Goal: Task Accomplishment & Management: Use online tool/utility

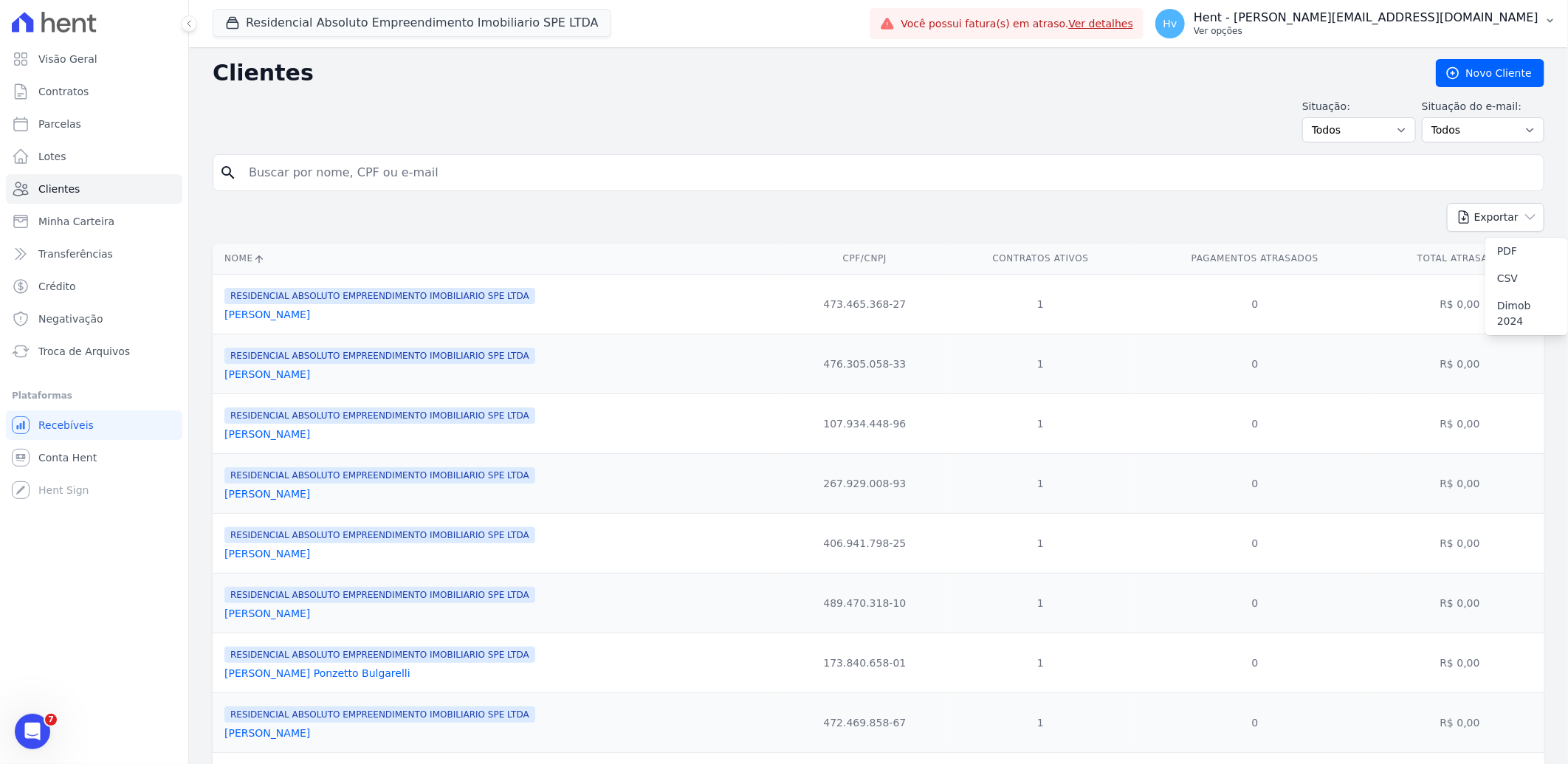
click at [1390, 20] on p "Hent - [PERSON_NAME][EMAIL_ADDRESS][DOMAIN_NAME]" at bounding box center [1366, 17] width 345 height 15
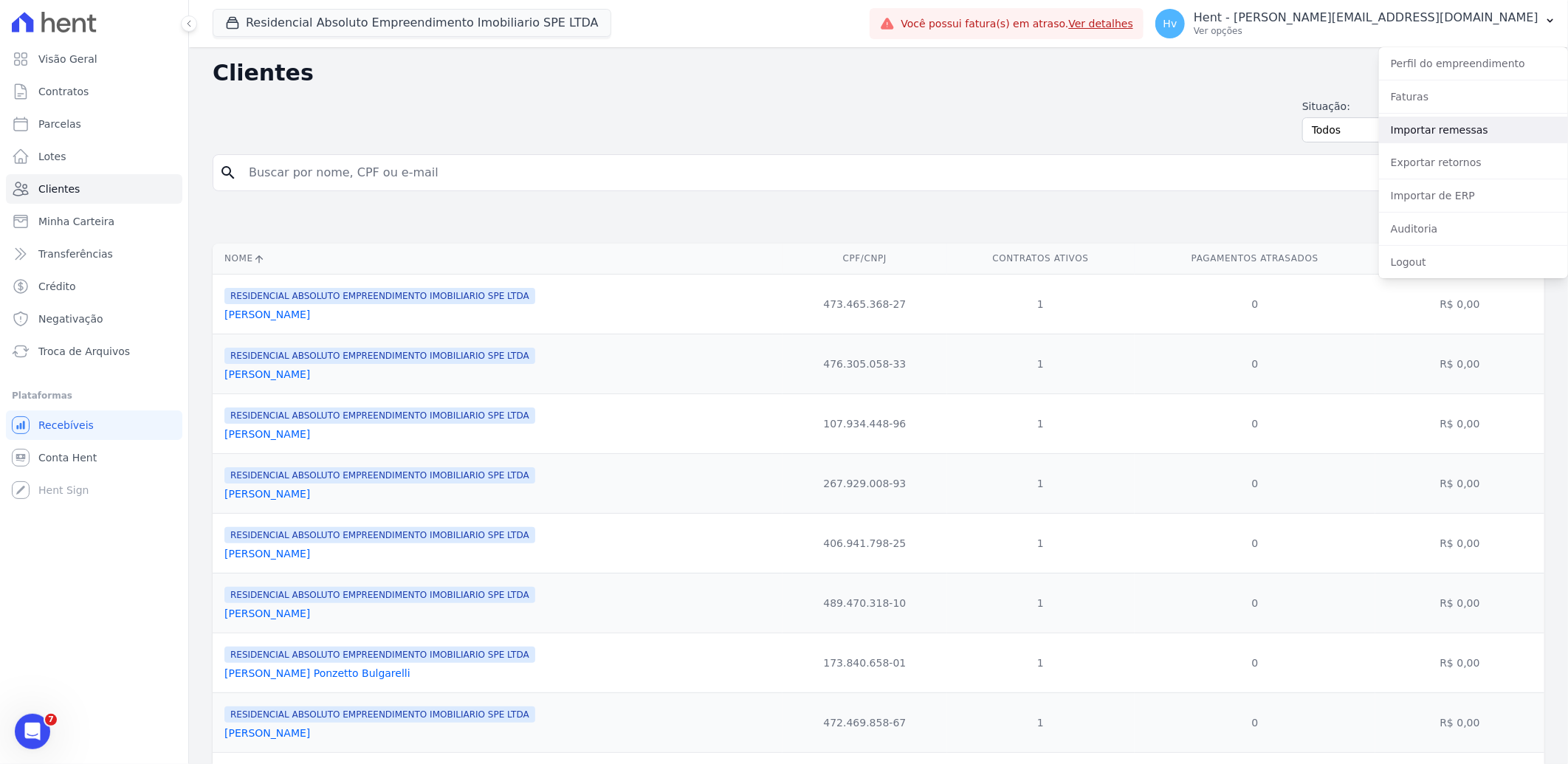
click at [1416, 131] on link "Importar remessas" at bounding box center [1473, 129] width 189 height 26
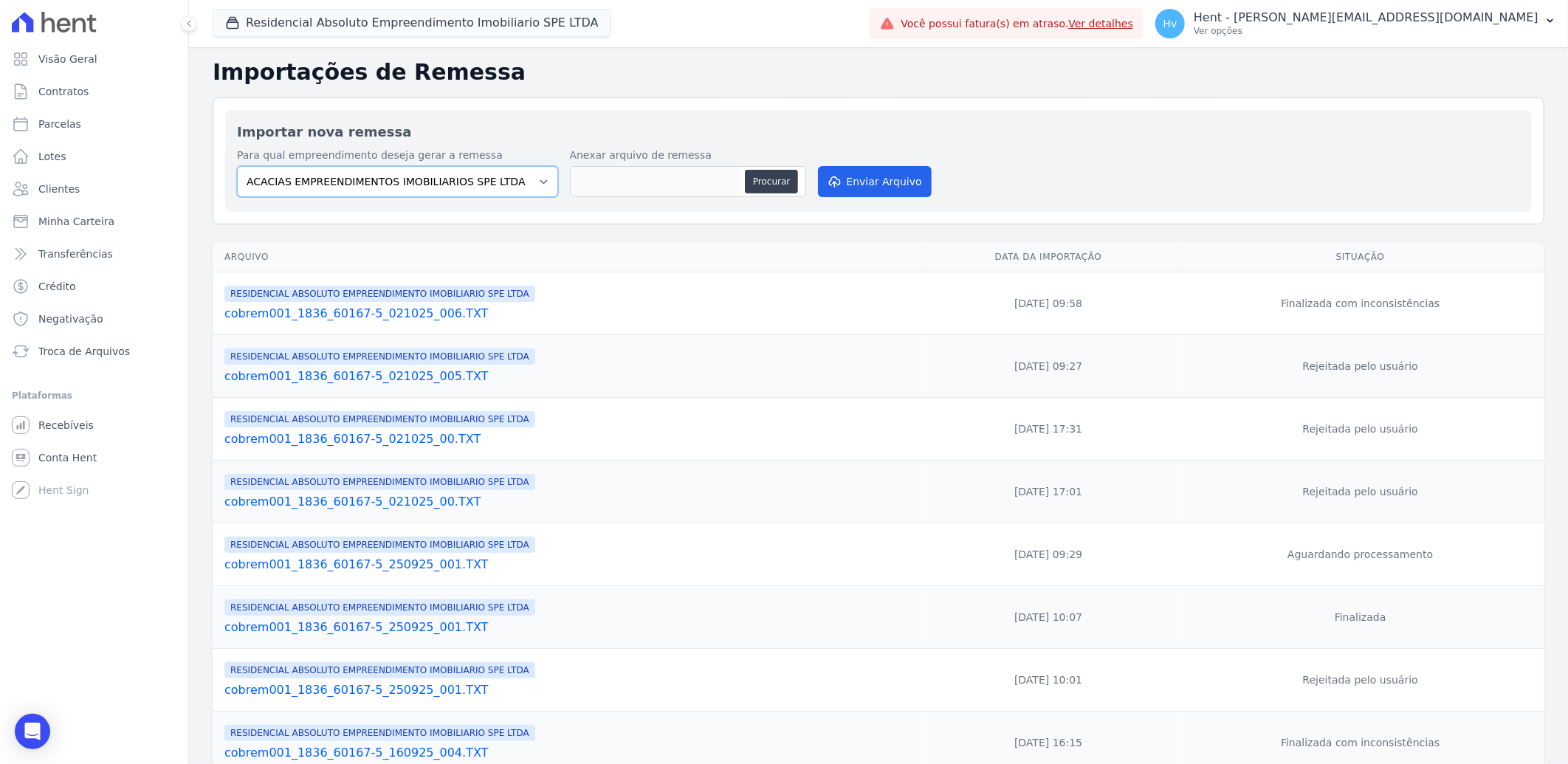
drag, startPoint x: 539, startPoint y: 183, endPoint x: 548, endPoint y: 195, distance: 15.0
click at [539, 183] on select "ACACIAS EMPREENDIMENTOS IMOBILIARIOS SPE LTDA Acaiá Residencial ACQUA 8 PELOTAS…" at bounding box center [397, 181] width 321 height 31
click at [397, 175] on select "ACACIAS EMPREENDIMENTOS IMOBILIARIOS SPE LTDA Acaiá Residencial ACQUA 8 PELOTAS…" at bounding box center [397, 181] width 321 height 31
select select "21105af3-8e19-41b3-95dd-78f9fe83c234"
click at [237, 166] on select "ACACIAS EMPREENDIMENTOS IMOBILIARIOS SPE LTDA Acaiá Residencial ACQUA 8 PELOTAS…" at bounding box center [397, 181] width 321 height 31
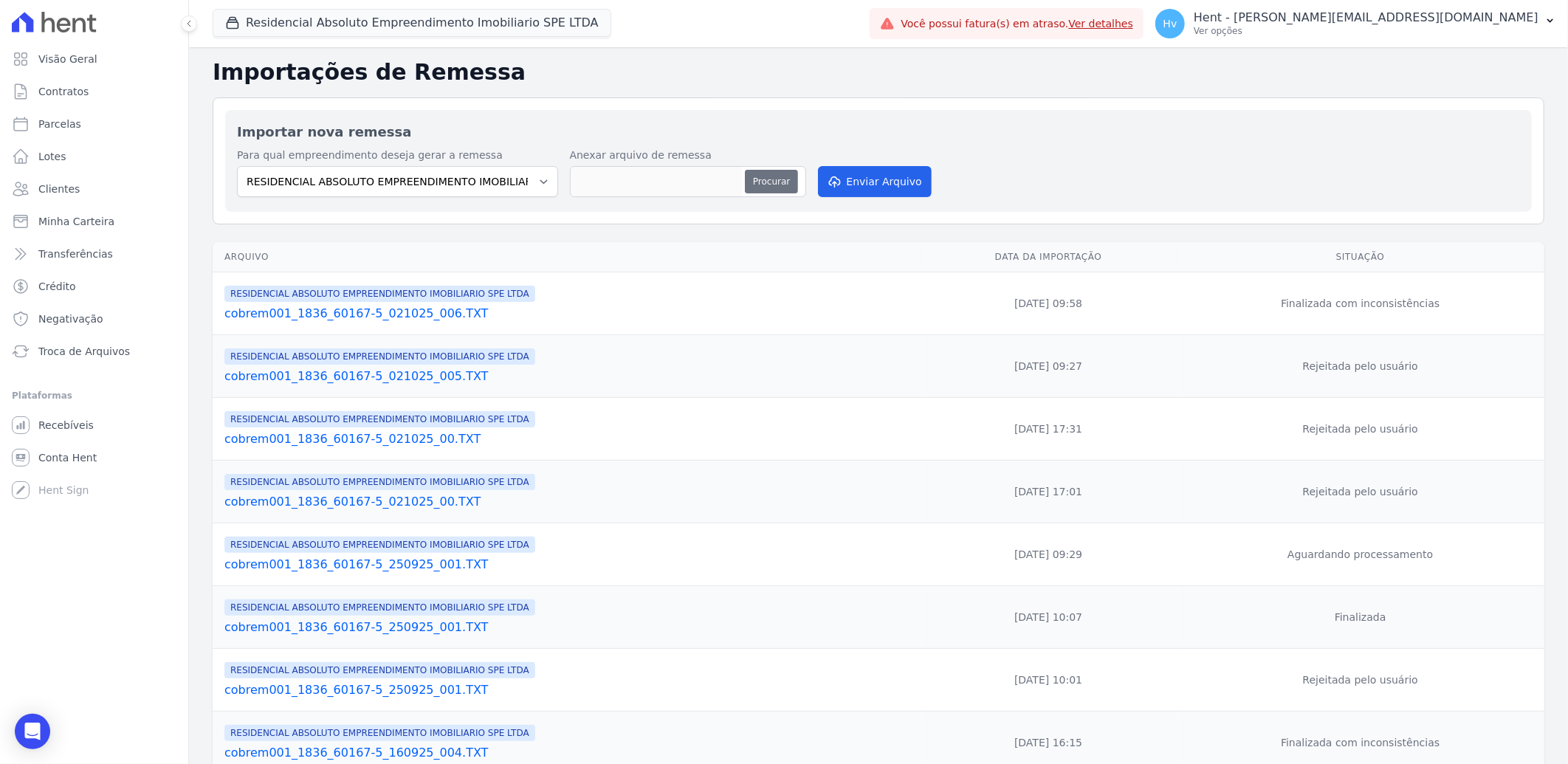
click at [760, 175] on button "Procurar" at bounding box center [771, 182] width 53 height 24
type input "cobrem001_1836_60167-5_021025_007.TXT"
click at [863, 186] on button "Enviar Arquivo" at bounding box center [875, 181] width 114 height 31
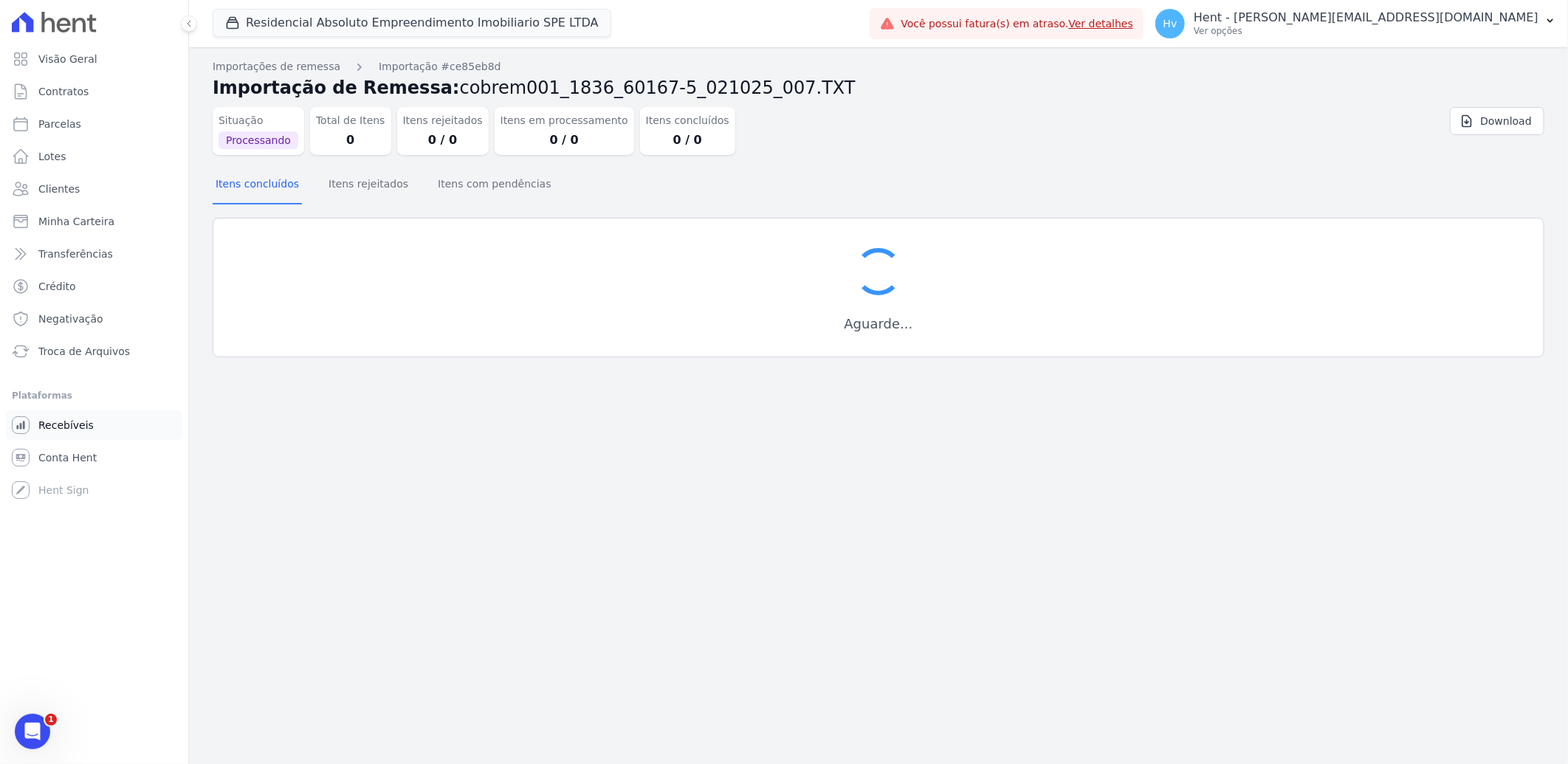
click at [55, 429] on span "Recebíveis" at bounding box center [66, 425] width 56 height 15
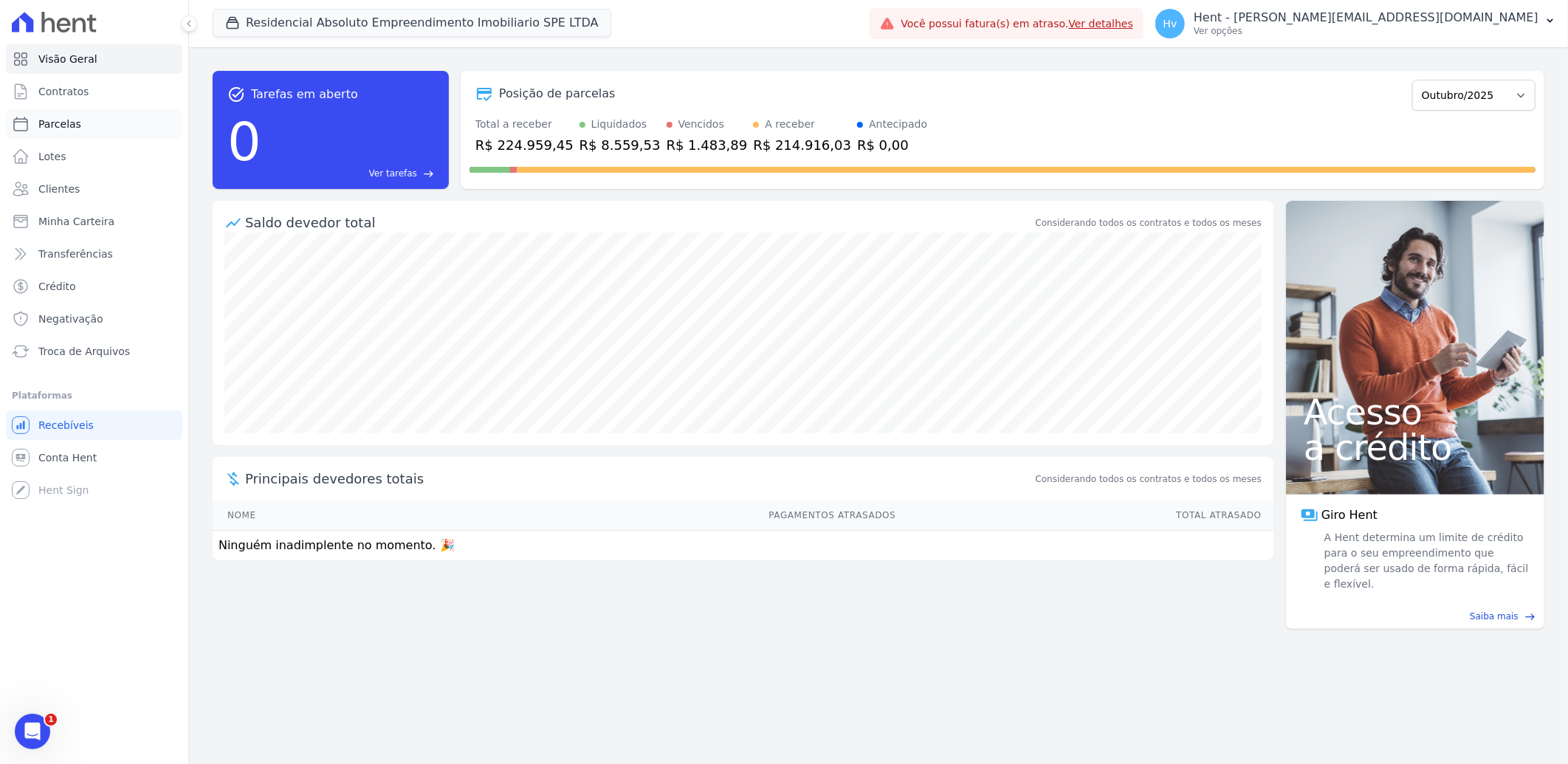
click at [77, 124] on link "Parcelas" at bounding box center [94, 124] width 176 height 29
select select
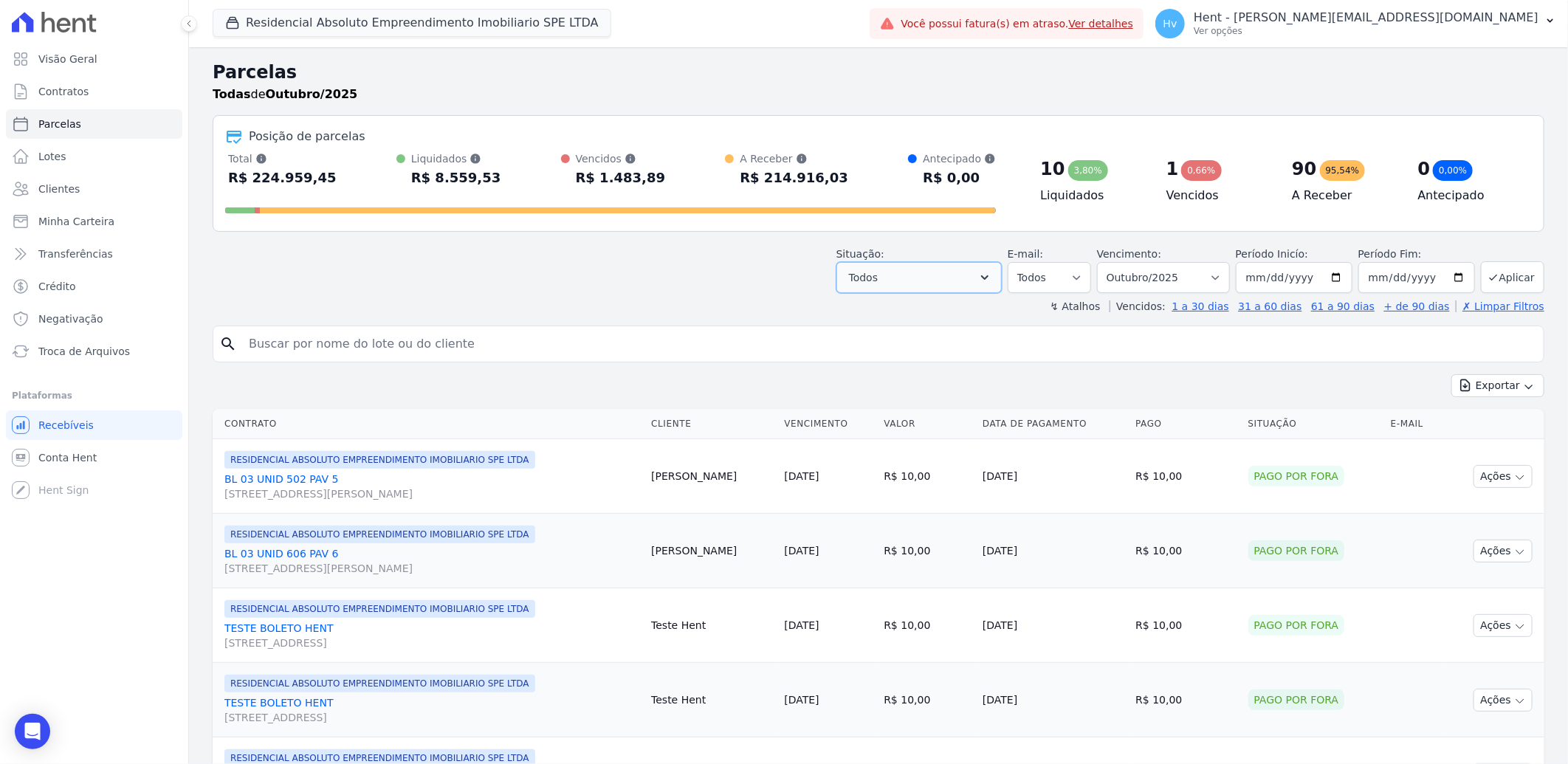
click at [982, 278] on button "Todos" at bounding box center [919, 277] width 165 height 31
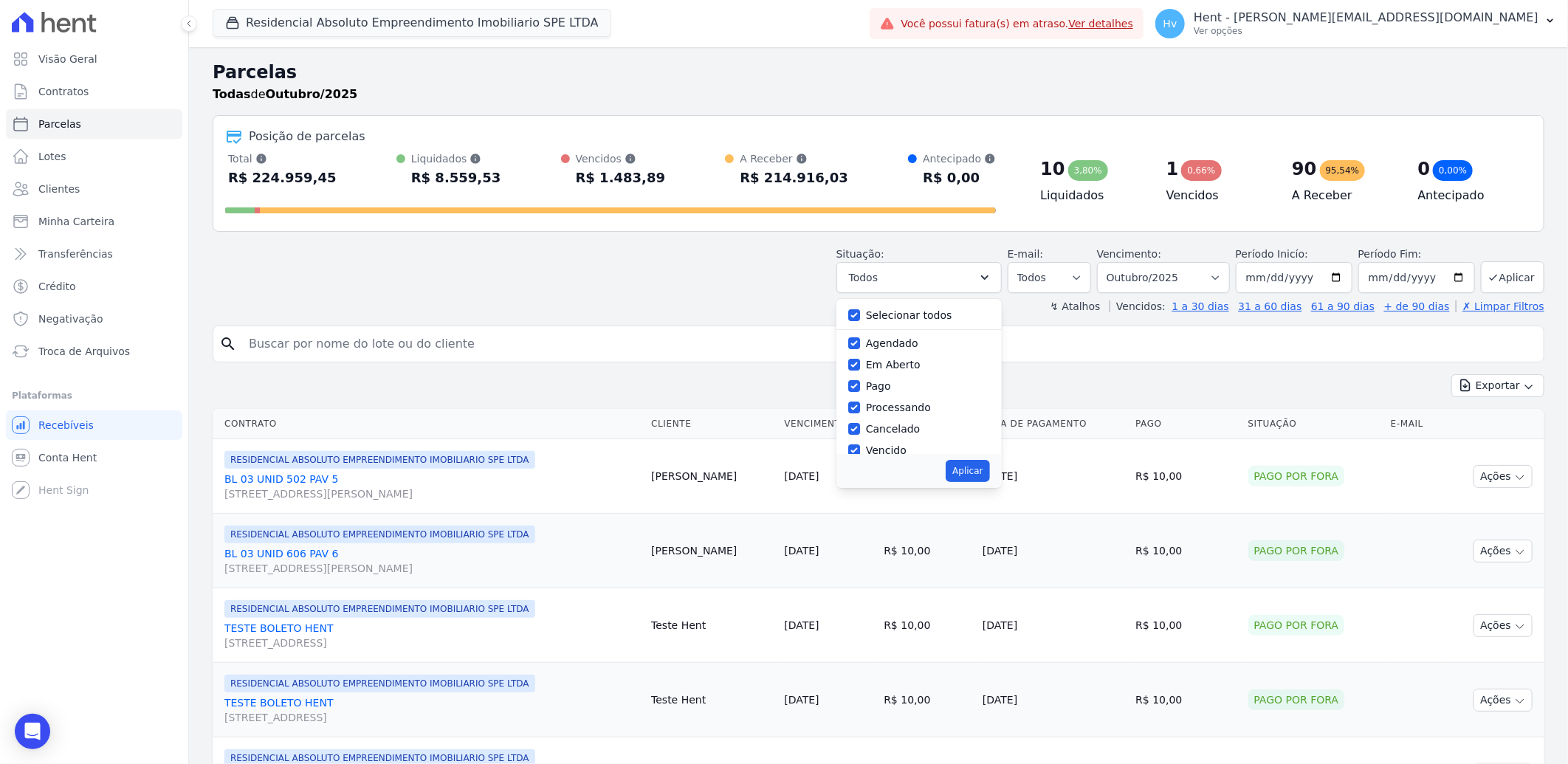
click at [911, 318] on label "Selecionar todos" at bounding box center [909, 314] width 87 height 12
click at [860, 318] on input "Selecionar todos" at bounding box center [854, 314] width 12 height 12
checkbox input "false"
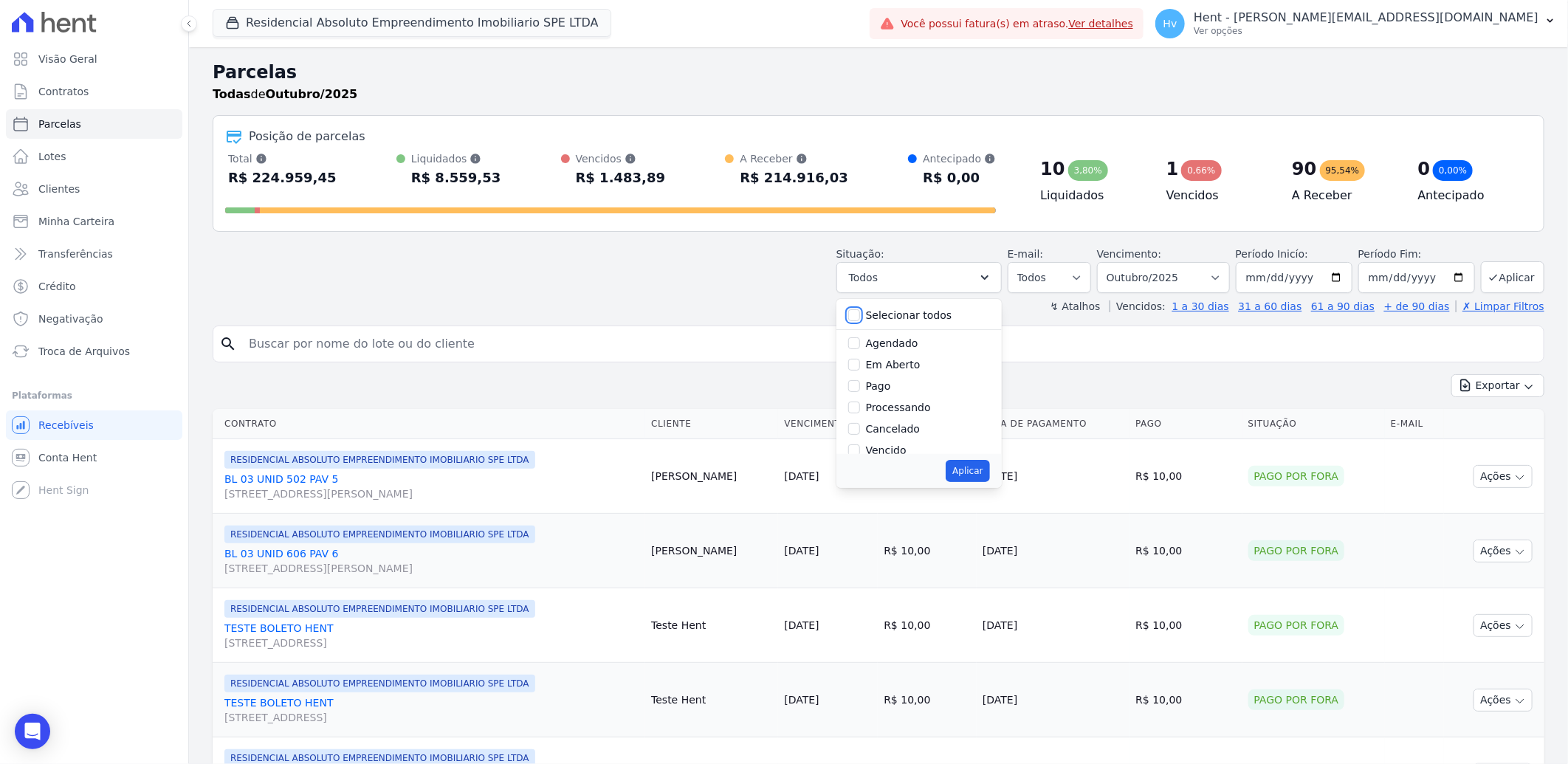
checkbox input "false"
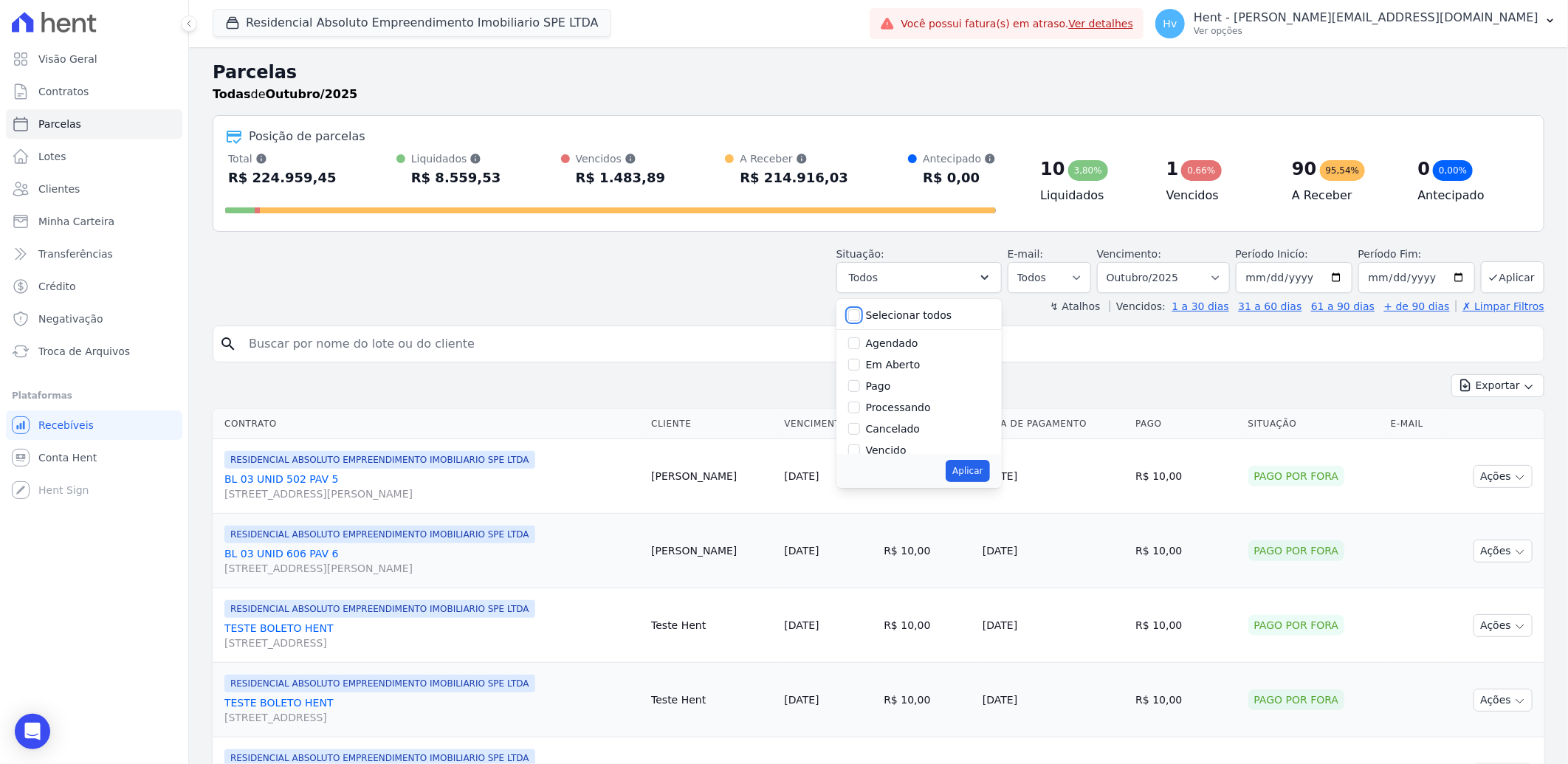
checkbox input "false"
click at [905, 365] on label "Em Aberto" at bounding box center [893, 365] width 55 height 12
click at [860, 365] on input "Em Aberto" at bounding box center [854, 365] width 12 height 12
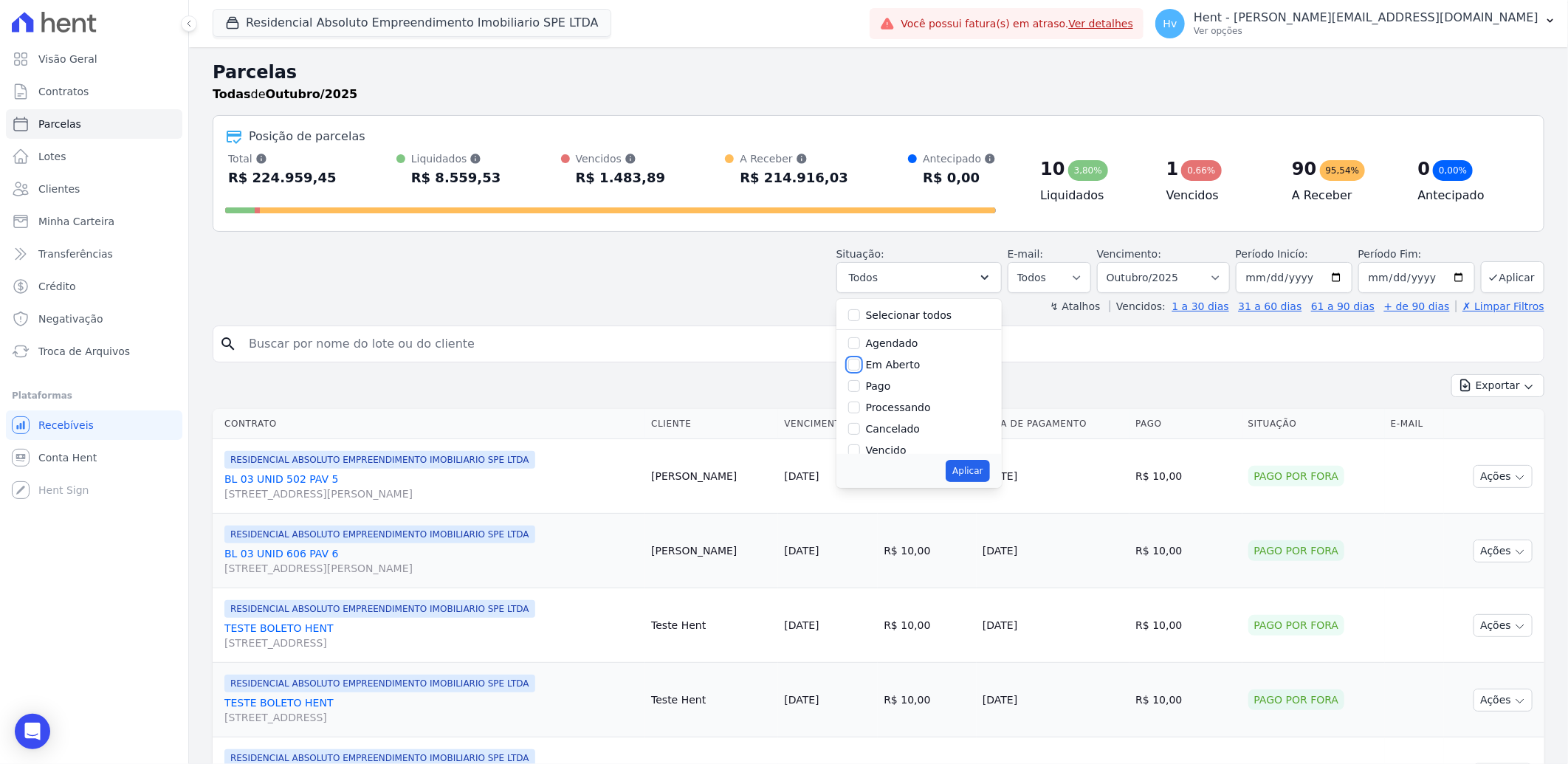
checkbox input "true"
click at [989, 480] on button "Aplicar" at bounding box center [967, 471] width 44 height 22
select select "pending"
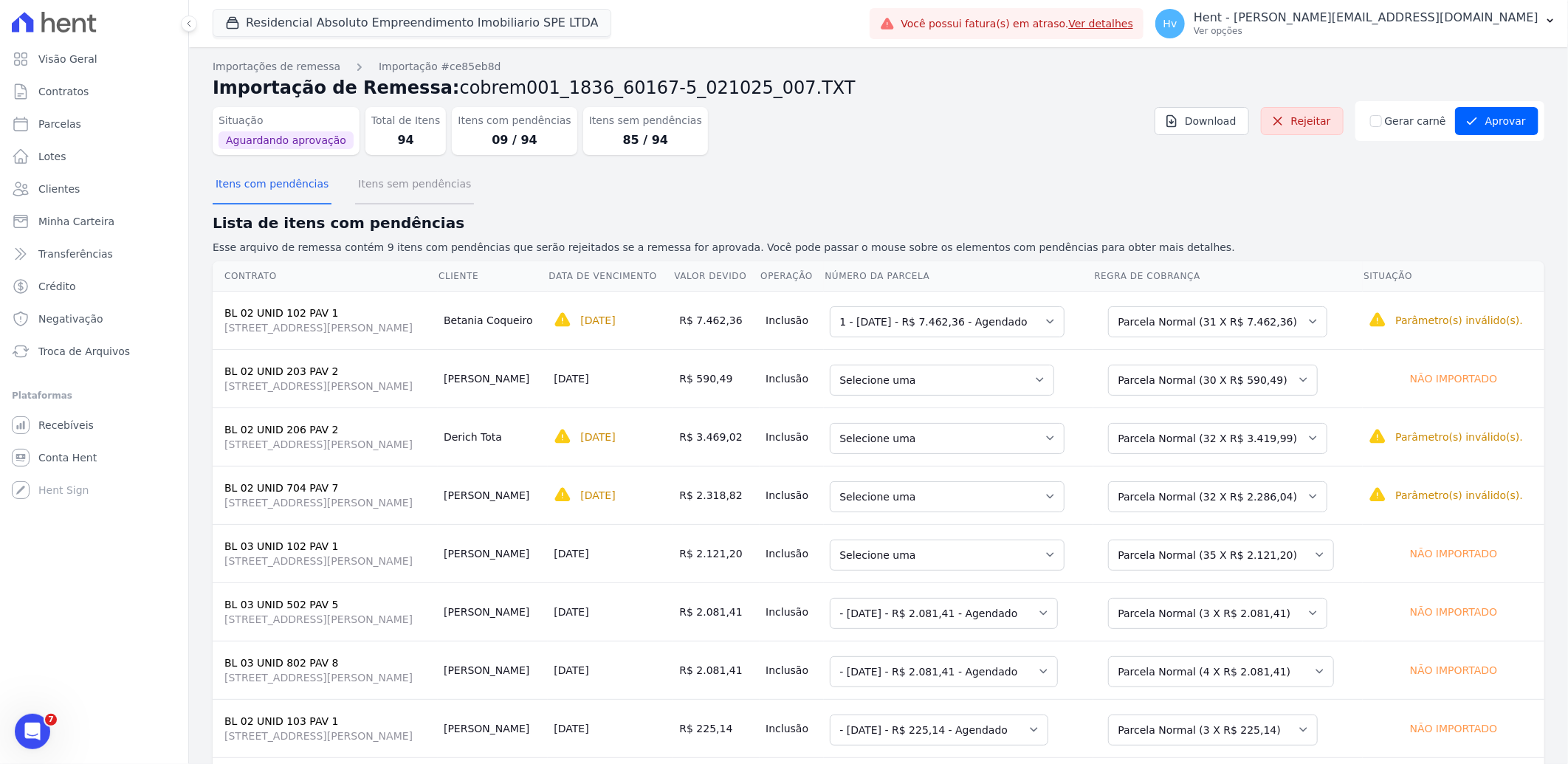
click at [415, 185] on button "Itens sem pendências" at bounding box center [415, 185] width 119 height 38
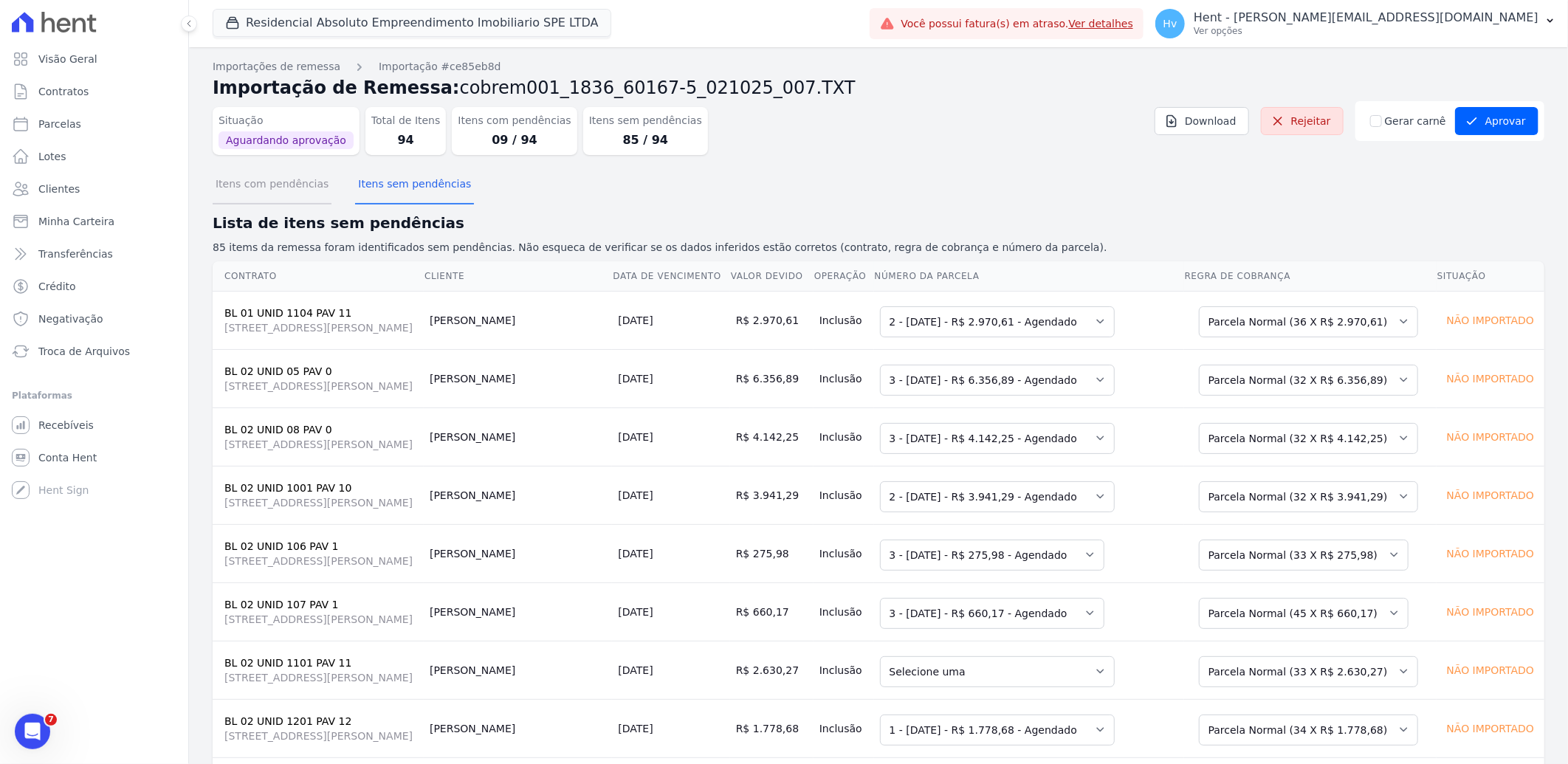
click at [276, 188] on button "Itens com pendências" at bounding box center [272, 185] width 119 height 38
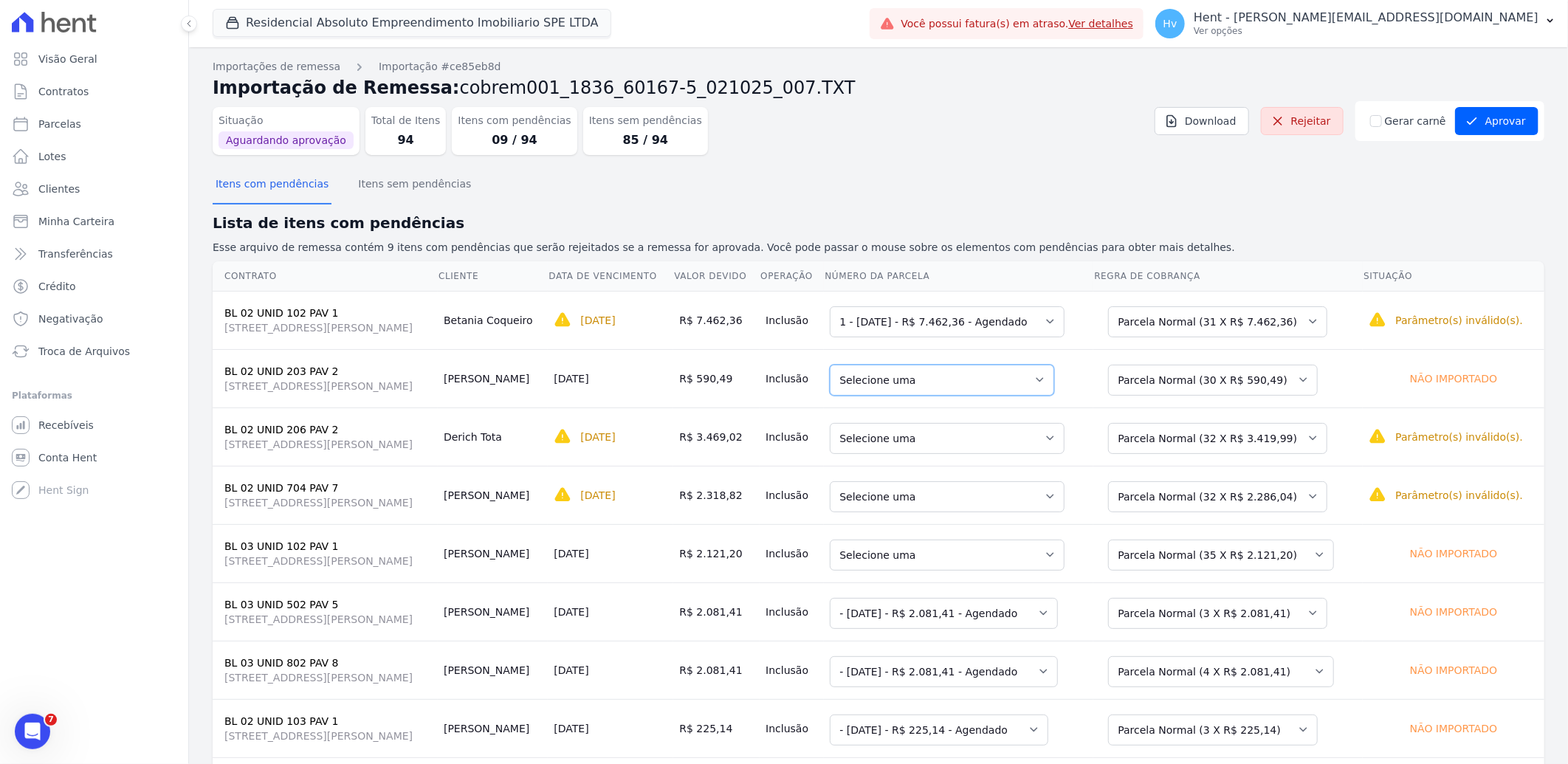
click at [987, 378] on select "Selecione uma 2 - 17/11/2025 - R$ 590,49 - Agendado 3 - 17/12/2025 - R$ 590,49 …" at bounding box center [942, 380] width 225 height 31
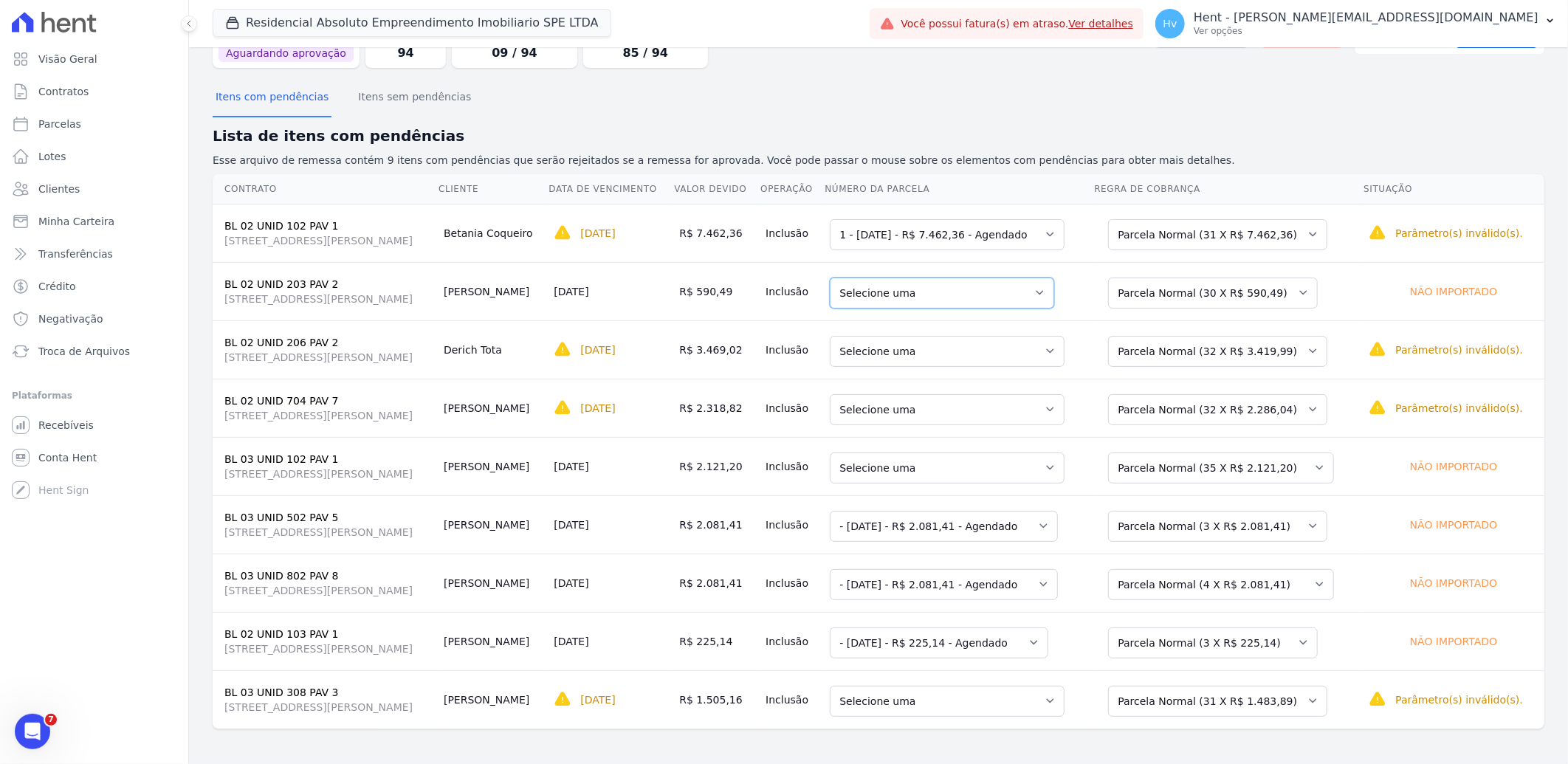
scroll to position [89, 0]
drag, startPoint x: 557, startPoint y: 469, endPoint x: 597, endPoint y: 469, distance: 40.0
click at [548, 469] on td "[PERSON_NAME]" at bounding box center [492, 465] width 110 height 58
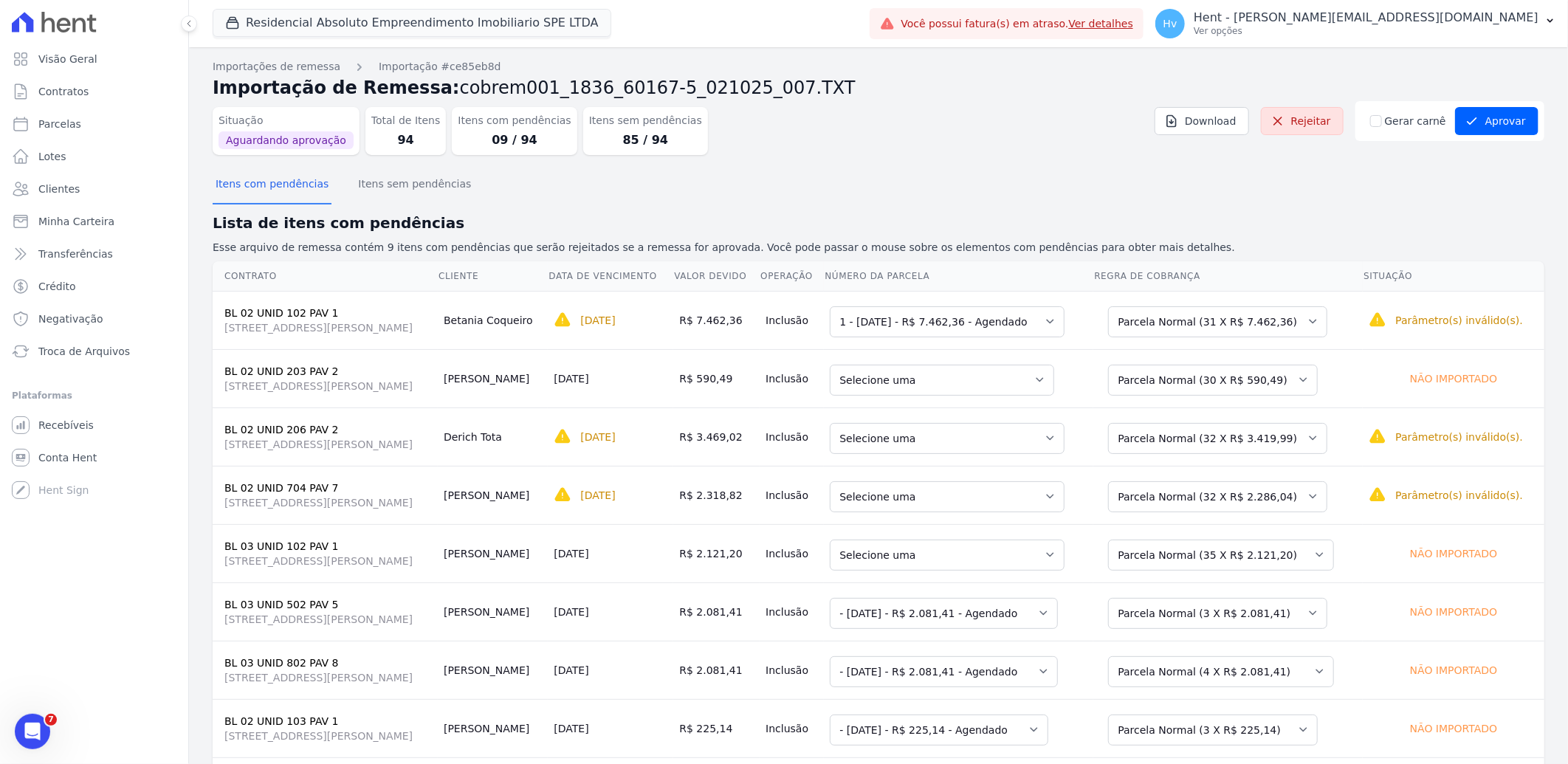
scroll to position [82, 0]
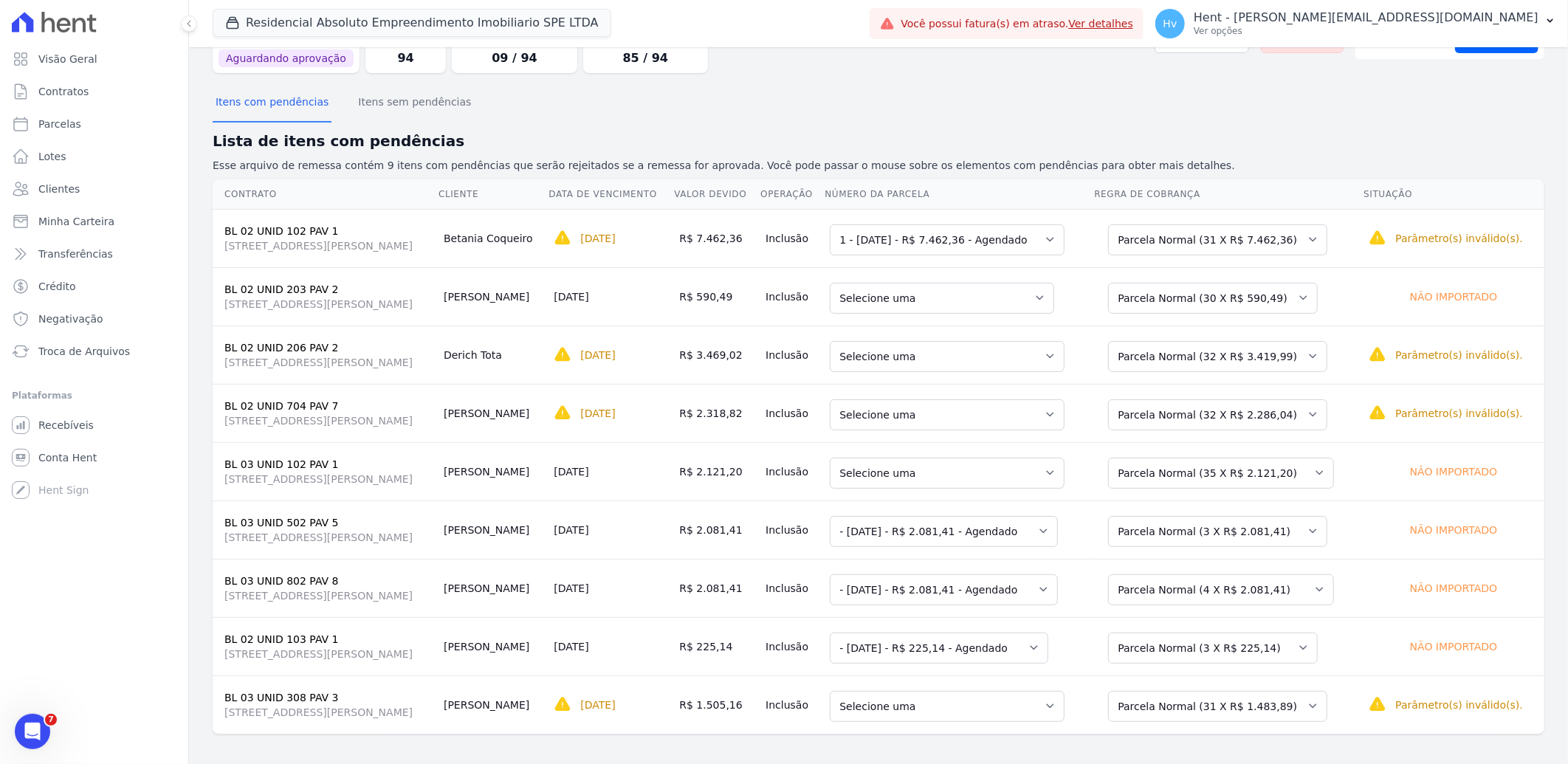
click at [374, 484] on span "[STREET_ADDRESS][PERSON_NAME]" at bounding box center [328, 479] width 207 height 15
drag, startPoint x: 367, startPoint y: 480, endPoint x: 561, endPoint y: 486, distance: 194.1
click at [561, 486] on tr "BL 03 UNID 102 PAV 1 AV DR GUILHERME DUMONT VILARES, 500, JARDIM LONDRINA Kauan…" at bounding box center [879, 471] width 1332 height 58
drag, startPoint x: 417, startPoint y: 535, endPoint x: 825, endPoint y: 541, distance: 408.0
click at [825, 541] on tr "BL 03 UNID 502 PAV 5 AV DR GUILHERME DUMONT VILARES, 500, JARDIM LONDRINA Lucas…" at bounding box center [879, 529] width 1332 height 58
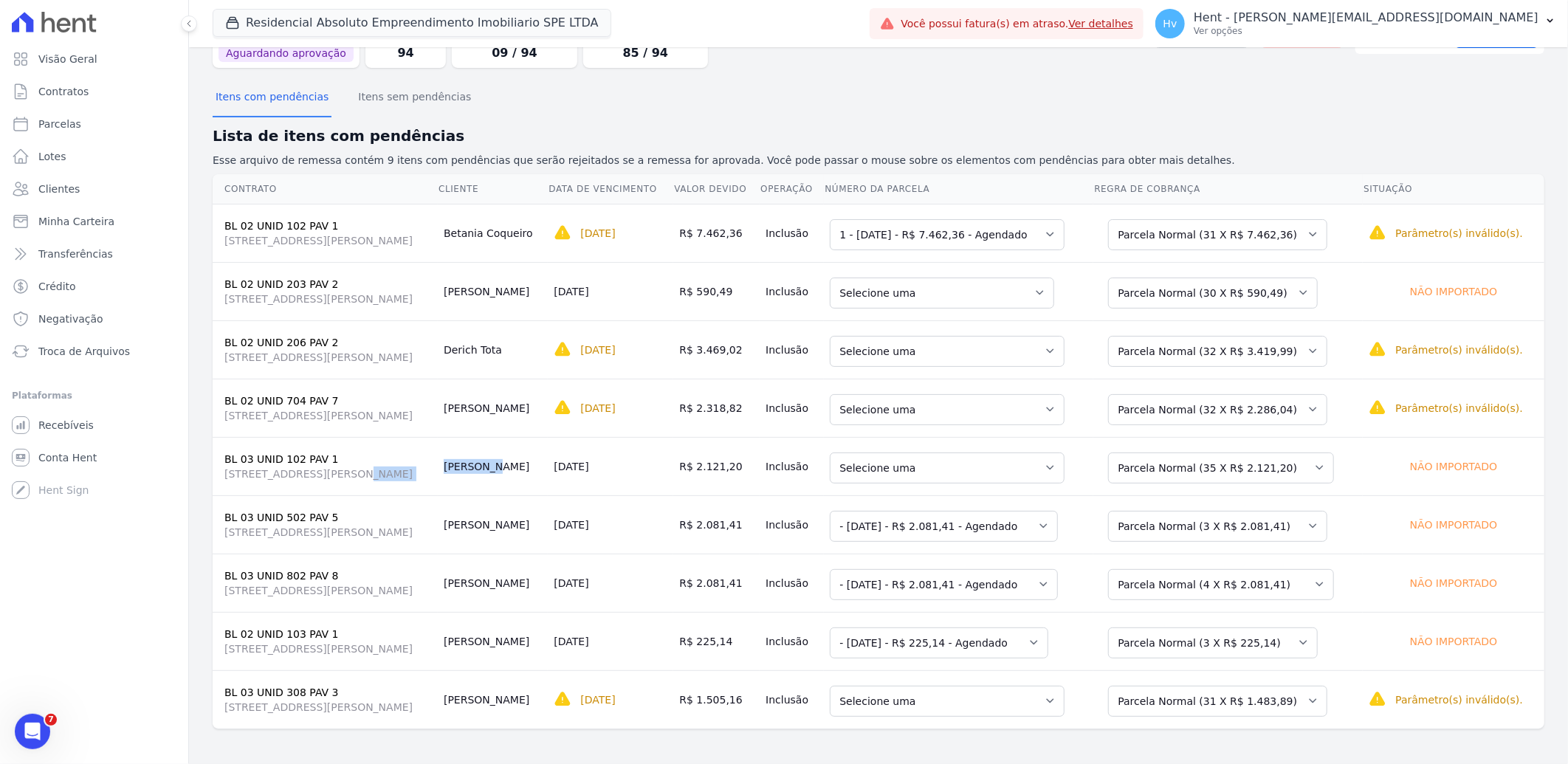
scroll to position [89, 0]
click at [1058, 523] on select "Selecione uma 1 - 17/08/2025 - R$ 2.051,99 - Agendado 2 - 17/09/2025 - R$ 2.051…" at bounding box center [944, 525] width 228 height 31
click at [1311, 522] on select "Selecione uma Nova Parcela Avulsa Parcela Avulsa Existente Parcela Normal (1 X …" at bounding box center [1218, 525] width 219 height 31
click at [946, 519] on select "Selecione uma" at bounding box center [888, 525] width 117 height 31
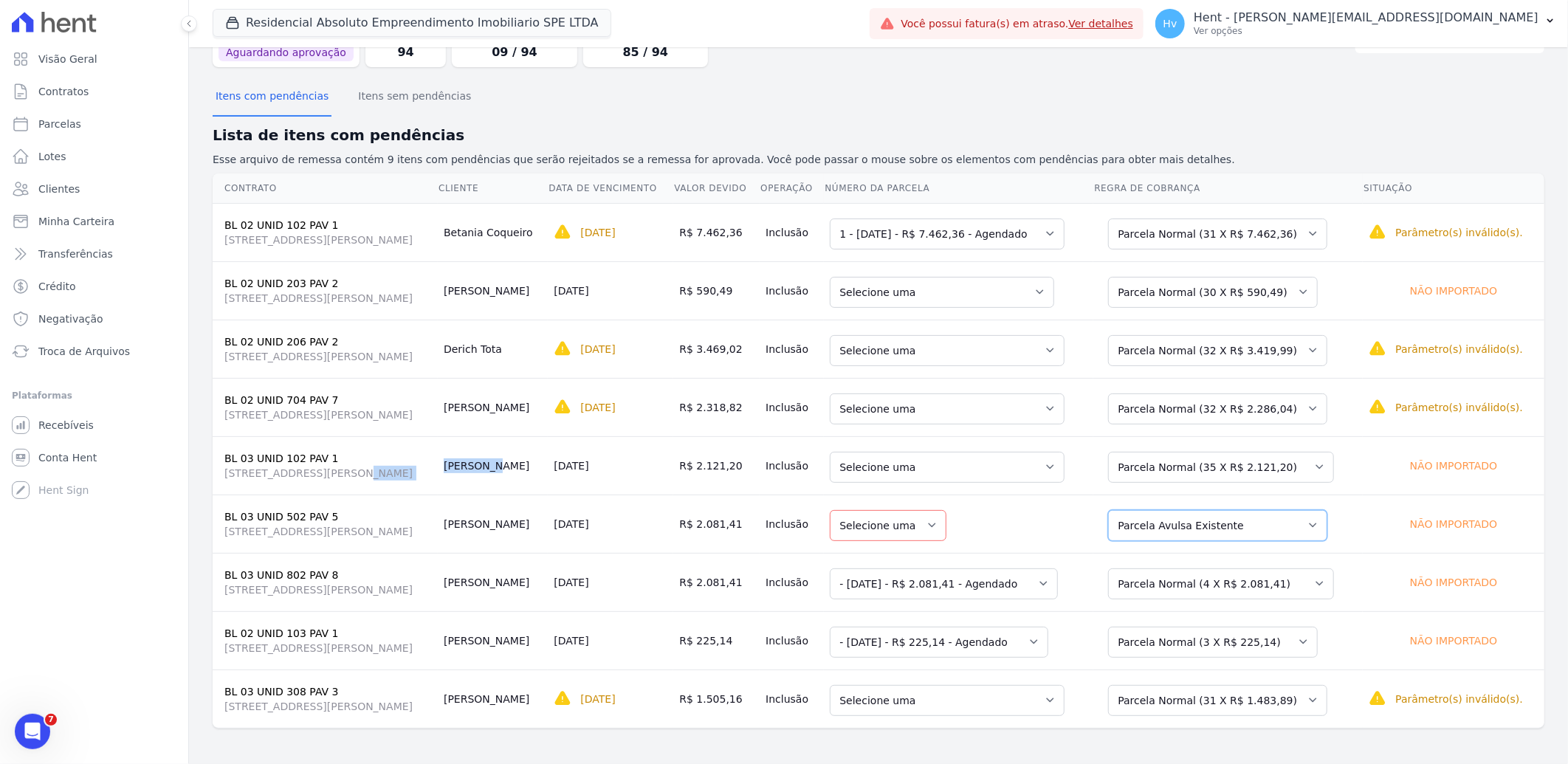
click at [1192, 528] on select "Selecione uma Nova Parcela Avulsa Parcela Avulsa Existente Parcela Normal (1 X …" at bounding box center [1218, 525] width 219 height 31
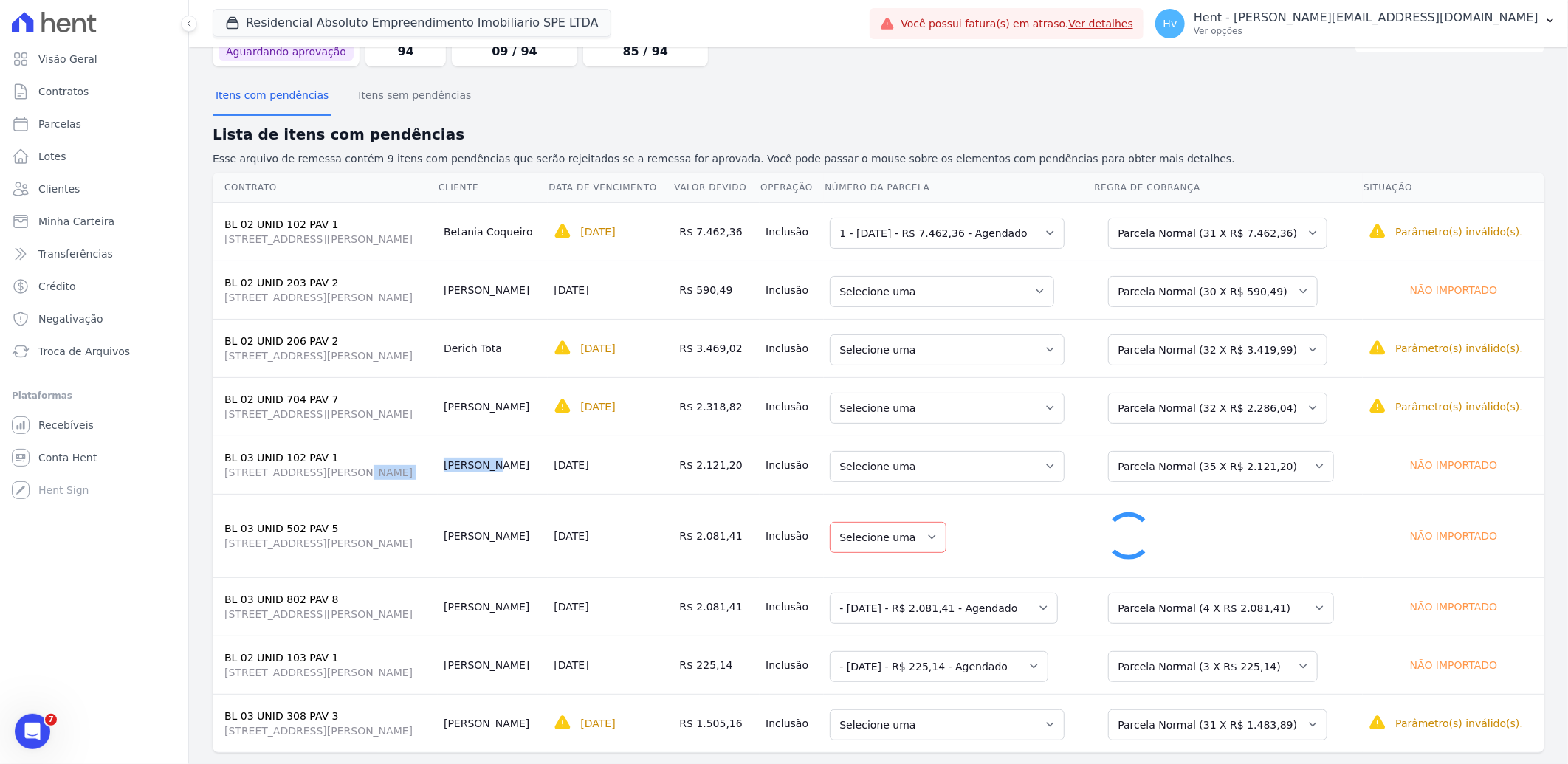
select select "1"
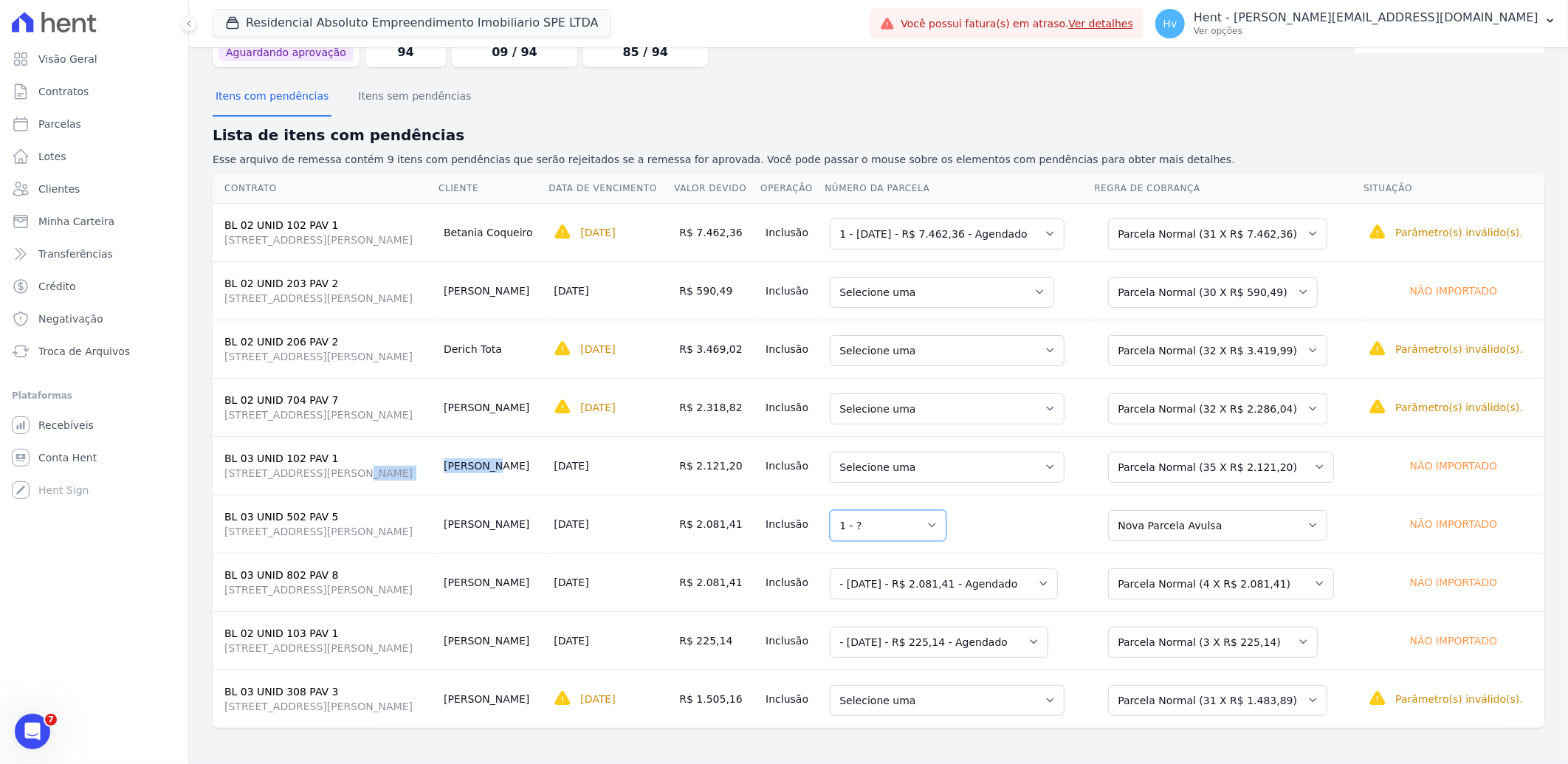
click at [946, 538] on select "Selecione uma 1 - ?" at bounding box center [888, 525] width 117 height 31
click at [1228, 524] on select "Selecione uma Nova Parcela Avulsa Parcela Avulsa Existente Parcela Normal (1 X …" at bounding box center [1218, 525] width 219 height 31
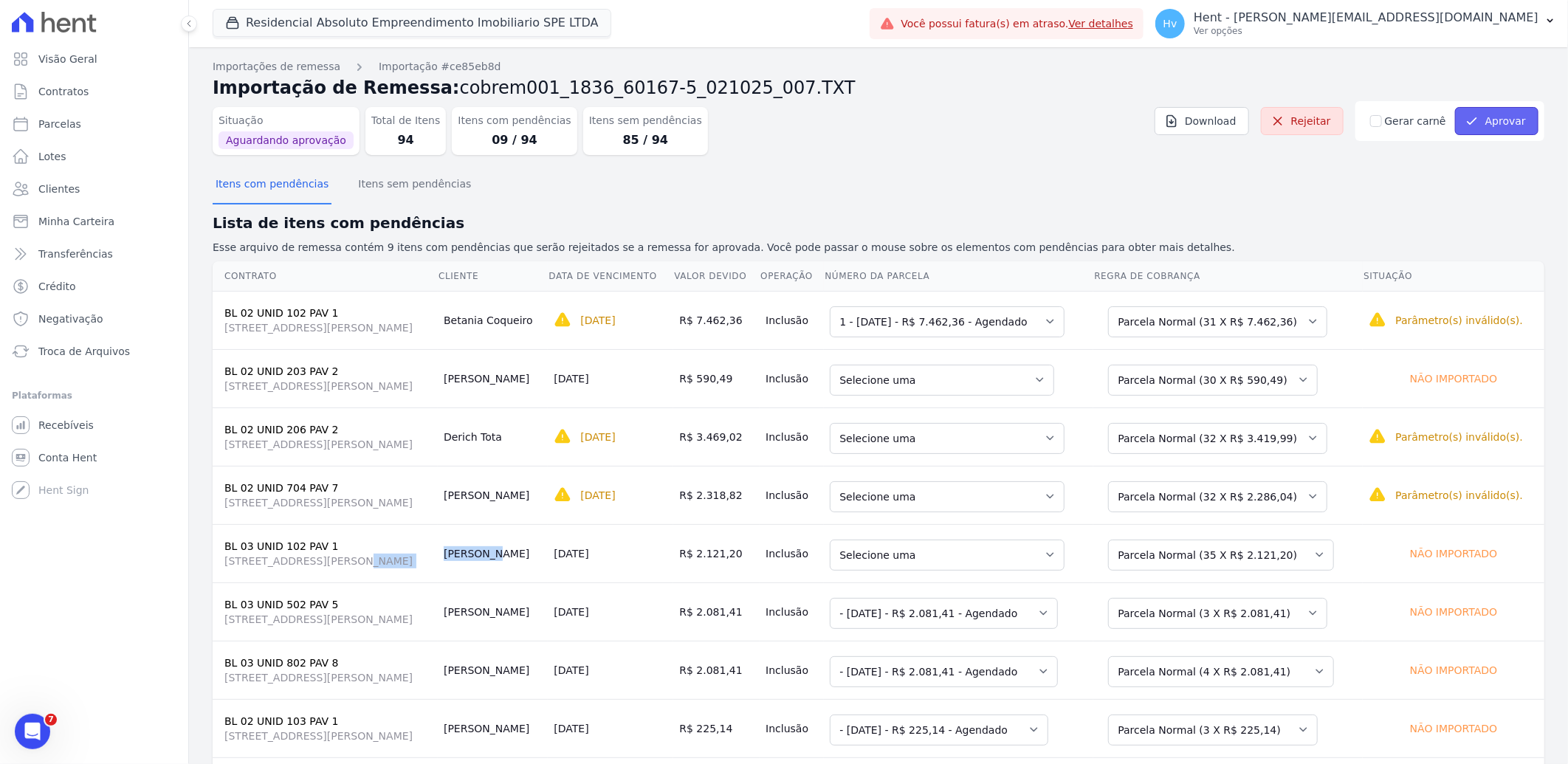
click at [1474, 122] on button "Aprovar" at bounding box center [1497, 121] width 83 height 28
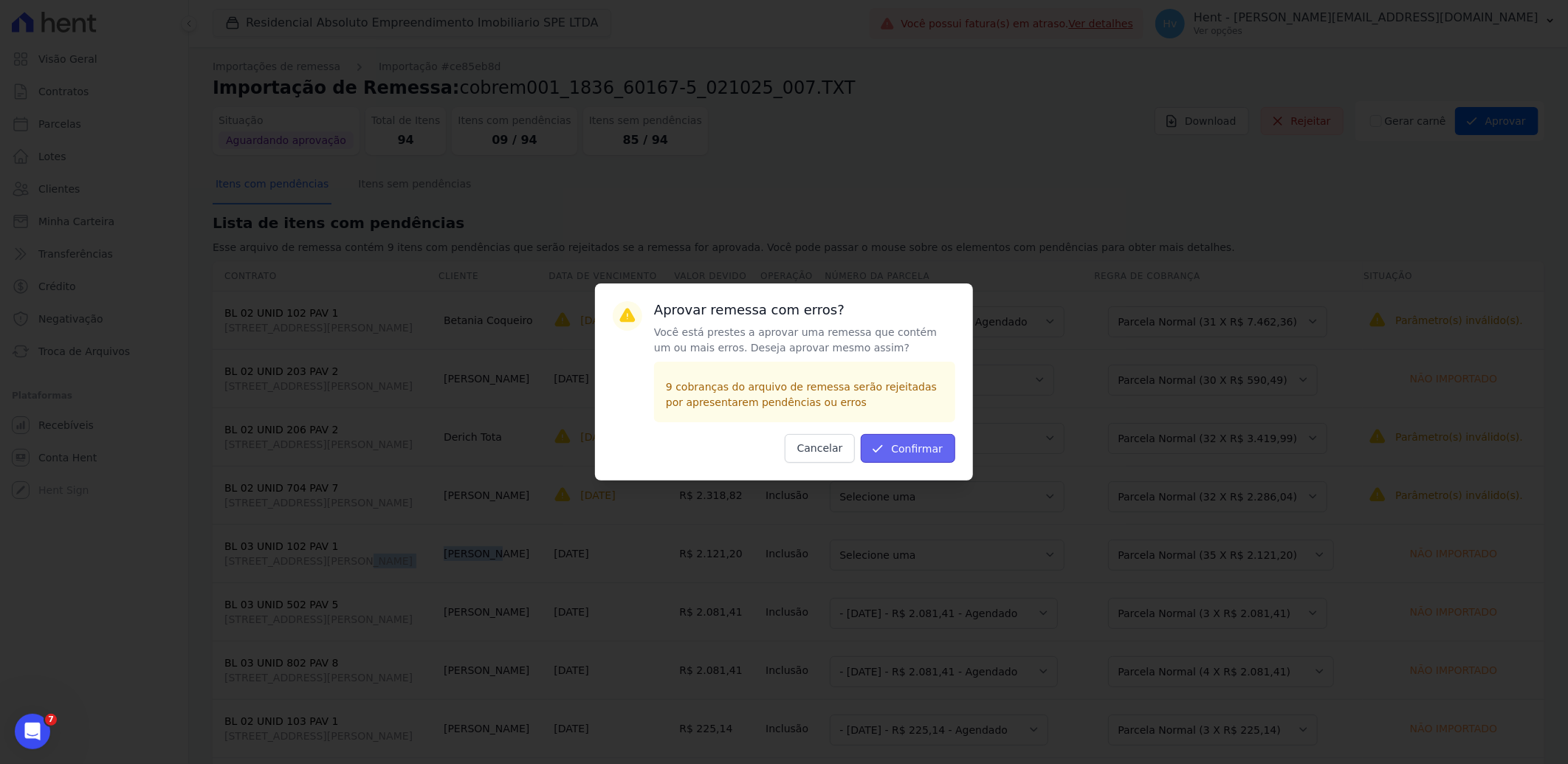
click at [898, 449] on button "Confirmar" at bounding box center [908, 448] width 95 height 29
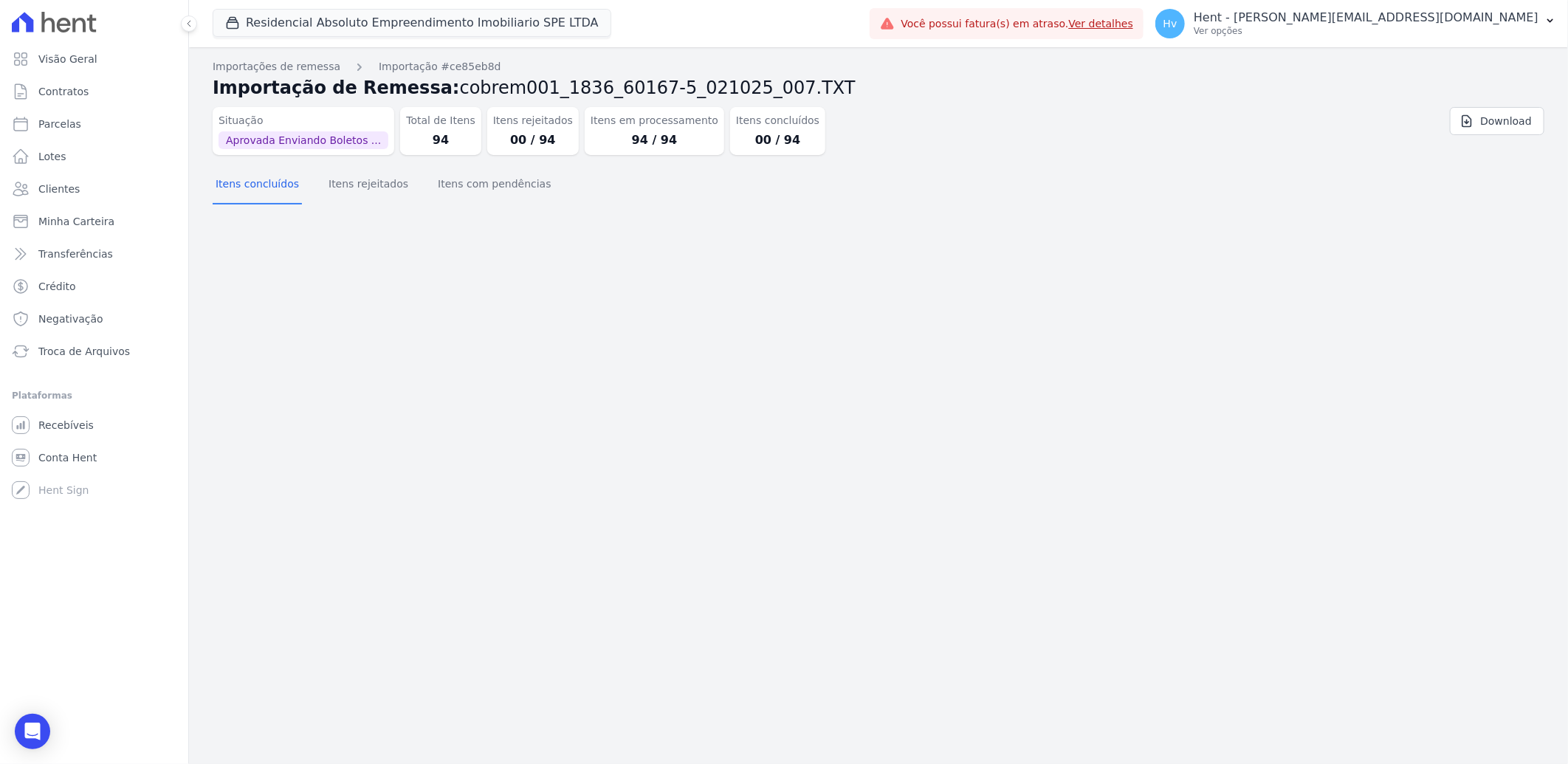
click at [1171, 492] on div "Importação aprovada e operações agendadas. Importações de remessa Importação #c…" at bounding box center [879, 405] width 1379 height 716
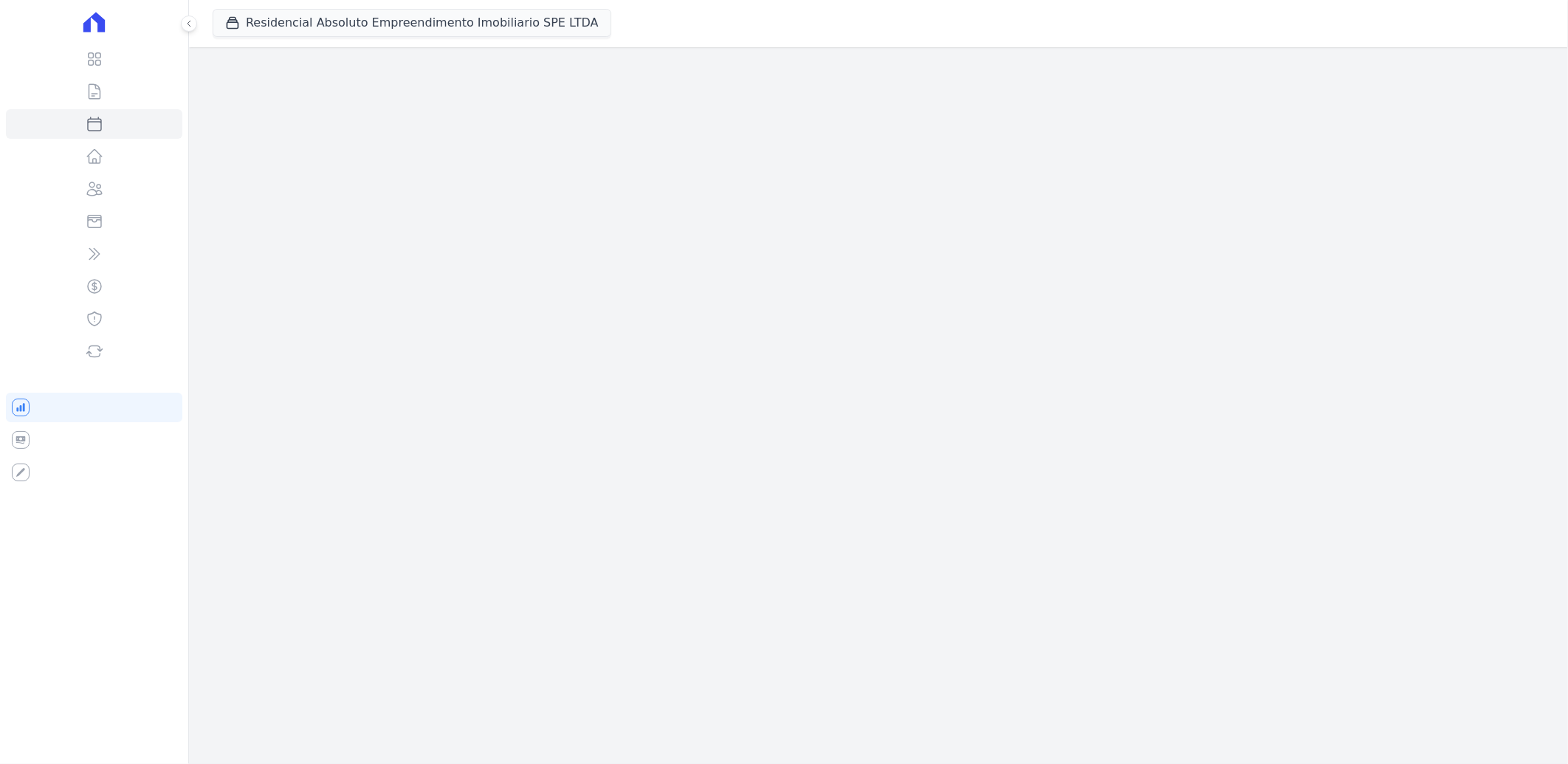
select select
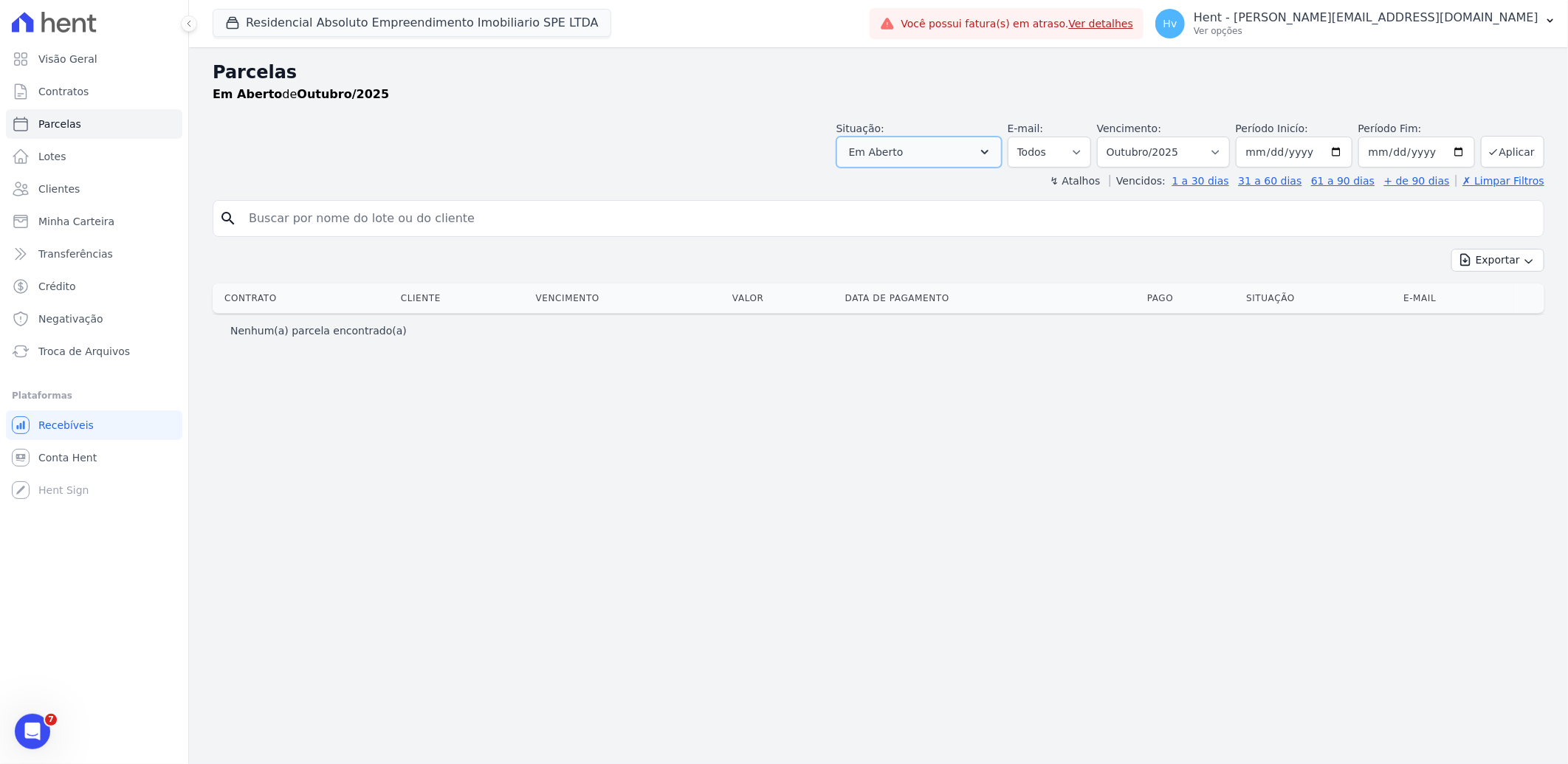
click at [991, 157] on button "Em Aberto" at bounding box center [919, 152] width 165 height 31
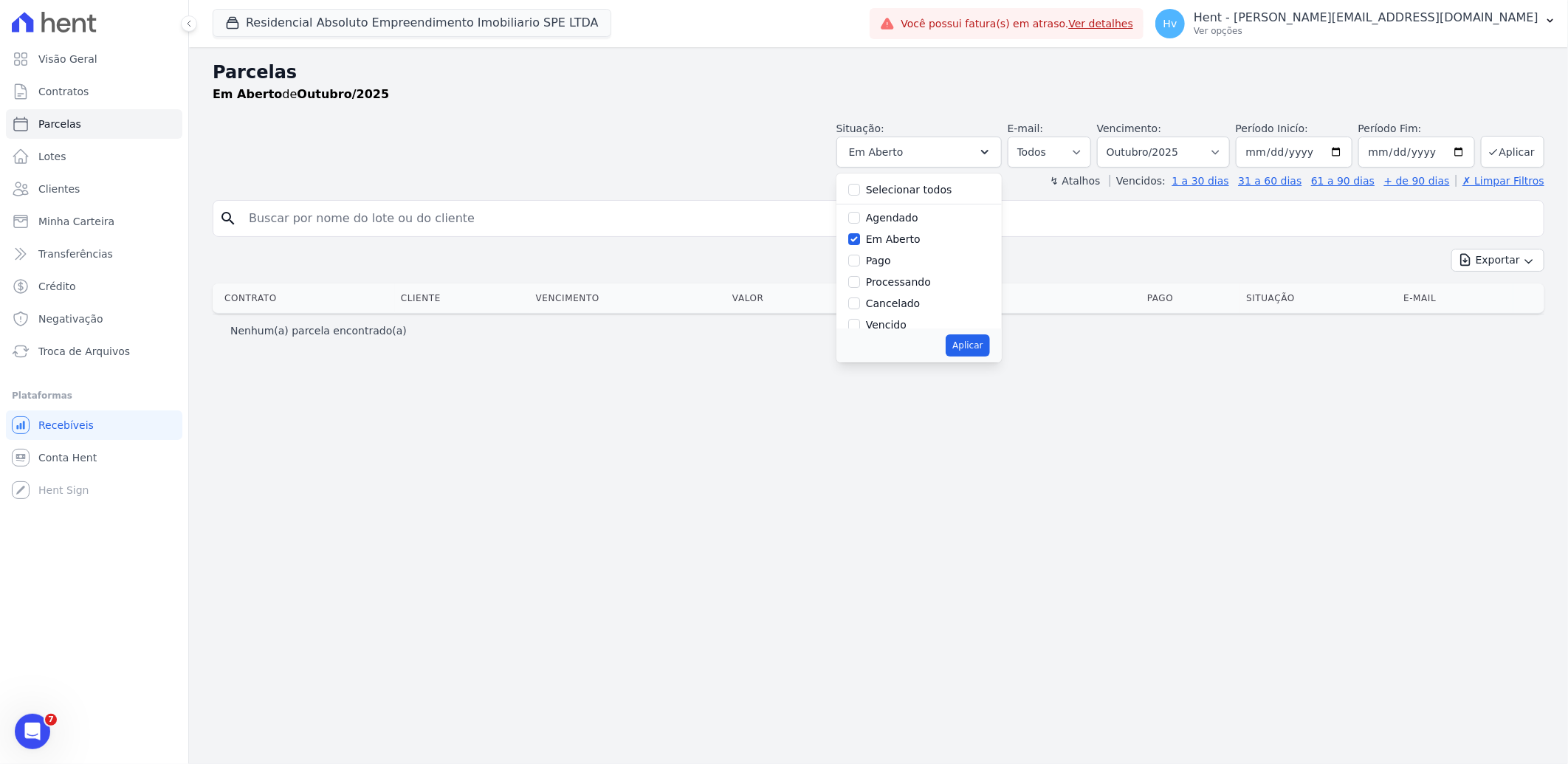
click at [912, 236] on label "Em Aberto" at bounding box center [893, 239] width 55 height 12
click at [860, 236] on input "Em Aberto" at bounding box center [854, 239] width 12 height 12
checkbox input "false"
click at [884, 260] on div "Pago" at bounding box center [919, 260] width 141 height 21
click at [860, 264] on input "Pago" at bounding box center [854, 260] width 12 height 12
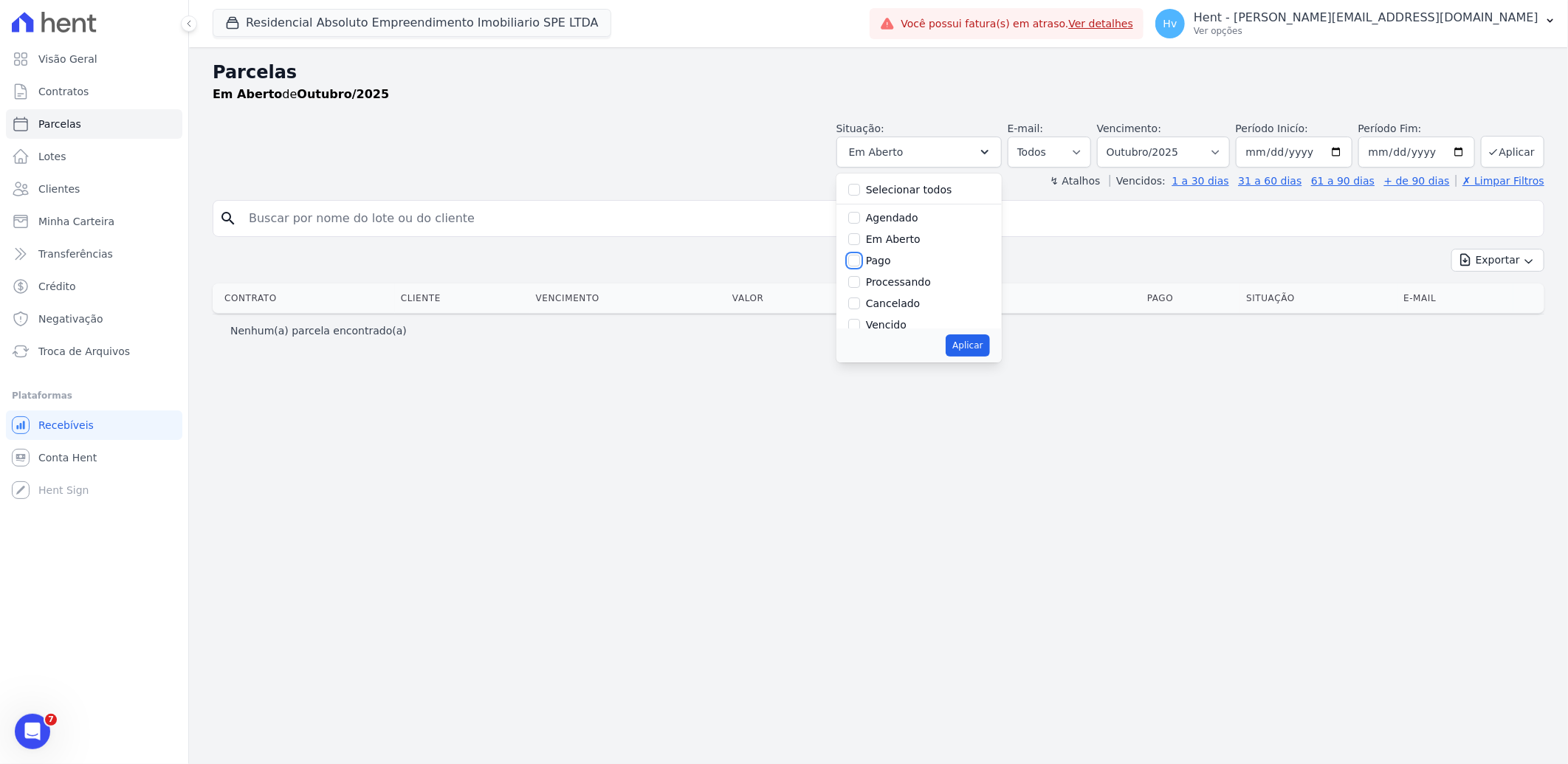
checkbox input "true"
click at [989, 344] on button "Aplicar" at bounding box center [967, 345] width 44 height 22
select select "paid"
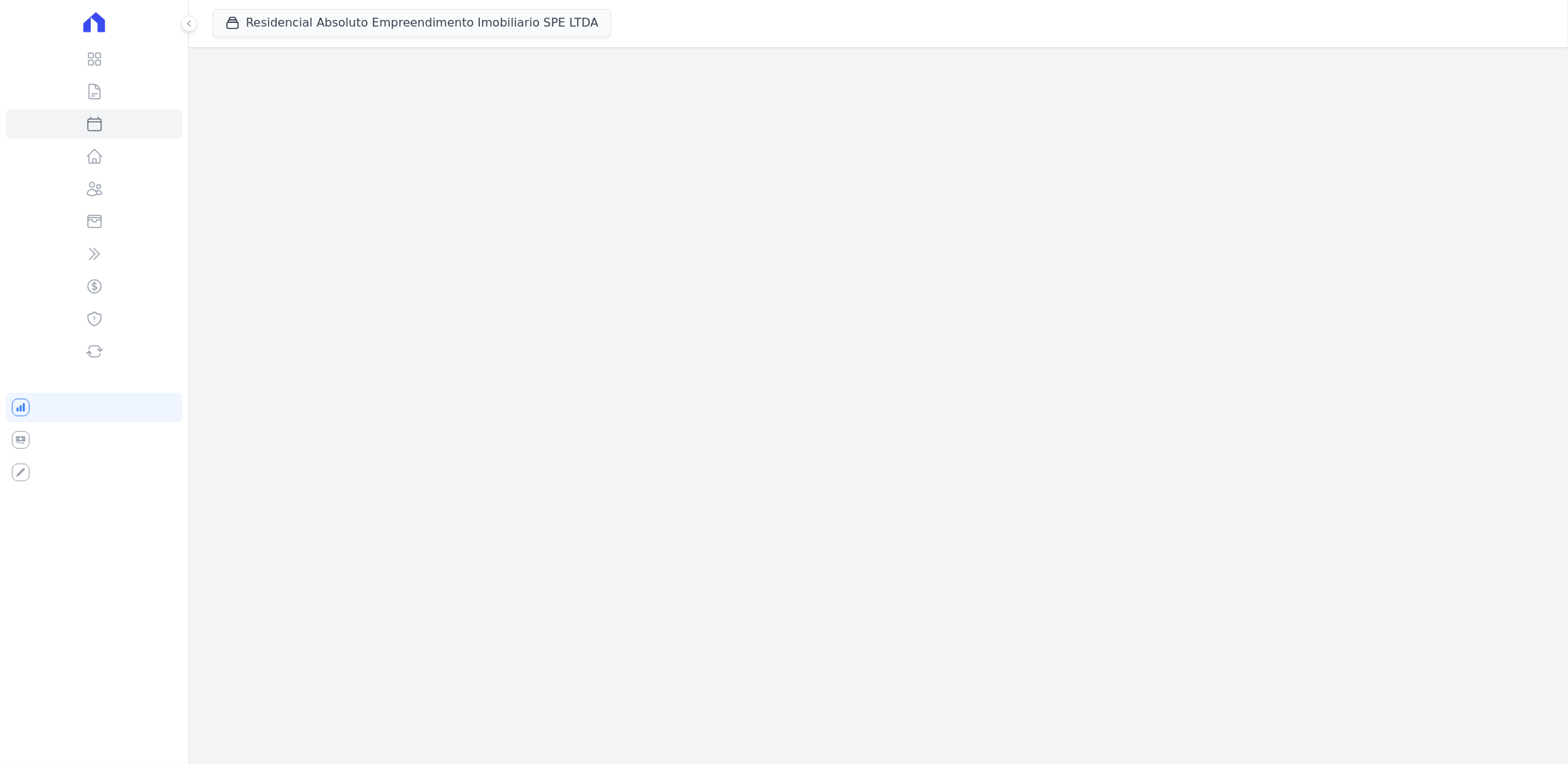
select select
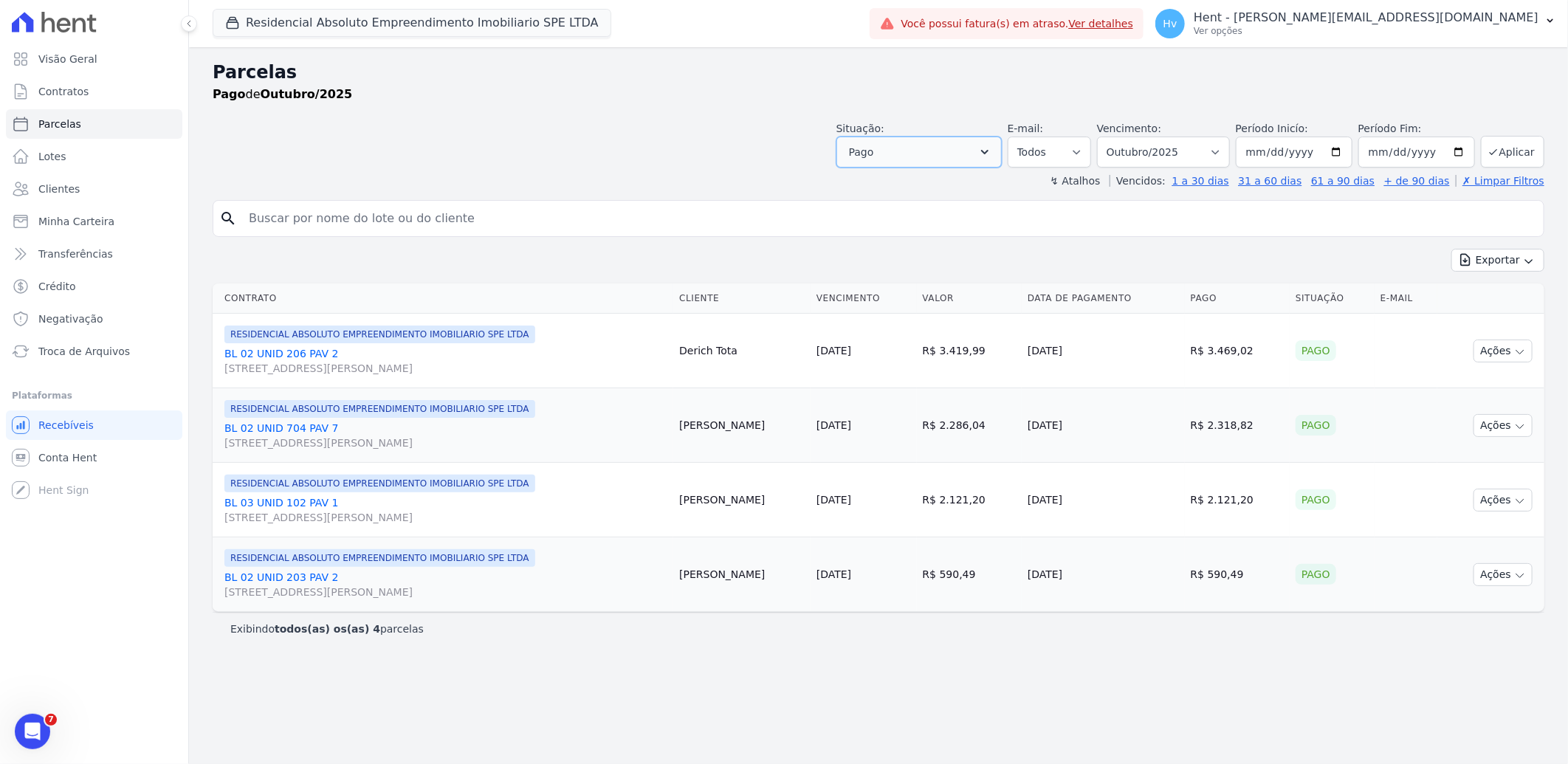
click at [967, 158] on button "Pago" at bounding box center [919, 152] width 165 height 31
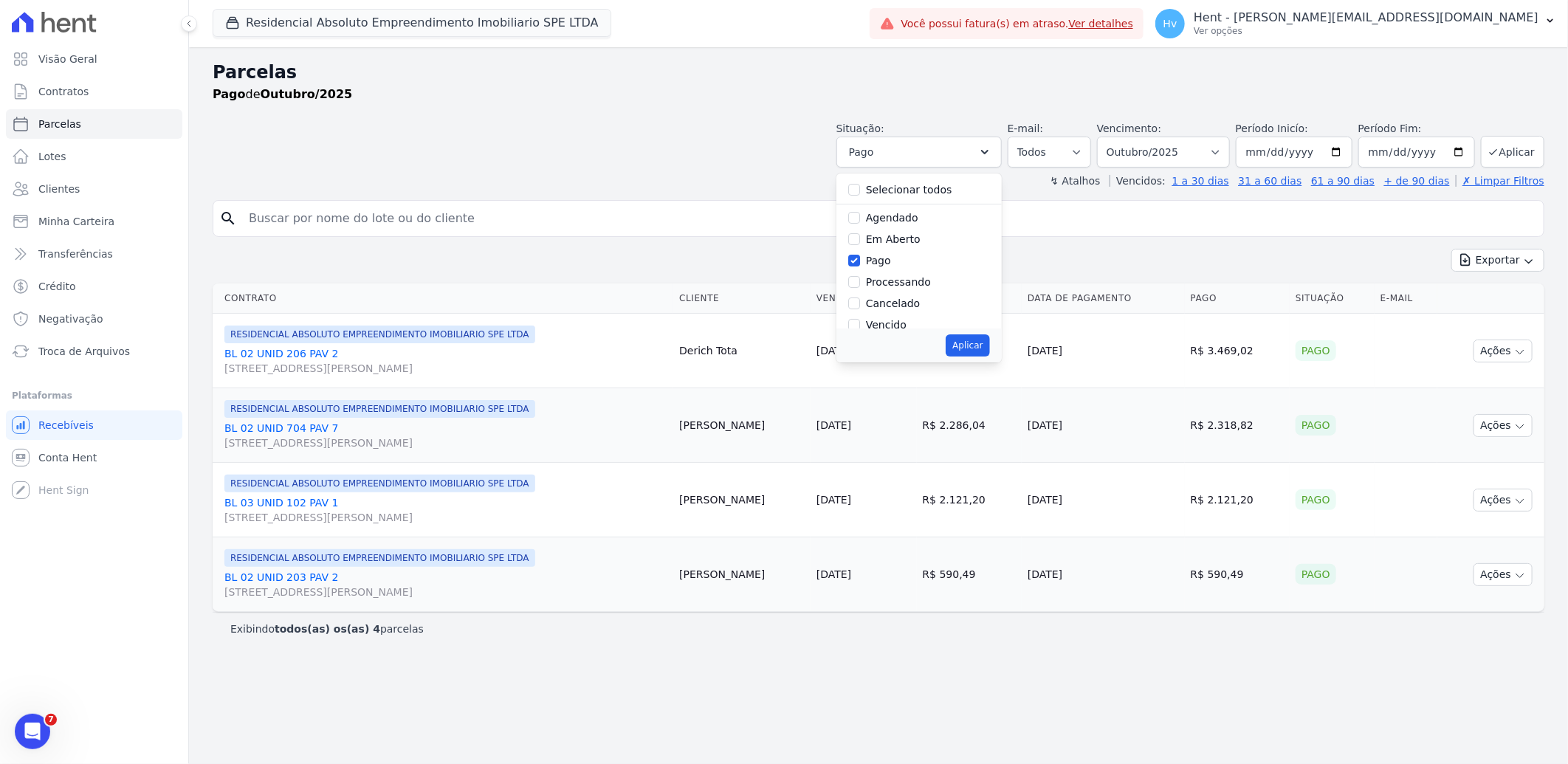
click at [908, 225] on div "Agendado" at bounding box center [892, 218] width 52 height 16
click at [909, 218] on label "Agendado" at bounding box center [892, 218] width 52 height 12
click at [860, 218] on input "Agendado" at bounding box center [854, 218] width 12 height 12
checkbox input "true"
click at [891, 258] on label "Pago" at bounding box center [879, 260] width 25 height 12
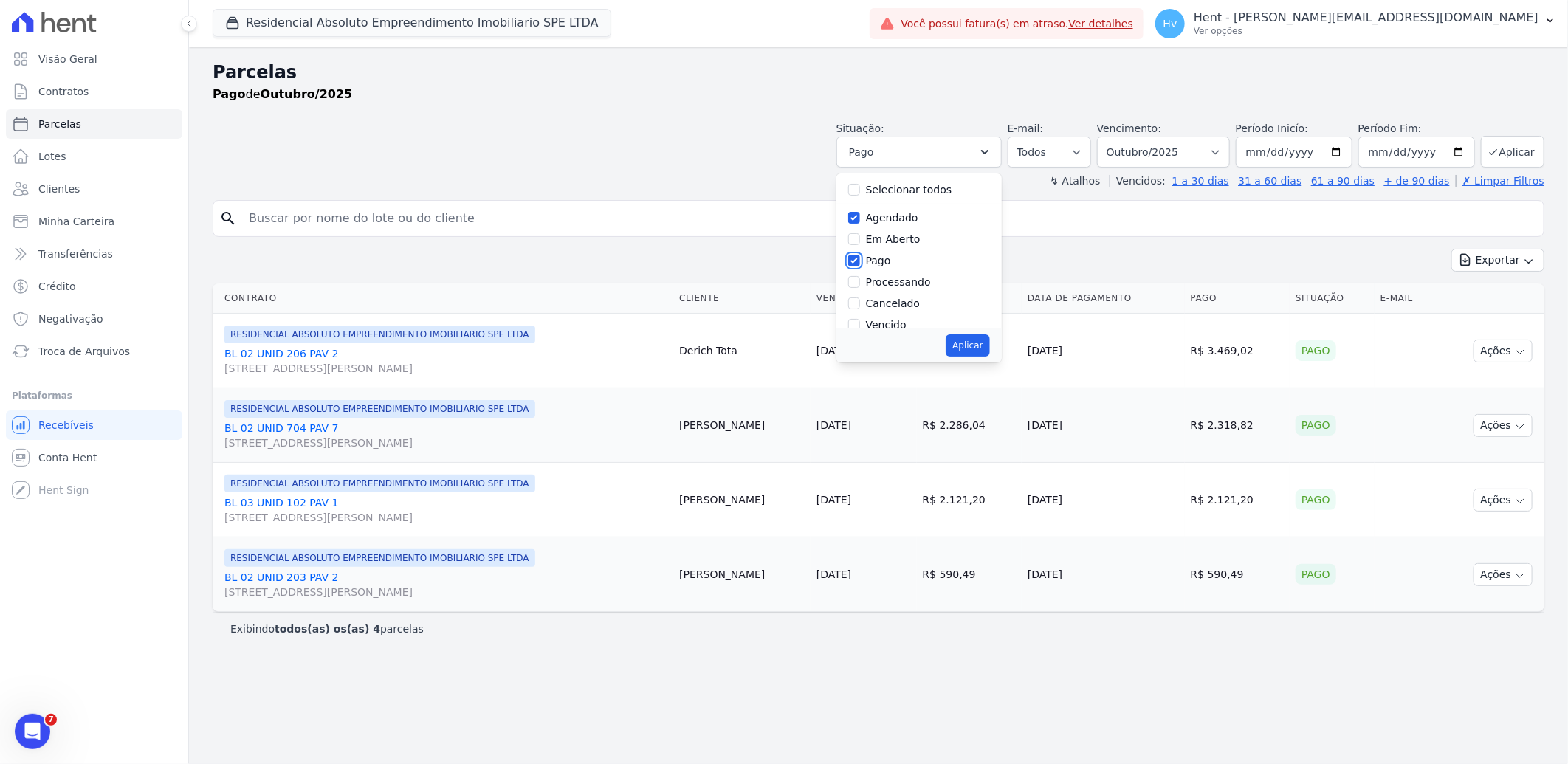
click at [860, 258] on input "Pago" at bounding box center [854, 260] width 12 height 12
checkbox input "false"
click at [989, 351] on button "Aplicar" at bounding box center [967, 345] width 44 height 22
select select "scheduled"
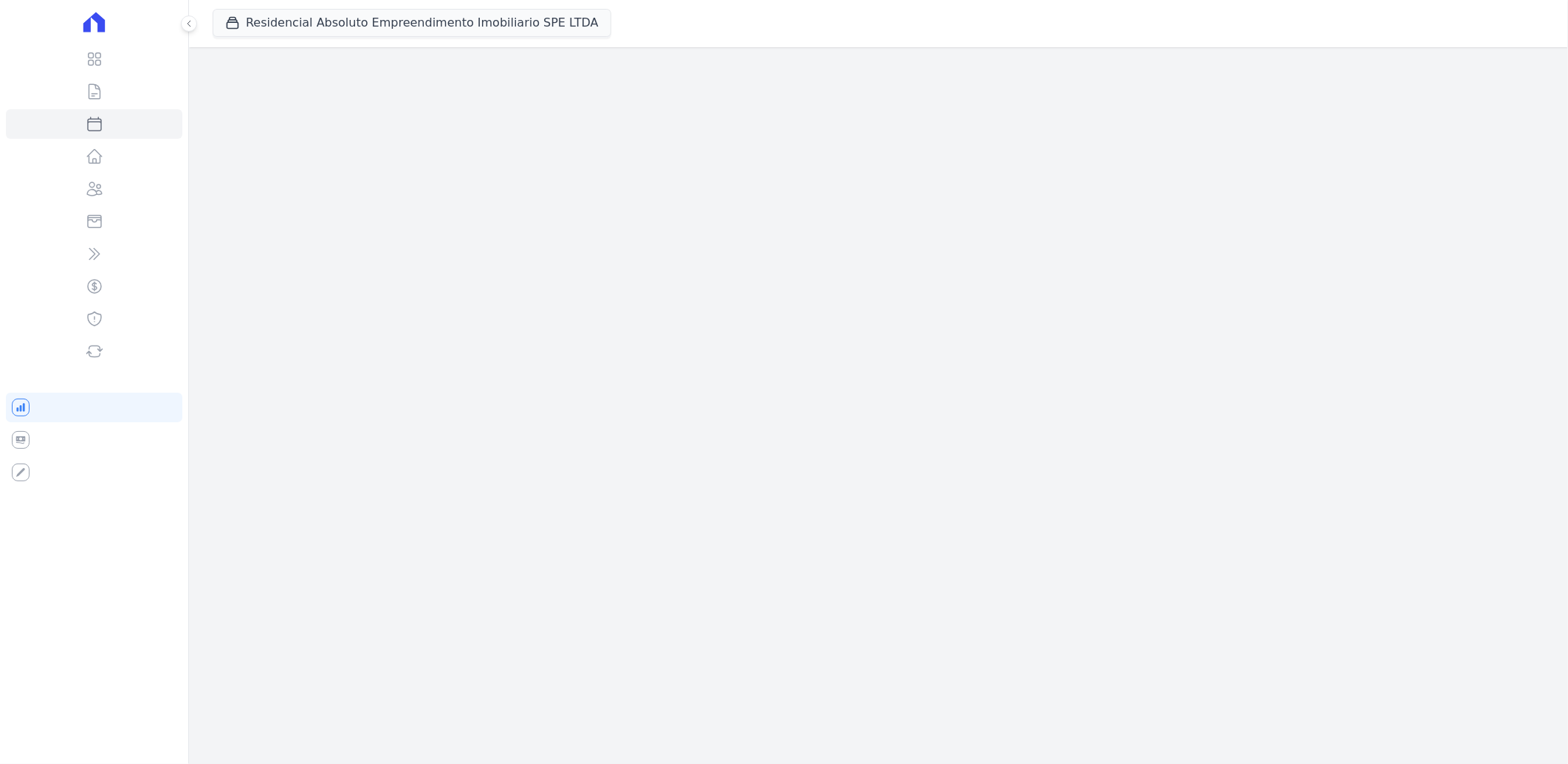
select select
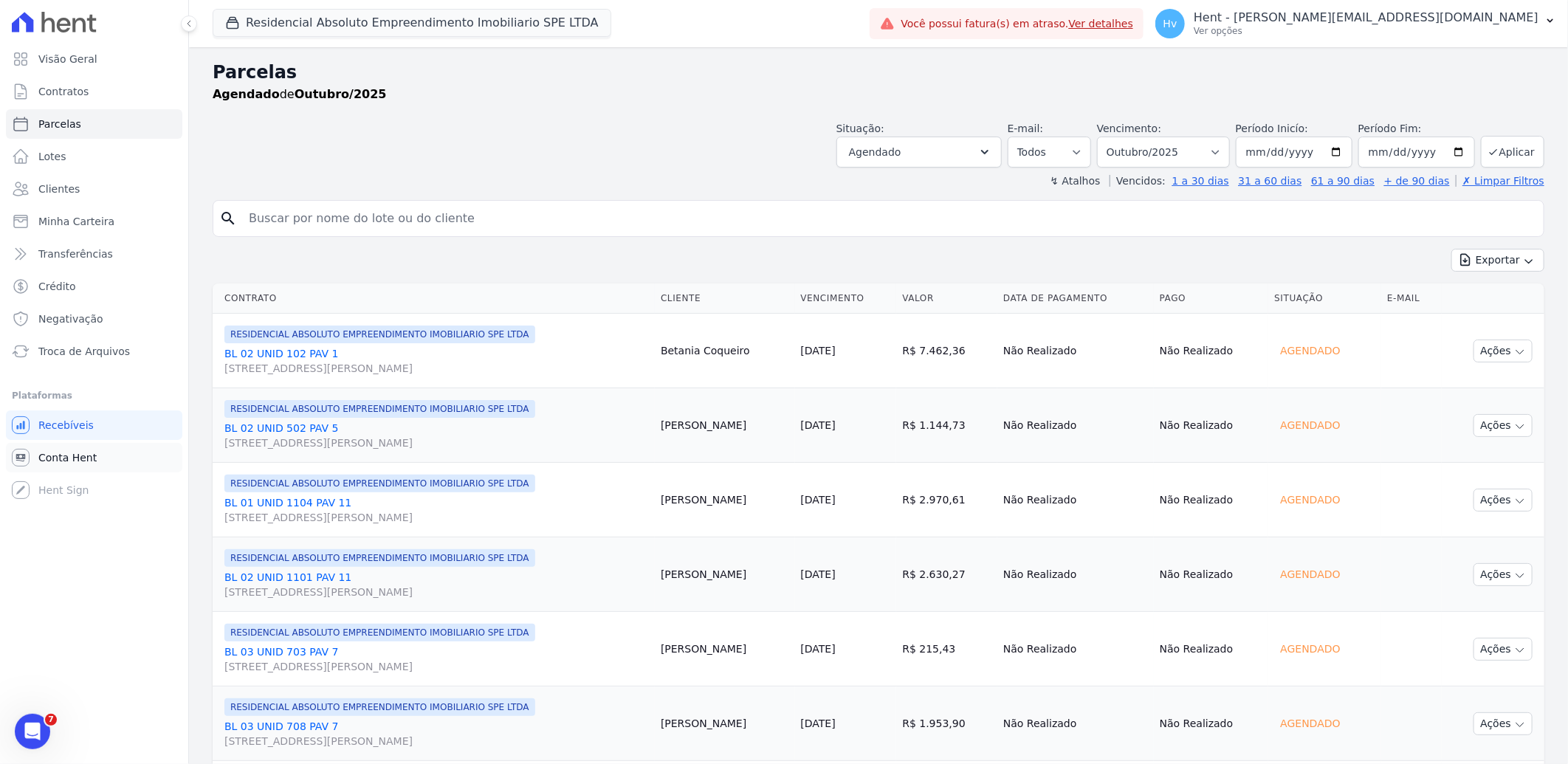
click at [55, 457] on span "Conta Hent" at bounding box center [67, 457] width 58 height 15
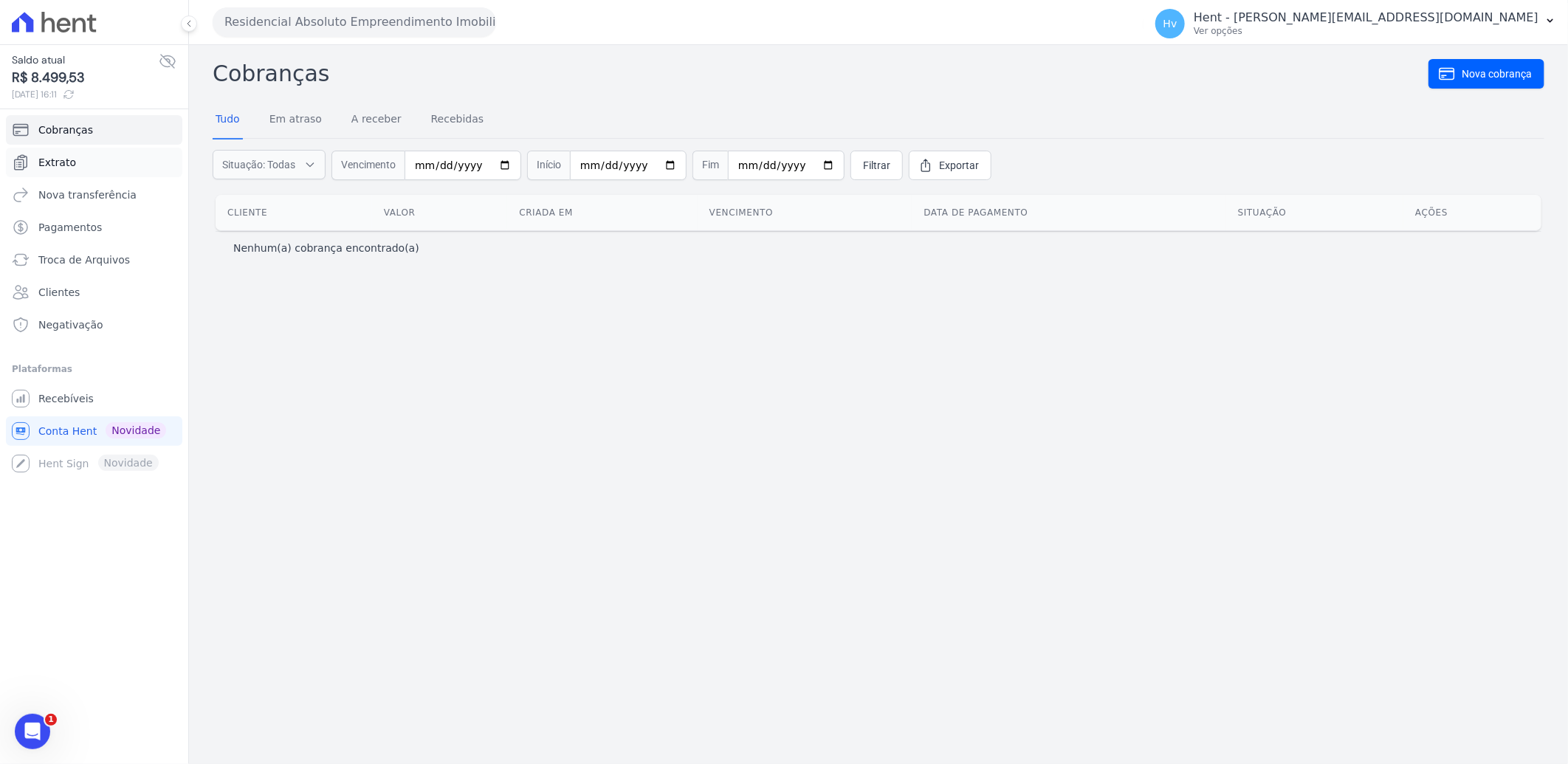
click at [83, 166] on link "Extrato" at bounding box center [94, 162] width 176 height 29
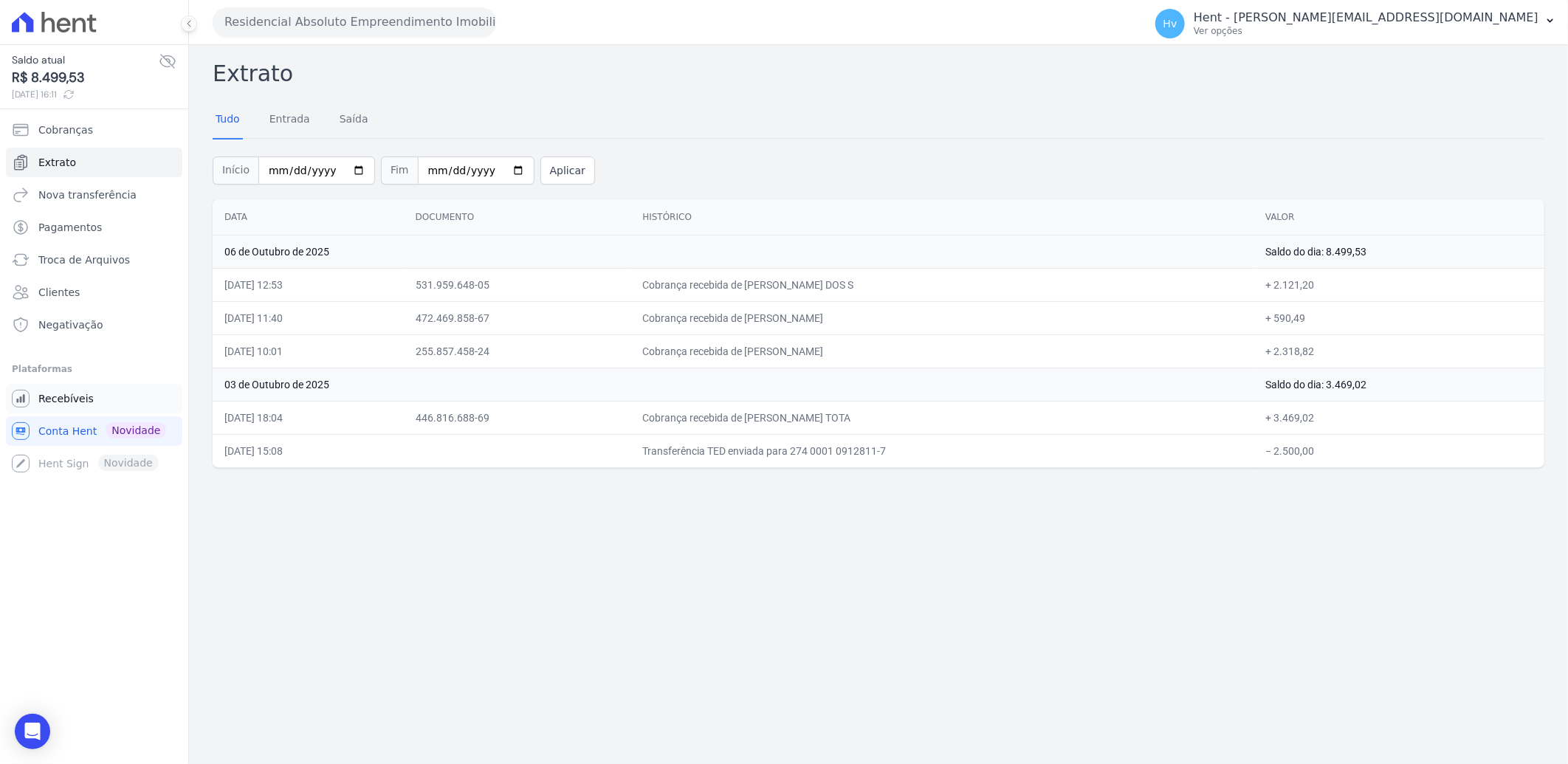
click at [72, 396] on span "Recebíveis" at bounding box center [66, 399] width 56 height 15
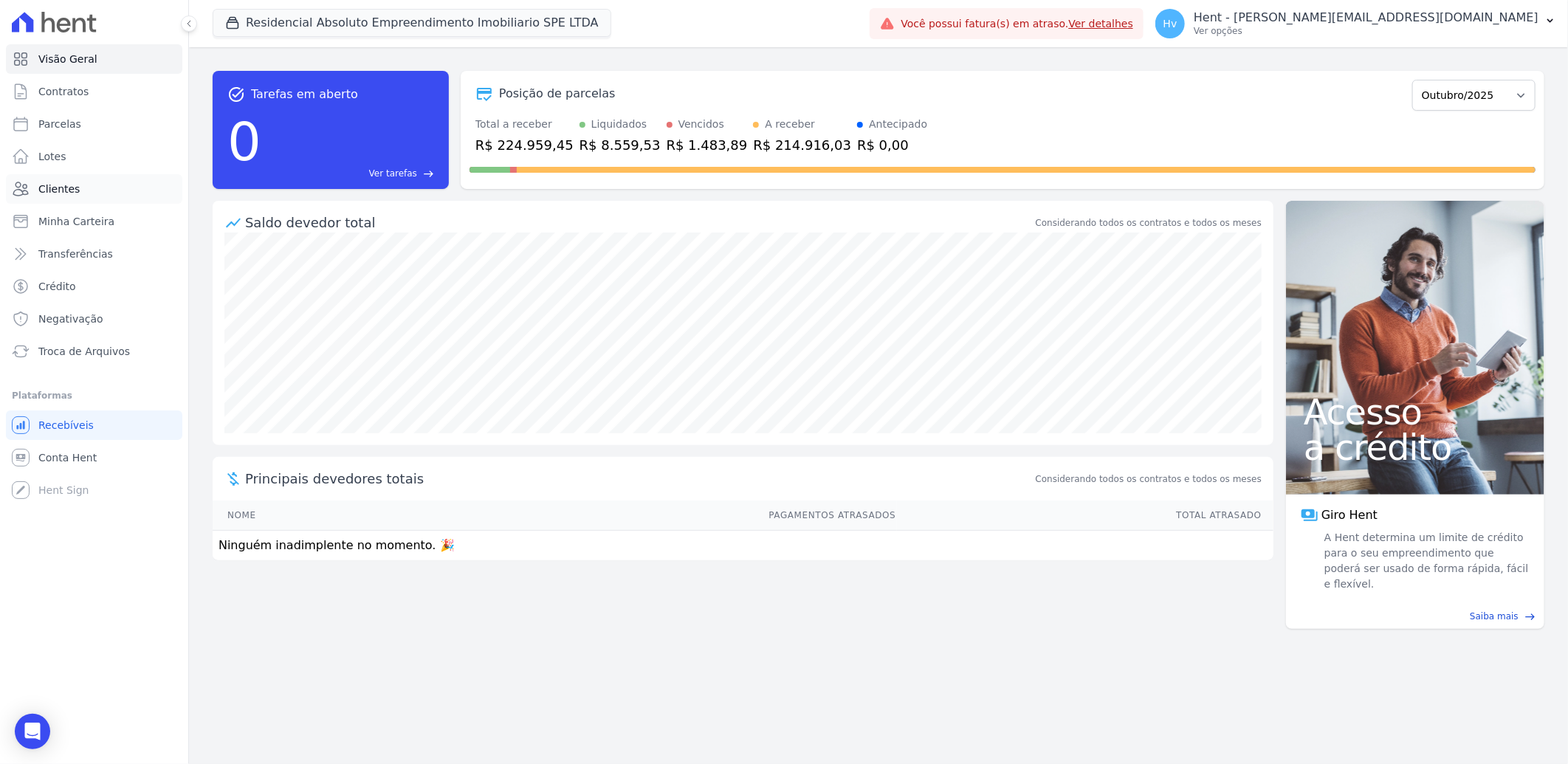
click at [60, 193] on span "Clientes" at bounding box center [59, 189] width 41 height 15
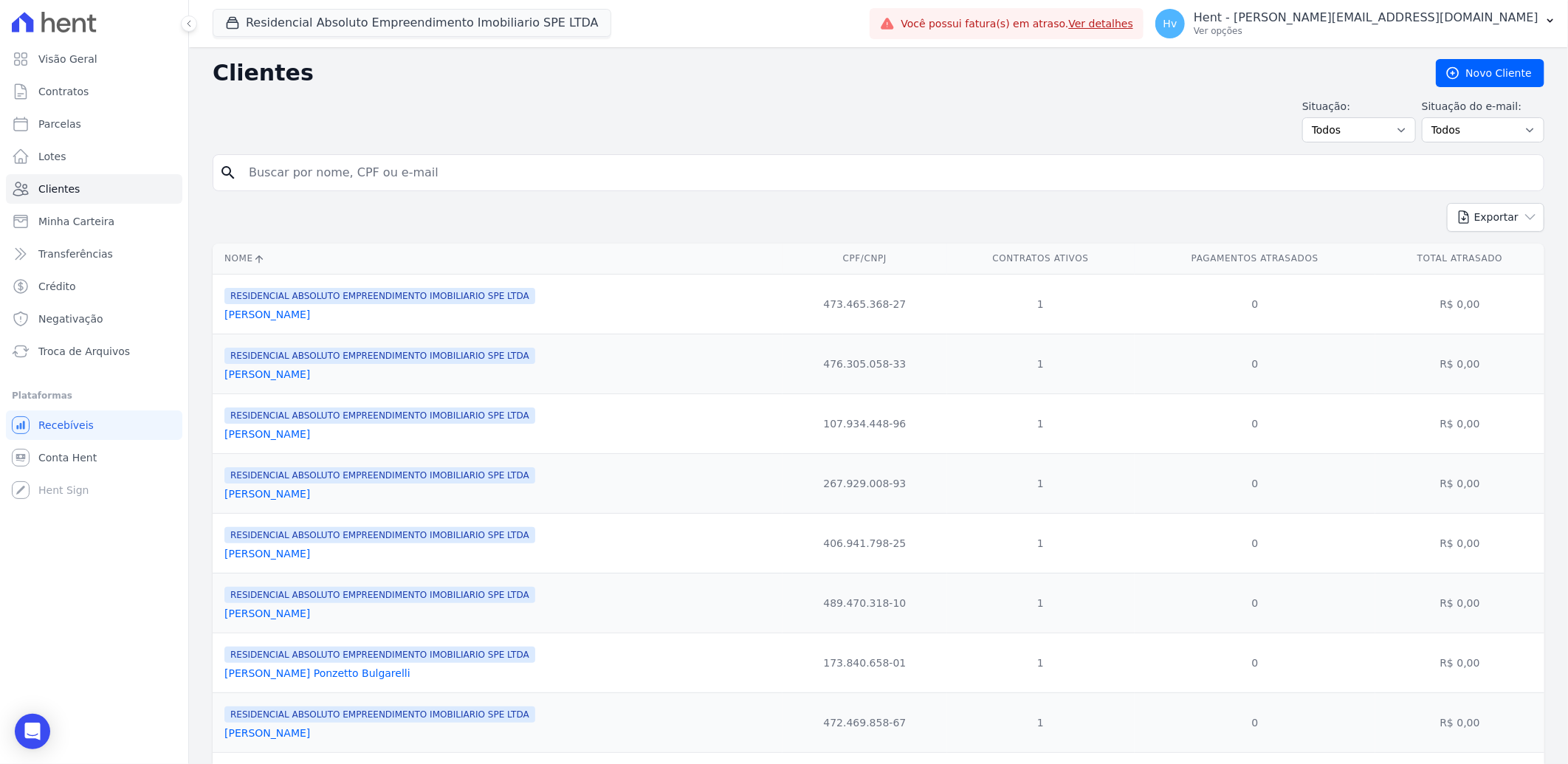
click at [396, 172] on input "search" at bounding box center [889, 172] width 1298 height 29
type input "lucas"
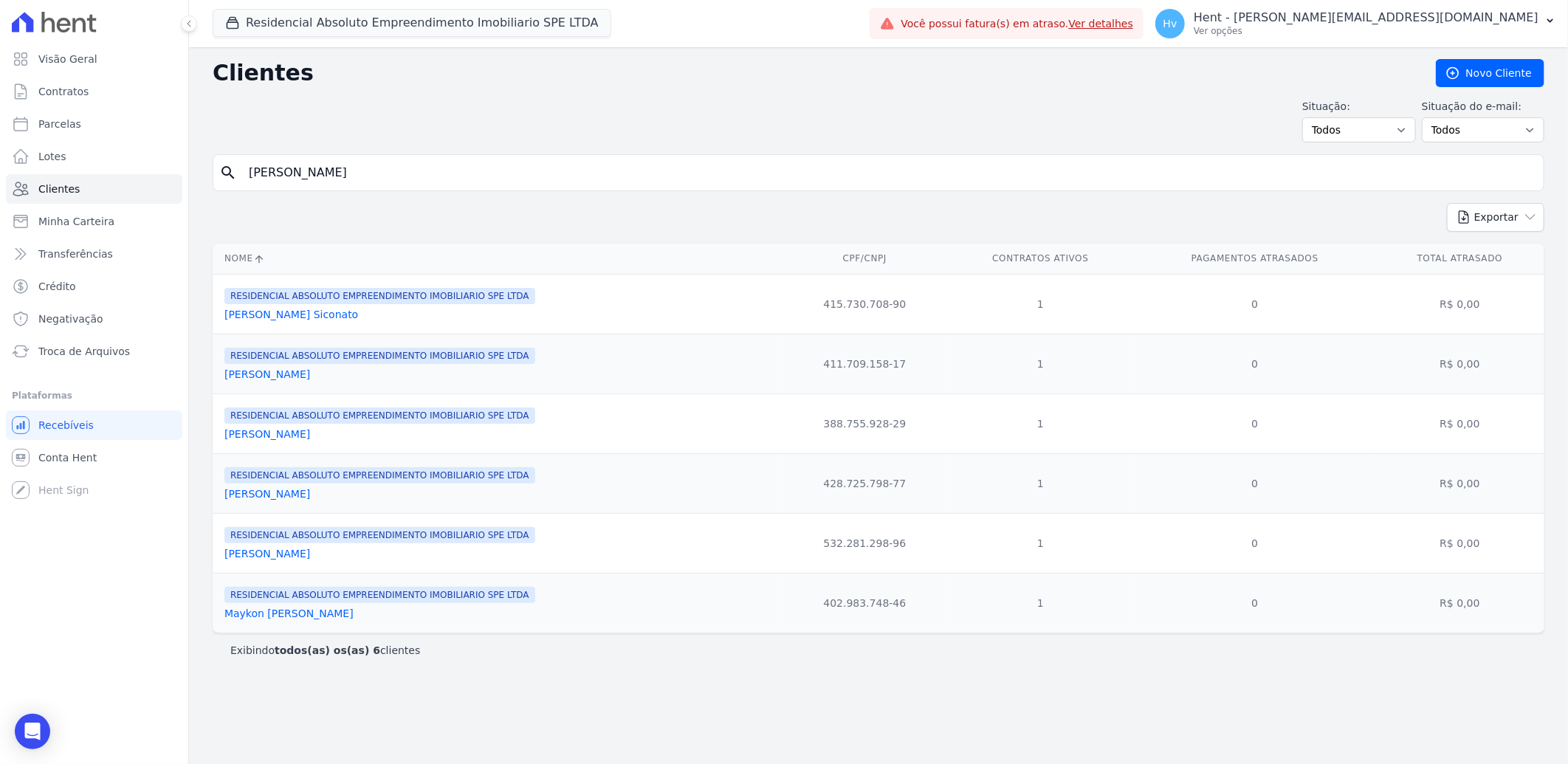
click at [300, 554] on link "Lucas Reck De Oliveira" at bounding box center [268, 554] width 86 height 12
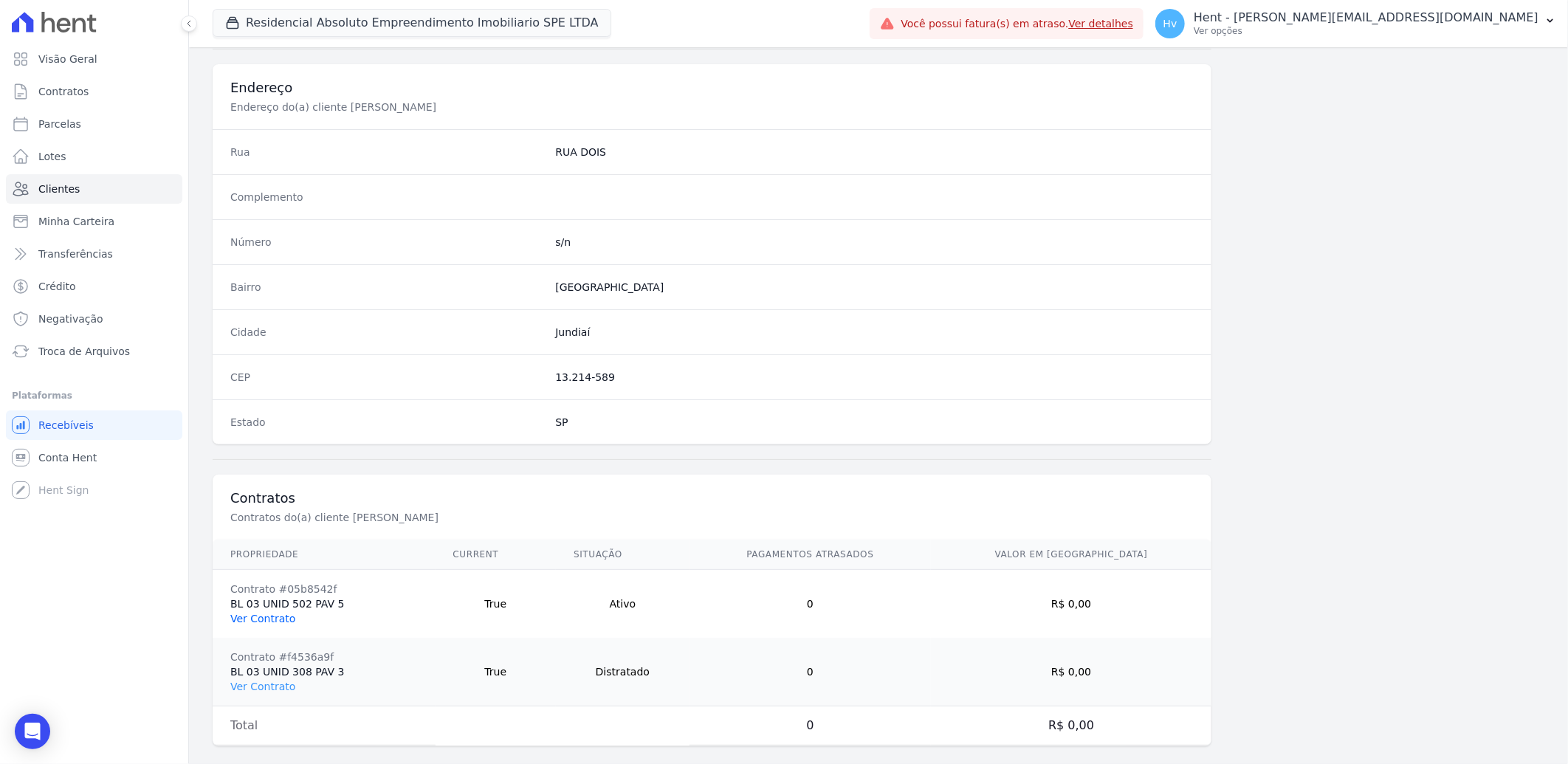
scroll to position [686, 0]
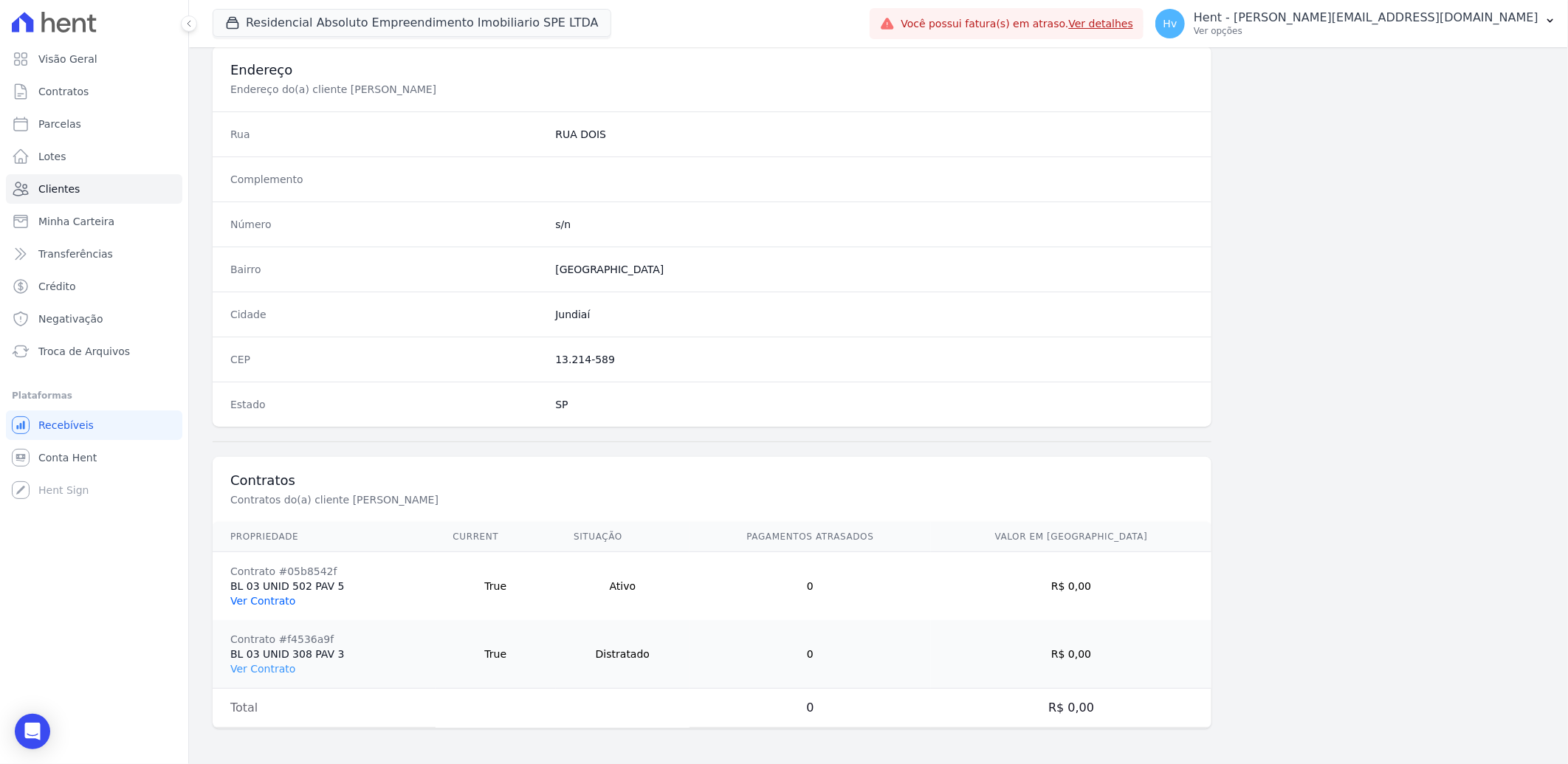
click at [277, 595] on link "Ver Contrato" at bounding box center [263, 600] width 65 height 12
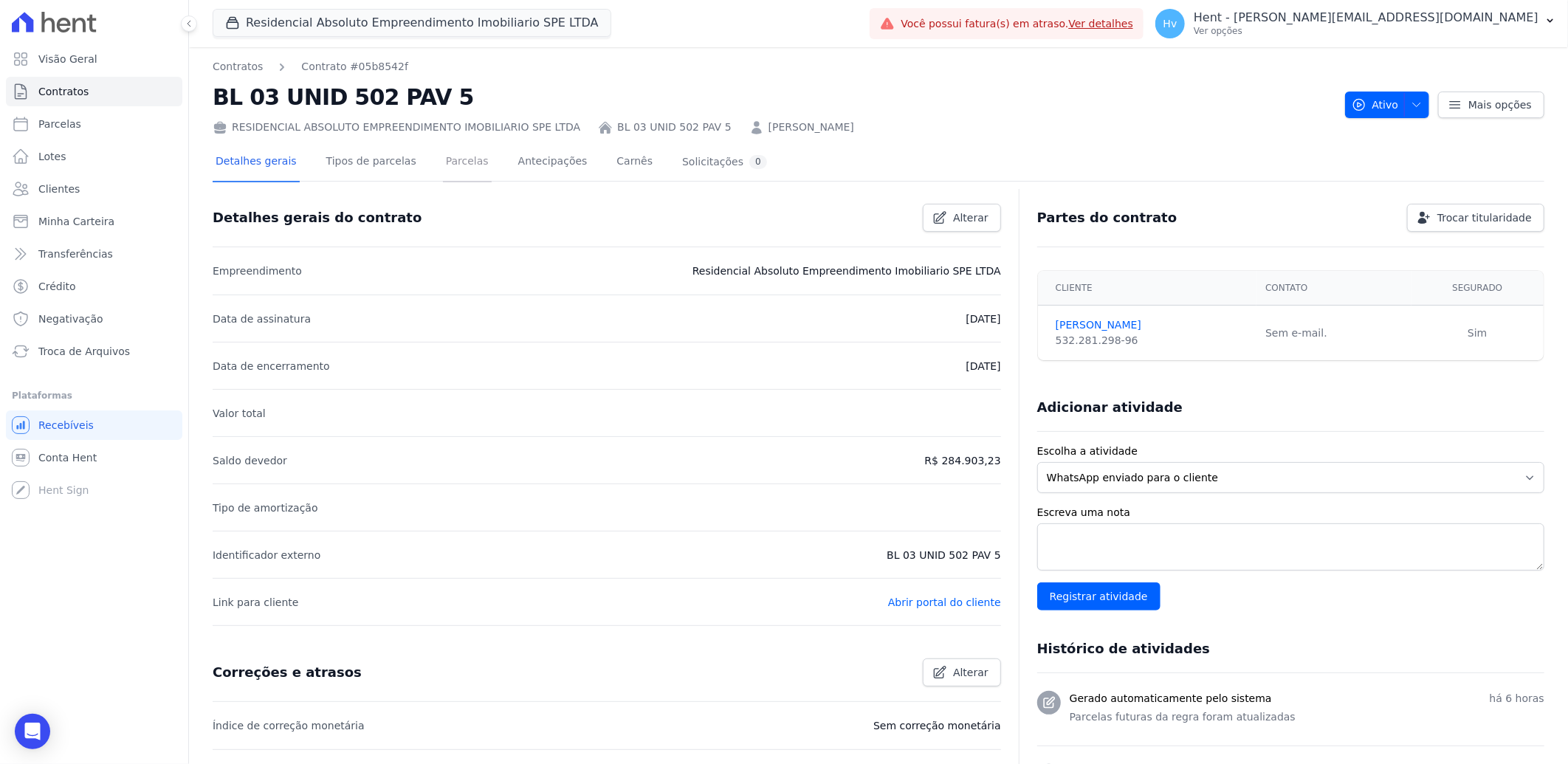
click at [451, 155] on link "Parcelas" at bounding box center [467, 162] width 48 height 39
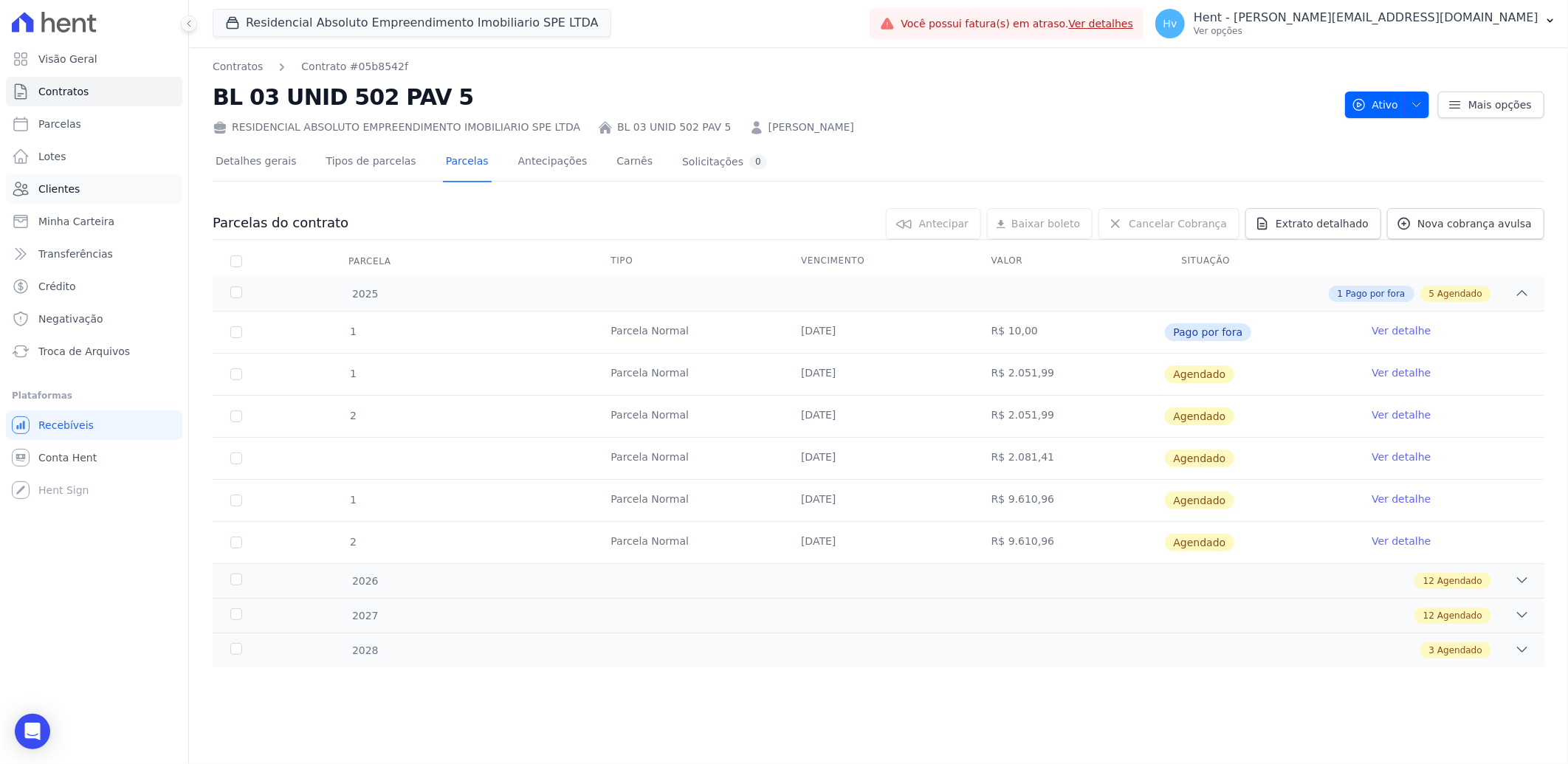
click at [64, 193] on span "Clientes" at bounding box center [59, 189] width 41 height 15
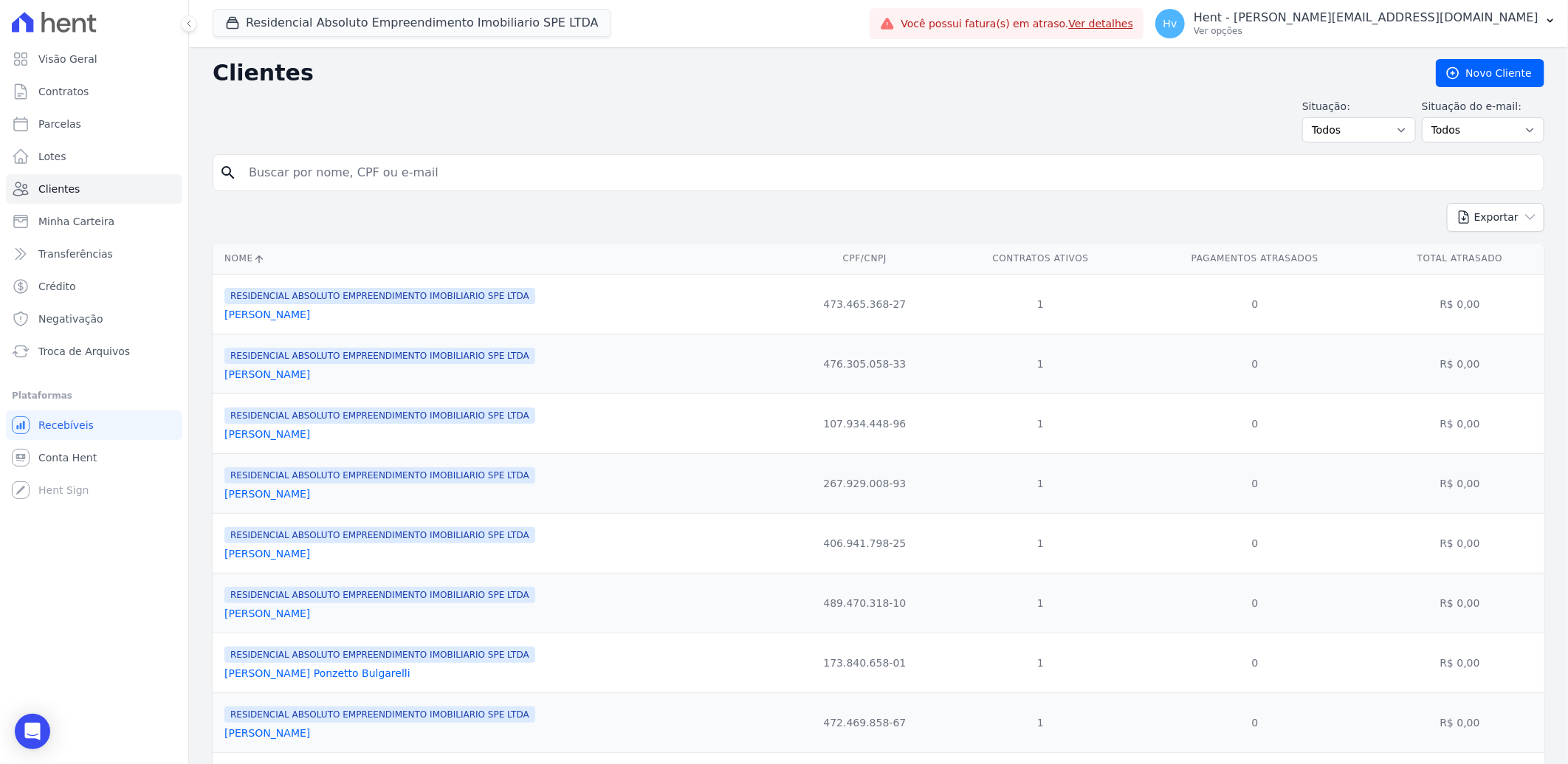
click at [357, 180] on input "search" at bounding box center [889, 172] width 1298 height 29
type input "leonardo"
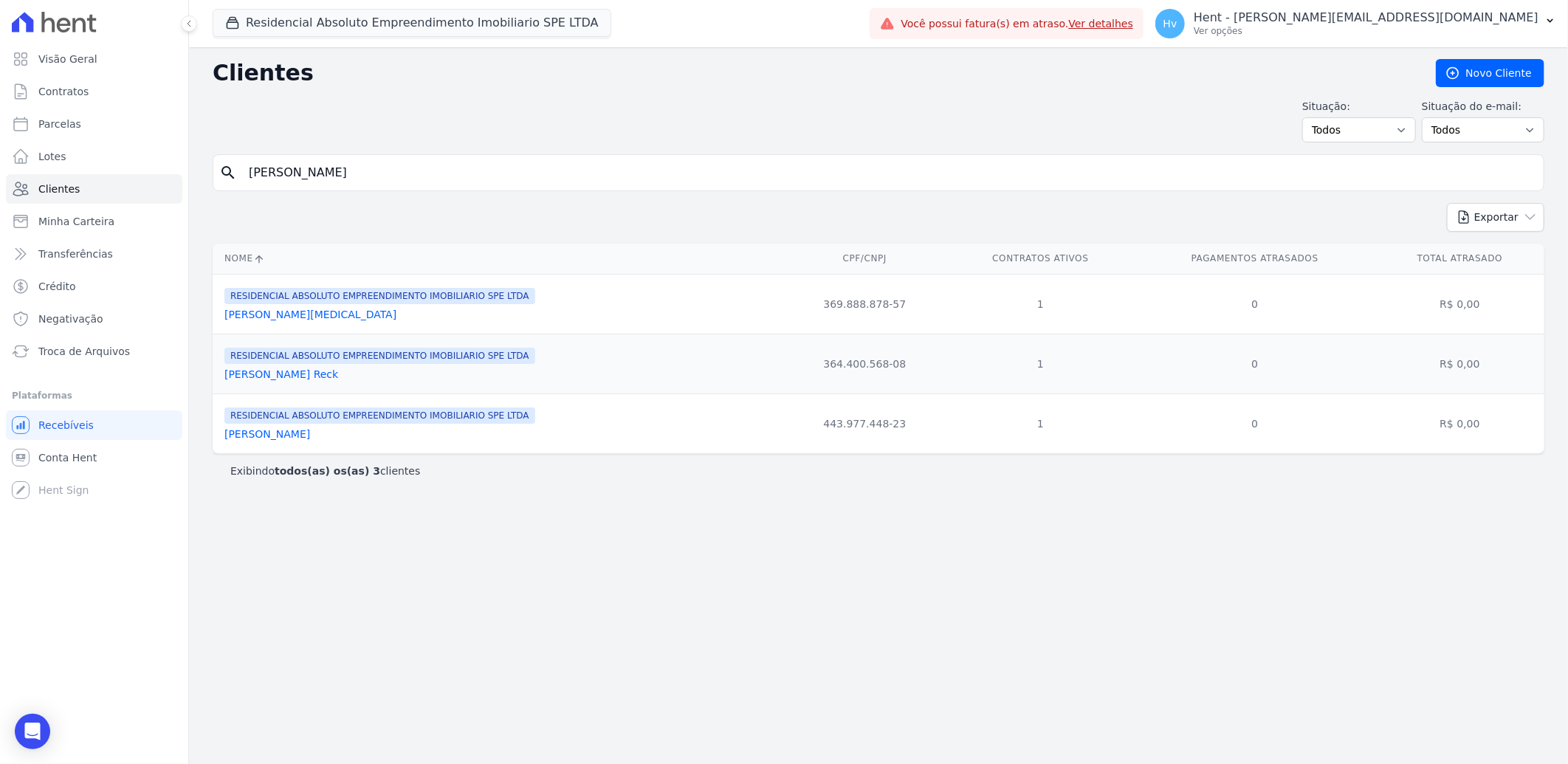
click at [307, 378] on link "Leonardo Ramos Reck" at bounding box center [281, 374] width 114 height 12
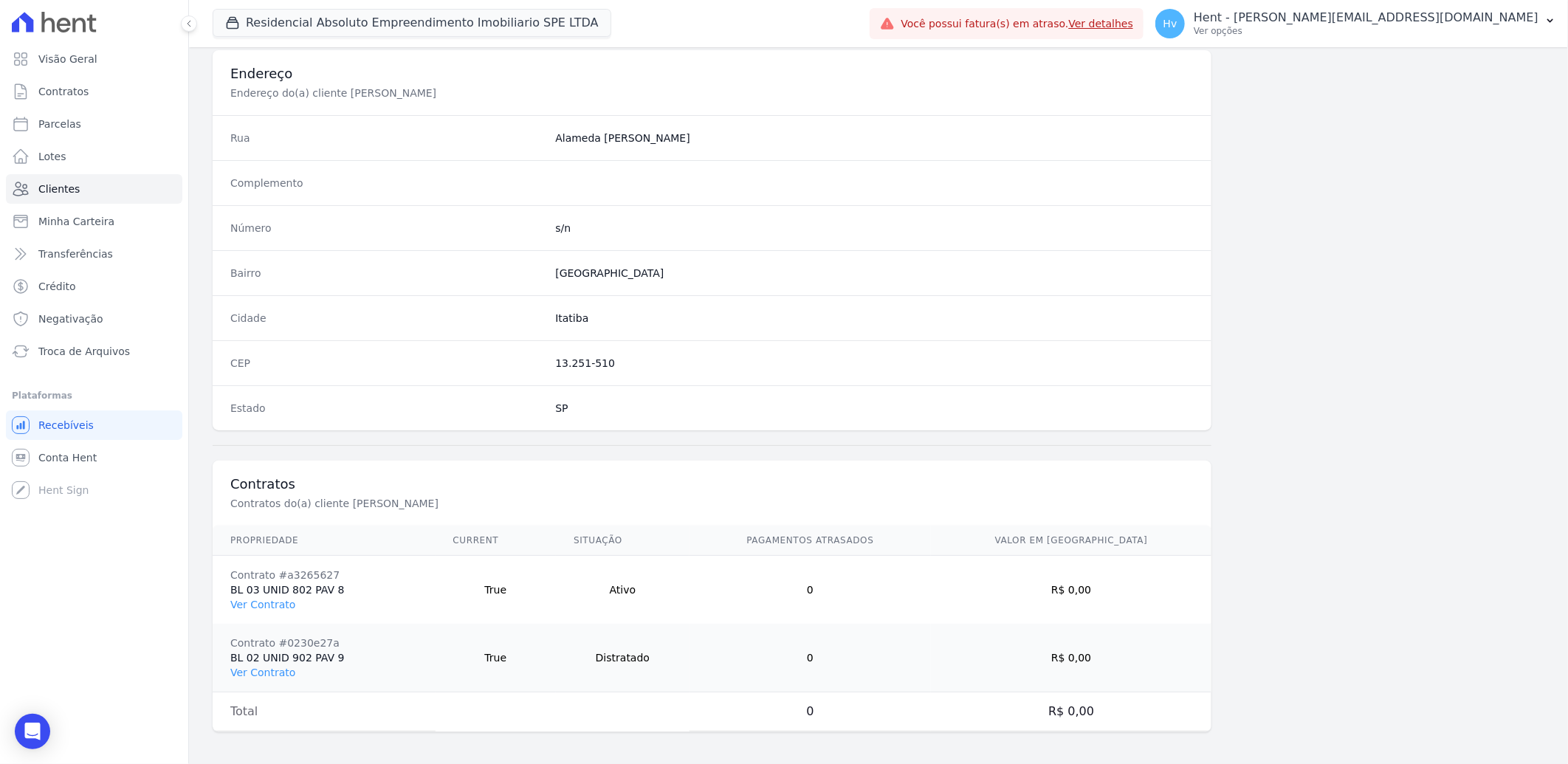
scroll to position [686, 0]
click at [276, 607] on link "Ver Contrato" at bounding box center [263, 600] width 65 height 12
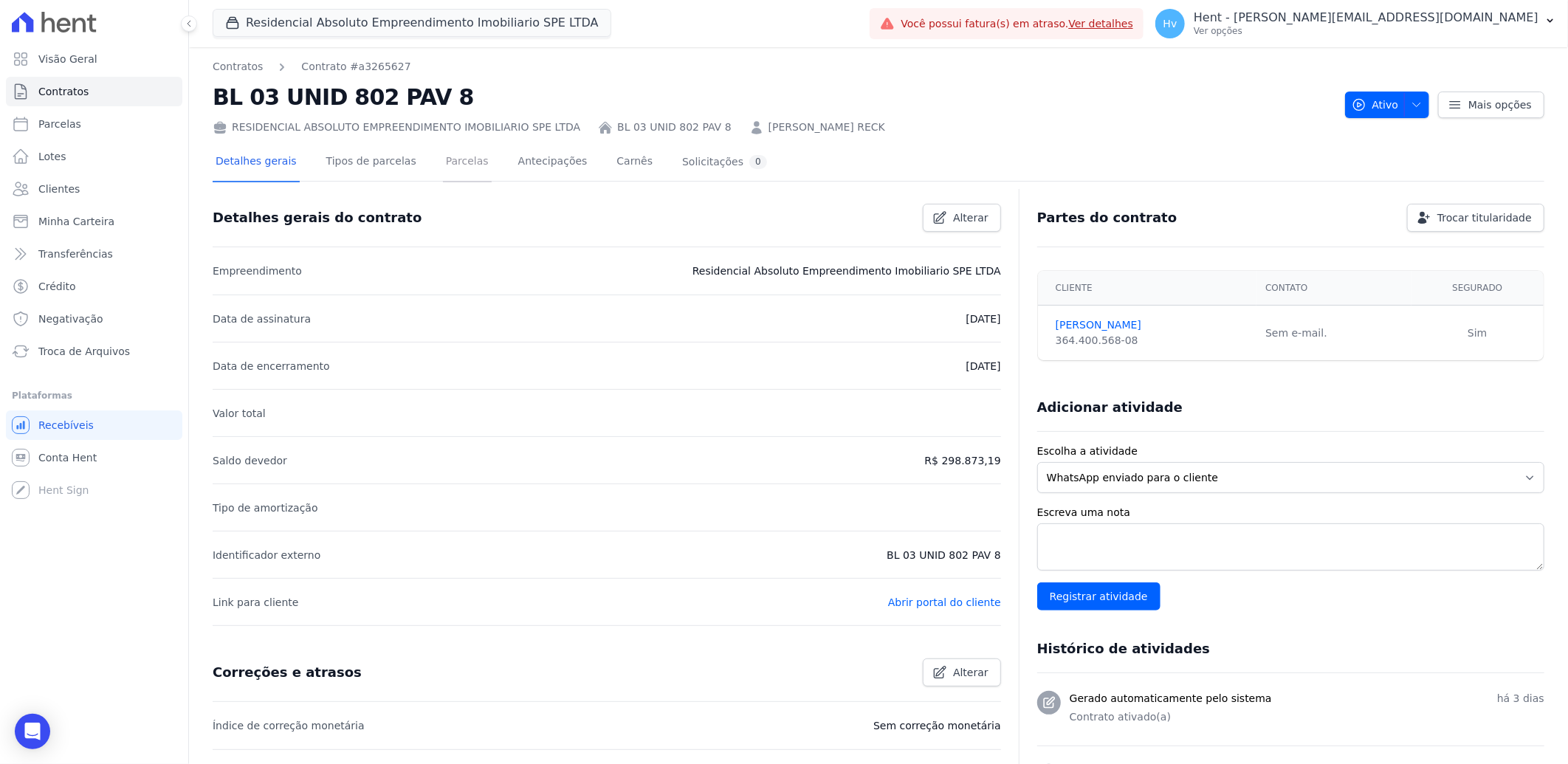
click at [447, 163] on link "Parcelas" at bounding box center [467, 162] width 48 height 39
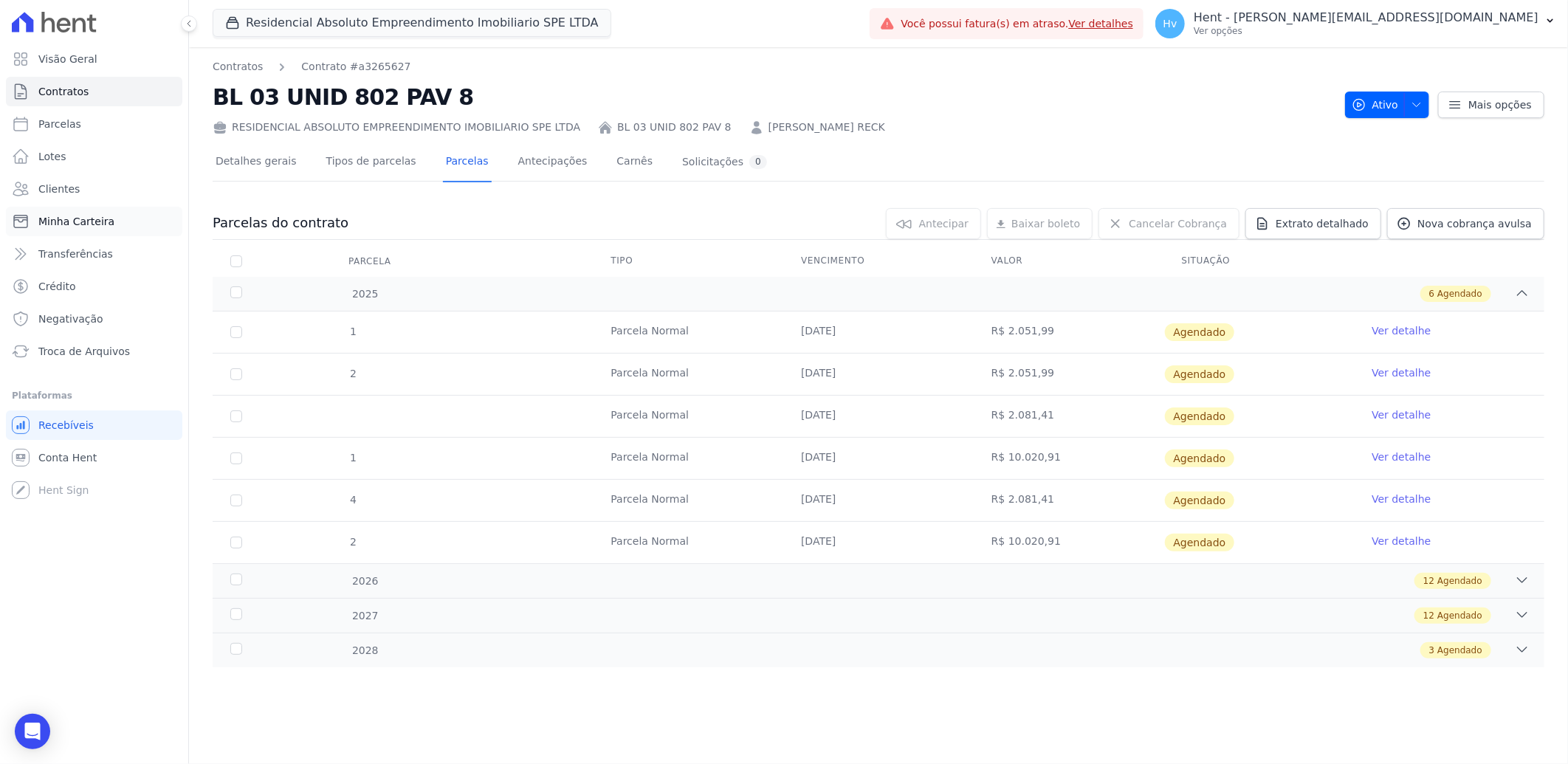
click at [89, 218] on span "Minha Carteira" at bounding box center [76, 222] width 76 height 15
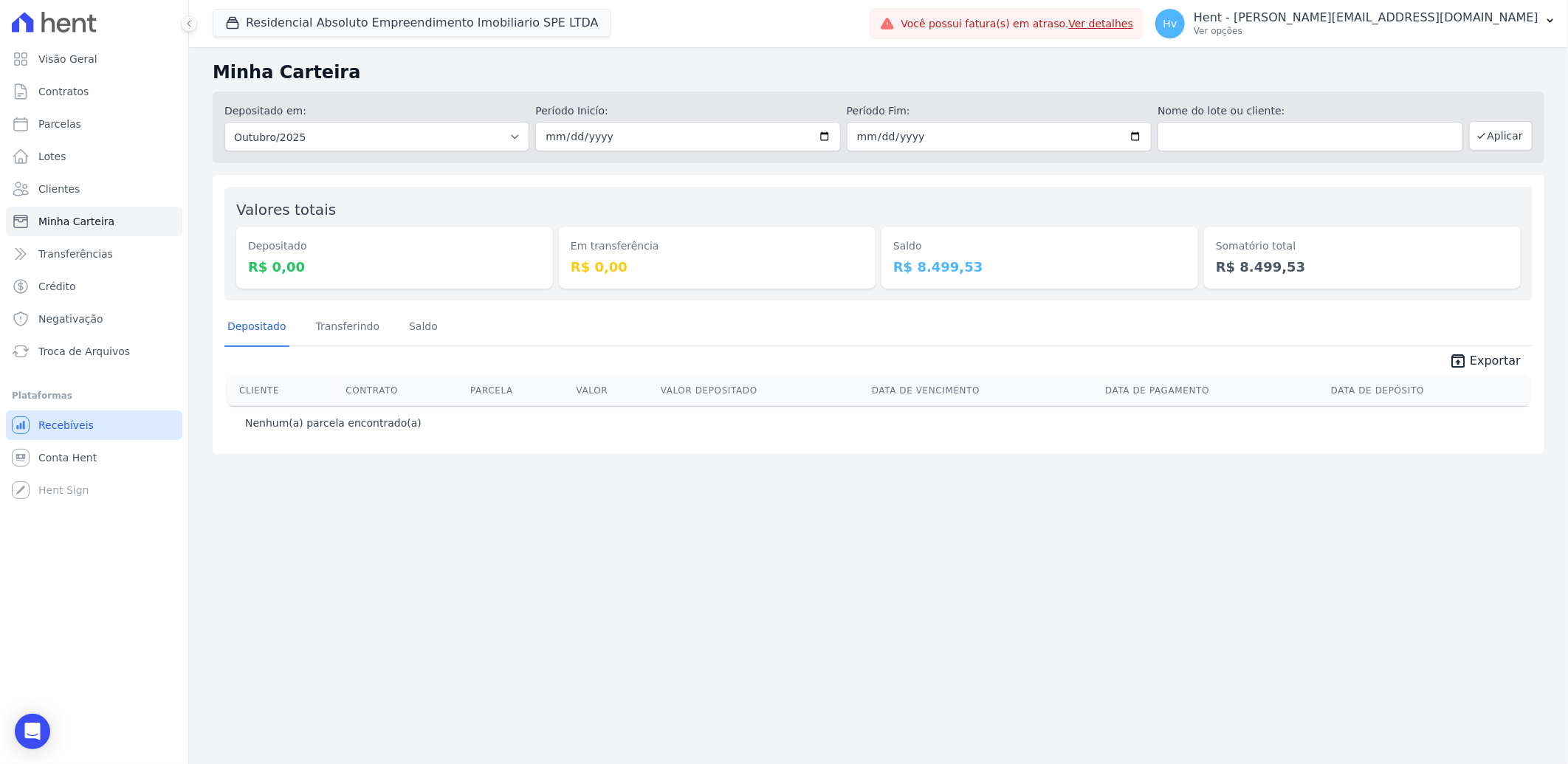
click at [71, 426] on span "Recebíveis" at bounding box center [66, 425] width 56 height 15
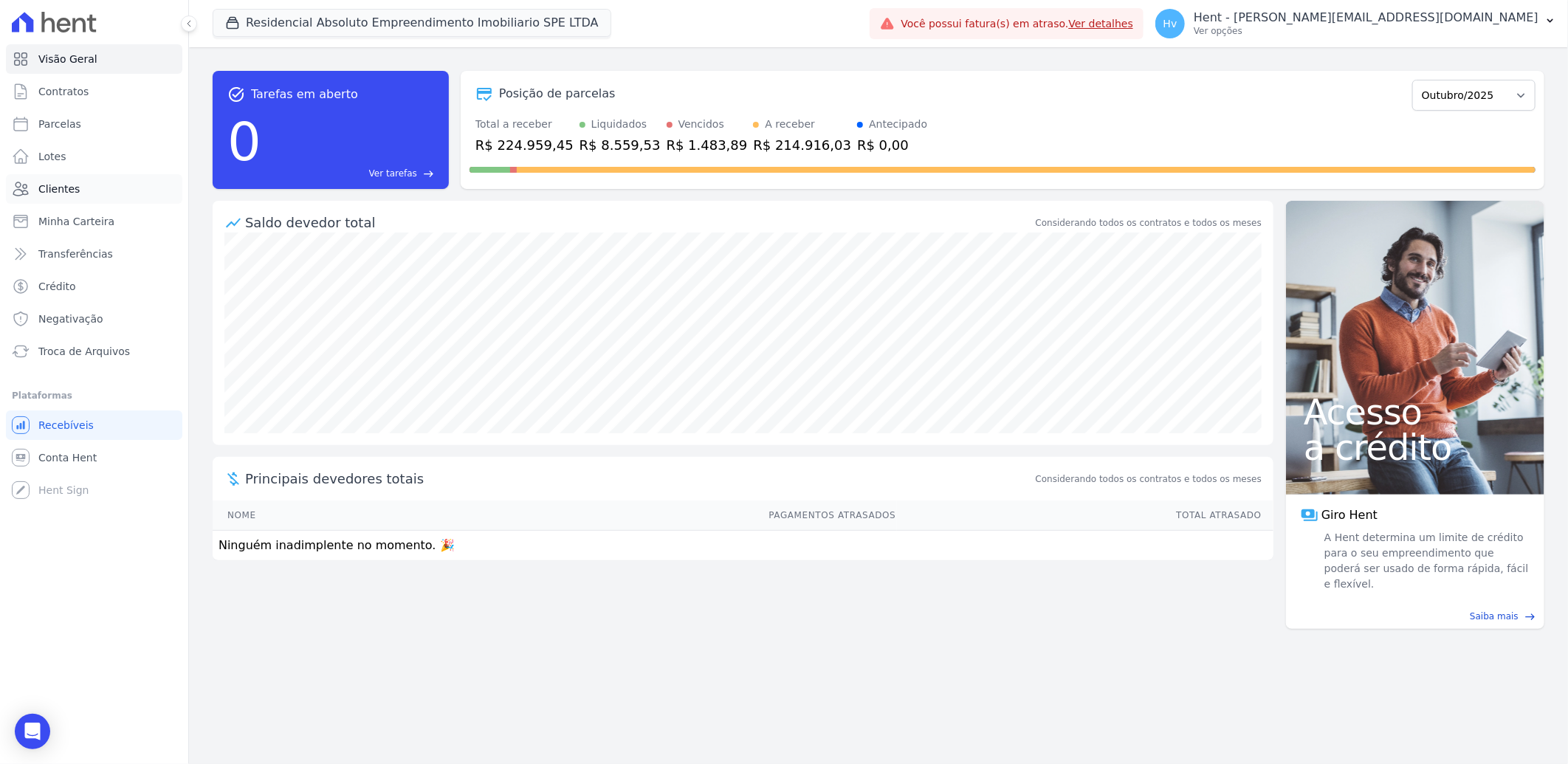
click at [89, 193] on link "Clientes" at bounding box center [94, 188] width 176 height 29
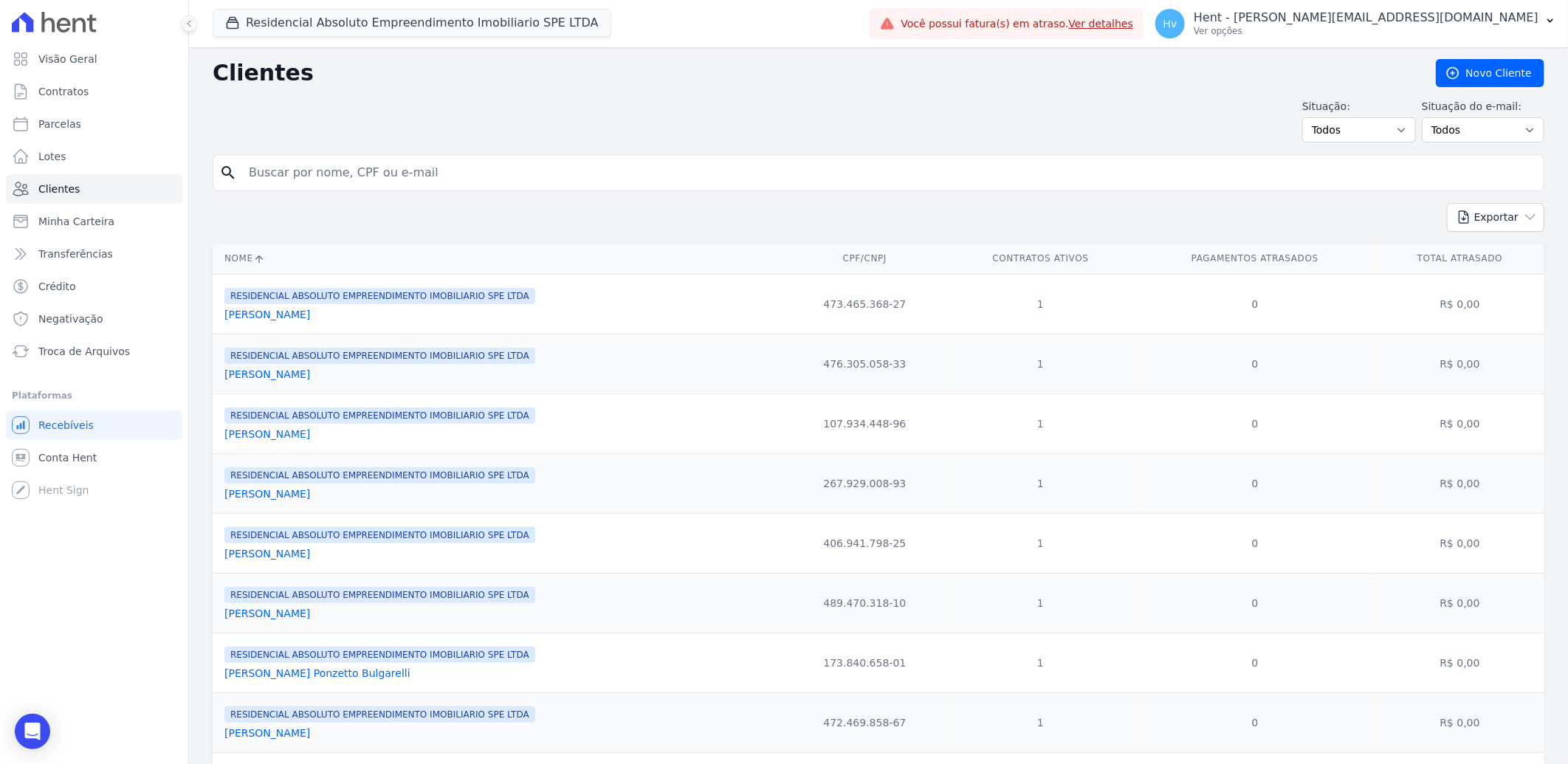
drag, startPoint x: 334, startPoint y: 172, endPoint x: 347, endPoint y: 172, distance: 13.0
click at [334, 172] on input "search" at bounding box center [889, 172] width 1298 height 29
paste input "Alessandra"
type input "Alessandra"
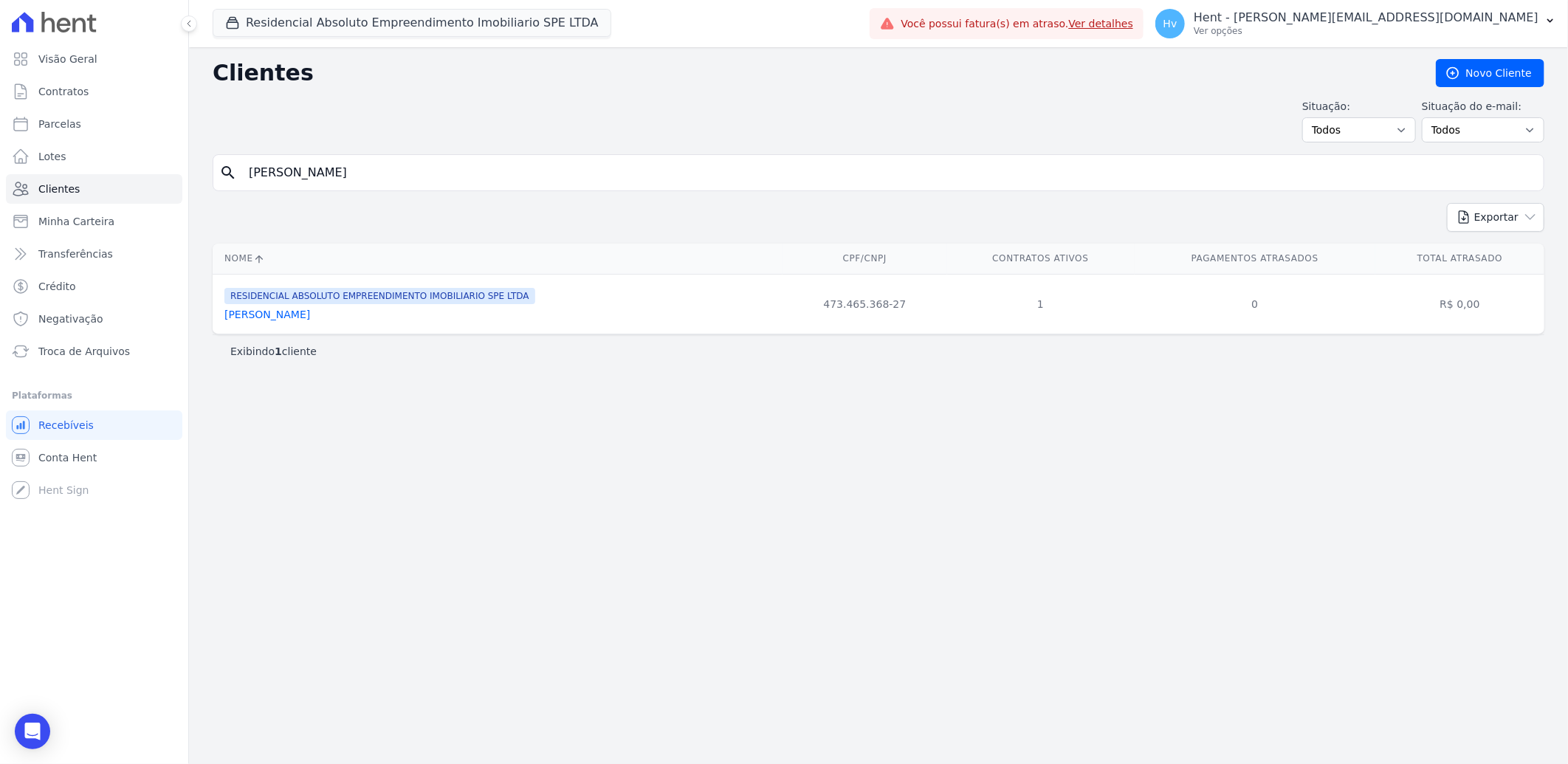
click at [292, 322] on div "Alessandra De Souza Zuppardo Portela" at bounding box center [380, 314] width 311 height 15
click at [310, 314] on link "Alessandra De Souza Zuppardo Portela" at bounding box center [268, 314] width 86 height 12
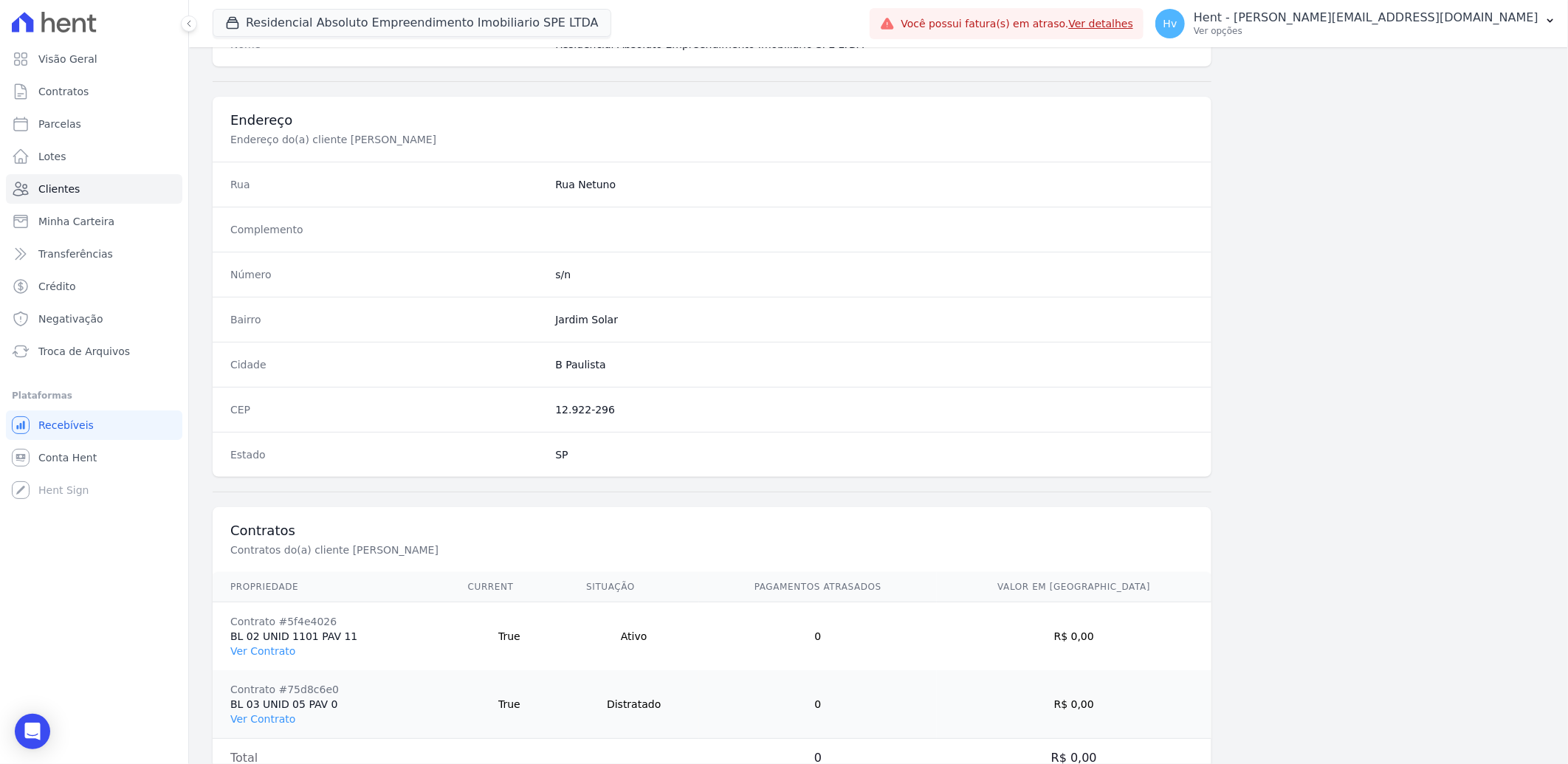
scroll to position [686, 0]
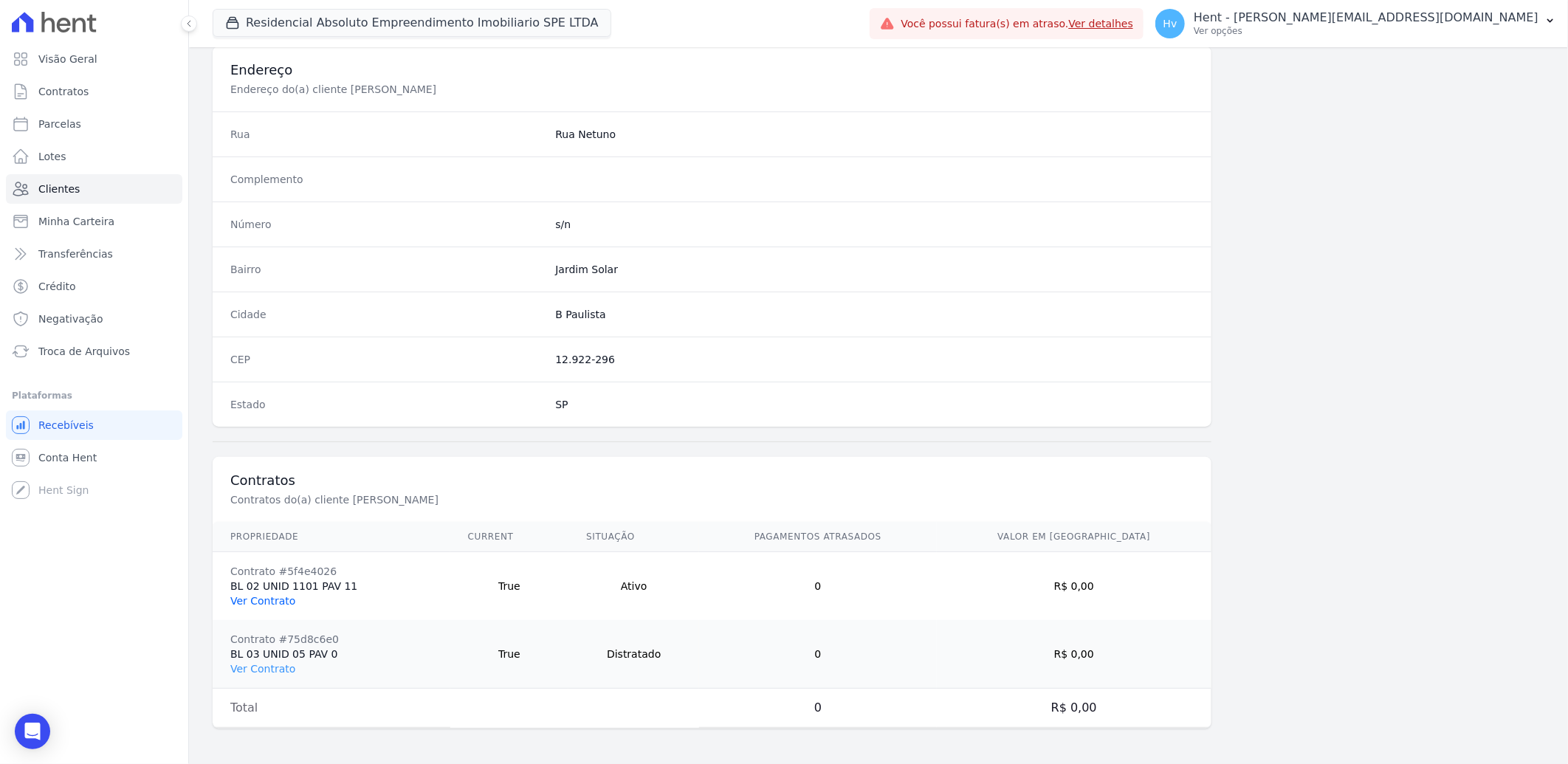
click at [282, 600] on link "Ver Contrato" at bounding box center [263, 600] width 65 height 12
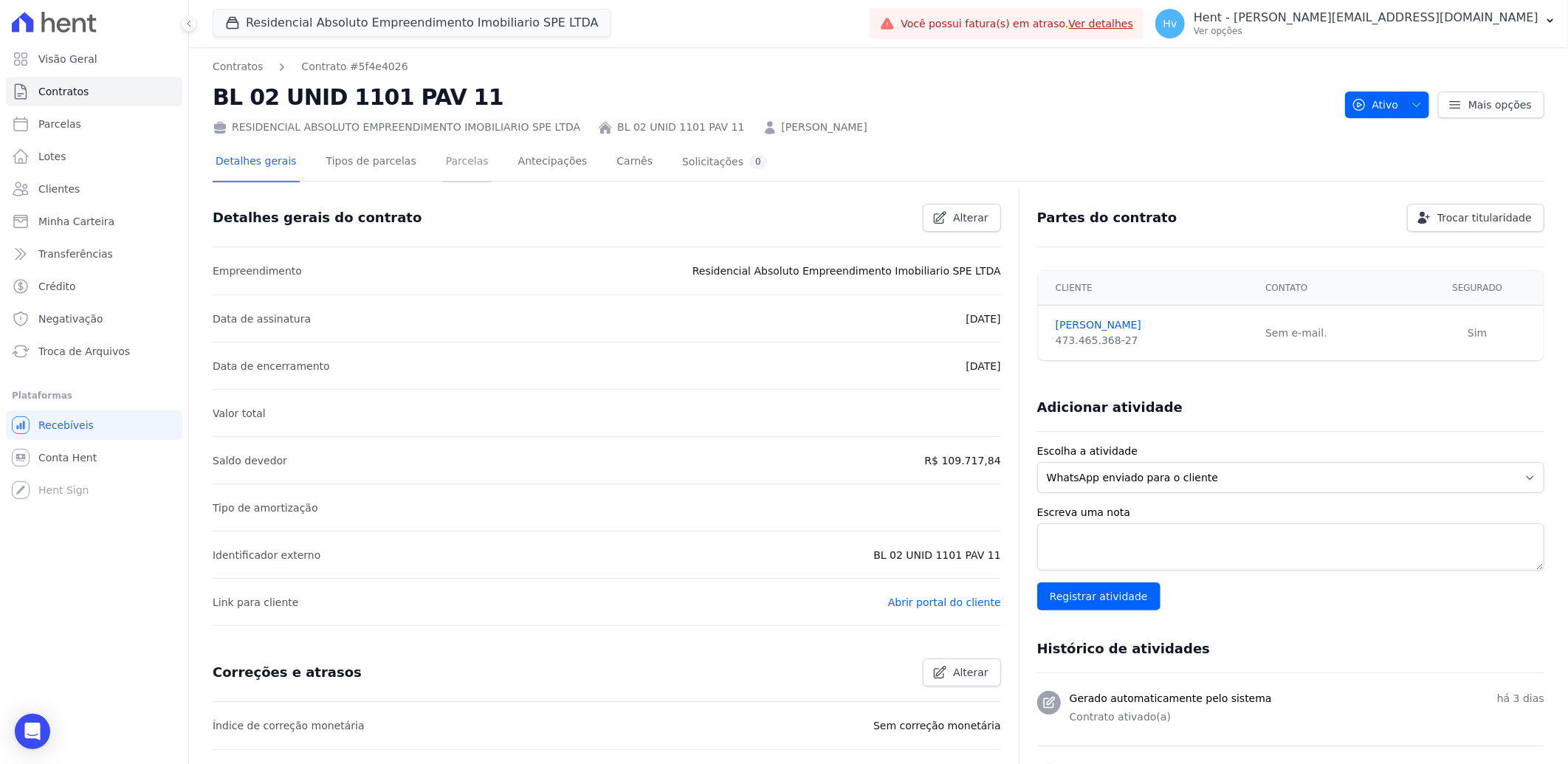
click at [451, 158] on link "Parcelas" at bounding box center [467, 162] width 48 height 39
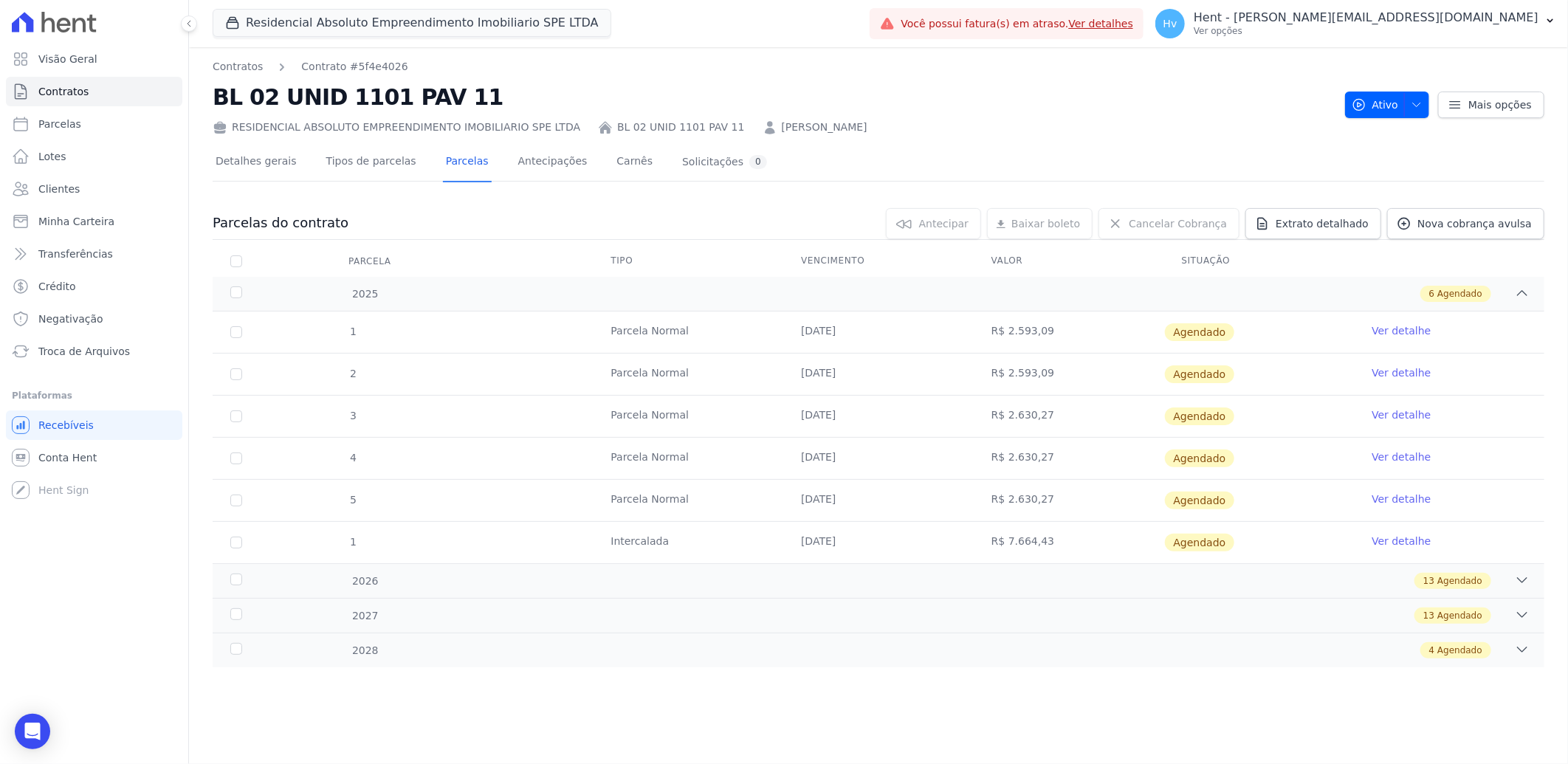
drag, startPoint x: 350, startPoint y: 419, endPoint x: 1347, endPoint y: 411, distance: 997.0
click at [1347, 411] on tr "3 Parcela Normal 10/10/2025 R$ 2.630,27 Agendado Ver detalhe" at bounding box center [879, 415] width 1332 height 42
drag, startPoint x: 454, startPoint y: 5, endPoint x: 817, endPoint y: 1, distance: 363.0
click at [1075, 120] on div "RESIDENCIAL ABSOLUTO EMPREENDIMENTO IMOBILIARIO SPE LTDA BL 02 UNID 1101 PAV 11…" at bounding box center [773, 124] width 1121 height 21
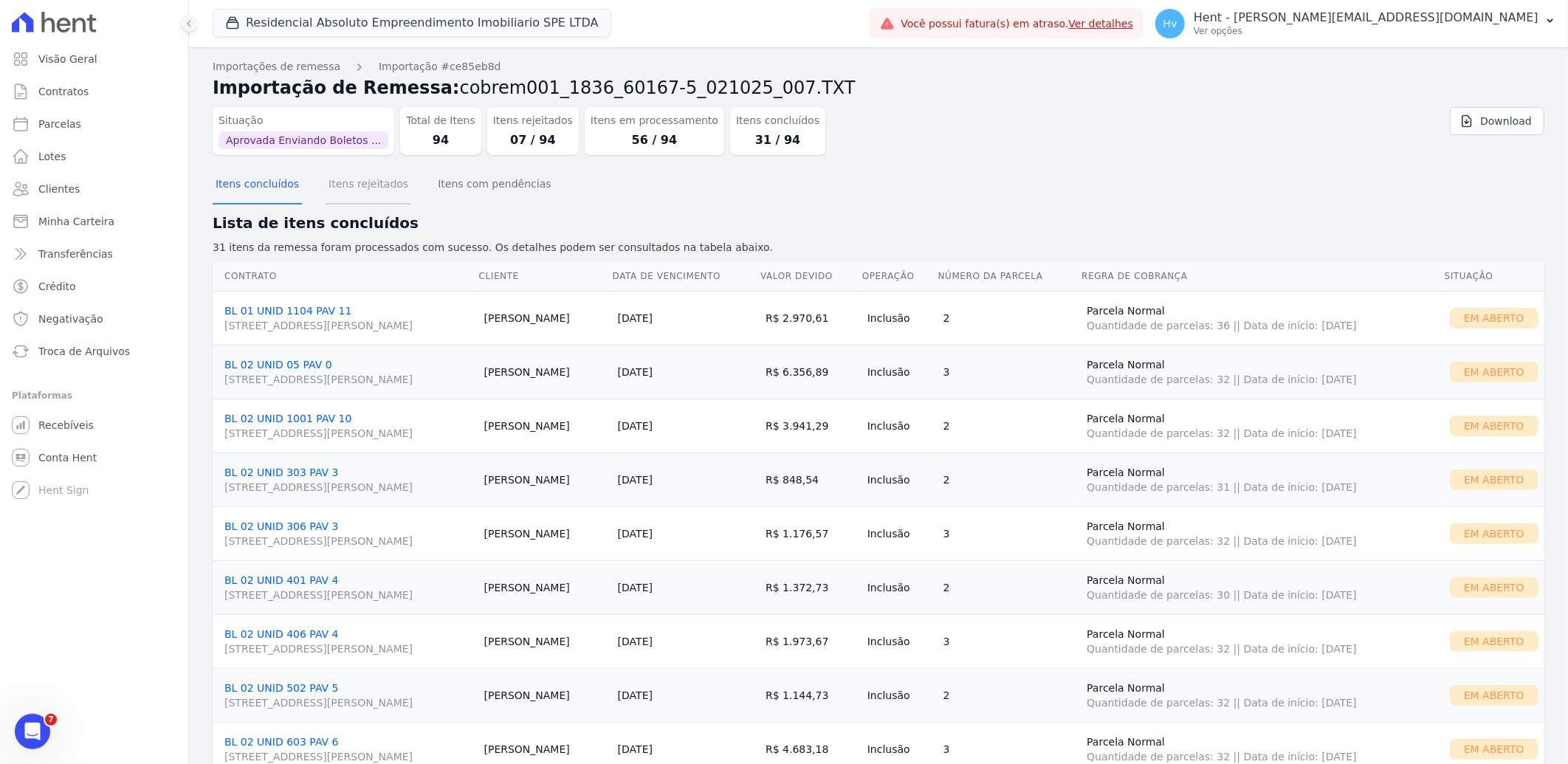
click at [340, 180] on button "Itens rejeitados" at bounding box center [369, 185] width 86 height 38
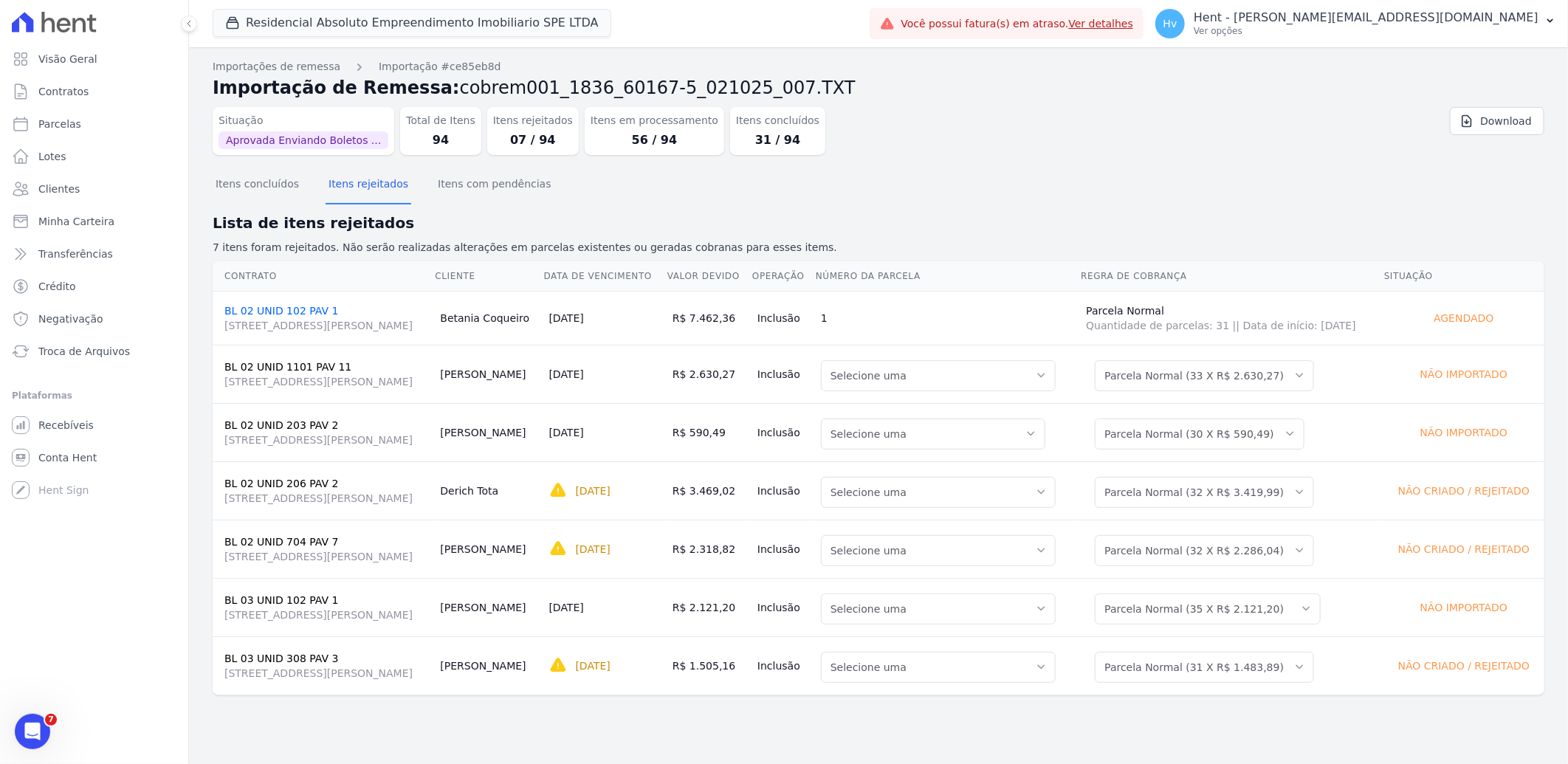
drag, startPoint x: 548, startPoint y: 436, endPoint x: 612, endPoint y: 437, distance: 64.0
click at [543, 437] on td "[PERSON_NAME]" at bounding box center [488, 431] width 109 height 58
drag, startPoint x: 612, startPoint y: 437, endPoint x: 581, endPoint y: 375, distance: 69.3
click at [543, 375] on td "[PERSON_NAME]" at bounding box center [488, 373] width 109 height 58
drag, startPoint x: 589, startPoint y: 374, endPoint x: 540, endPoint y: 373, distance: 49.0
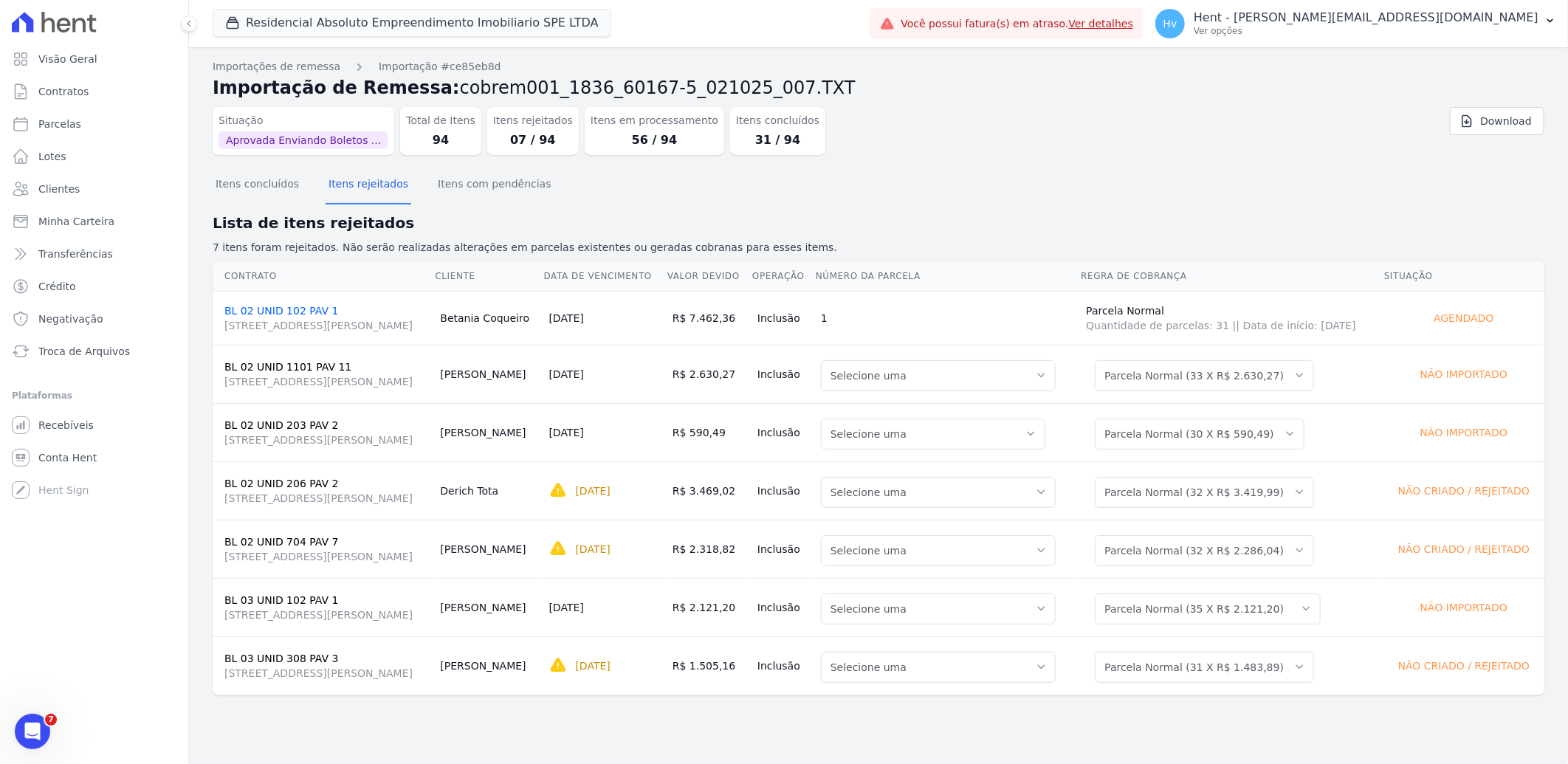
click at [540, 373] on td "[PERSON_NAME]" at bounding box center [488, 373] width 109 height 58
copy td "[PERSON_NAME]"
drag, startPoint x: 569, startPoint y: 435, endPoint x: 539, endPoint y: 435, distance: 30.0
click at [539, 435] on td "Andre Moraes" at bounding box center [488, 431] width 109 height 58
copy td "[PERSON_NAME]"
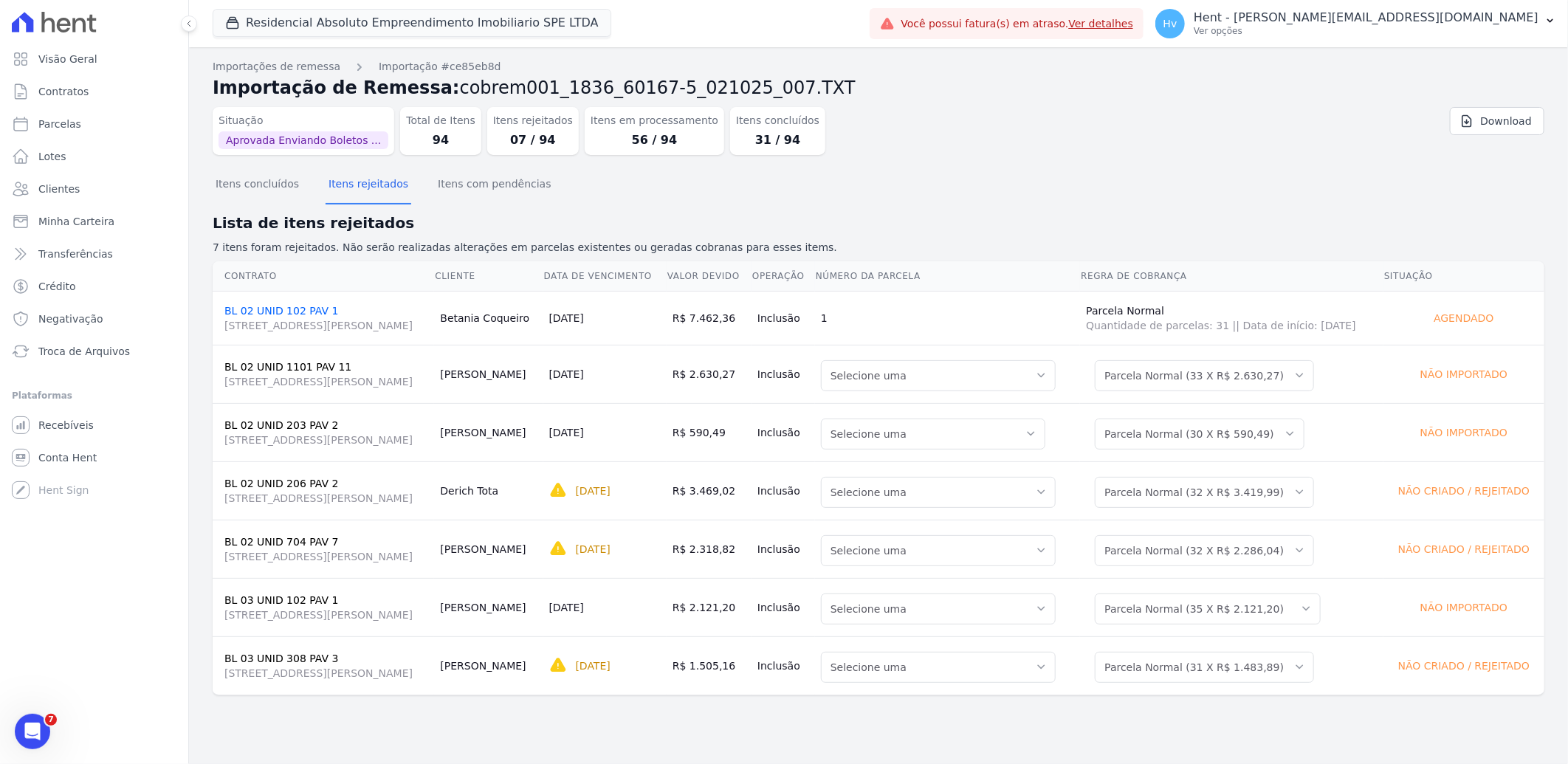
click at [434, 407] on td "BL 02 UNID 203 PAV 2 AV DR GUILHERME DUMONT VILARES, 500, JARDIM LONDRINA" at bounding box center [323, 431] width 222 height 58
drag, startPoint x: 539, startPoint y: 375, endPoint x: 601, endPoint y: 373, distance: 62.0
click at [543, 373] on td "Alessandra Portela" at bounding box center [488, 373] width 109 height 58
click at [1060, 159] on div "Situação Aprovada Enviando Boletos ... Total de Itens 94 Itens rejeitados 07 / …" at bounding box center [879, 133] width 1332 height 66
click at [1403, 35] on p "Ver opções" at bounding box center [1366, 31] width 345 height 12
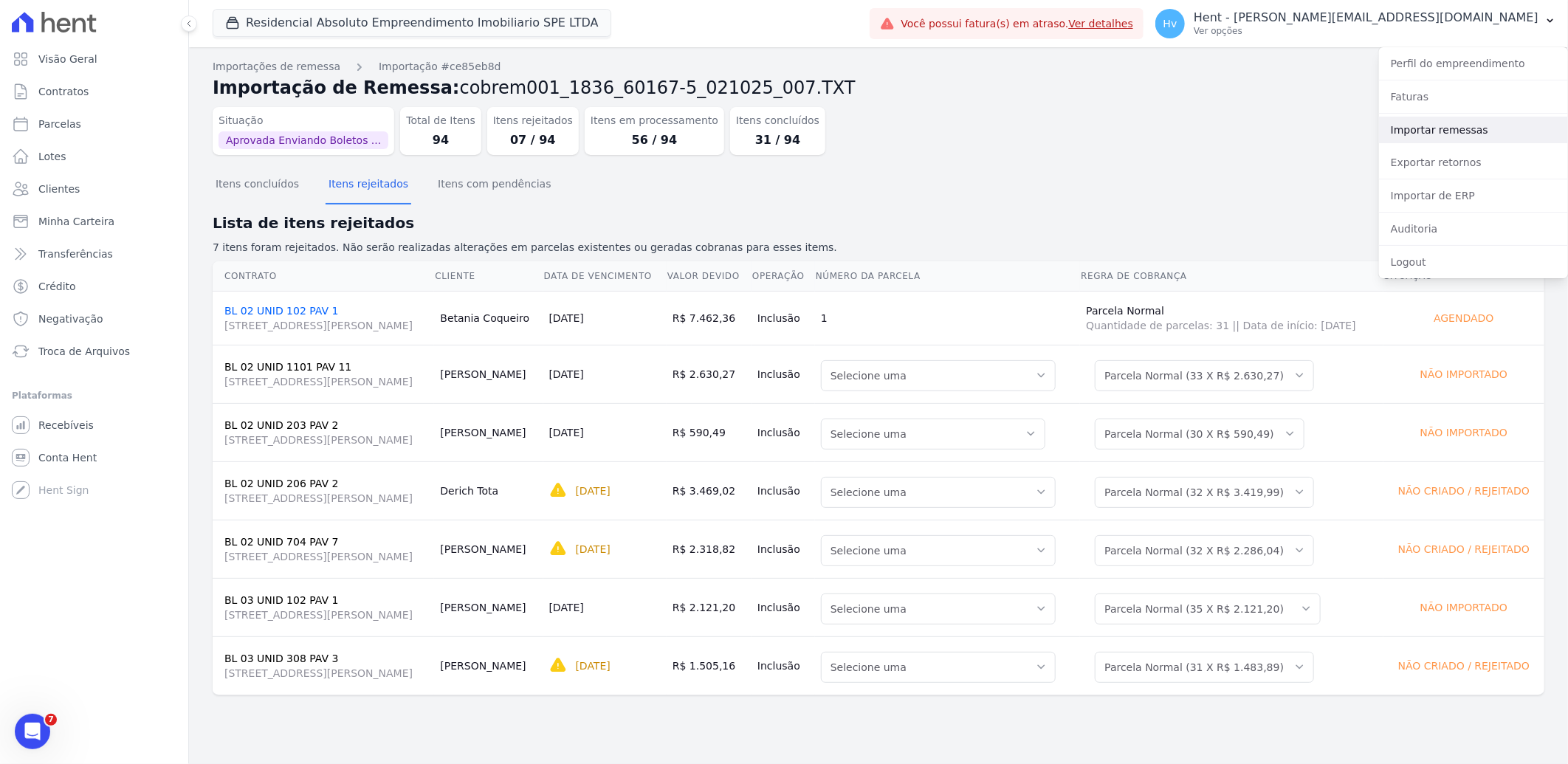
click at [1405, 128] on link "Importar remessas" at bounding box center [1473, 129] width 189 height 26
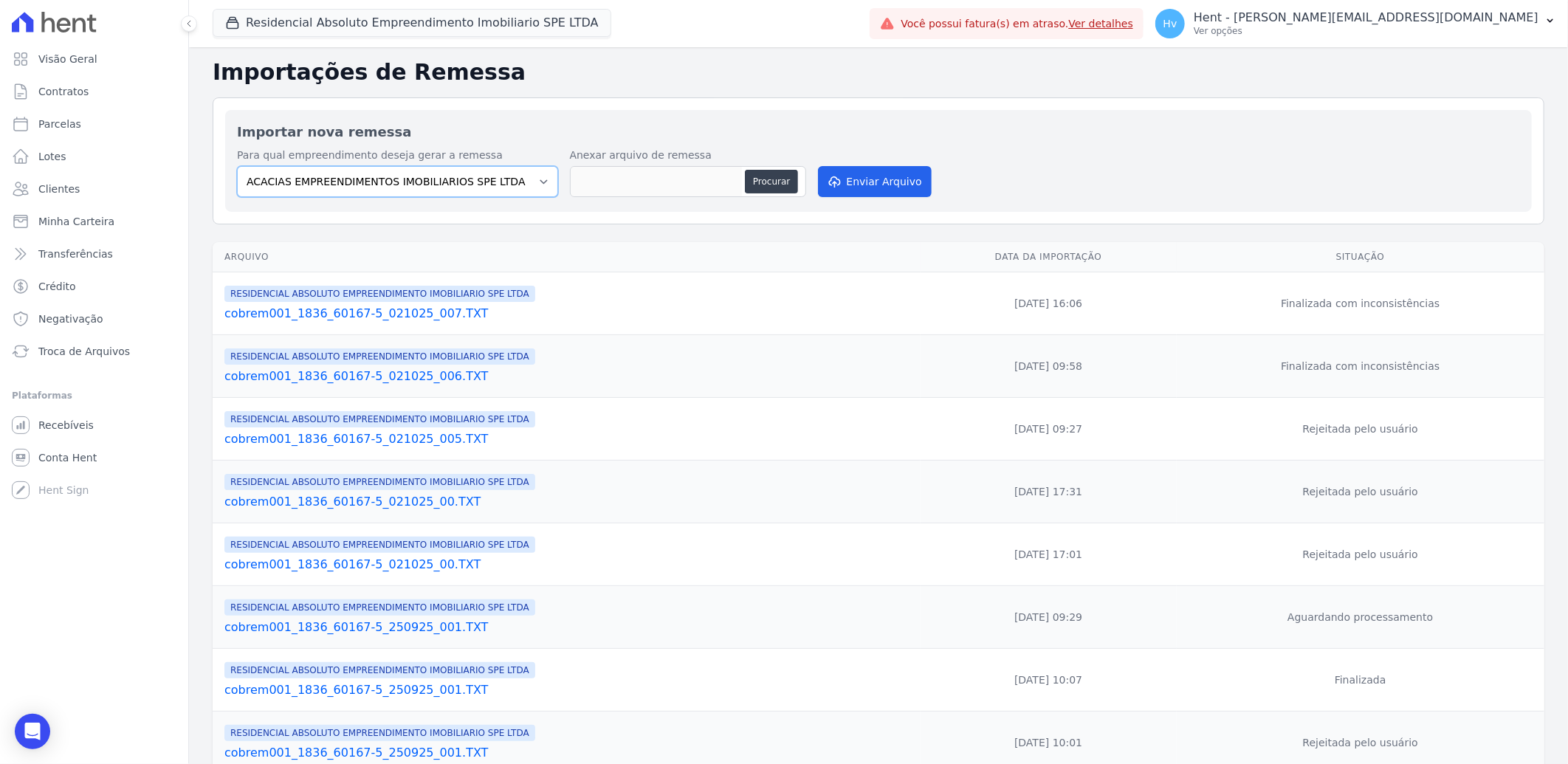
click at [434, 172] on select "ACACIAS EMPREENDIMENTOS IMOBILIARIOS SPE LTDA Acaiá Residencial ACQUA 8 PELOTAS…" at bounding box center [397, 181] width 321 height 31
select select "21105af3-8e19-41b3-95dd-78f9fe83c234"
click at [237, 166] on select "ACACIAS EMPREENDIMENTOS IMOBILIARIOS SPE LTDA Acaiá Residencial ACQUA 8 PELOTAS…" at bounding box center [397, 181] width 321 height 31
click at [770, 178] on button "Procurar" at bounding box center [771, 182] width 53 height 24
type input "cobrem001_1836_60167-5_021025_00A.TXT"
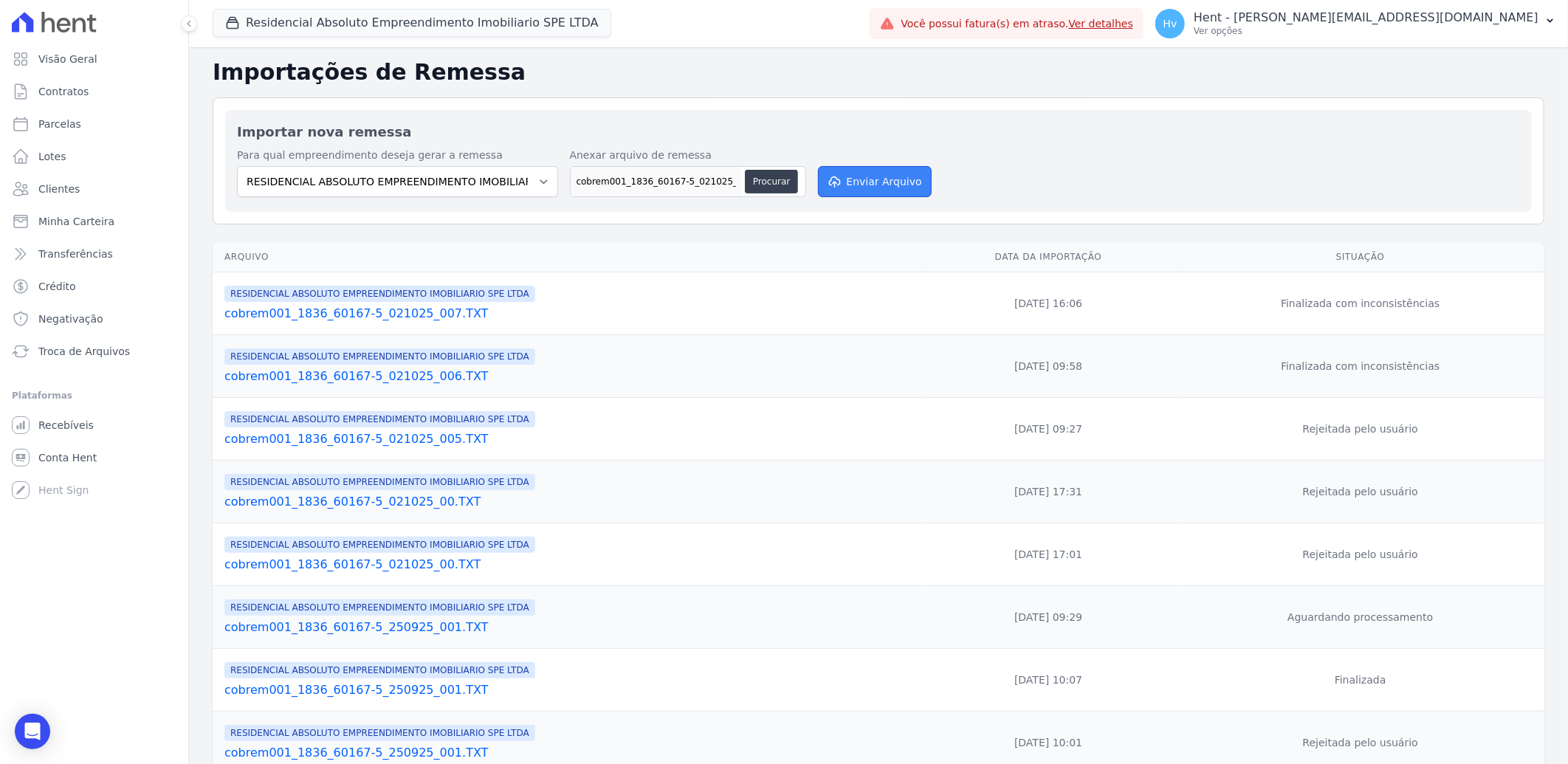
click at [851, 183] on button "Enviar Arquivo" at bounding box center [875, 181] width 114 height 31
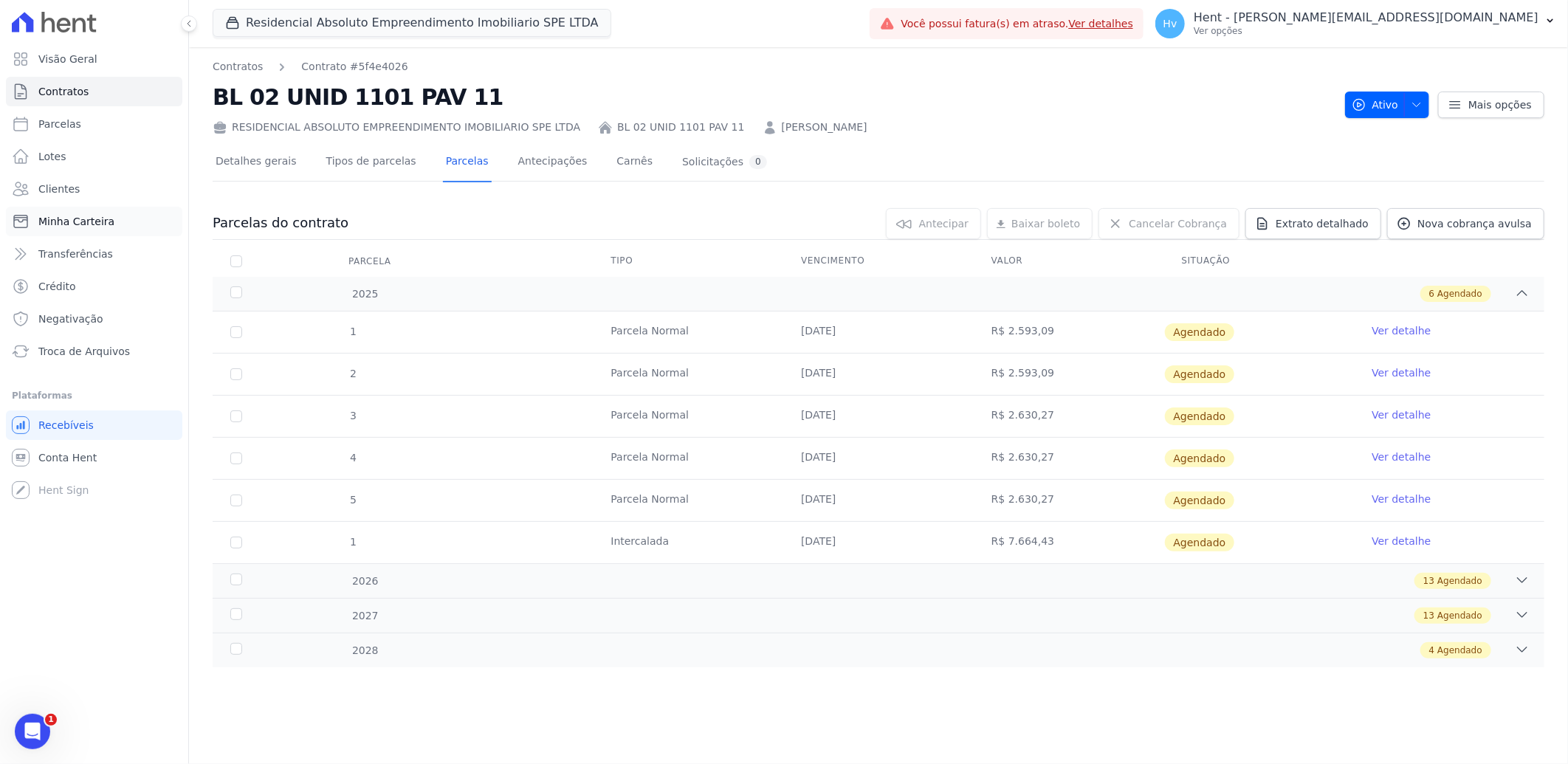
click at [74, 220] on span "Minha Carteira" at bounding box center [76, 222] width 76 height 15
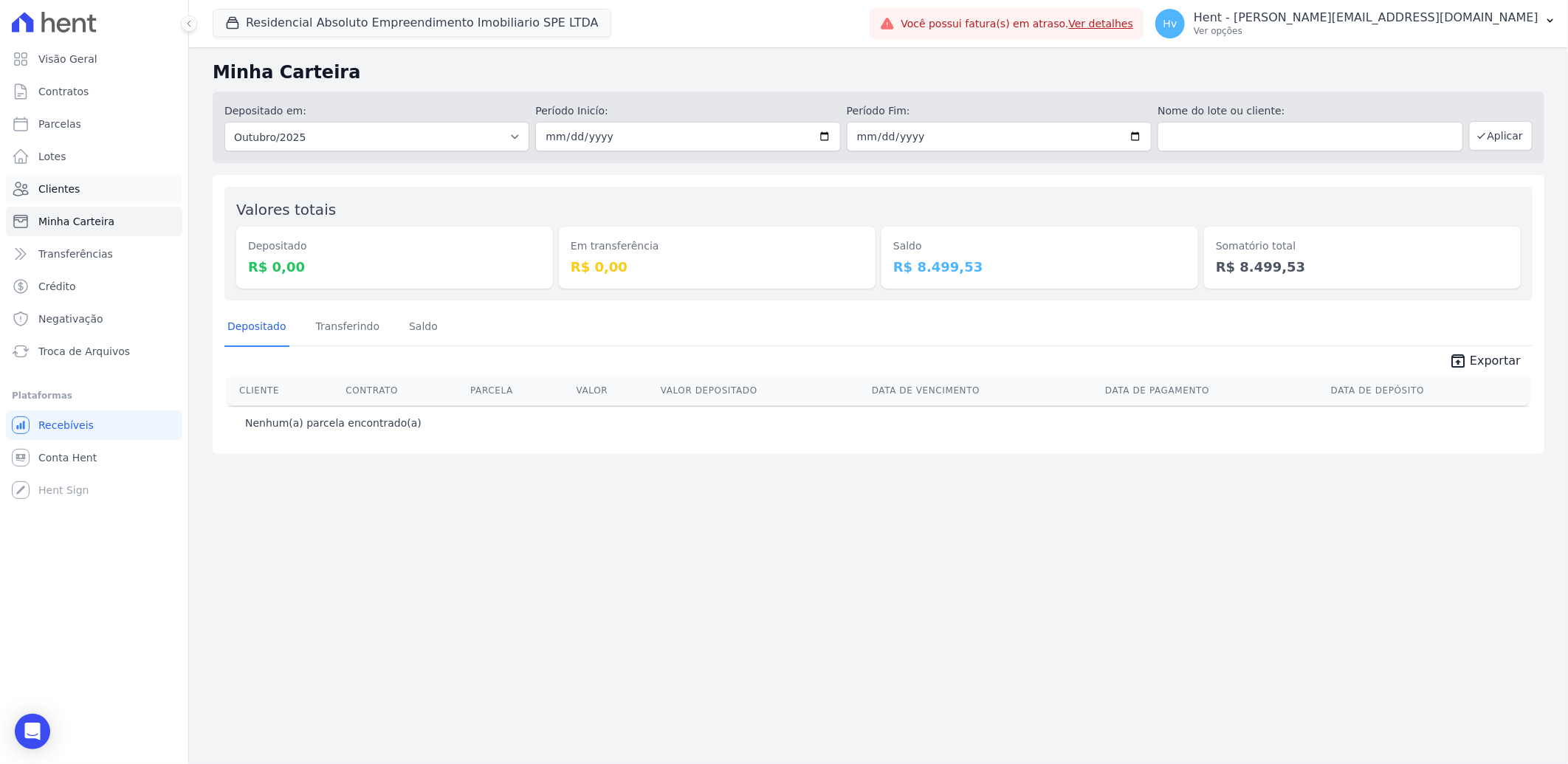
click at [64, 184] on span "Clientes" at bounding box center [59, 189] width 41 height 15
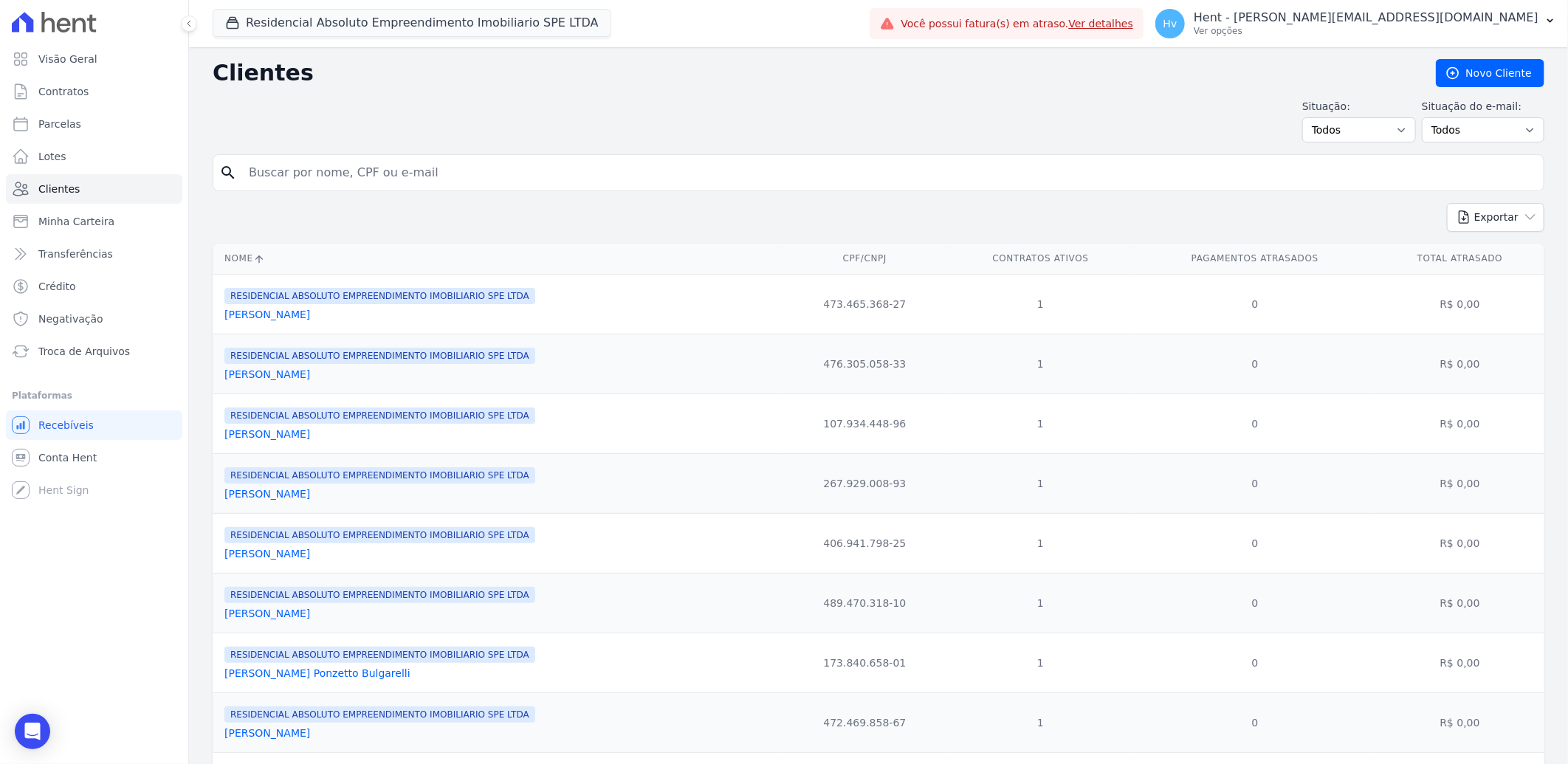
click at [352, 177] on input "search" at bounding box center [889, 172] width 1298 height 29
paste input "Andre"
type input "Andre"
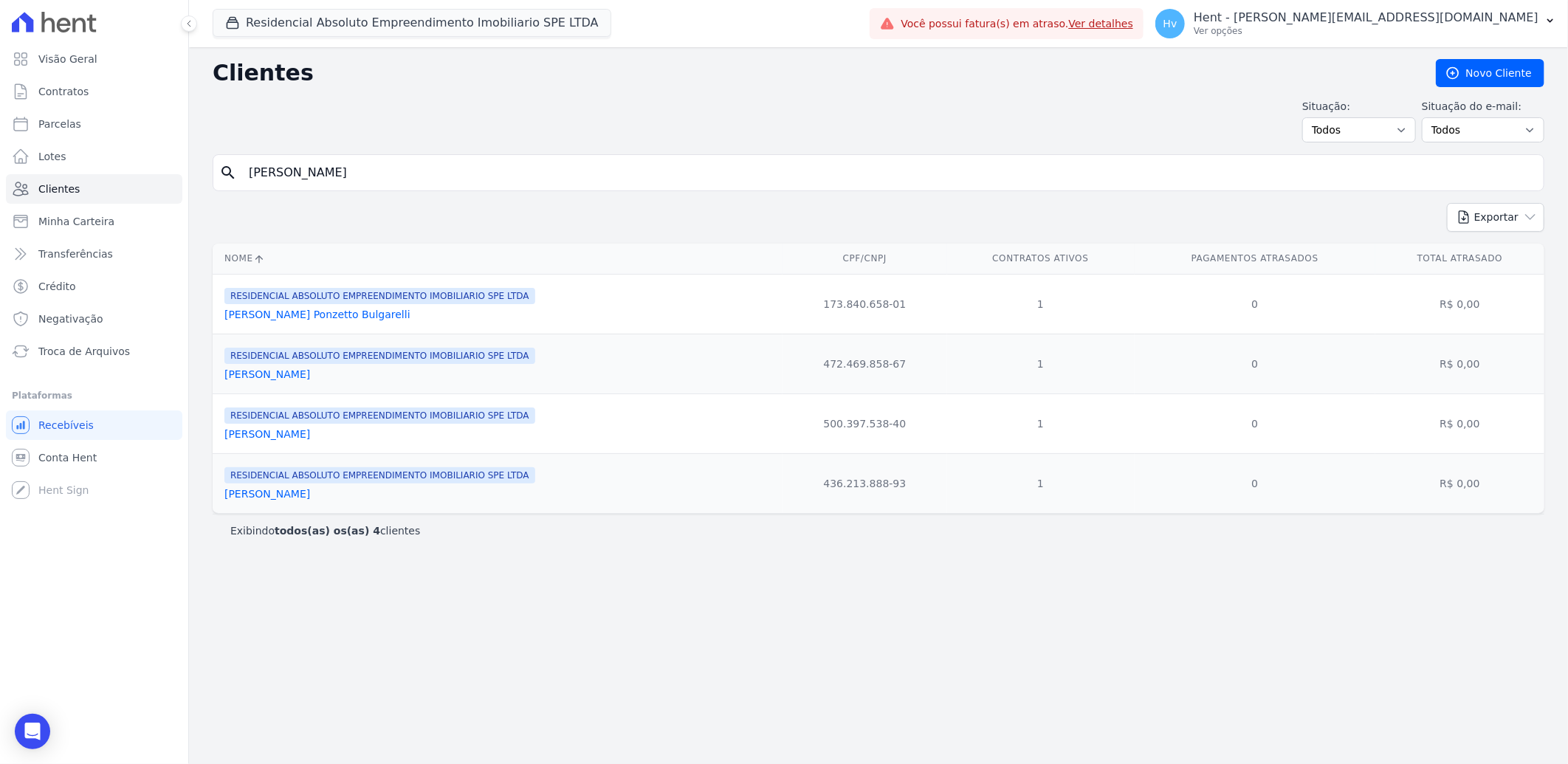
click at [310, 374] on link "Andre Luis De Moraes" at bounding box center [268, 374] width 86 height 12
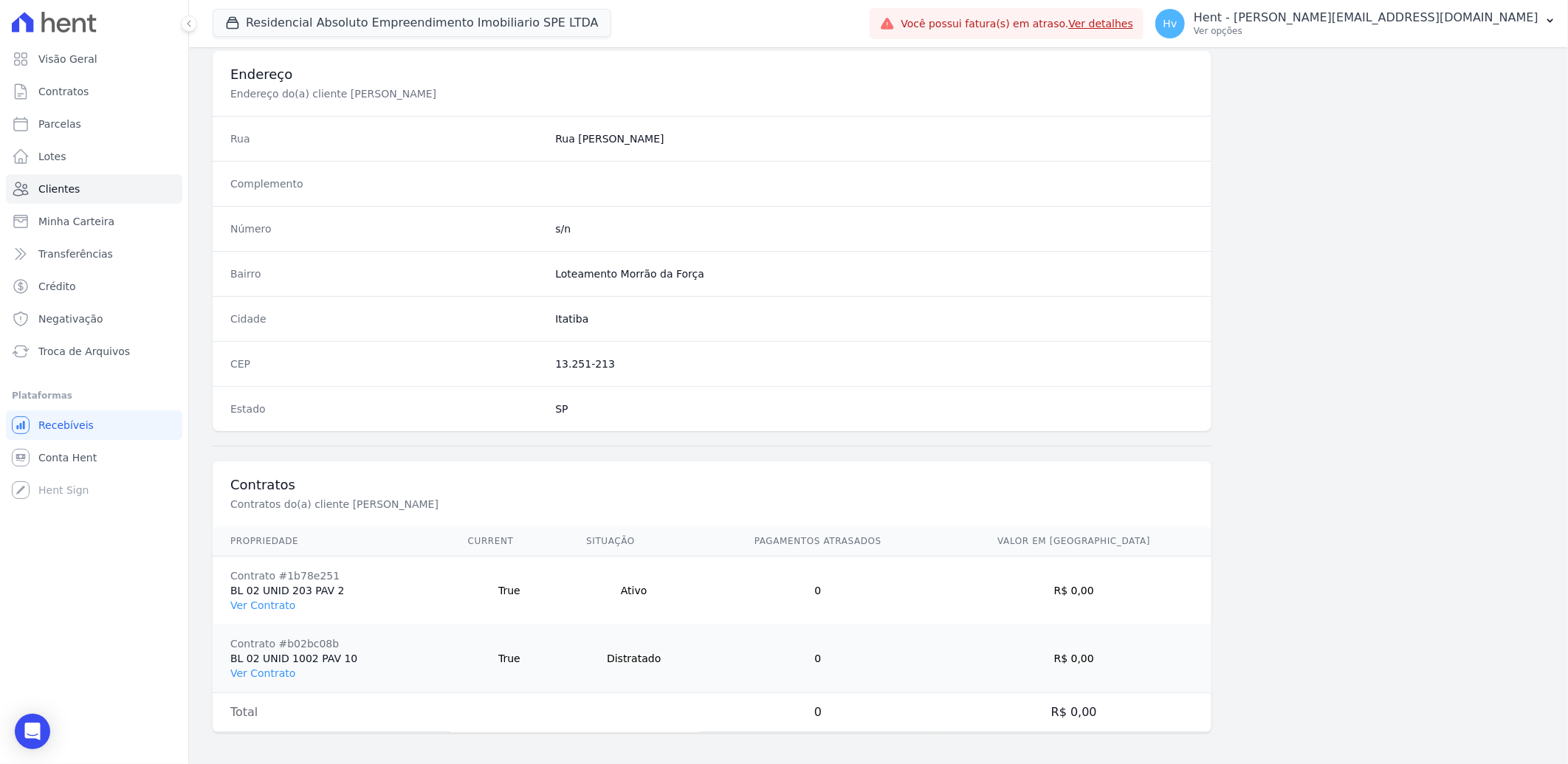
scroll to position [686, 0]
click at [270, 600] on link "Ver Contrato" at bounding box center [263, 600] width 65 height 12
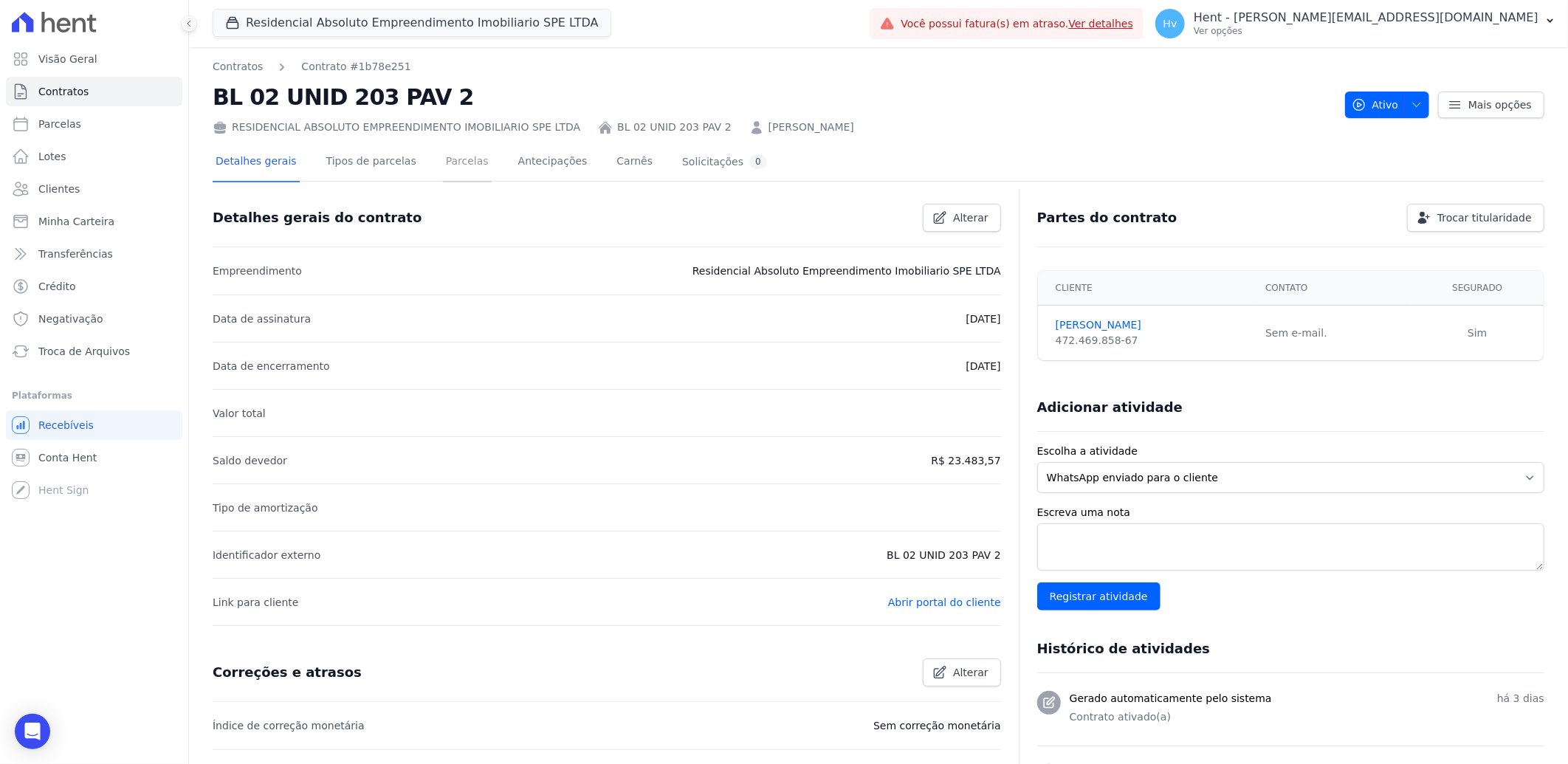
click at [447, 161] on link "Parcelas" at bounding box center [467, 162] width 48 height 39
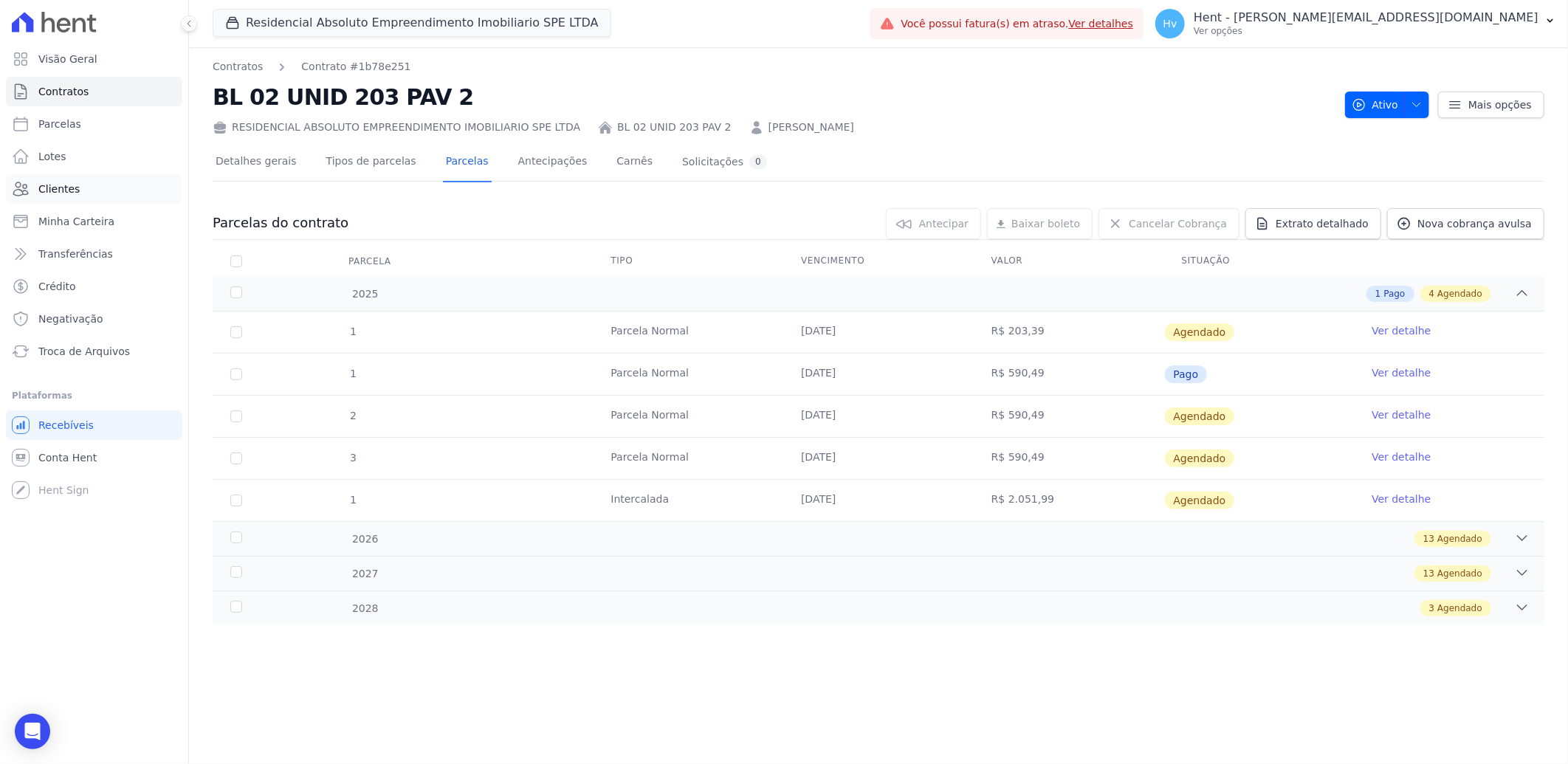
click at [64, 192] on span "Clientes" at bounding box center [59, 189] width 41 height 15
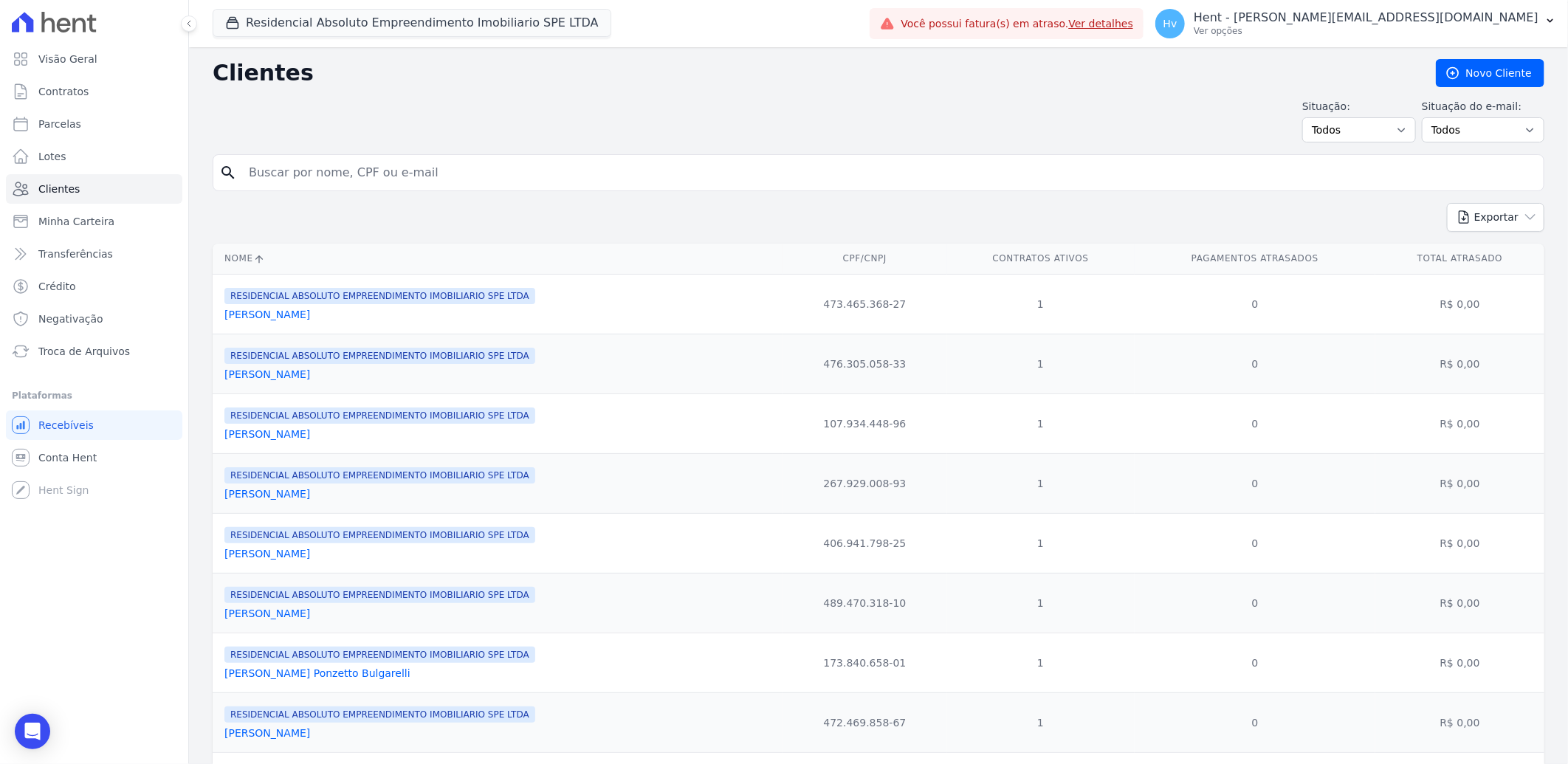
click at [424, 172] on input "search" at bounding box center [889, 172] width 1298 height 29
type input "kauan"
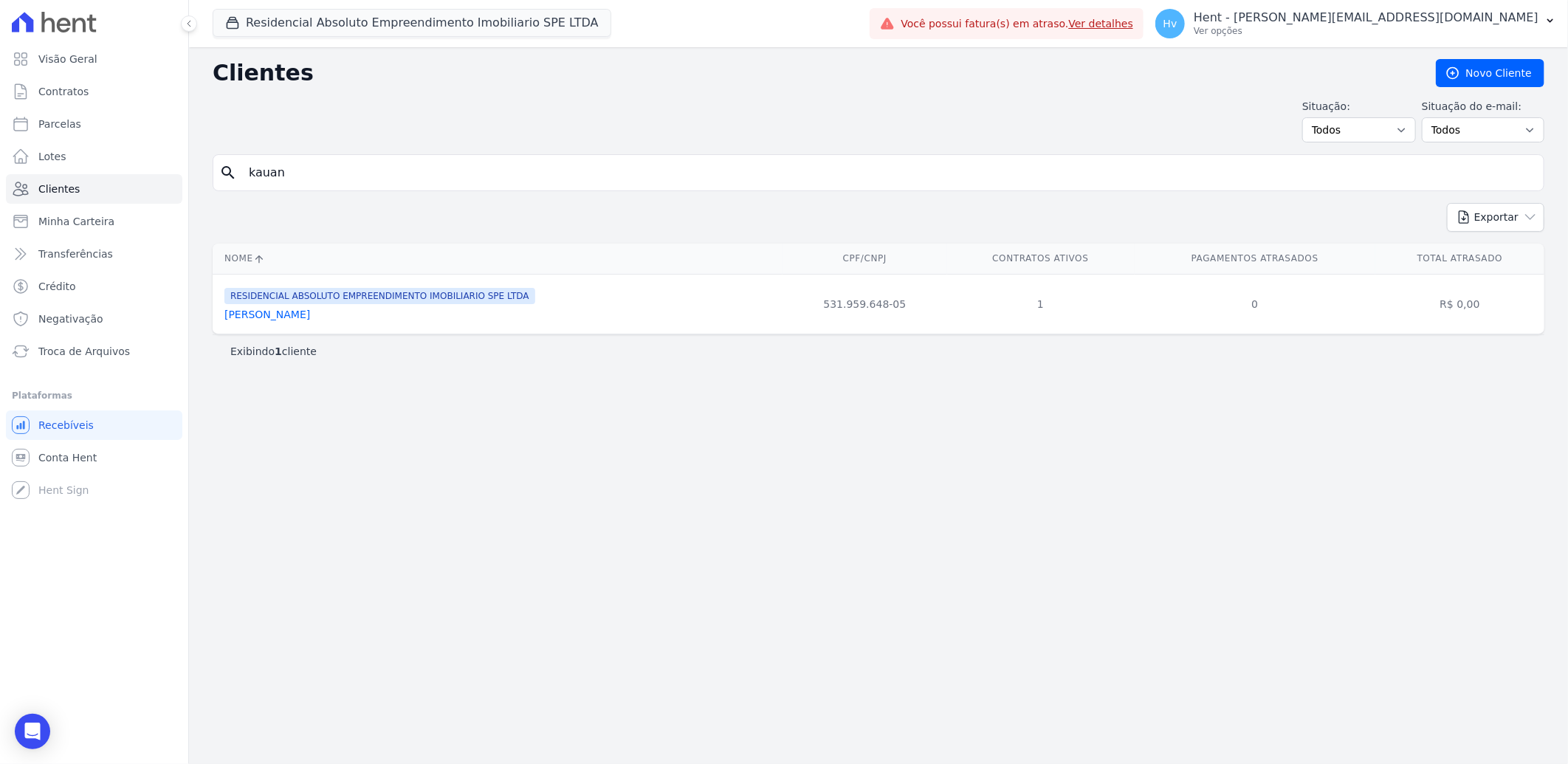
click at [310, 315] on link "Kauan Christyan Oliveira Dos Santos" at bounding box center [268, 314] width 86 height 12
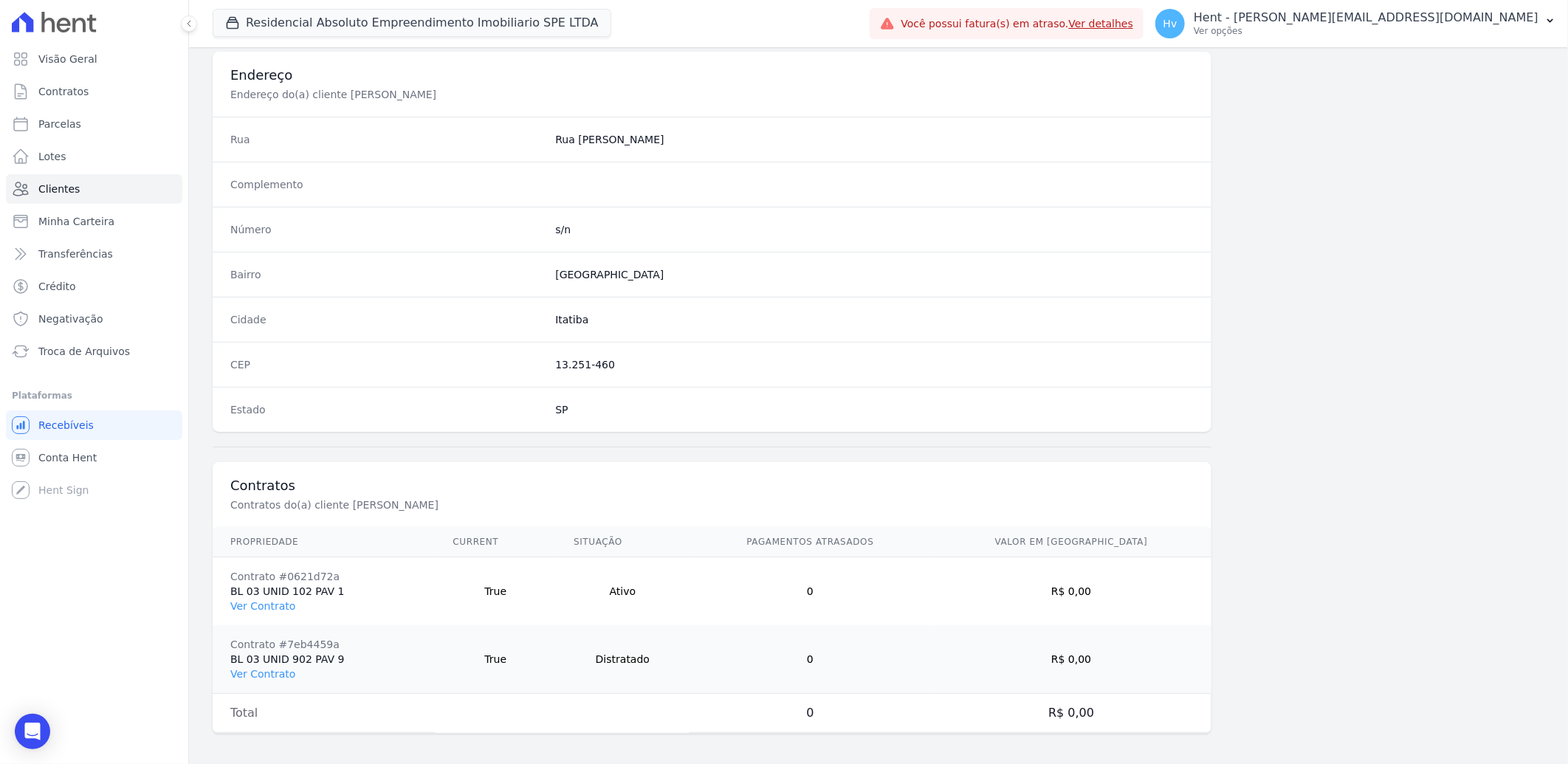
scroll to position [686, 0]
click at [278, 605] on link "Ver Contrato" at bounding box center [263, 600] width 65 height 12
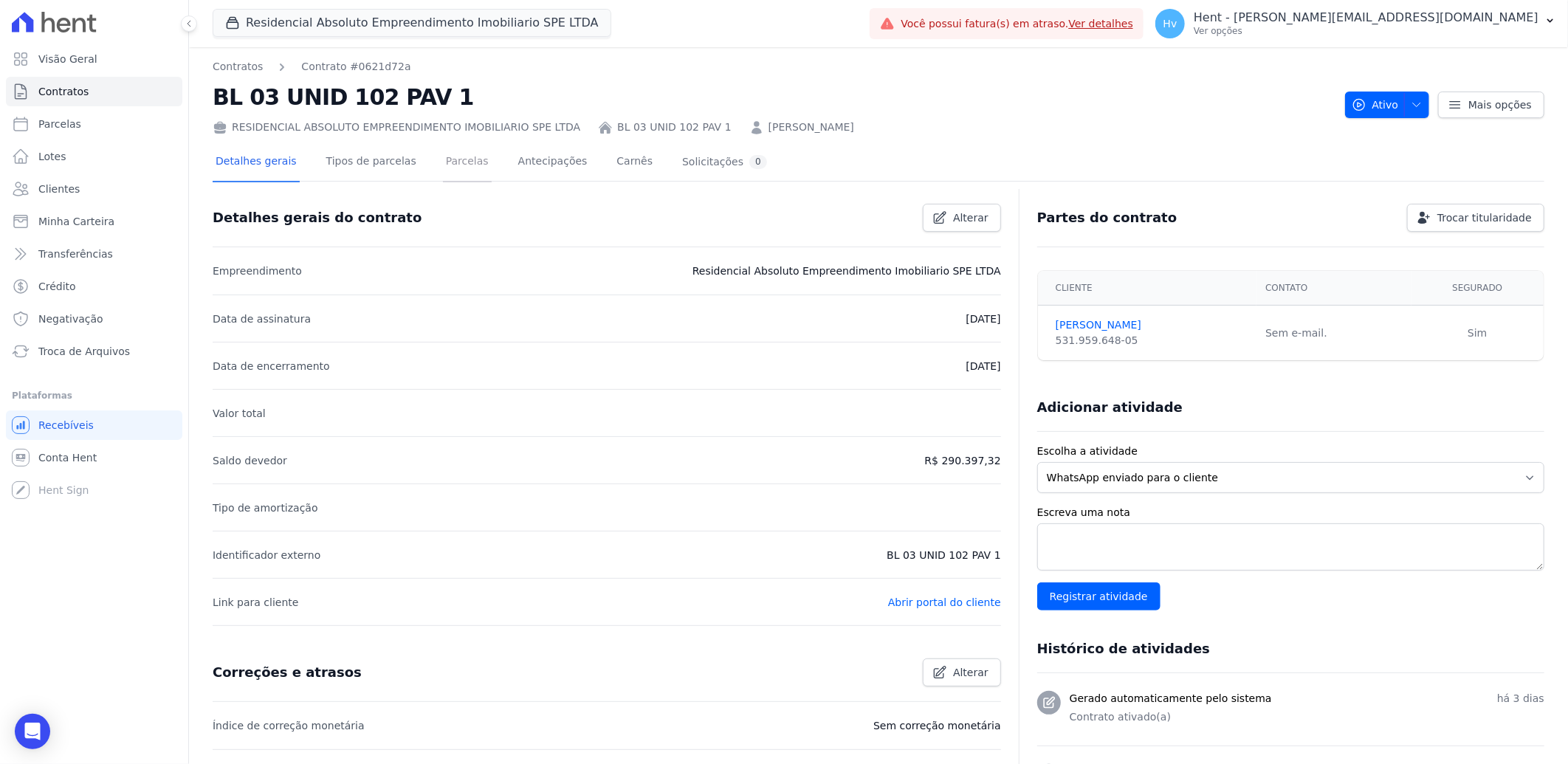
click at [443, 161] on link "Parcelas" at bounding box center [467, 162] width 48 height 39
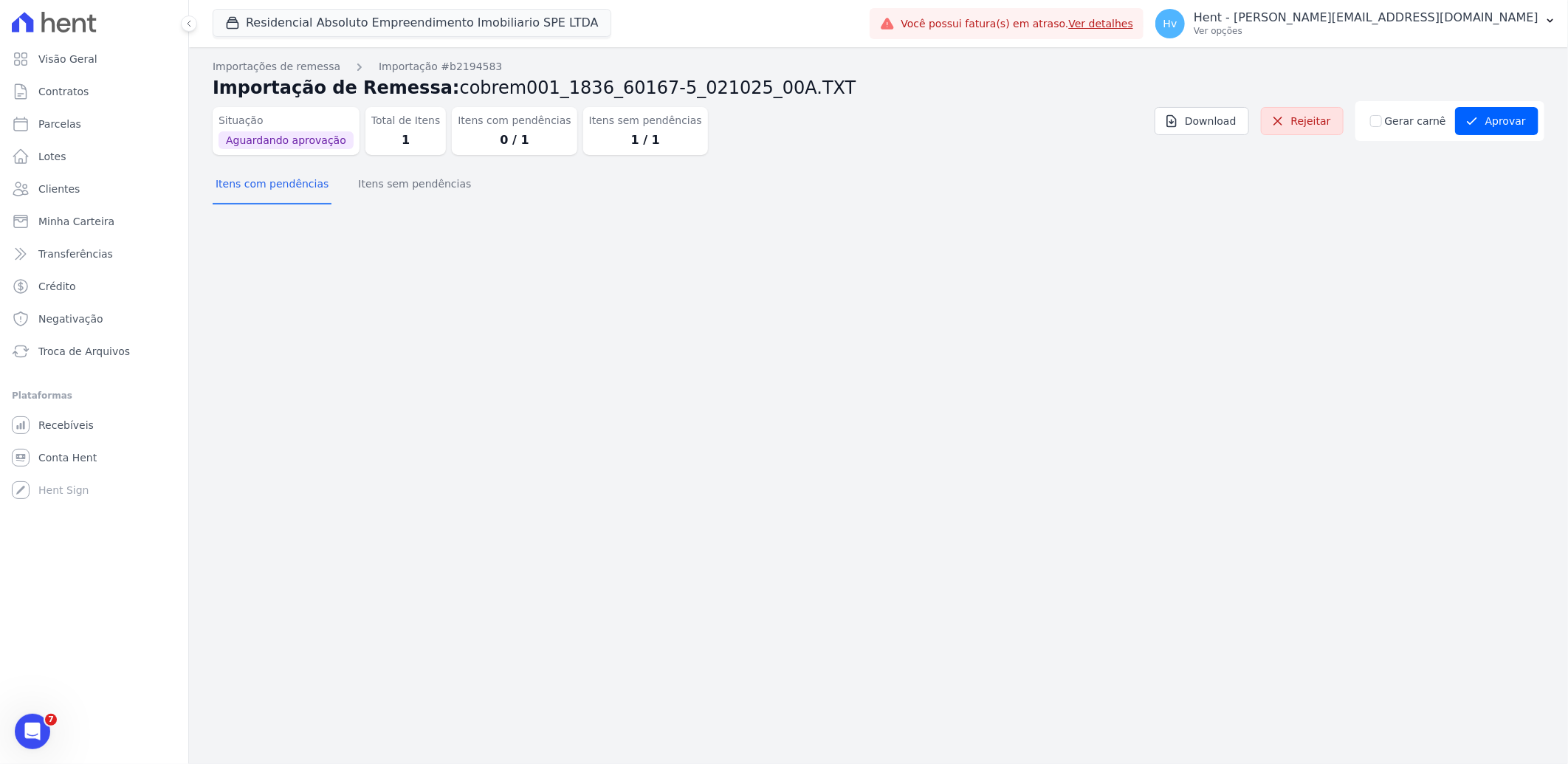
click at [673, 361] on div "Importações de remessa Importação #b2194583 Importação de Remessa: cobrem001_18…" at bounding box center [879, 405] width 1379 height 716
click at [380, 172] on button "Itens sem pendências" at bounding box center [415, 185] width 119 height 38
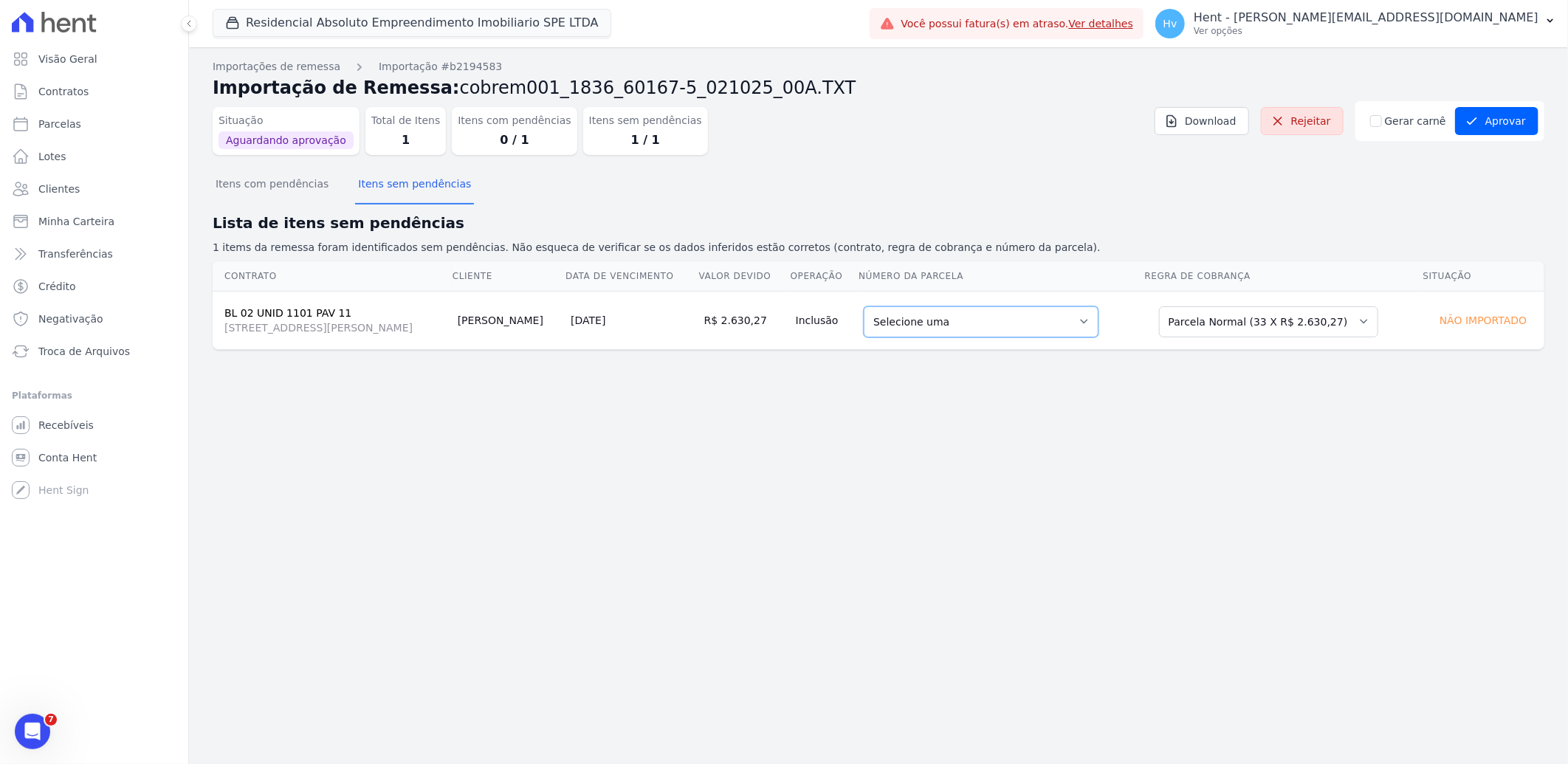
click at [1064, 322] on select "Selecione uma 1 - [DATE] - R$ 2.593,09 - Agendado 2 - [DATE] - R$ 2.593,09 - Ag…" at bounding box center [981, 322] width 235 height 31
drag, startPoint x: 557, startPoint y: 490, endPoint x: 695, endPoint y: 281, distance: 250.4
click at [557, 490] on div "Importações de remessa Importação #b2194583 Importação de Remessa: cobrem001_18…" at bounding box center [879, 405] width 1379 height 716
click at [1057, 323] on select "Selecione uma 1 - [DATE] - R$ 2.593,09 - Agendado 2 - [DATE] - R$ 2.593,09 - Ag…" at bounding box center [981, 322] width 235 height 31
click at [1071, 320] on select "Selecione uma 1 - [DATE] - R$ 2.593,09 - Agendado 2 - [DATE] - R$ 2.593,09 - Ag…" at bounding box center [981, 322] width 235 height 31
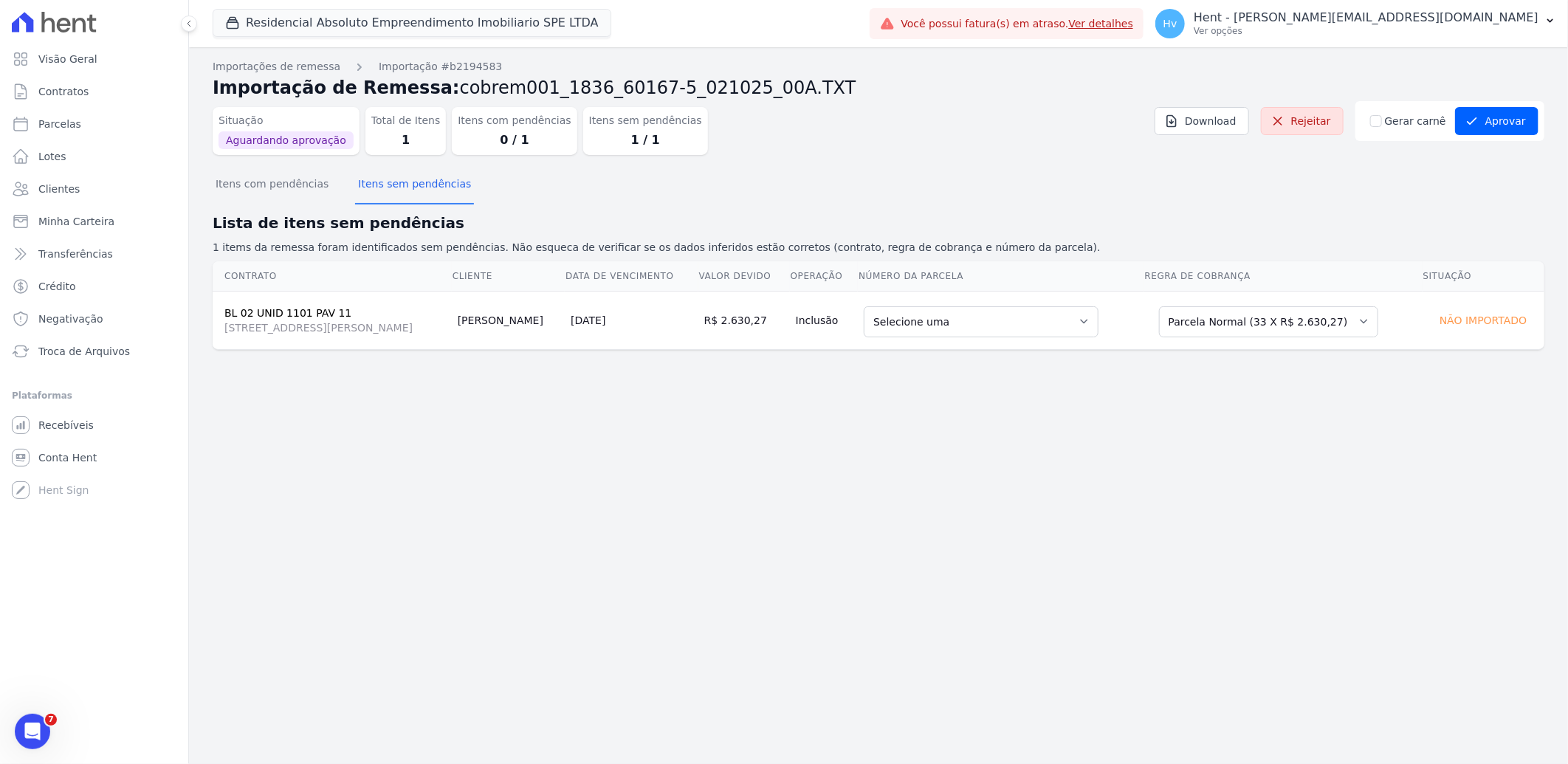
click at [628, 503] on div "Importações de remessa Importação #b2194583 Importação de Remessa: cobrem001_18…" at bounding box center [879, 405] width 1379 height 716
click at [567, 495] on div "Importações de remessa Importação #b2194583 Importação de Remessa: cobrem001_18…" at bounding box center [879, 405] width 1379 height 716
click at [71, 186] on span "Clientes" at bounding box center [59, 189] width 41 height 15
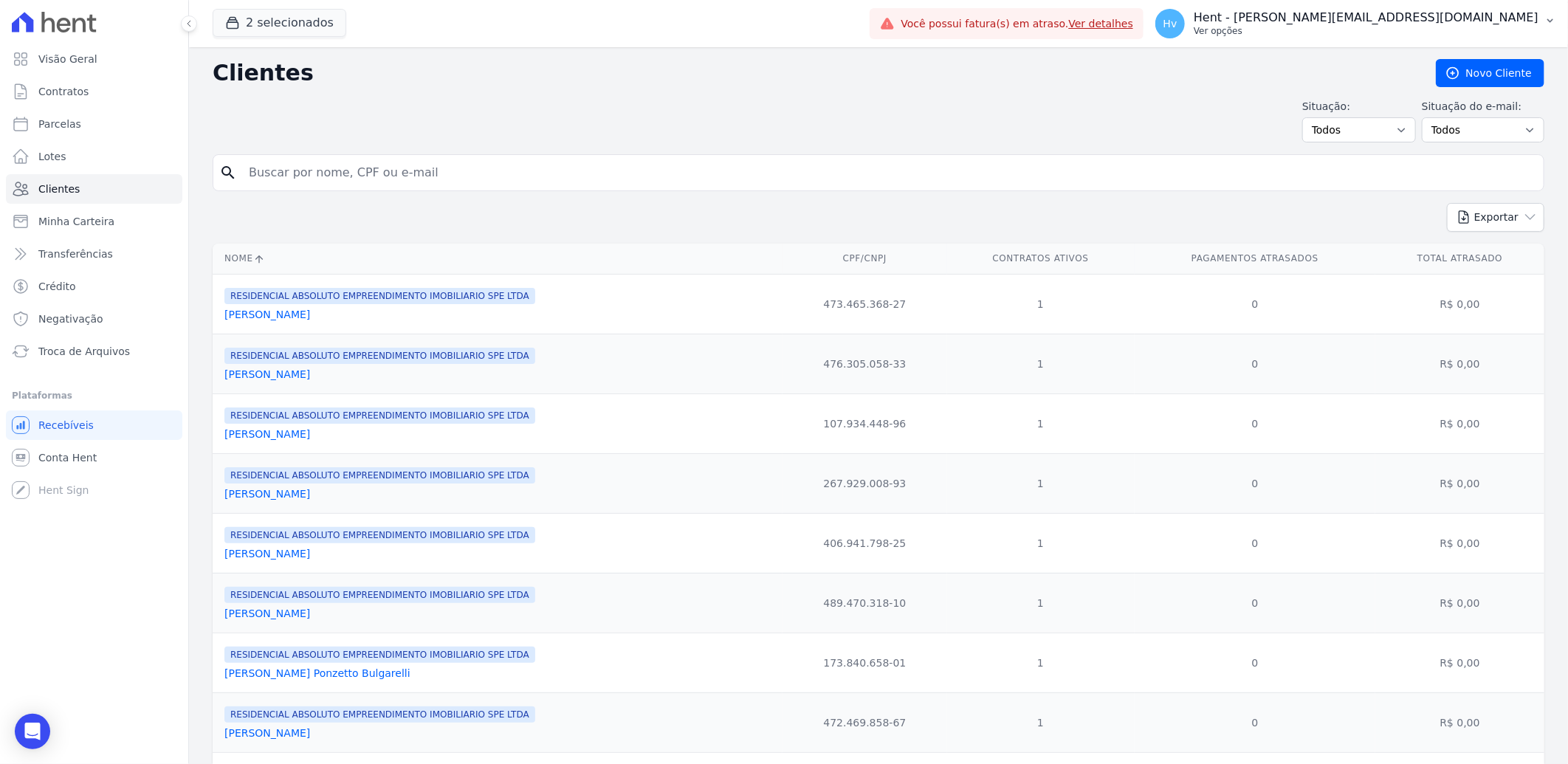
click at [1379, 21] on p "Hent - [PERSON_NAME][EMAIL_ADDRESS][DOMAIN_NAME]" at bounding box center [1366, 17] width 345 height 15
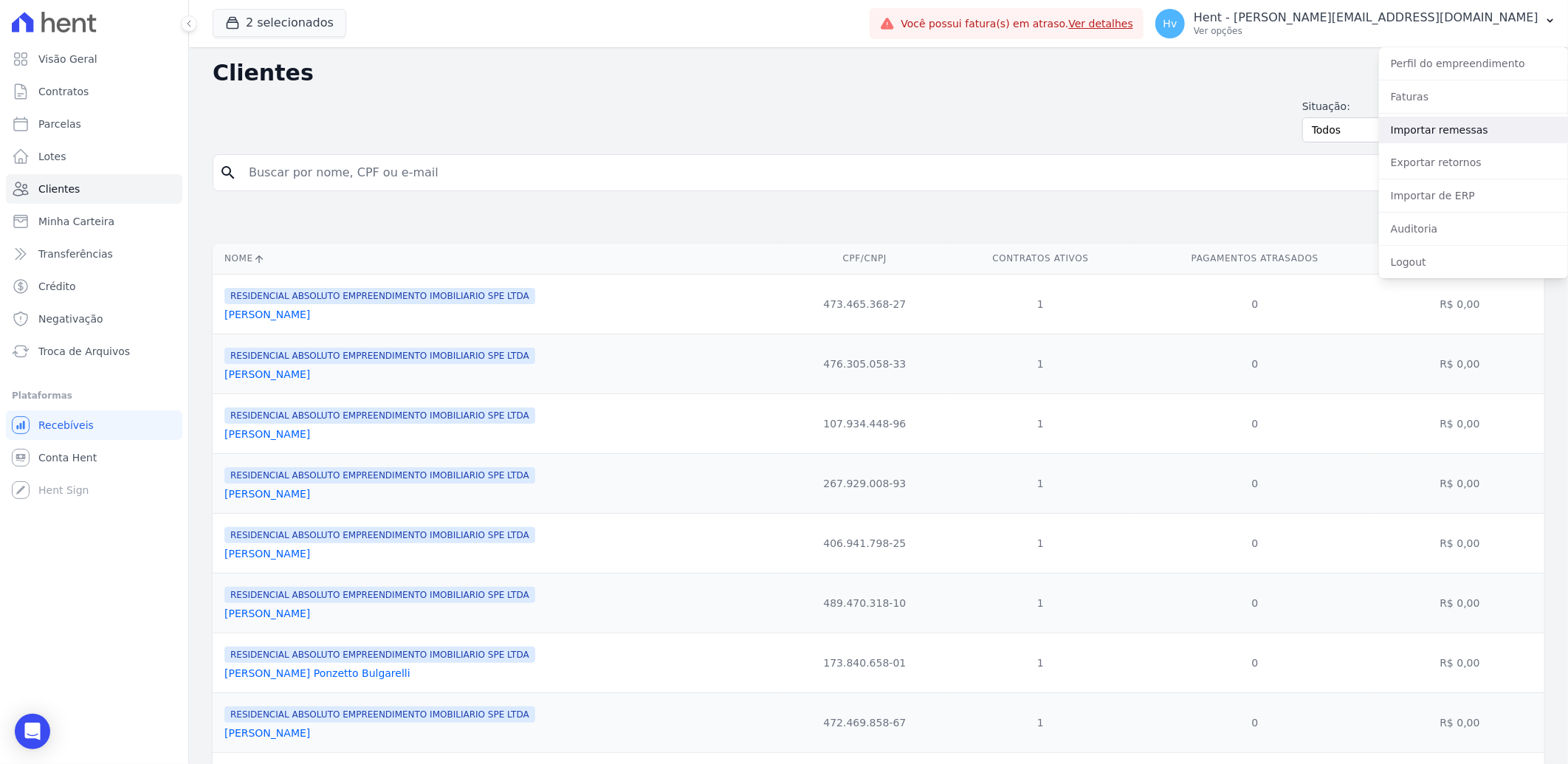
click at [1410, 129] on link "Importar remessas" at bounding box center [1473, 129] width 189 height 26
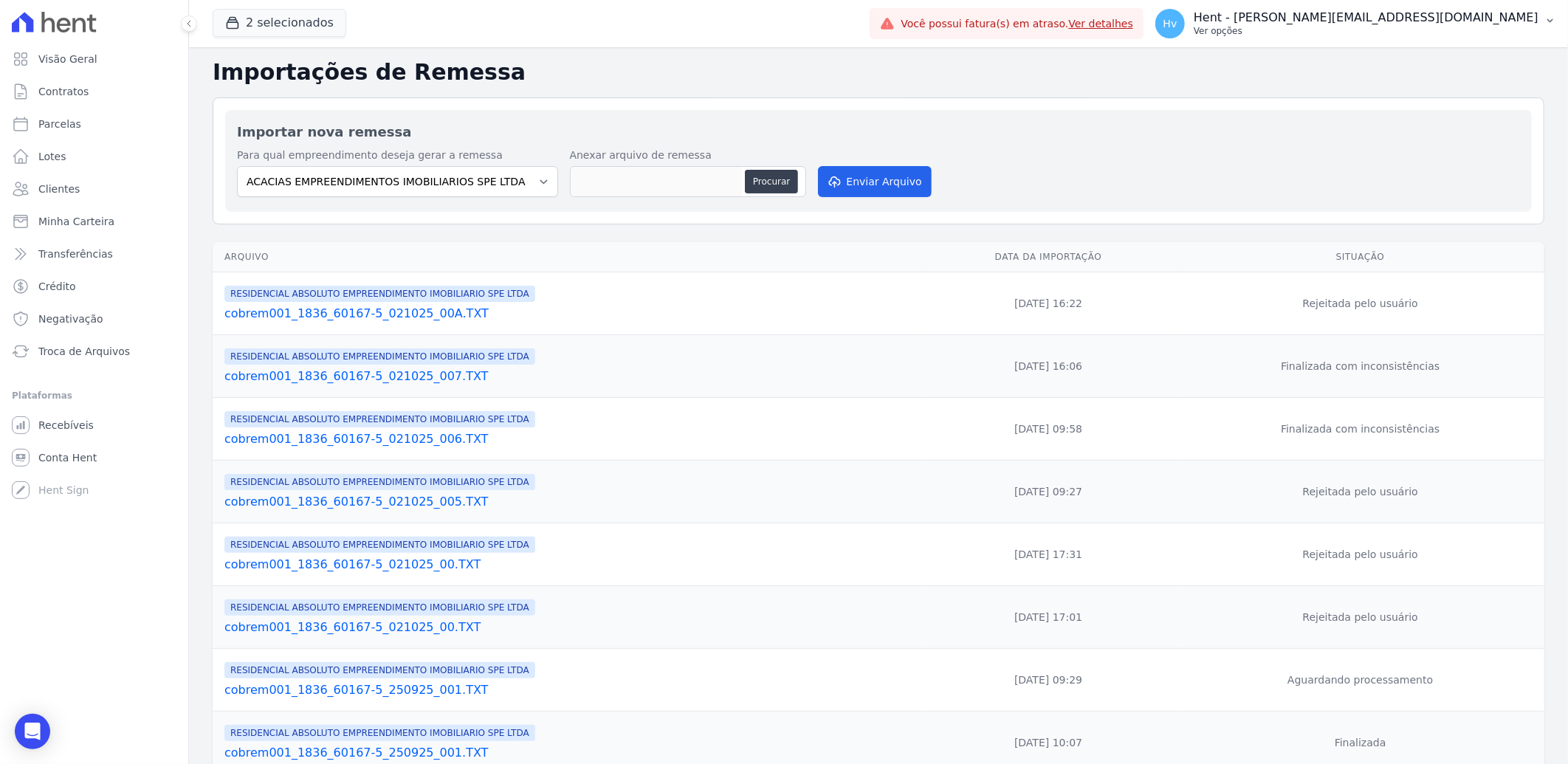
click at [1430, 26] on p "Ver opções" at bounding box center [1366, 31] width 345 height 12
click at [1423, 159] on link "Exportar retornos" at bounding box center [1473, 162] width 189 height 26
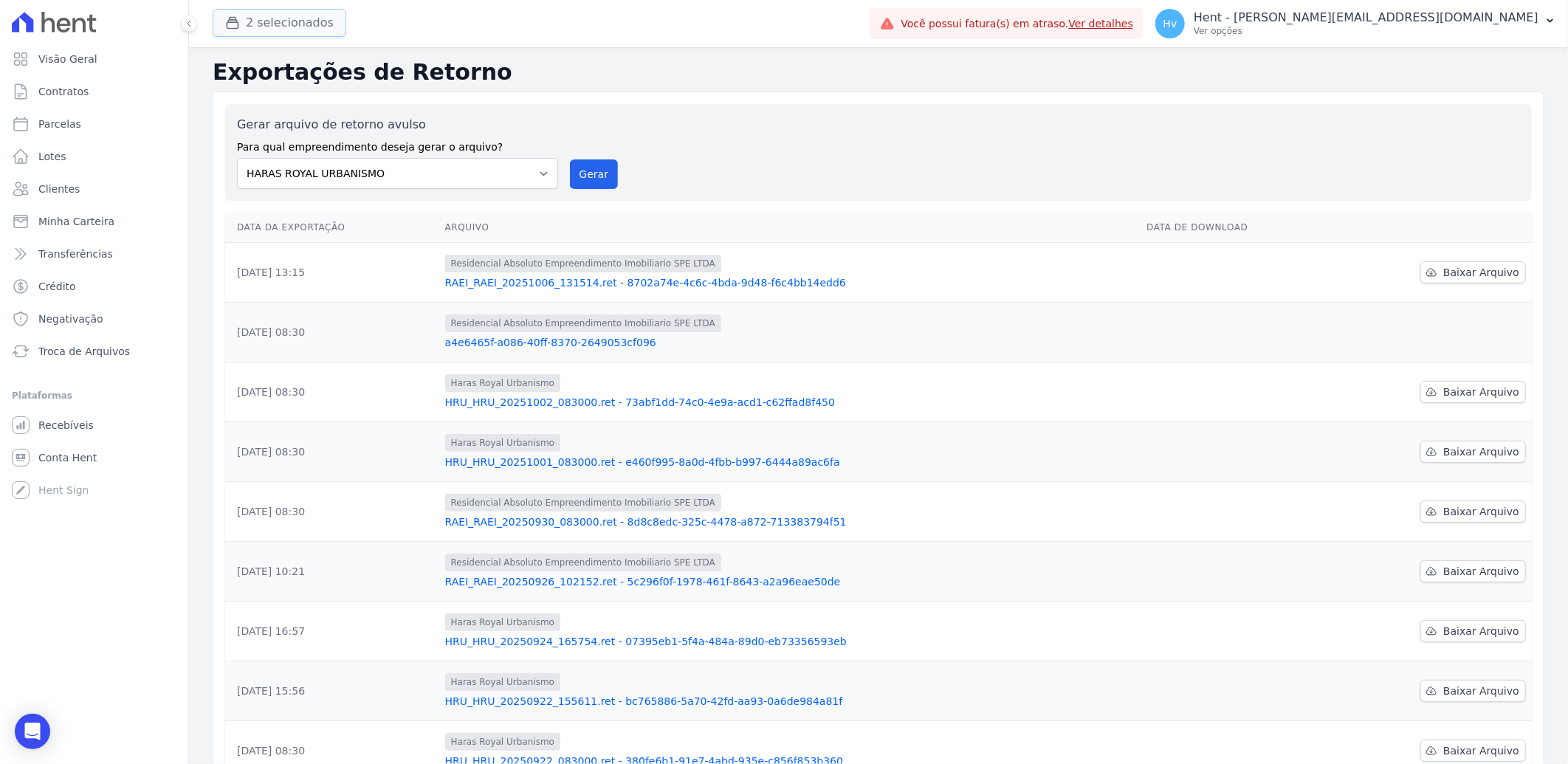
click at [267, 21] on button "2 selecionados" at bounding box center [280, 22] width 133 height 28
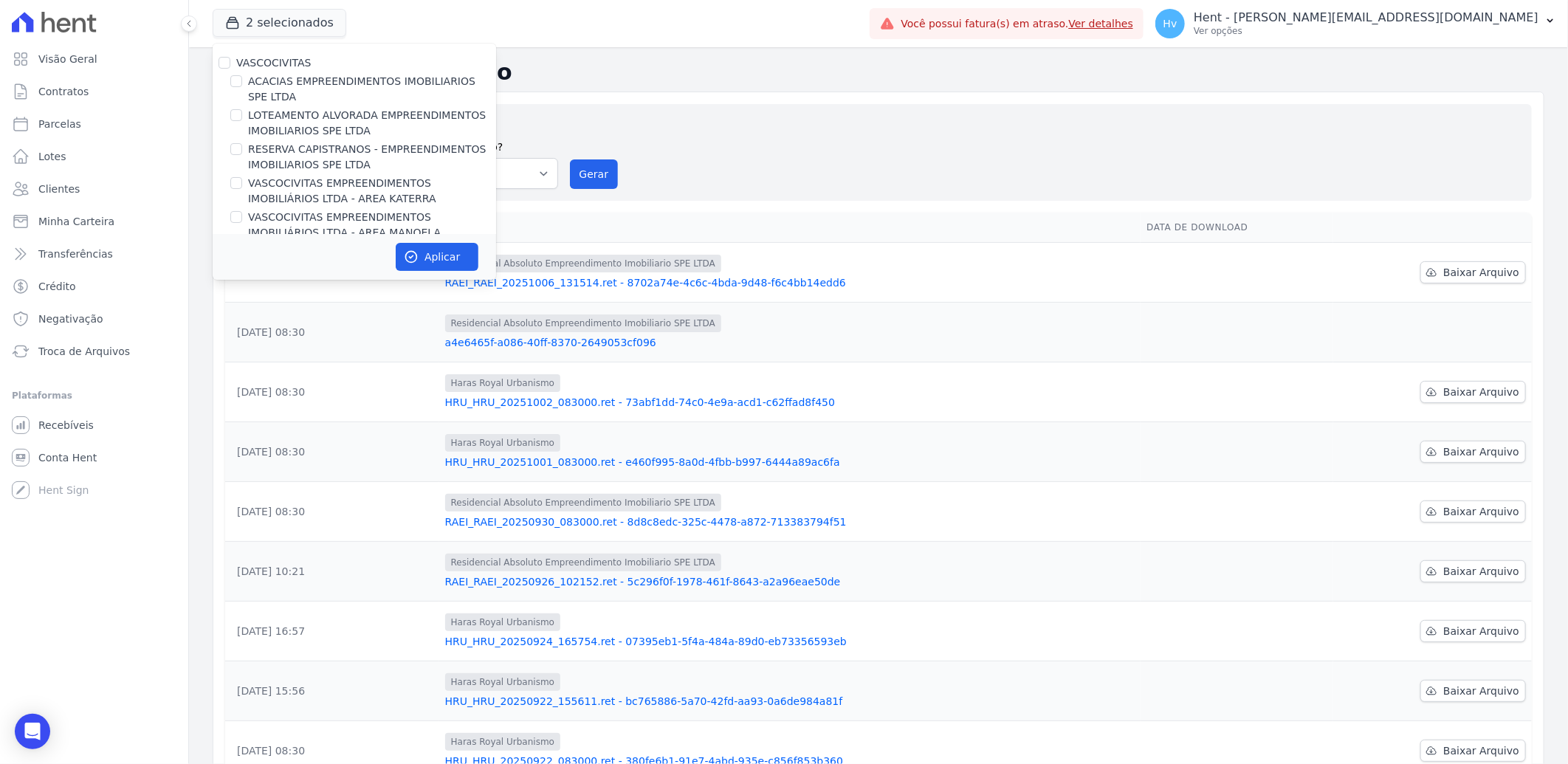
scroll to position [10024, 0]
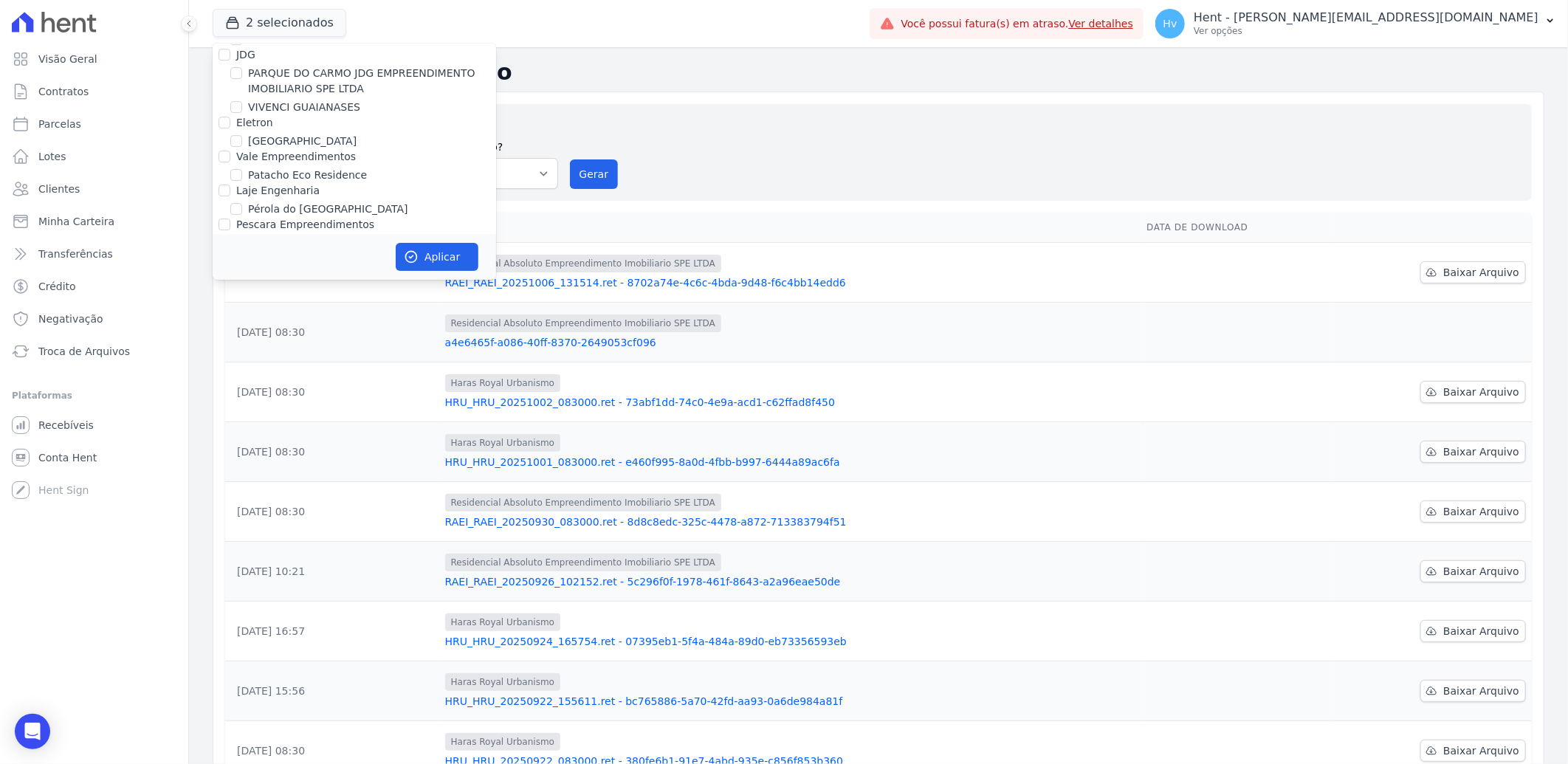
click at [392, 510] on div "Reserva [GEOGRAPHIC_DATA]" at bounding box center [354, 518] width 284 height 16
click at [696, 114] on div "Gerar arquivo de retorno avulso Para qual empreendimento deseja gerar o arquivo…" at bounding box center [878, 152] width 1307 height 97
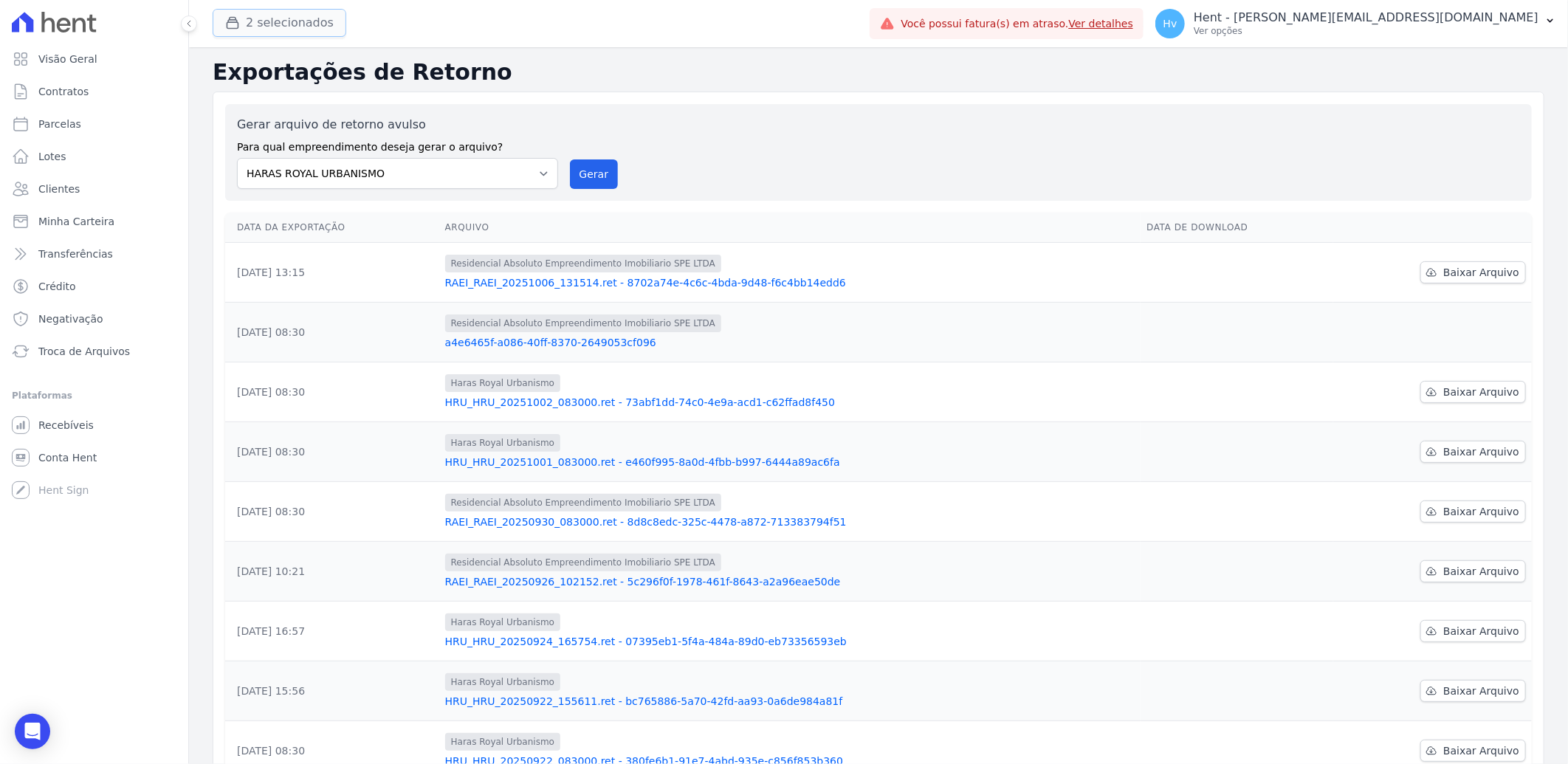
click at [289, 31] on button "2 selecionados" at bounding box center [280, 22] width 133 height 28
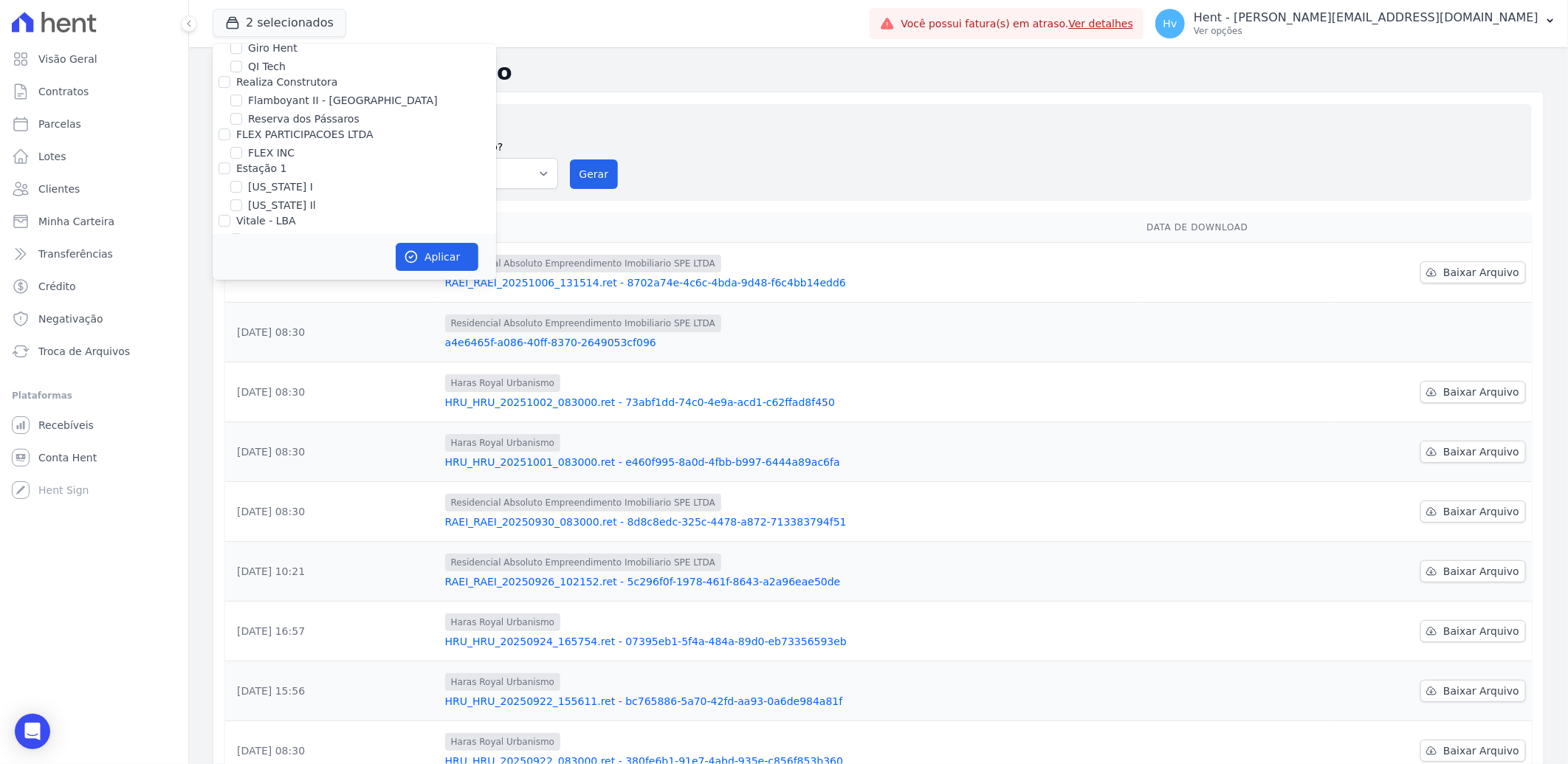
scroll to position [6552, 0]
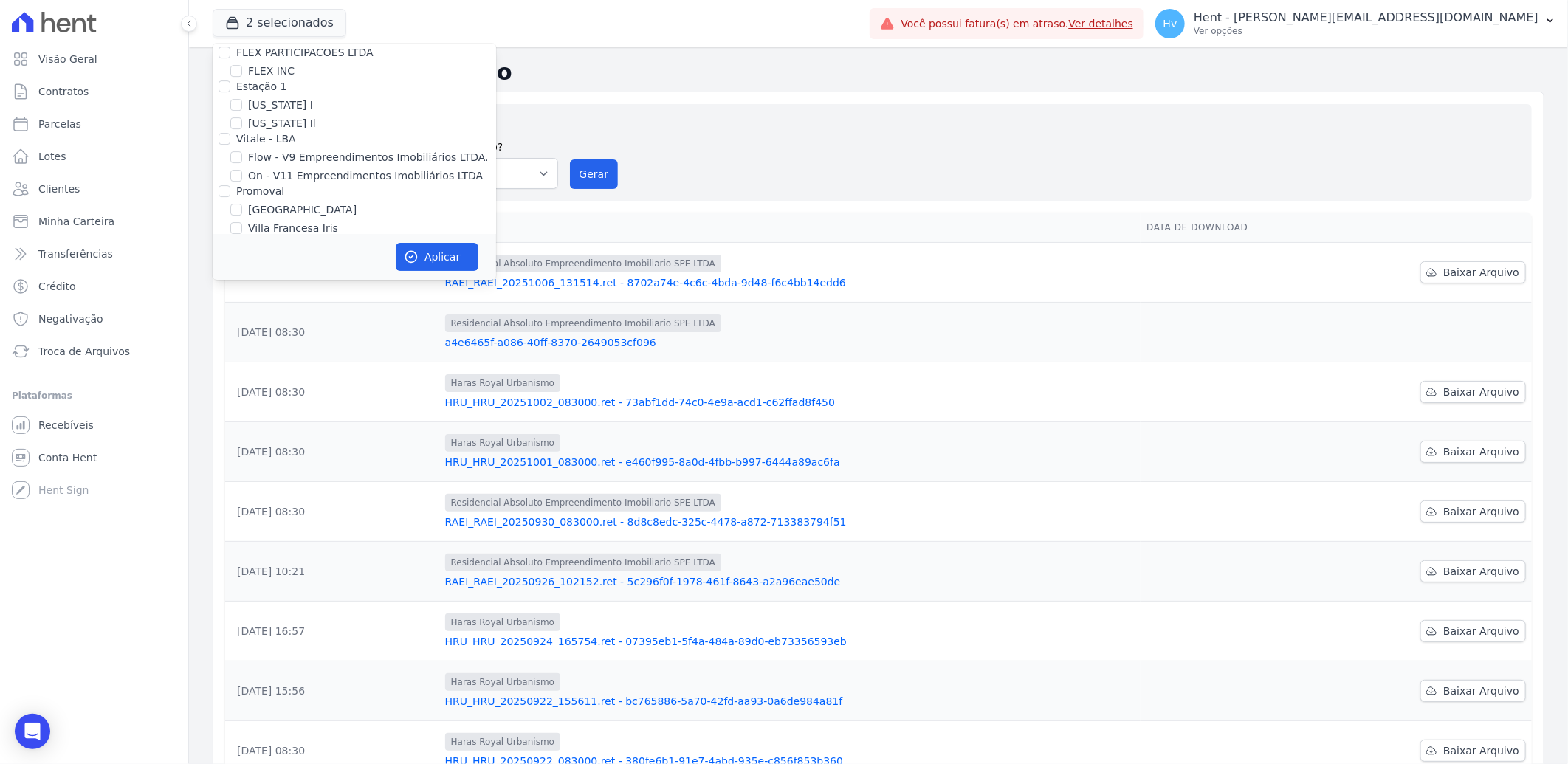
click at [332, 477] on label "HARAS ROYAL URBANISMO" at bounding box center [317, 484] width 138 height 16
click at [242, 478] on input "HARAS ROYAL URBANISMO" at bounding box center [236, 484] width 12 height 12
checkbox input "false"
click at [436, 267] on button "Aplicar" at bounding box center [437, 257] width 83 height 28
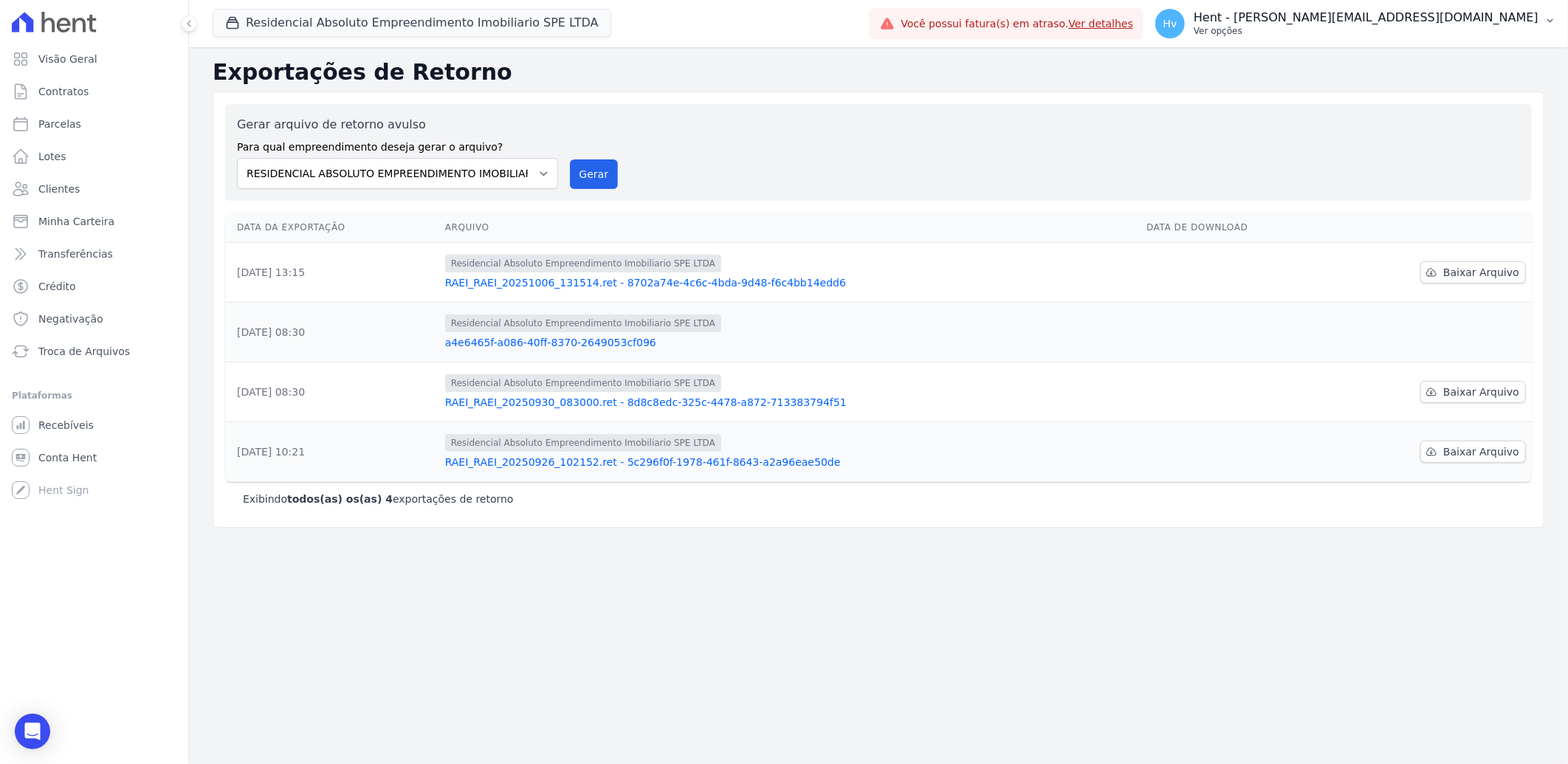
click at [1396, 20] on p "Hent - [PERSON_NAME][EMAIL_ADDRESS][DOMAIN_NAME]" at bounding box center [1366, 17] width 345 height 15
click at [1440, 164] on link "Exportar retornos" at bounding box center [1473, 162] width 189 height 26
click at [601, 172] on button "Gerar" at bounding box center [593, 174] width 48 height 29
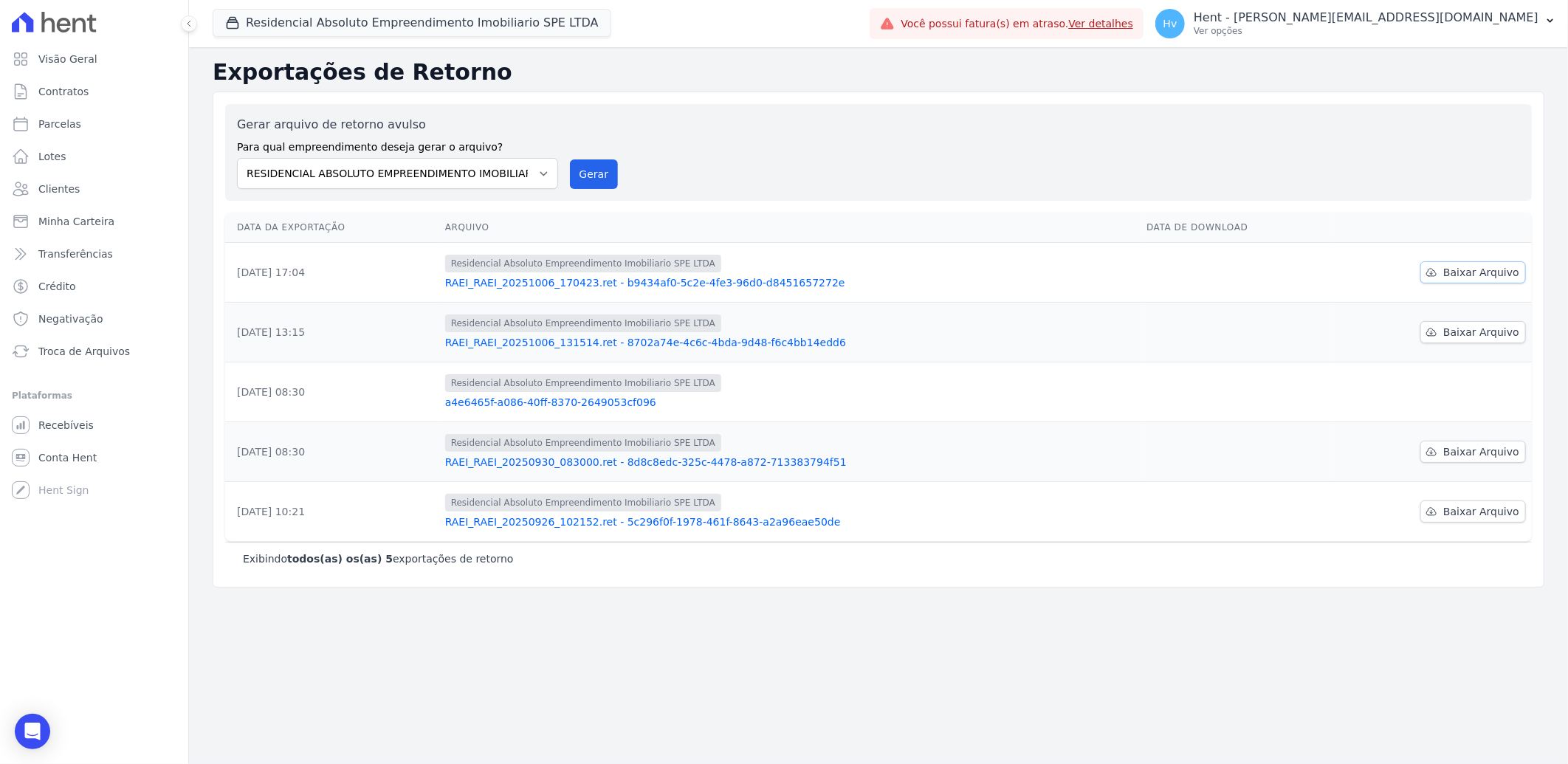
click at [1469, 274] on span "Baixar Arquivo" at bounding box center [1481, 272] width 76 height 15
click at [59, 453] on span "Conta Hent" at bounding box center [67, 457] width 58 height 15
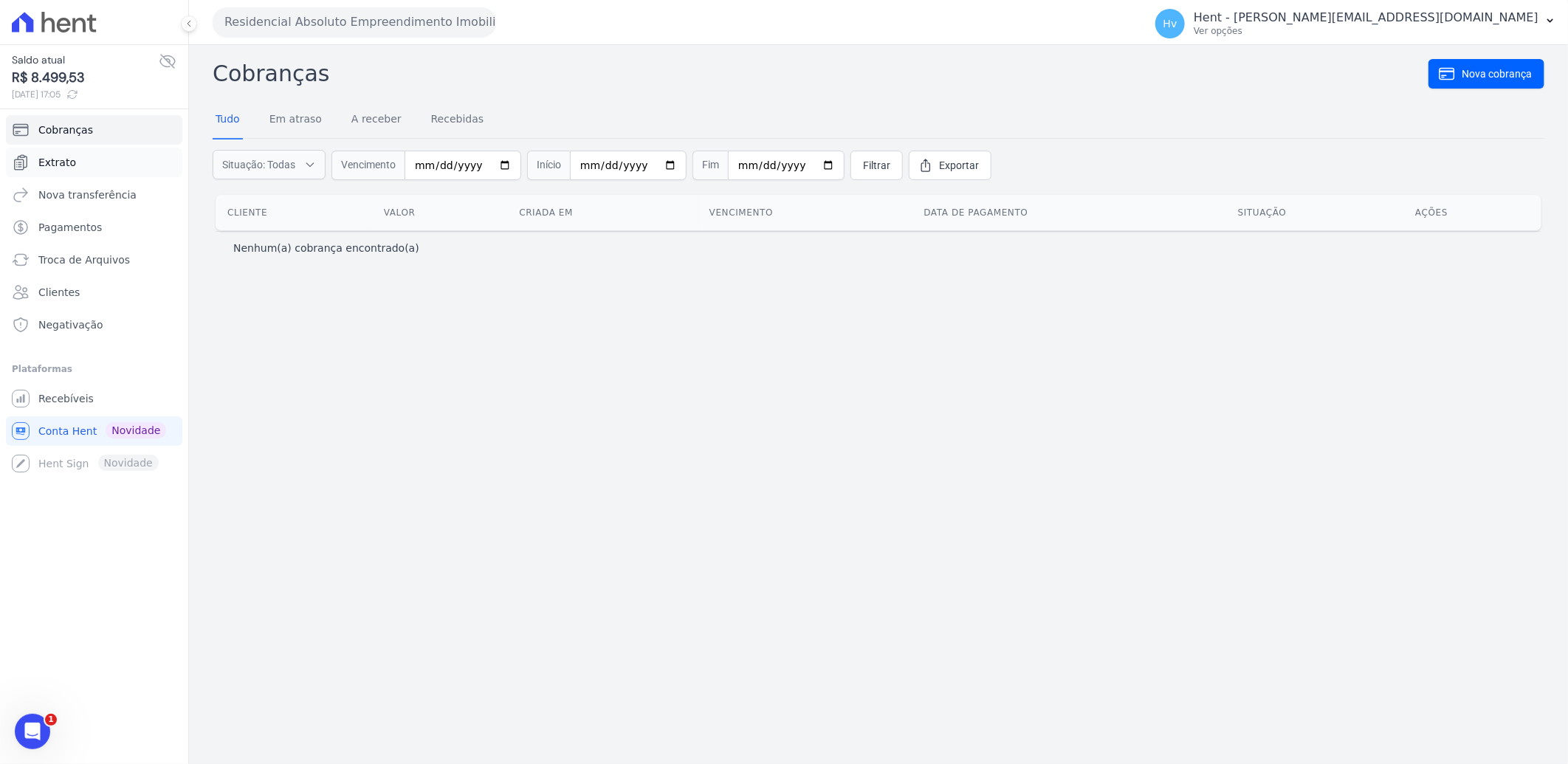
click at [52, 163] on span "Extrato" at bounding box center [56, 162] width 37 height 15
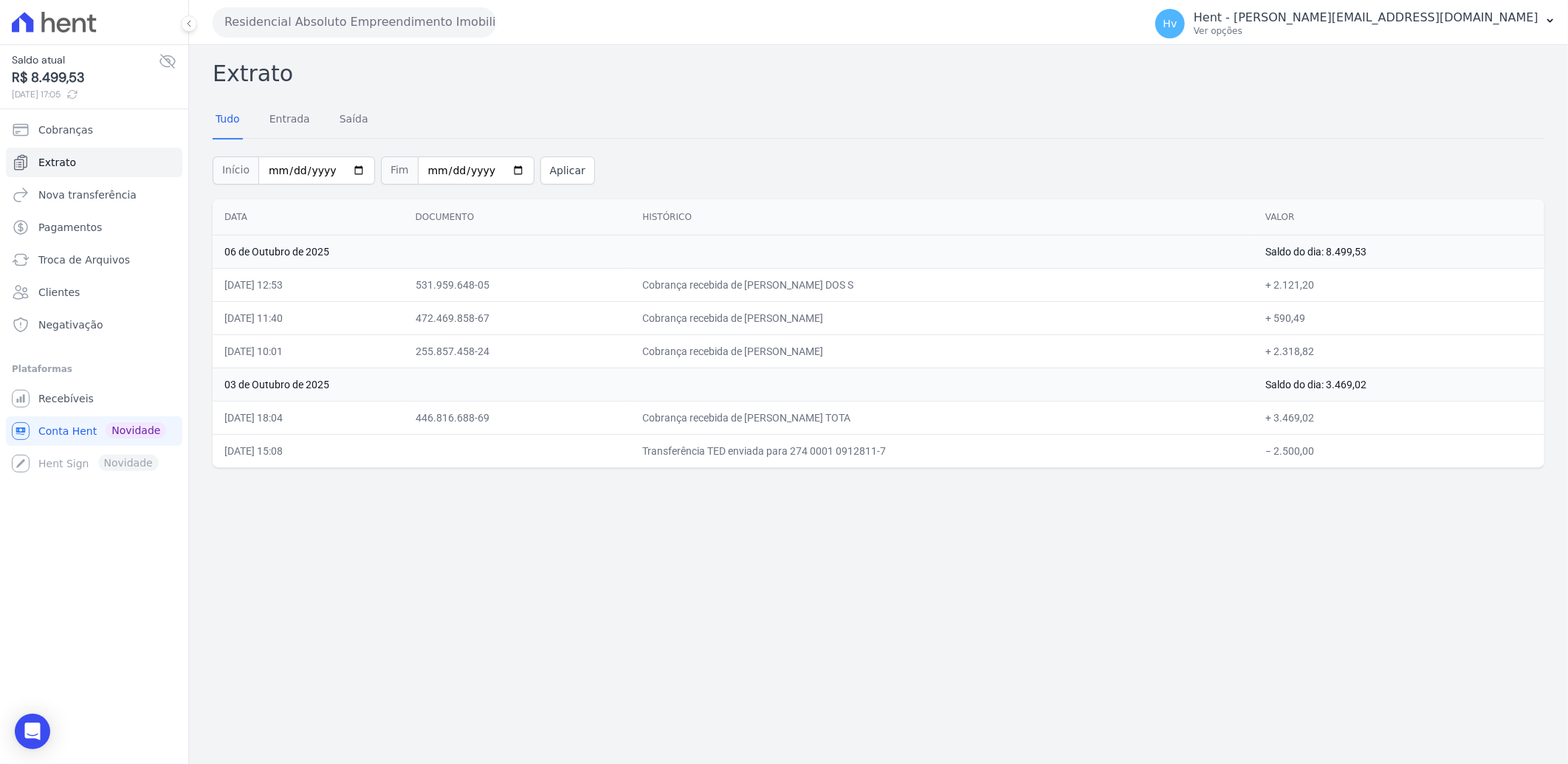
click at [1220, 126] on div "Tudo Entrada Saída" at bounding box center [879, 120] width 1332 height 37
click at [1378, 35] on div "Hv Hent - [EMAIL_ADDRESS][DOMAIN_NAME] Ver opções" at bounding box center [1346, 23] width 383 height 29
click at [99, 399] on link "Recebíveis" at bounding box center [94, 398] width 176 height 29
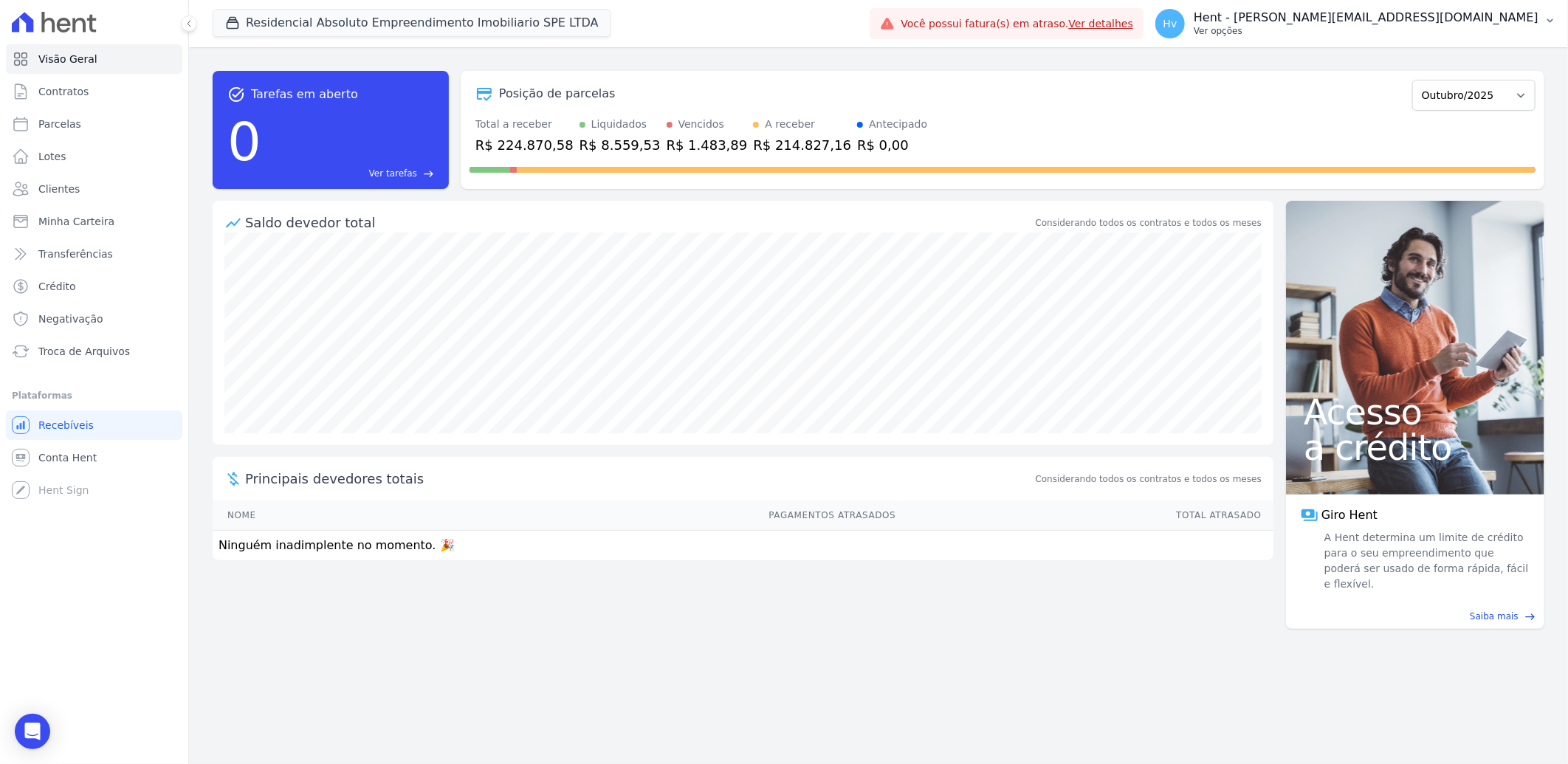
click at [1405, 25] on p "Hent - [PERSON_NAME][EMAIL_ADDRESS][DOMAIN_NAME]" at bounding box center [1366, 17] width 345 height 15
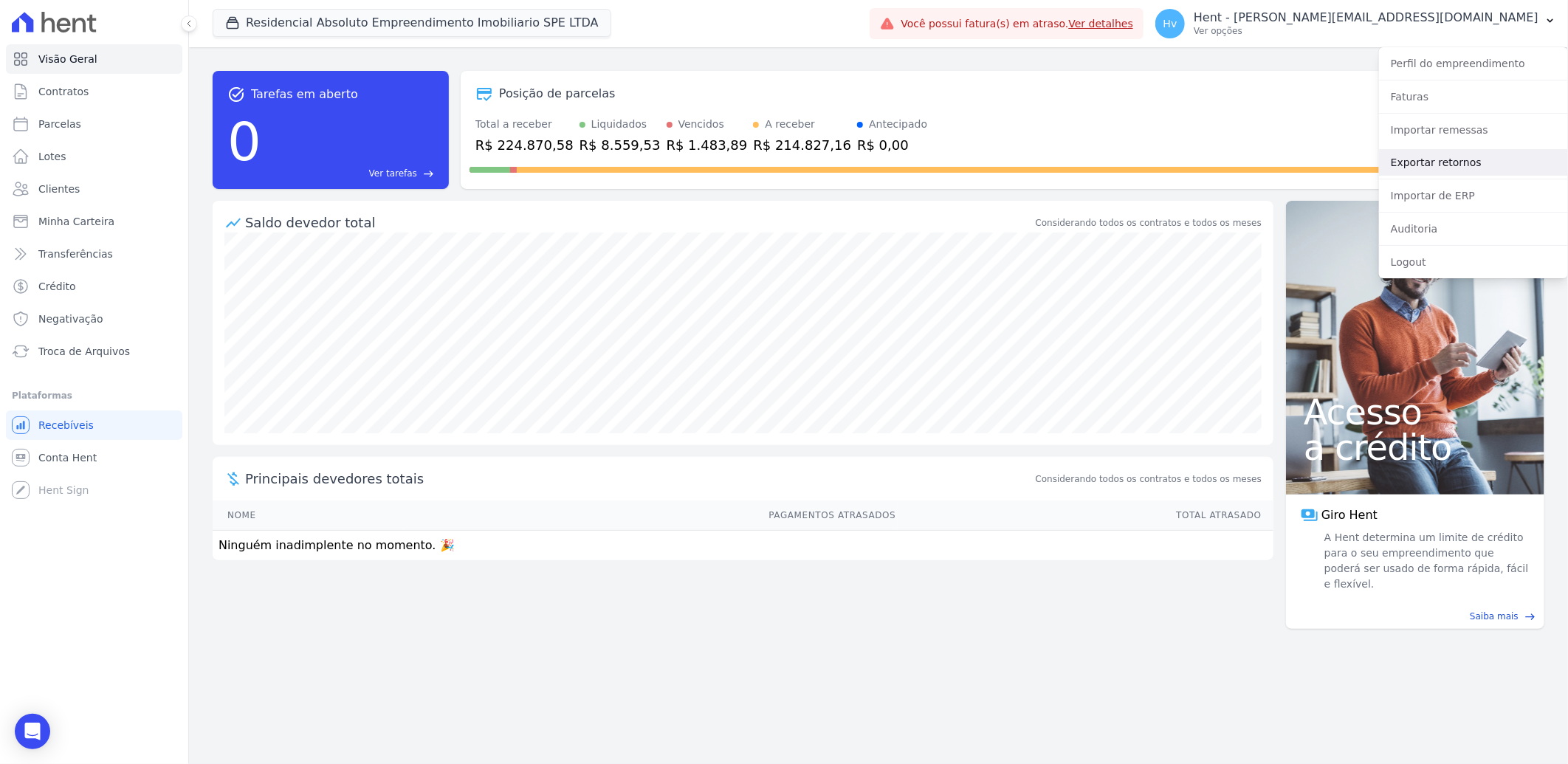
click at [1447, 164] on link "Exportar retornos" at bounding box center [1473, 162] width 189 height 26
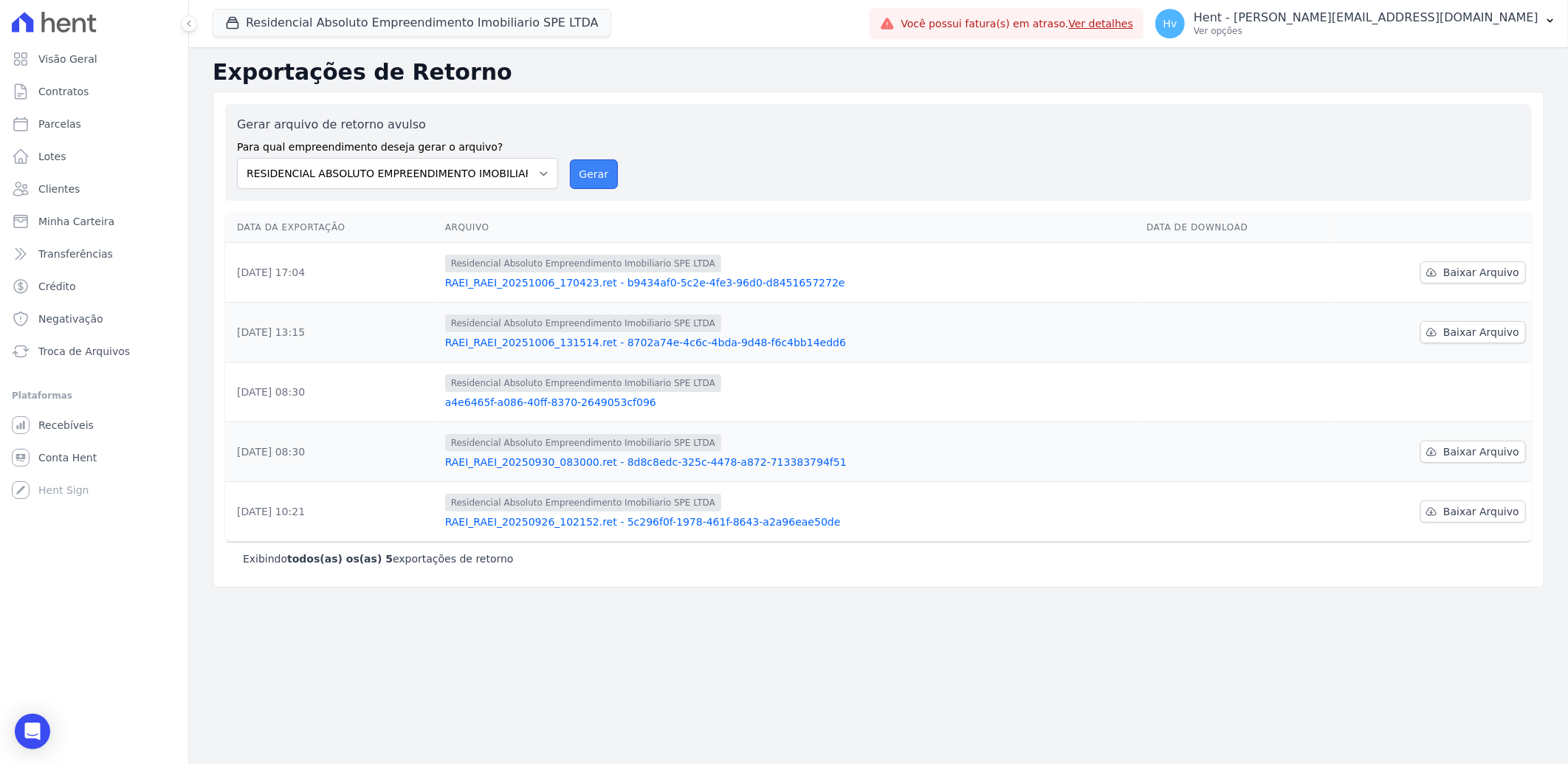
click at [586, 170] on button "Gerar" at bounding box center [593, 174] width 48 height 29
click at [569, 665] on div "Não há pagamentos disponíveis para serem importados no momento Exportações de R…" at bounding box center [879, 405] width 1379 height 716
click at [770, 126] on div "Gerar arquivo de retorno avulso Para qual empreendimento deseja gerar o arquivo…" at bounding box center [878, 152] width 1283 height 73
click at [1468, 18] on p "Hent - [PERSON_NAME][EMAIL_ADDRESS][DOMAIN_NAME]" at bounding box center [1366, 17] width 345 height 15
click at [1442, 123] on link "Importar remessas" at bounding box center [1473, 129] width 189 height 26
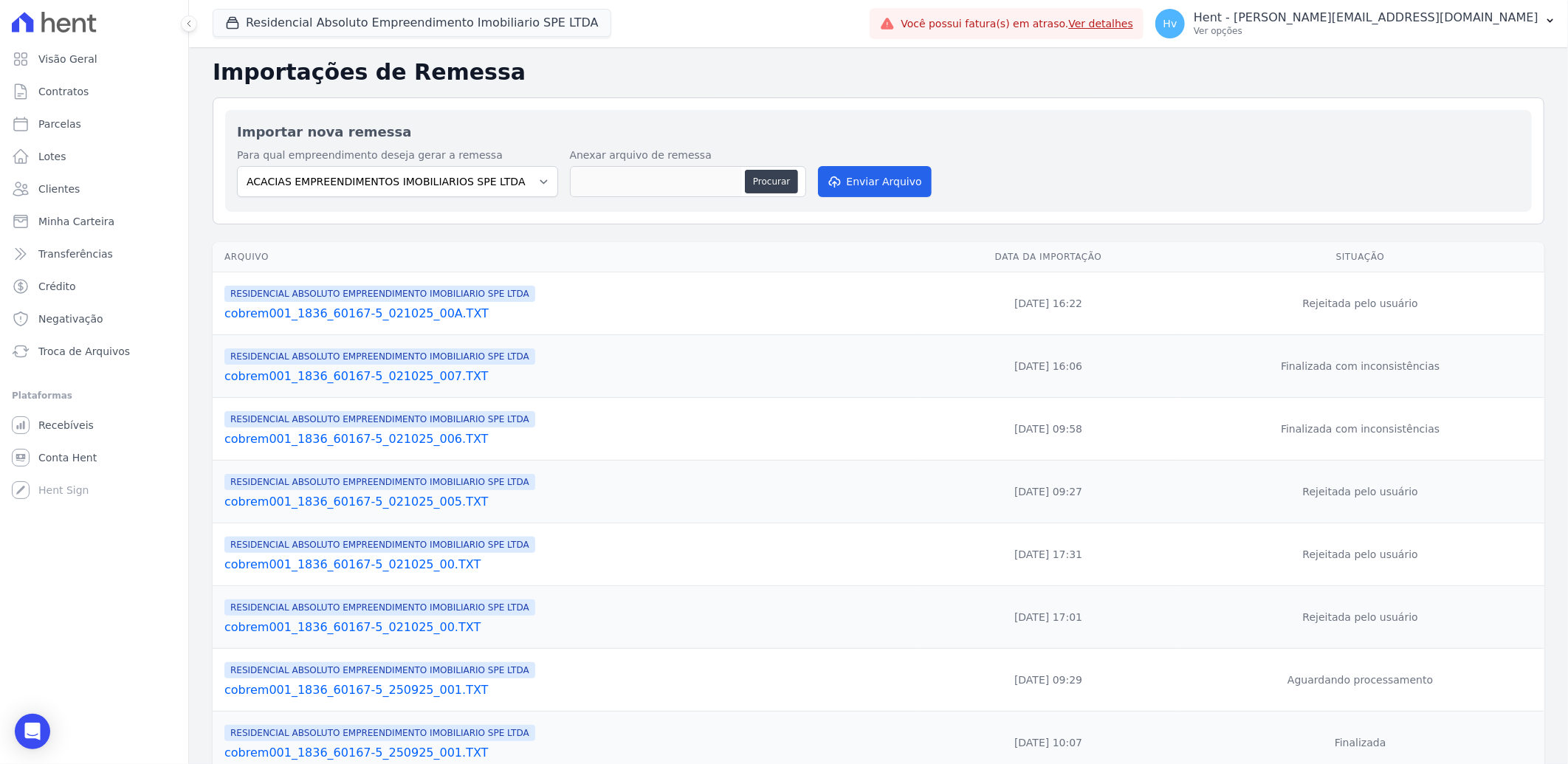
click at [1065, 307] on td "06/10/2025, 16:22" at bounding box center [1049, 303] width 256 height 63
click at [408, 372] on link "cobrem001_1836_60167-5_021025_007.TXT" at bounding box center [570, 376] width 690 height 17
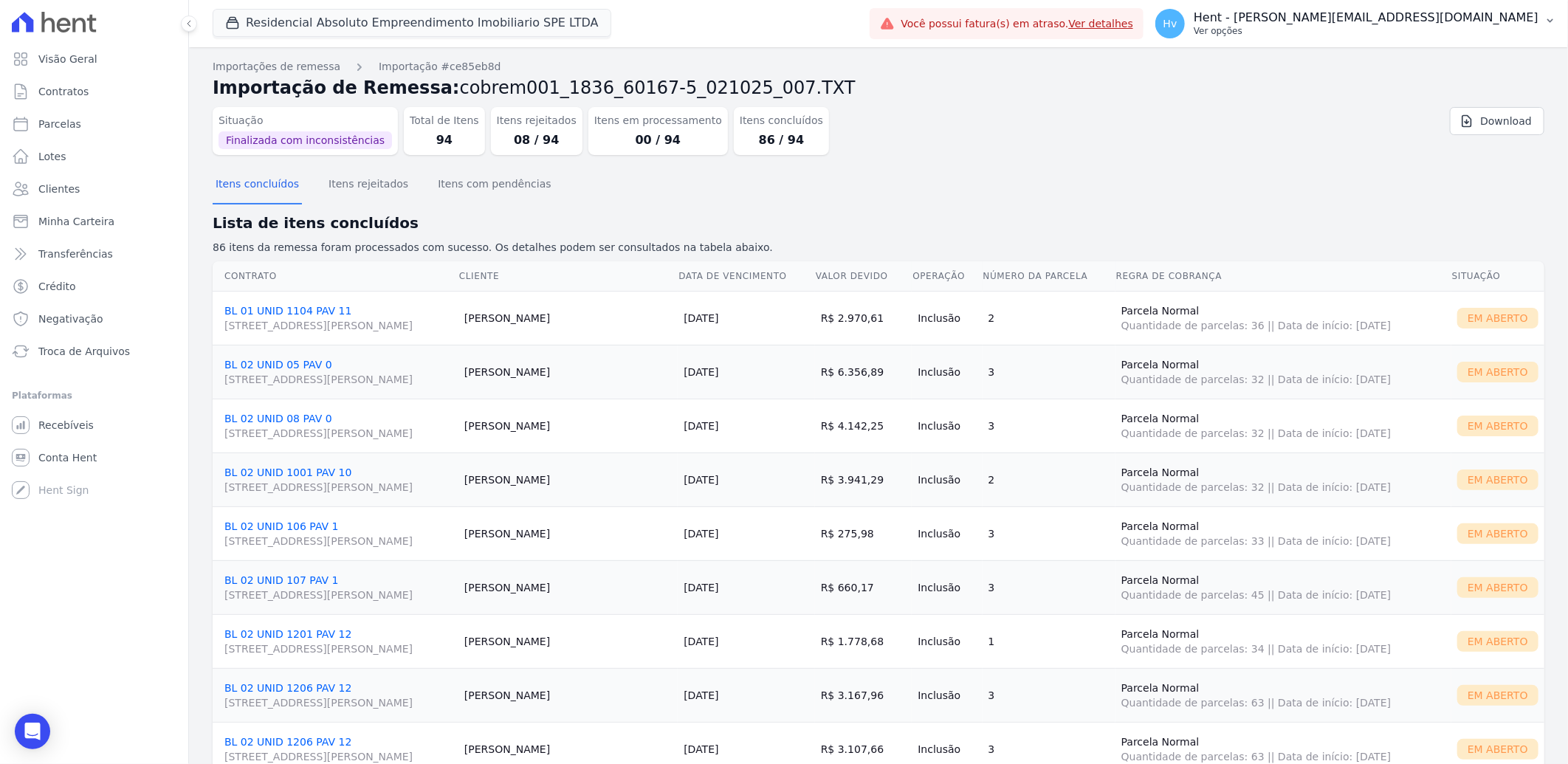
click at [1400, 34] on p "Ver opções" at bounding box center [1366, 31] width 345 height 12
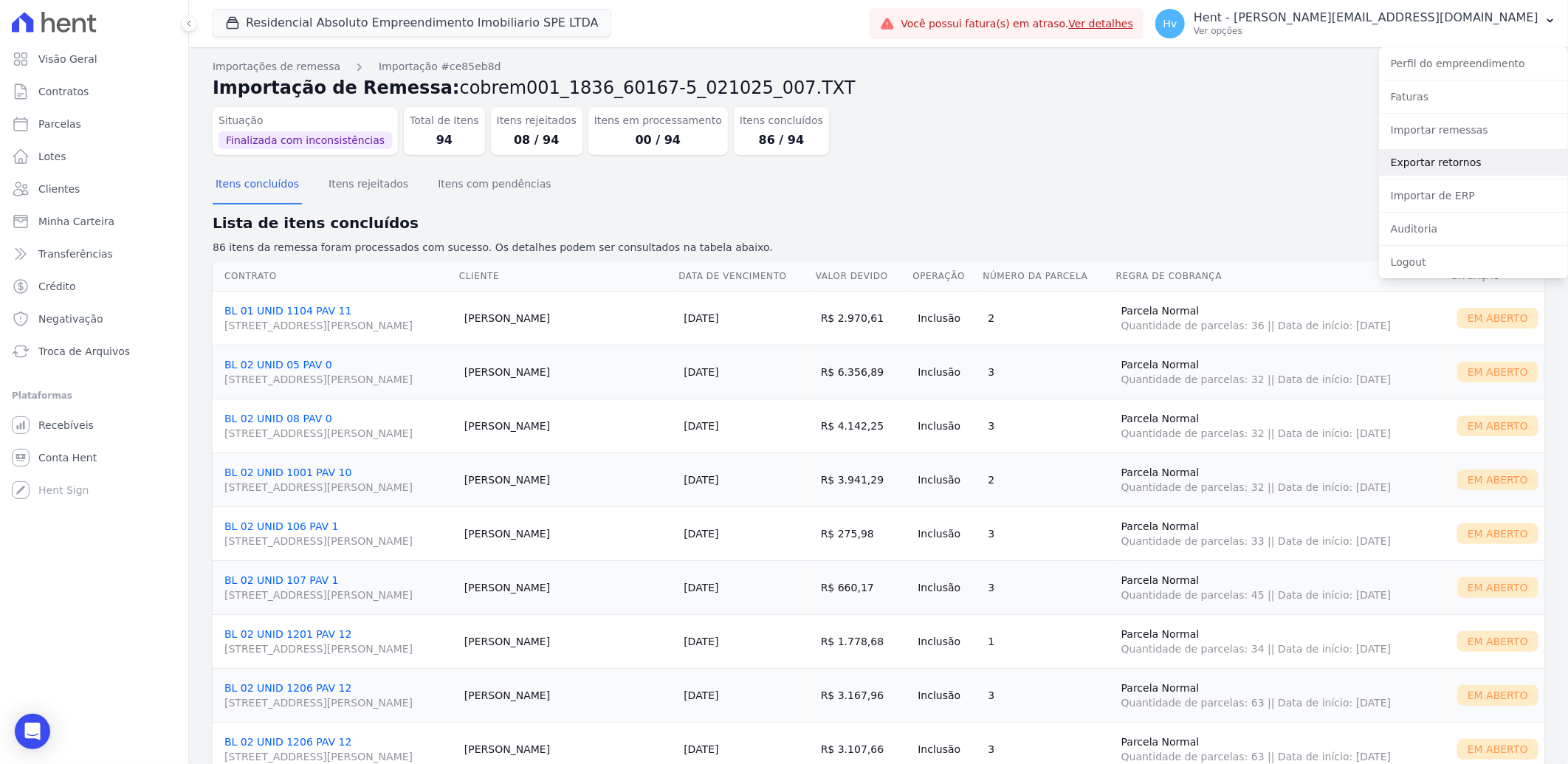
click at [1438, 160] on link "Exportar retornos" at bounding box center [1473, 162] width 189 height 26
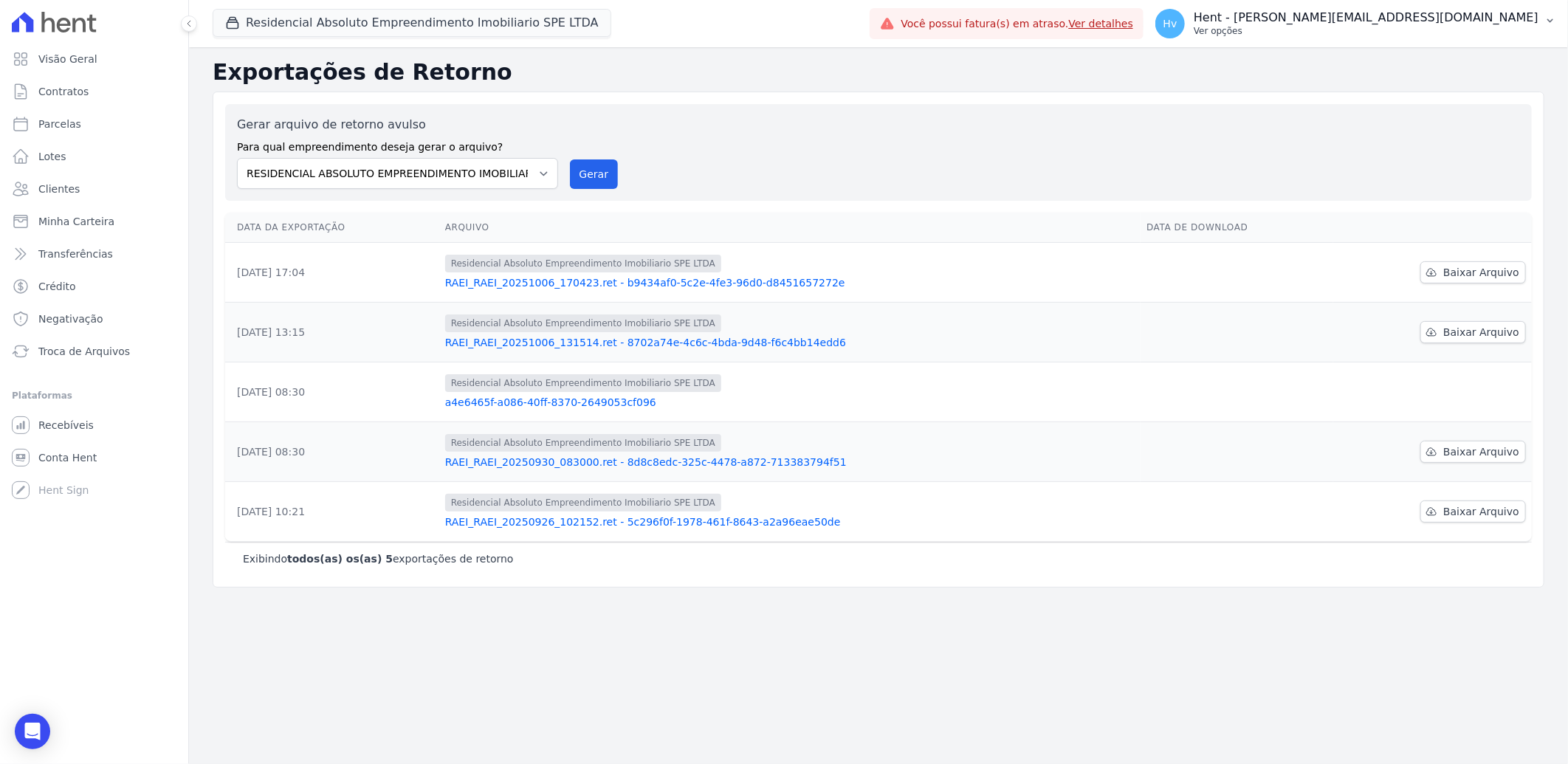
click at [1393, 35] on p "Ver opções" at bounding box center [1366, 31] width 345 height 12
click at [828, 149] on div "Gerar arquivo de retorno avulso Para qual empreendimento deseja gerar o arquivo…" at bounding box center [878, 152] width 1283 height 73
click at [605, 284] on link "RAEI_RAEI_20251006_170423.ret - b9434af0-5c2e-4fe3-96d0-d8451657272e" at bounding box center [790, 283] width 689 height 15
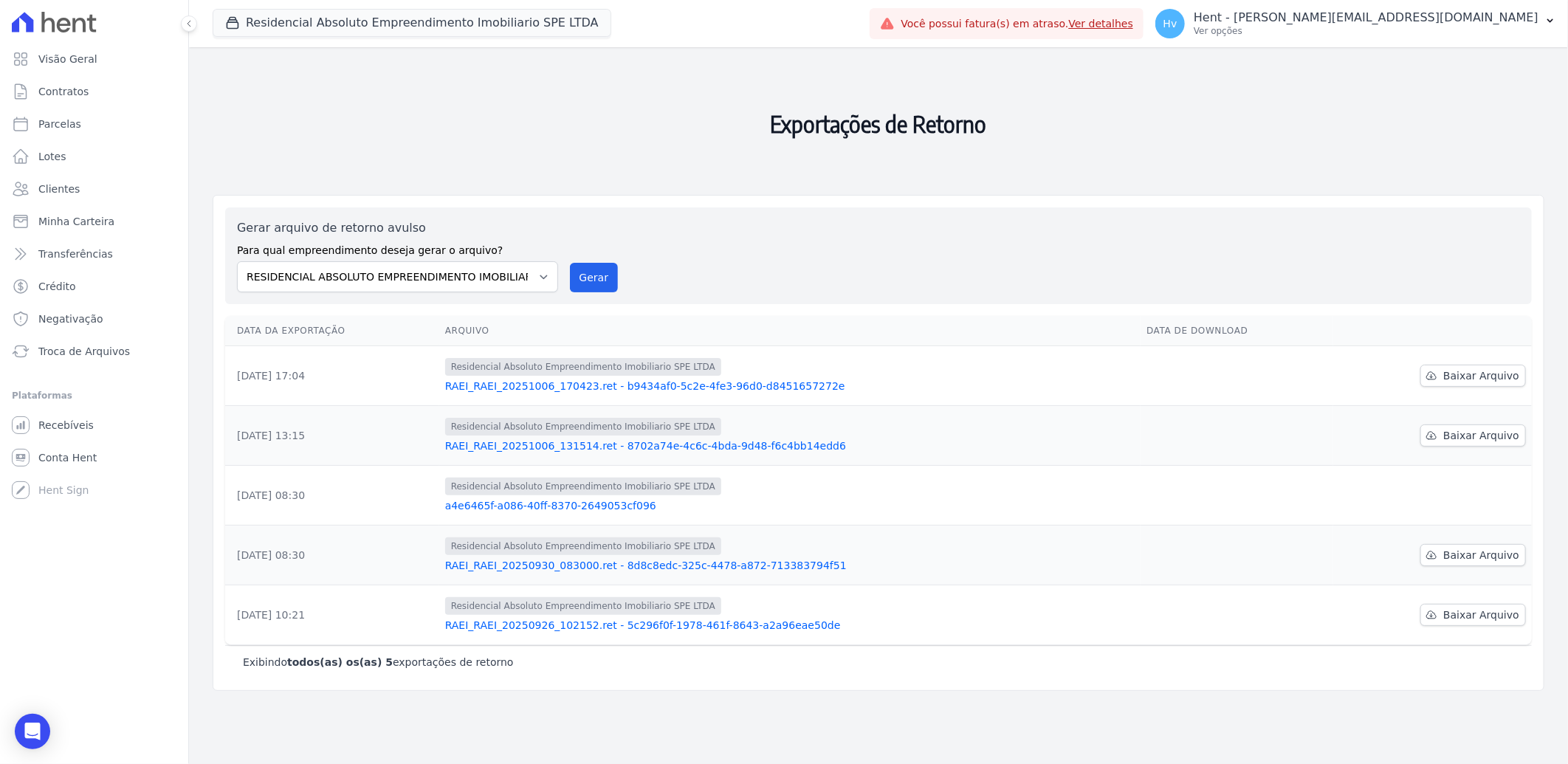
click at [1300, 170] on h2 "Exportações de Retorno" at bounding box center [879, 124] width 1332 height 130
click at [1378, 24] on p "Hent - [PERSON_NAME][EMAIL_ADDRESS][DOMAIN_NAME]" at bounding box center [1366, 17] width 345 height 15
click at [1393, 30] on p "Ver opções" at bounding box center [1366, 31] width 345 height 12
click at [1358, 33] on p "Ver opções" at bounding box center [1366, 31] width 345 height 12
click at [352, 116] on h2 "Exportações de Retorno" at bounding box center [879, 124] width 1332 height 130
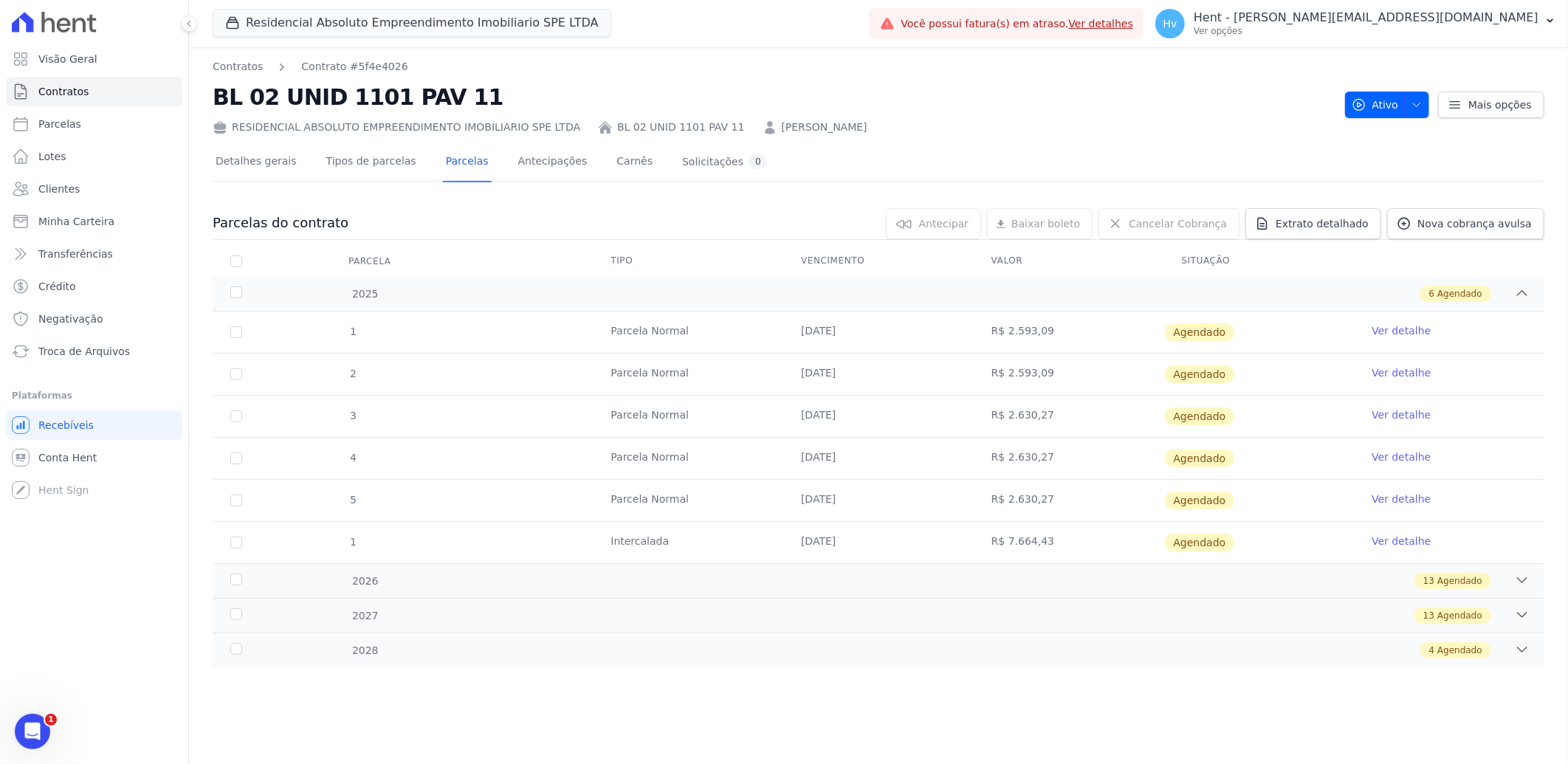
click at [1405, 413] on link "Ver detalhe" at bounding box center [1401, 415] width 59 height 15
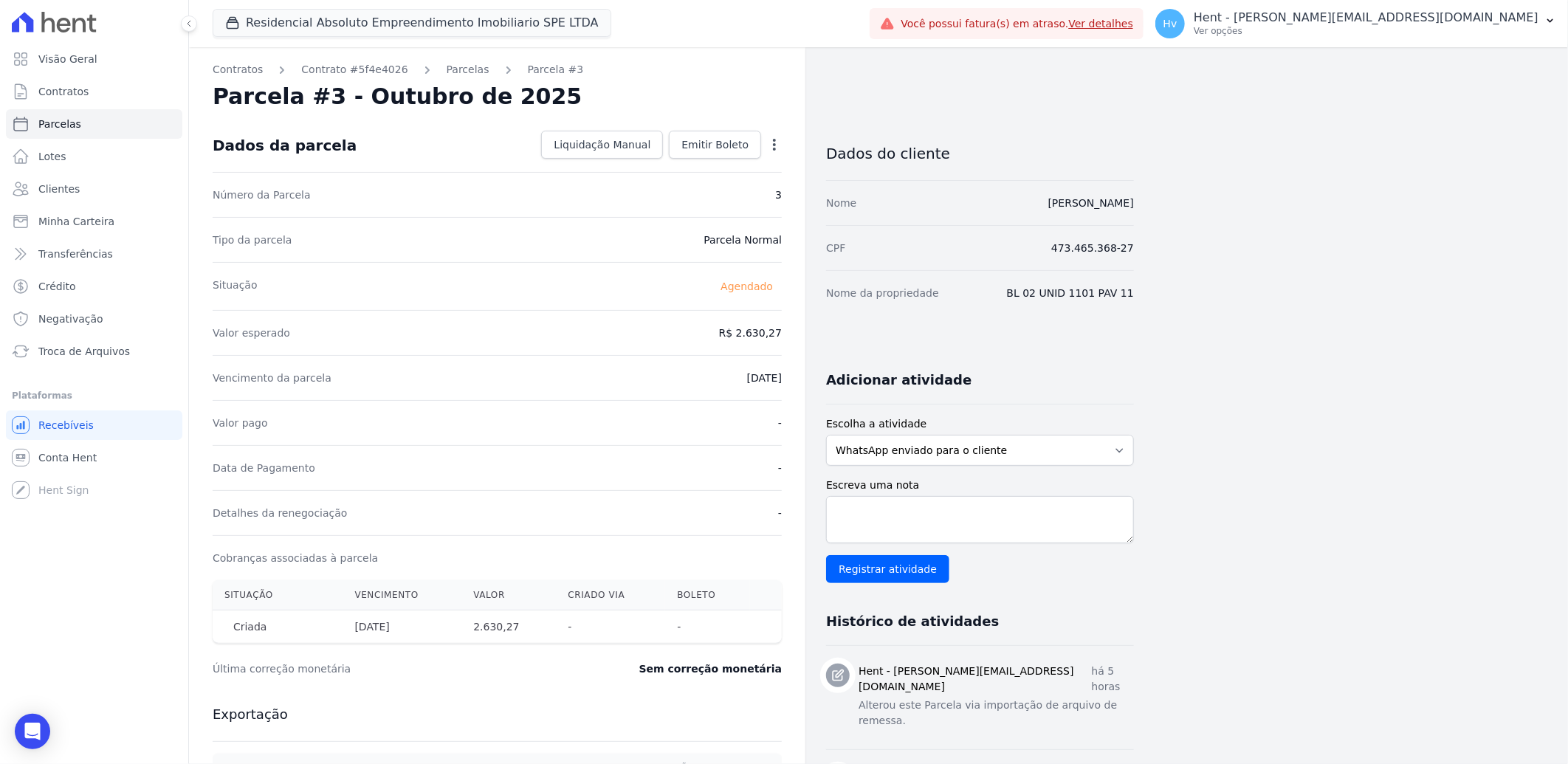
drag, startPoint x: 262, startPoint y: 596, endPoint x: 414, endPoint y: 594, distance: 152.0
click at [414, 594] on tr "Situação Vencimento [GEOGRAPHIC_DATA] Criado via [GEOGRAPHIC_DATA]" at bounding box center [497, 595] width 570 height 30
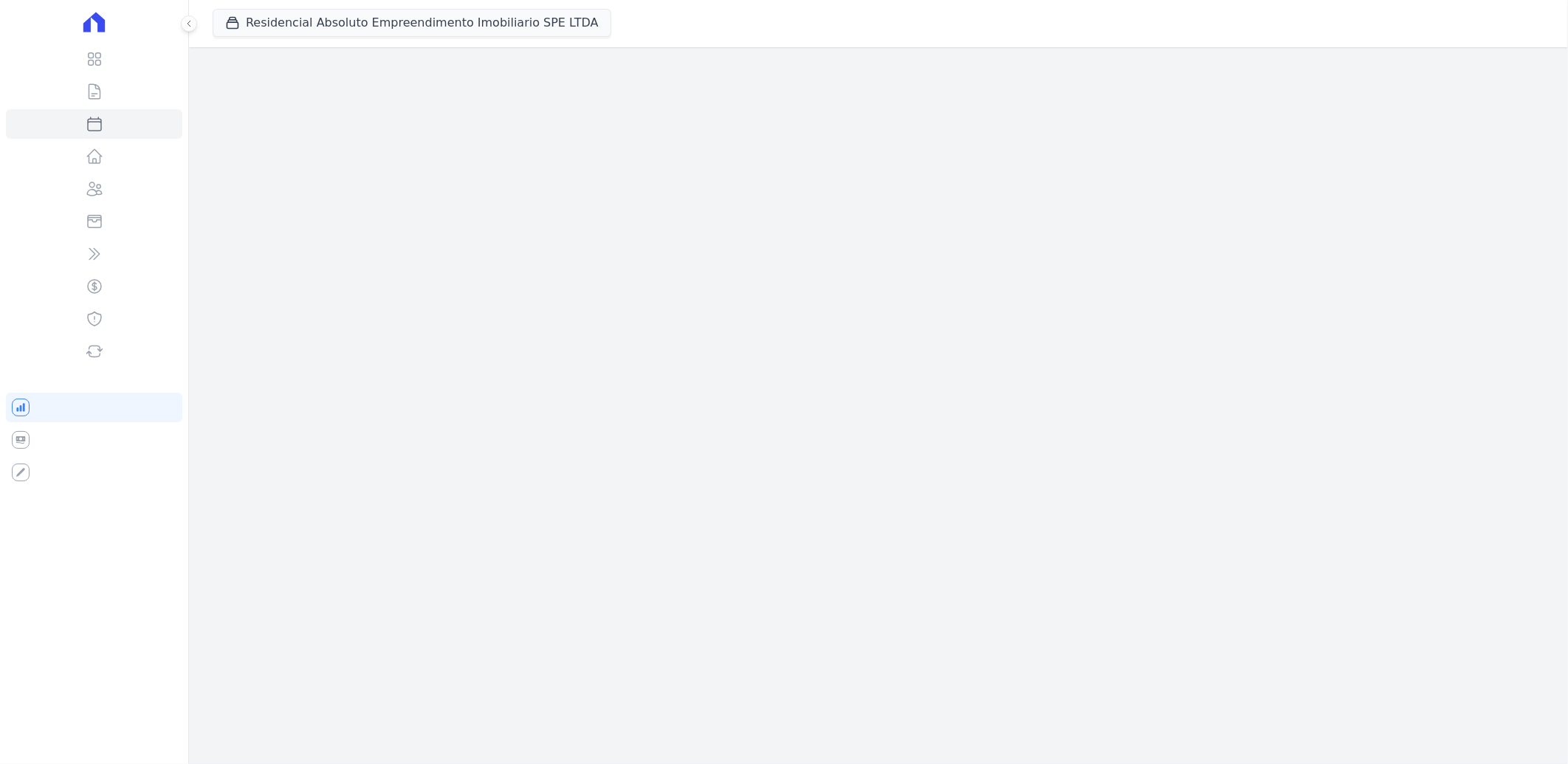
select select
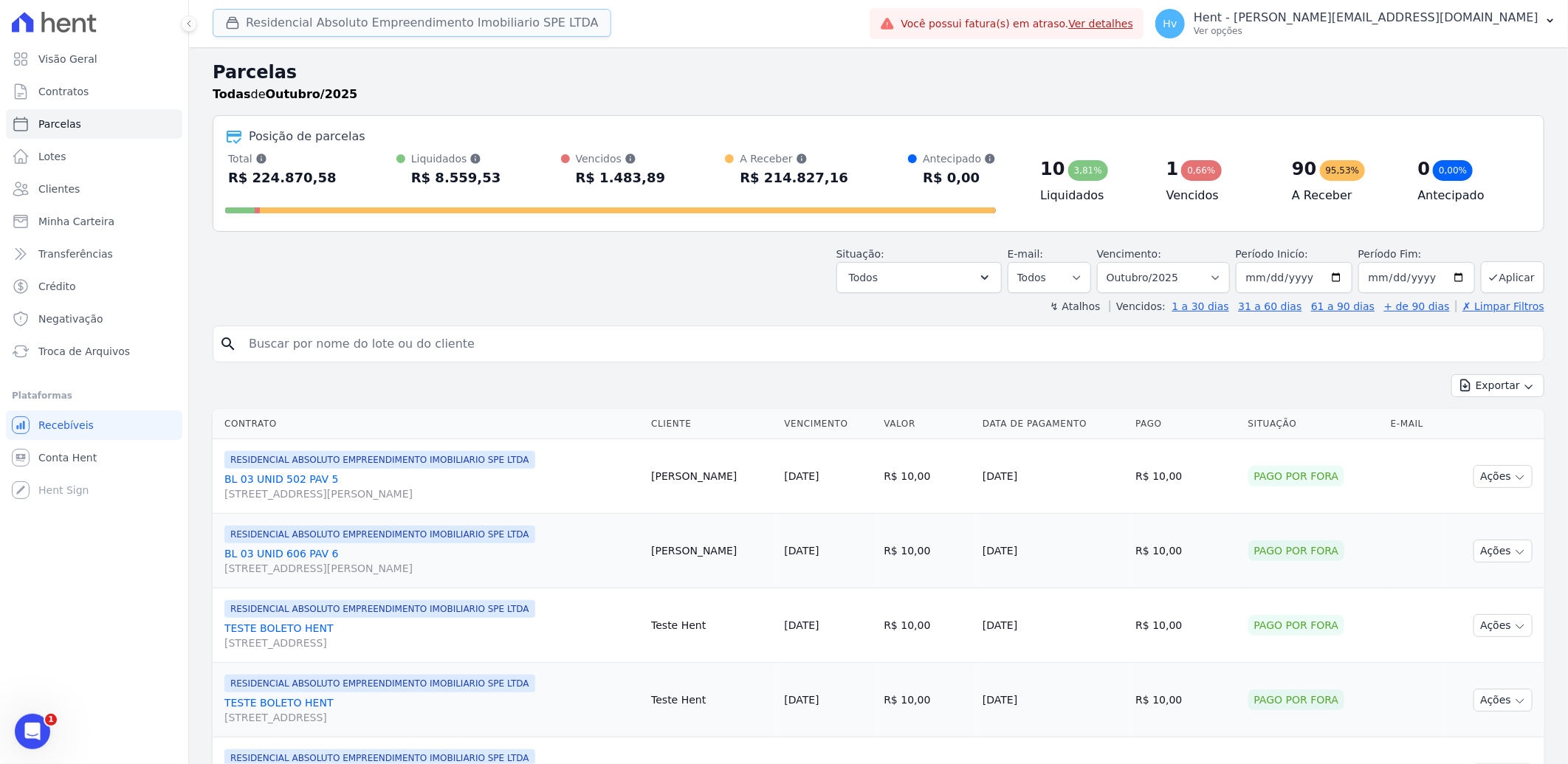
click at [366, 33] on button "Residencial Absoluto Empreendimento Imobiliario SPE LTDA" at bounding box center [412, 22] width 399 height 28
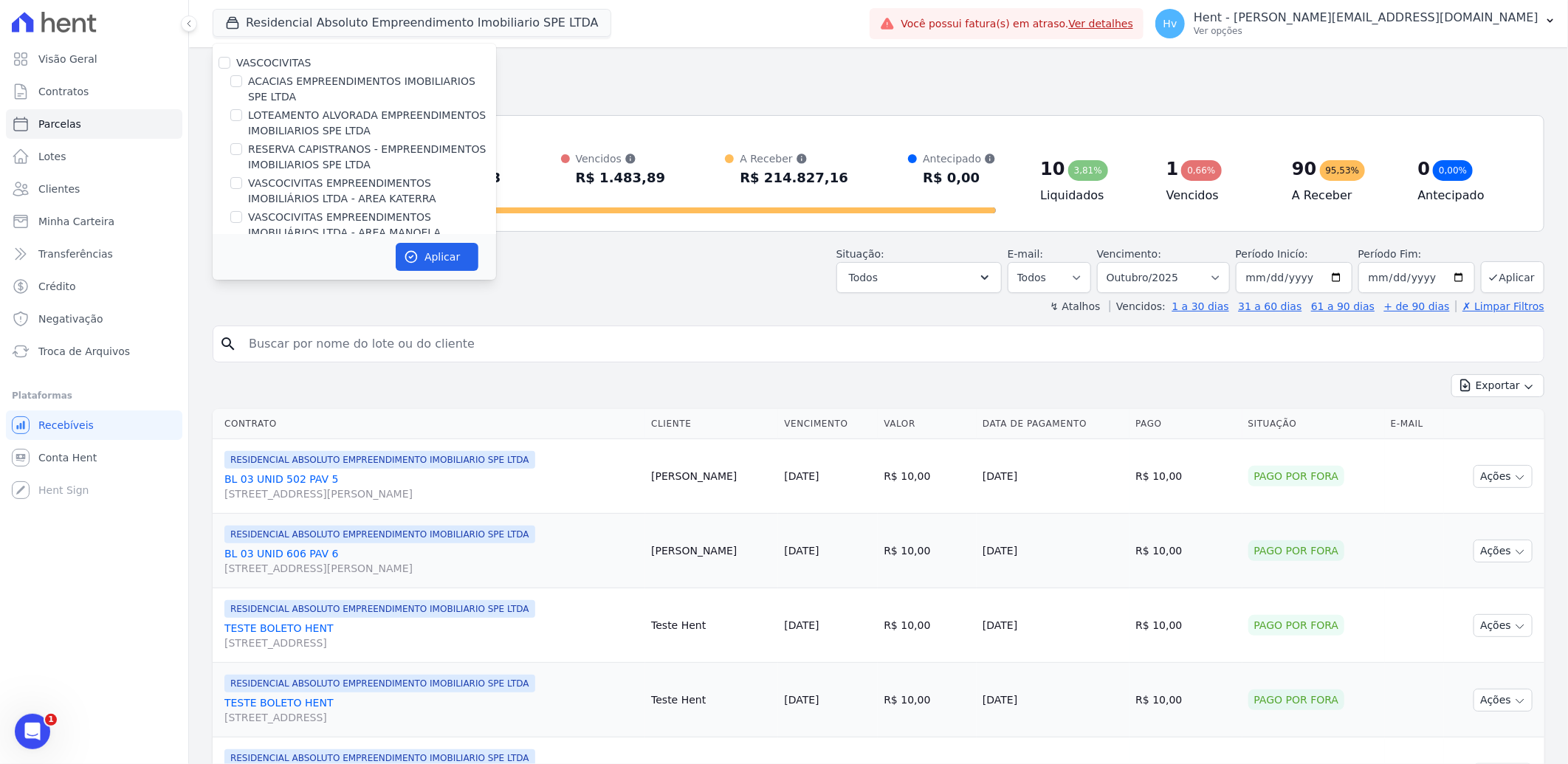
scroll to position [10024, 0]
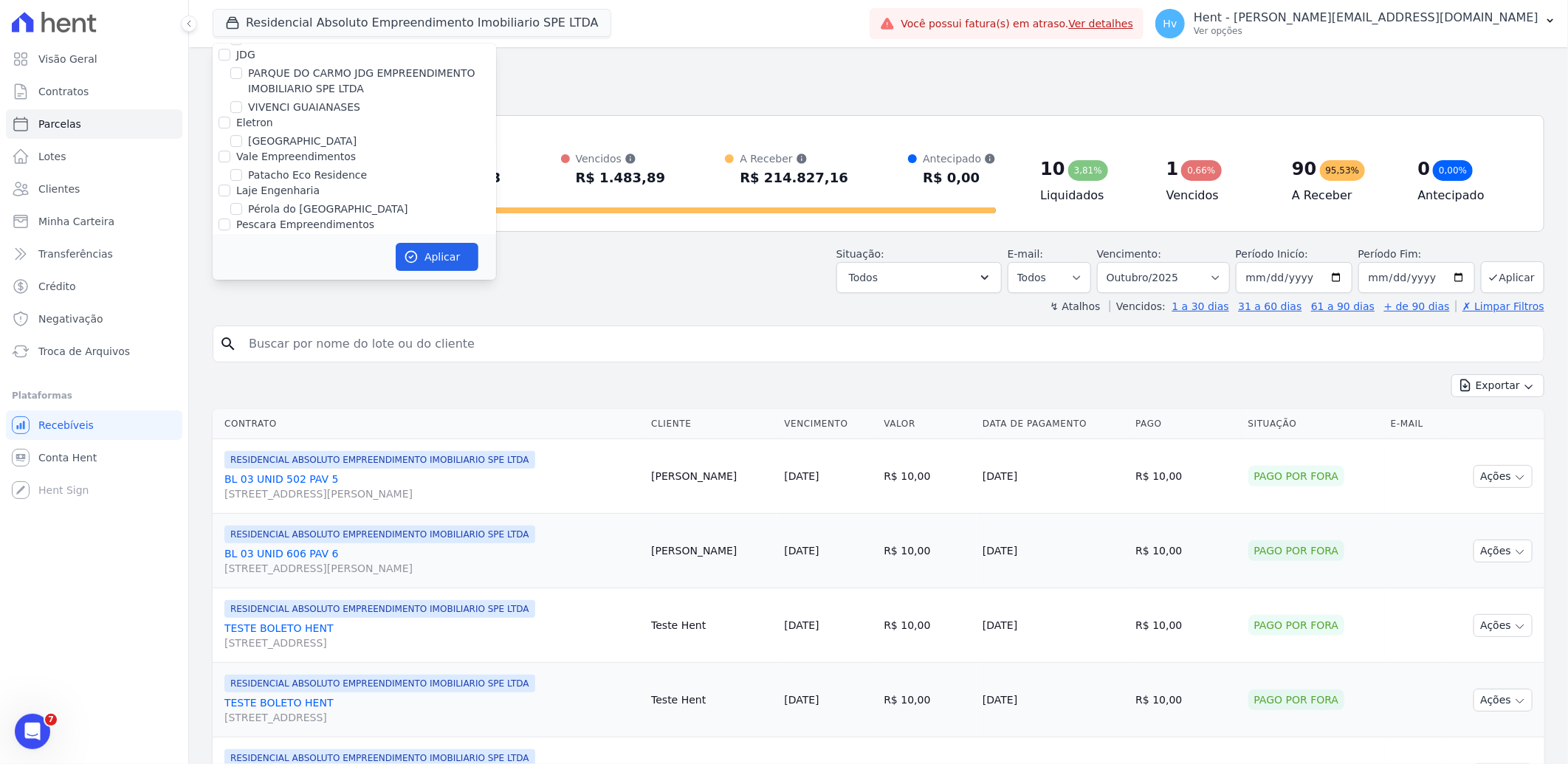
click at [407, 544] on label "RESIDENCIAL ABSOLUTO EMPREENDIMENTO IMOBILIARIO SPE LTDA" at bounding box center [372, 559] width 248 height 31
click at [242, 546] on input "RESIDENCIAL ABSOLUTO EMPREENDIMENTO IMOBILIARIO SPE LTDA" at bounding box center [236, 551] width 12 height 12
checkbox input "false"
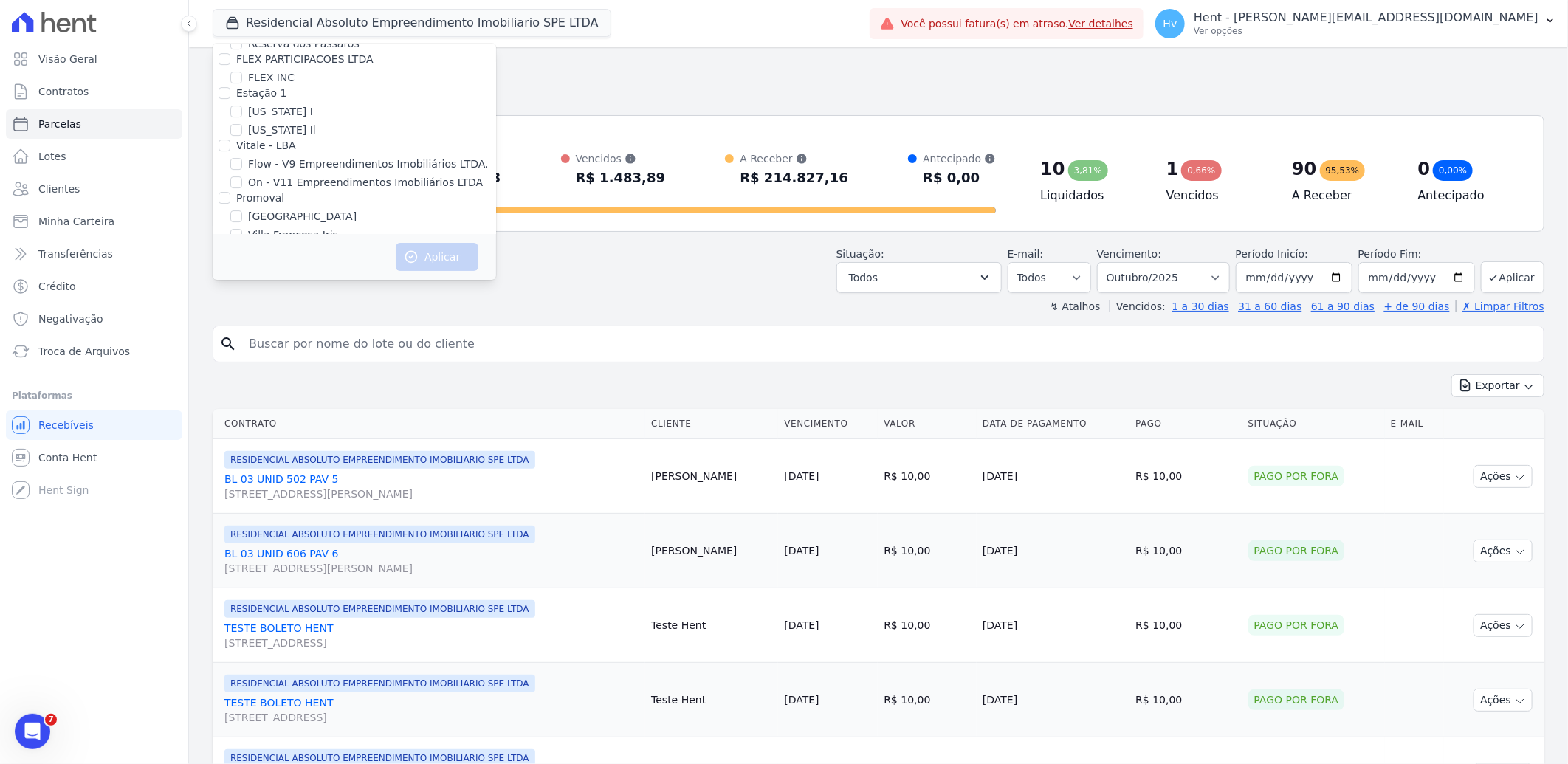
click at [368, 484] on label "HARAS ROYAL URBANISMO" at bounding box center [317, 492] width 138 height 16
click at [242, 485] on input "HARAS ROYAL URBANISMO" at bounding box center [236, 491] width 12 height 12
checkbox input "true"
click at [444, 260] on button "Aplicar" at bounding box center [437, 257] width 83 height 28
select select
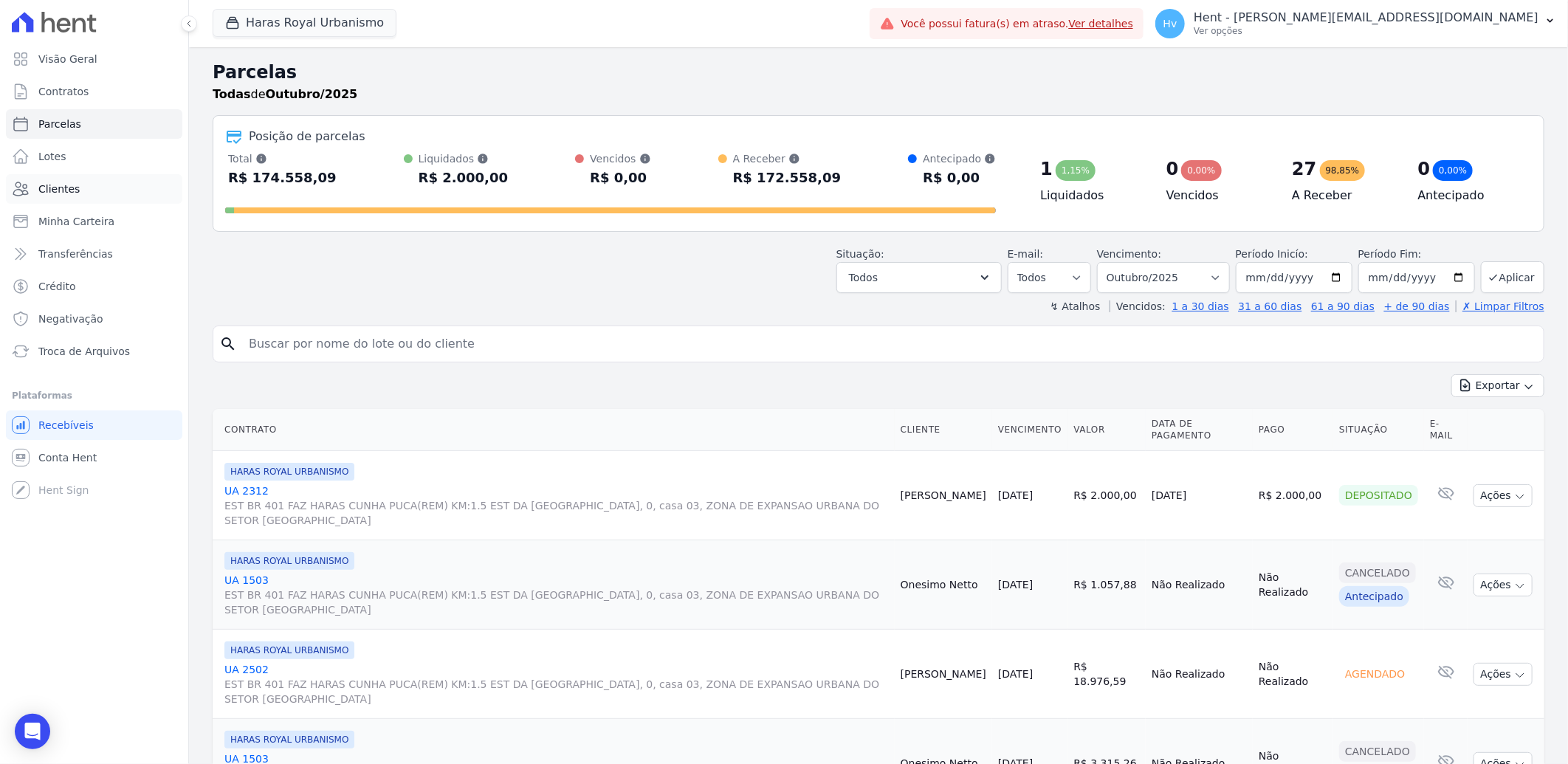
drag, startPoint x: 75, startPoint y: 177, endPoint x: 89, endPoint y: 179, distance: 14.1
click at [75, 176] on link "Clientes" at bounding box center [94, 188] width 176 height 29
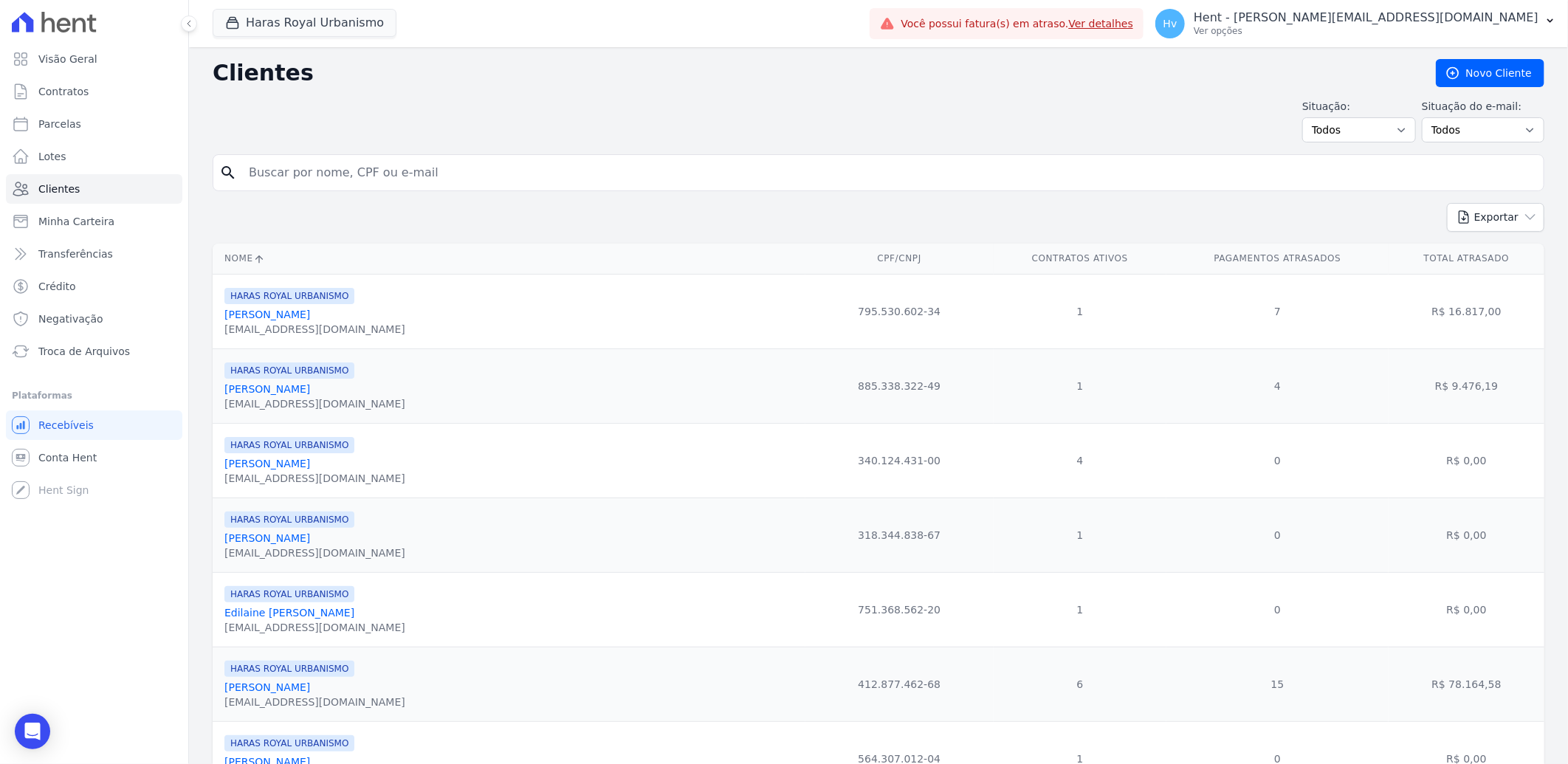
click at [316, 171] on input "search" at bounding box center [889, 172] width 1298 height 29
type input "rafa"
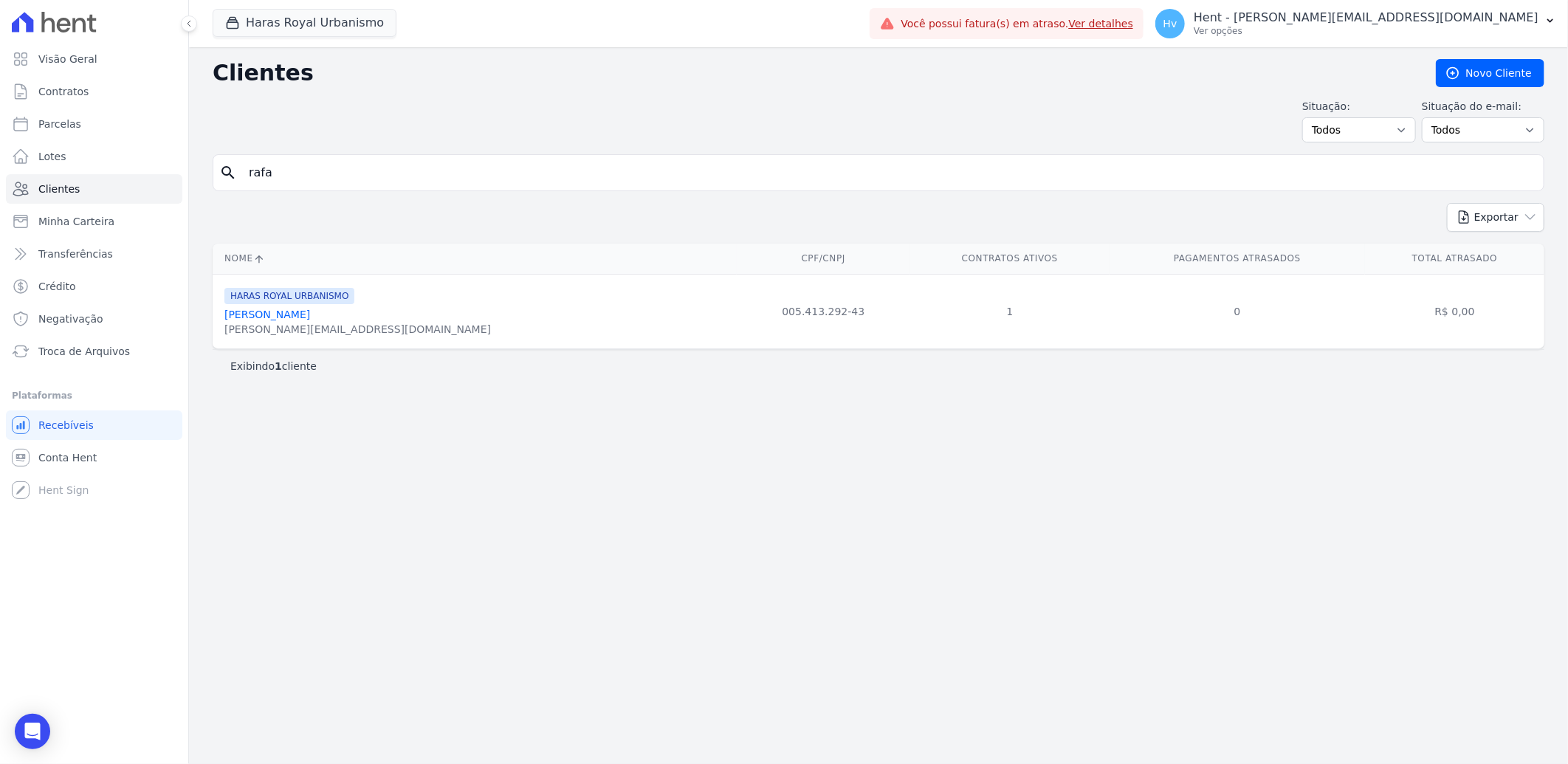
click at [733, 469] on div "Clientes [GEOGRAPHIC_DATA] Situação: Todos Adimplentes Inadimplentes Situação d…" at bounding box center [879, 405] width 1379 height 716
click at [1458, 22] on p "Hent - [PERSON_NAME][EMAIL_ADDRESS][DOMAIN_NAME]" at bounding box center [1366, 17] width 345 height 15
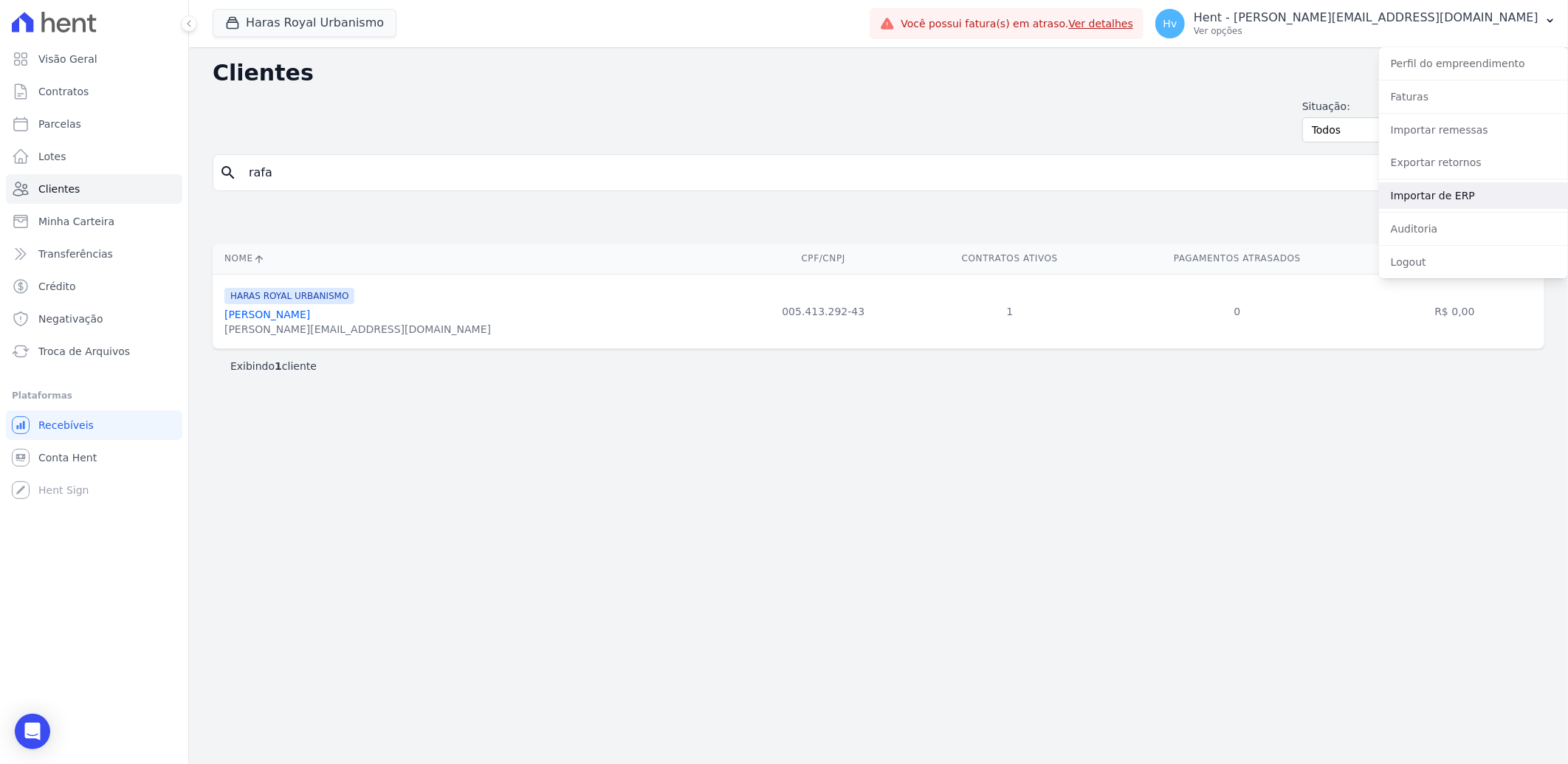
click at [1458, 197] on link "Importar de ERP" at bounding box center [1473, 195] width 189 height 26
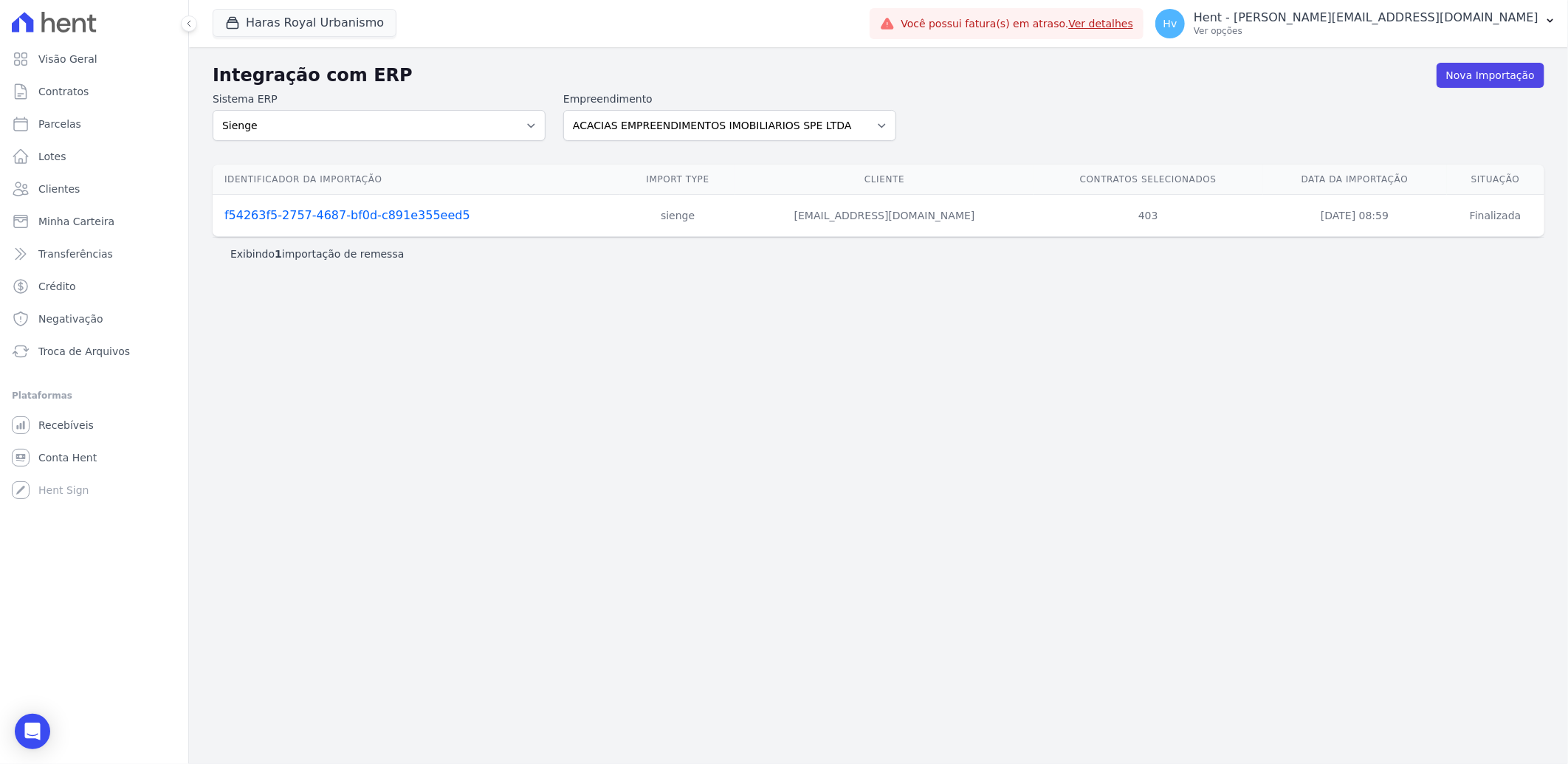
click at [655, 432] on div "Integração com ERP Nova Importação Sistema ERP Sienge CVCRM Empreendimento ACAC…" at bounding box center [879, 405] width 1379 height 716
click at [61, 186] on span "Clientes" at bounding box center [59, 189] width 41 height 15
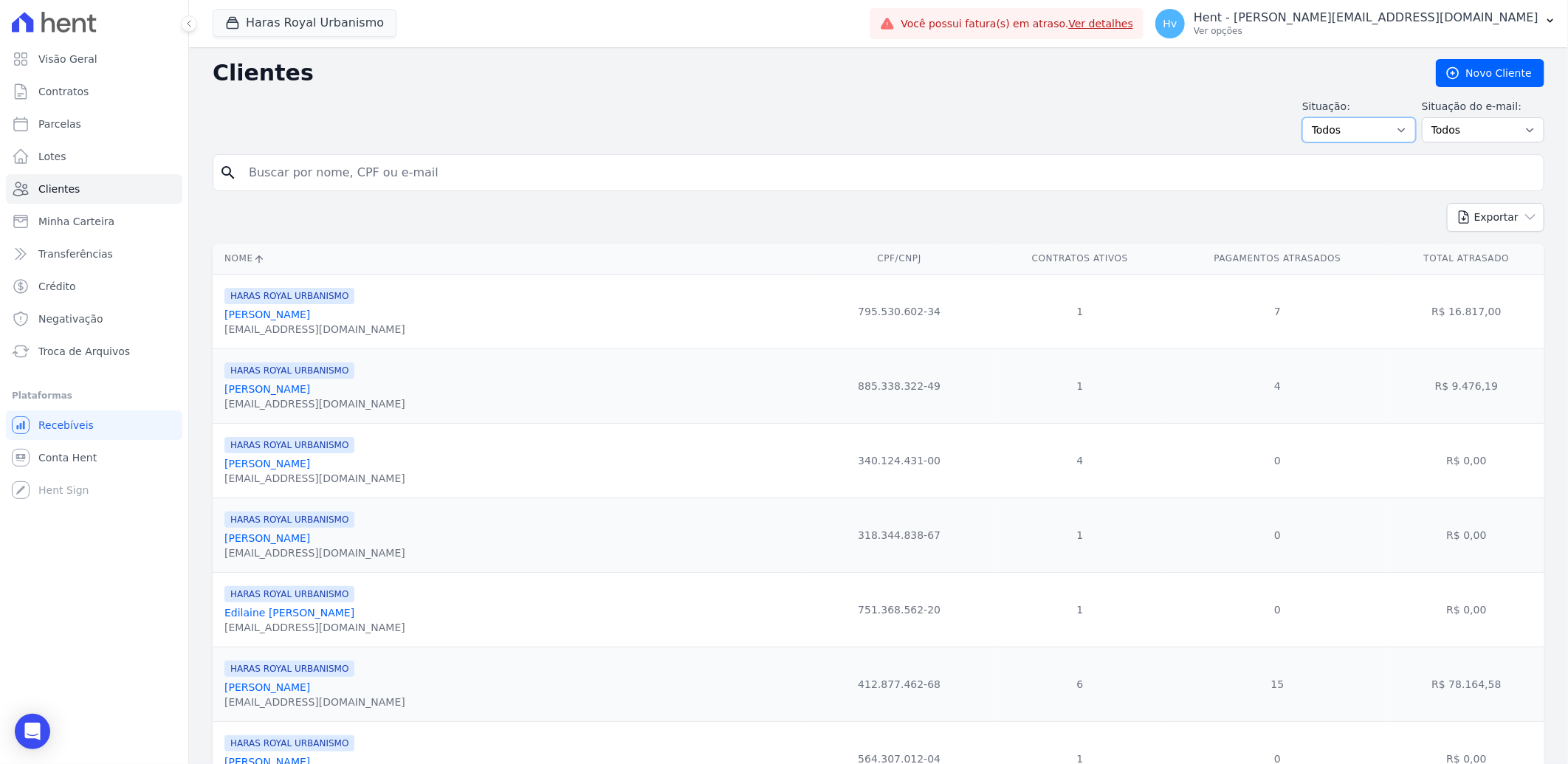
click at [1375, 135] on select "Todos Adimplentes Inadimplentes" at bounding box center [1358, 130] width 114 height 25
click at [503, 179] on input "search" at bounding box center [889, 172] width 1298 height 29
type input "[PERSON_NAME]"
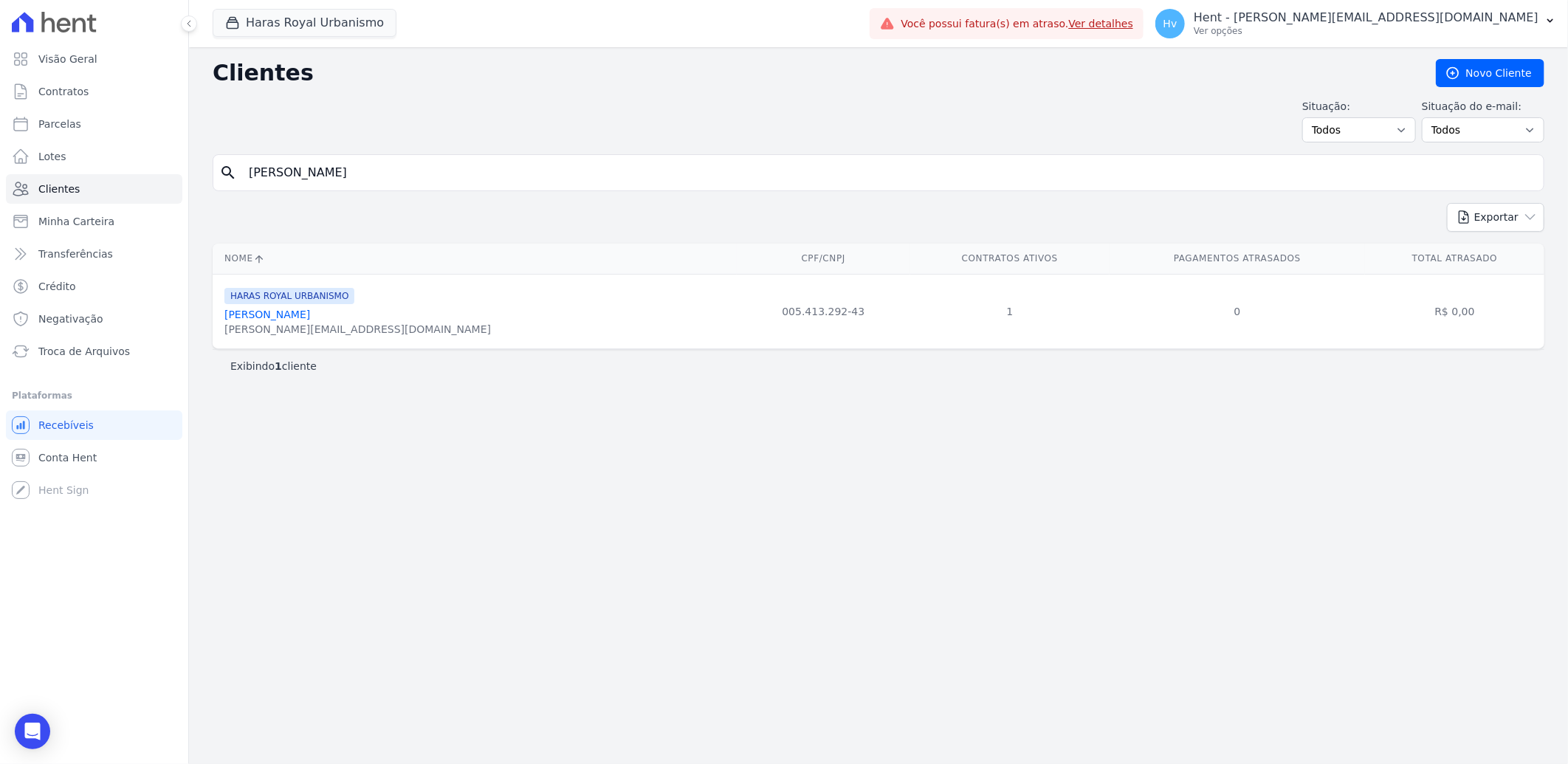
click at [1371, 46] on div "Hv Hent - [EMAIL_ADDRESS][DOMAIN_NAME] Ver opções Perfil do empreendimento Fatu…" at bounding box center [1356, 23] width 424 height 47
click at [1374, 24] on p "Hent - [PERSON_NAME][EMAIL_ADDRESS][DOMAIN_NAME]" at bounding box center [1366, 17] width 345 height 15
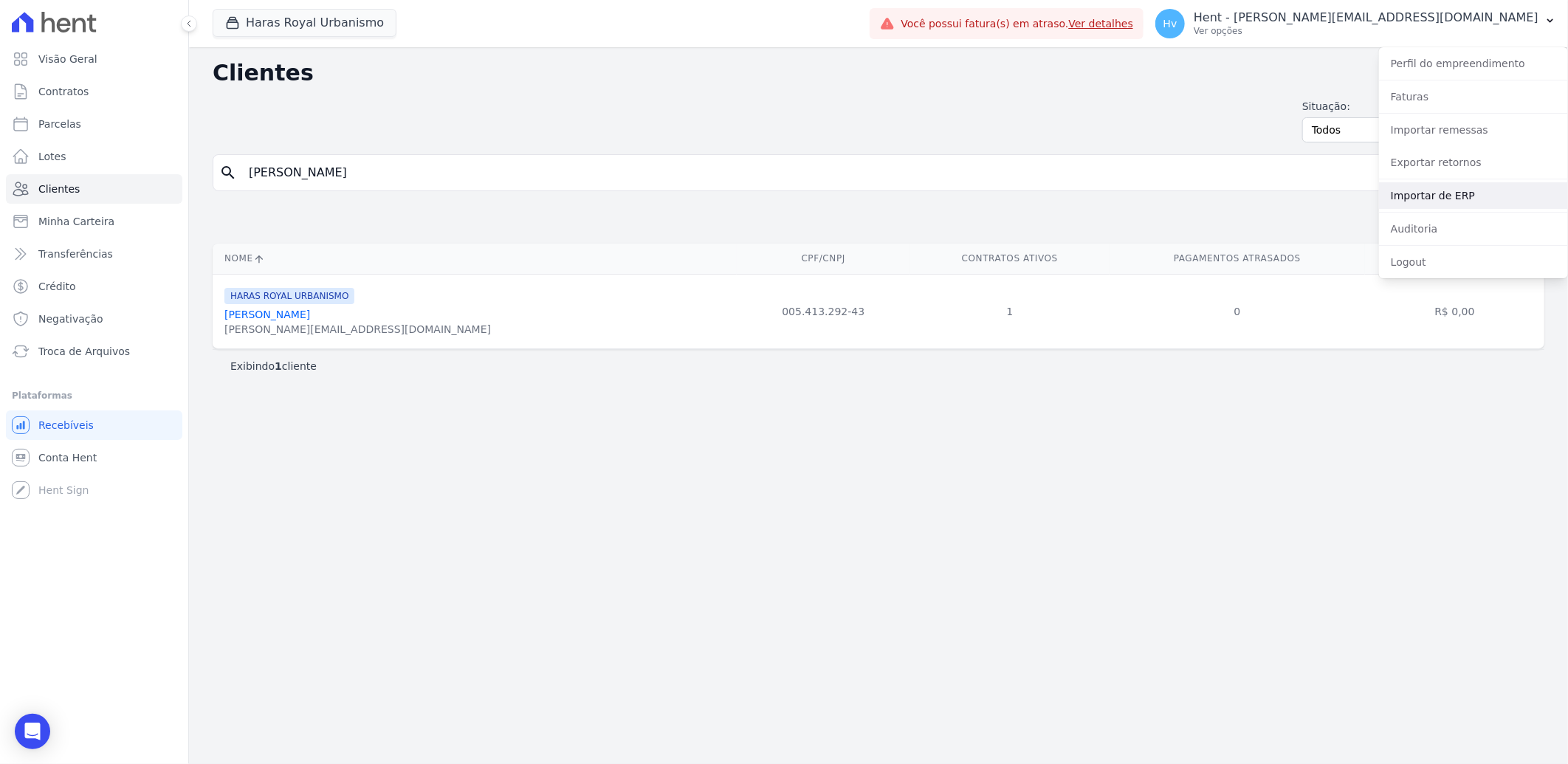
click at [1420, 193] on link "Importar de ERP" at bounding box center [1473, 195] width 189 height 26
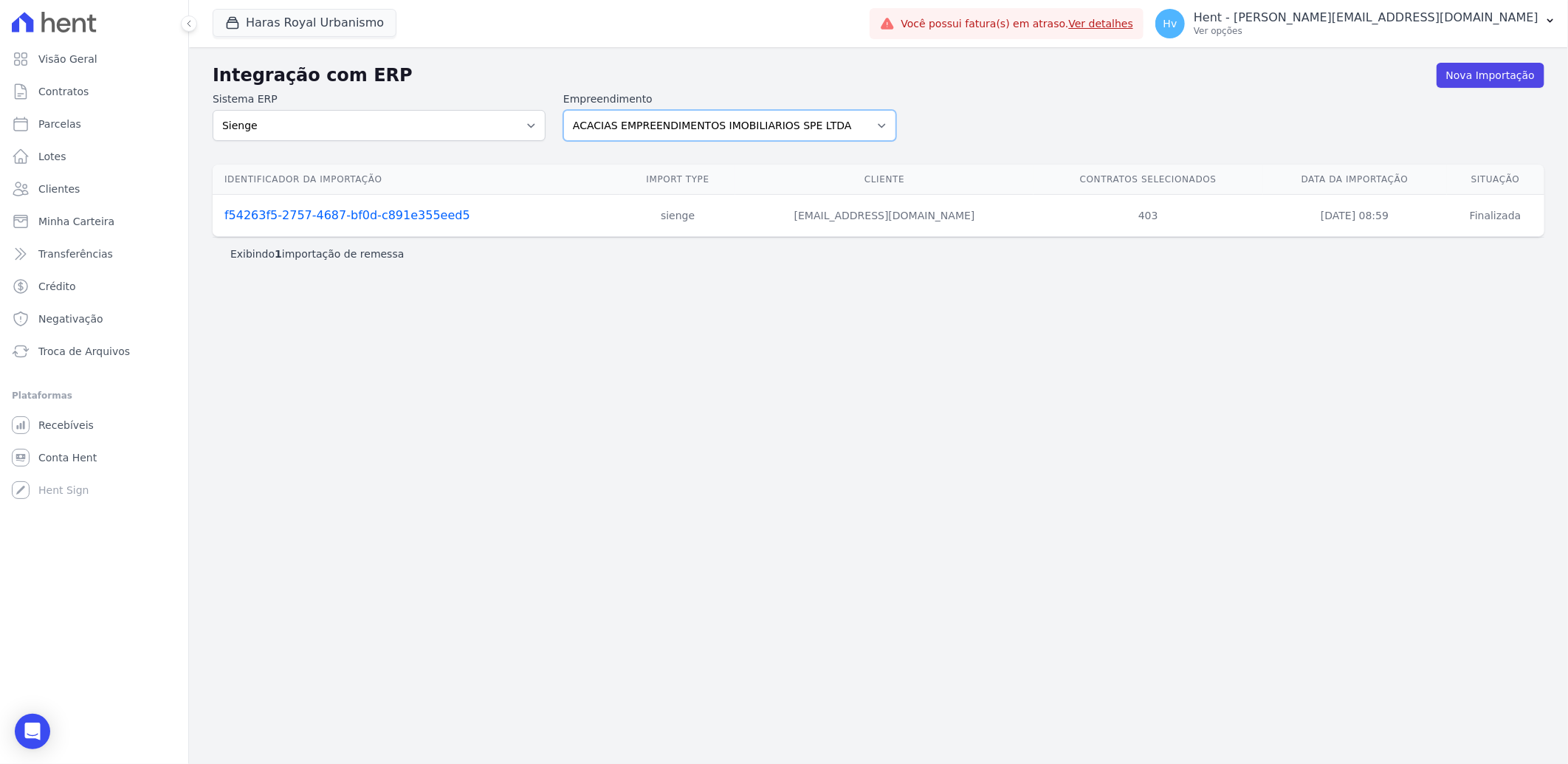
drag, startPoint x: 685, startPoint y: 128, endPoint x: 697, endPoint y: 139, distance: 16.3
click at [685, 128] on select "ACACIAS EMPREENDIMENTOS IMOBILIARIOS SPE LTDA Acaiá Residencial ACQUA 8 PELOTAS…" at bounding box center [729, 125] width 333 height 31
select select "a560e636-fc48-440d-a7c4-462896926369"
click at [563, 110] on select "ACACIAS EMPREENDIMENTOS IMOBILIARIOS SPE LTDA Acaiá Residencial ACQUA 8 PELOTAS…" at bounding box center [729, 125] width 333 height 31
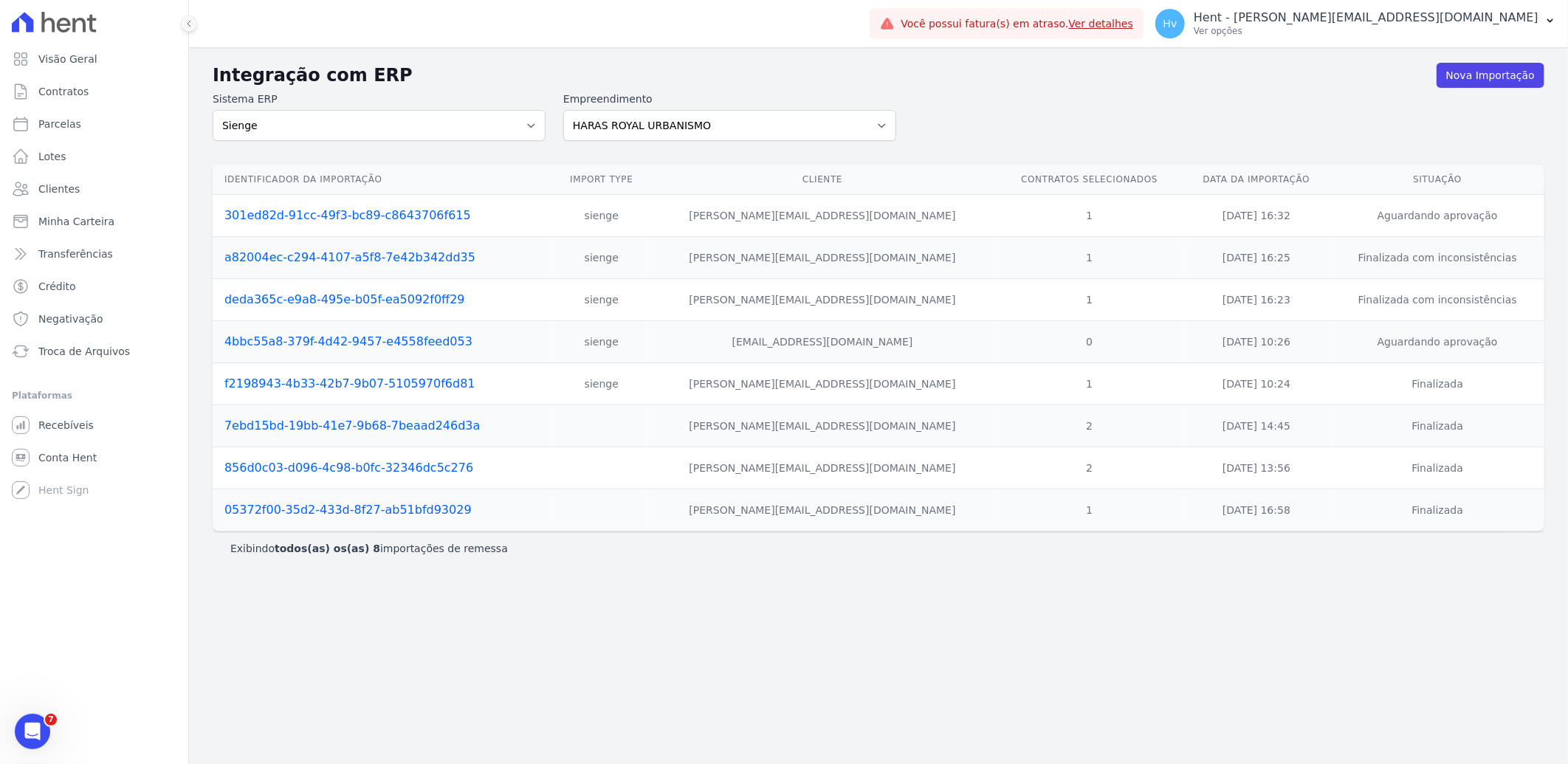
click at [368, 218] on link "301ed82d-91cc-49f3-bc89-c8643706f615" at bounding box center [348, 215] width 246 height 14
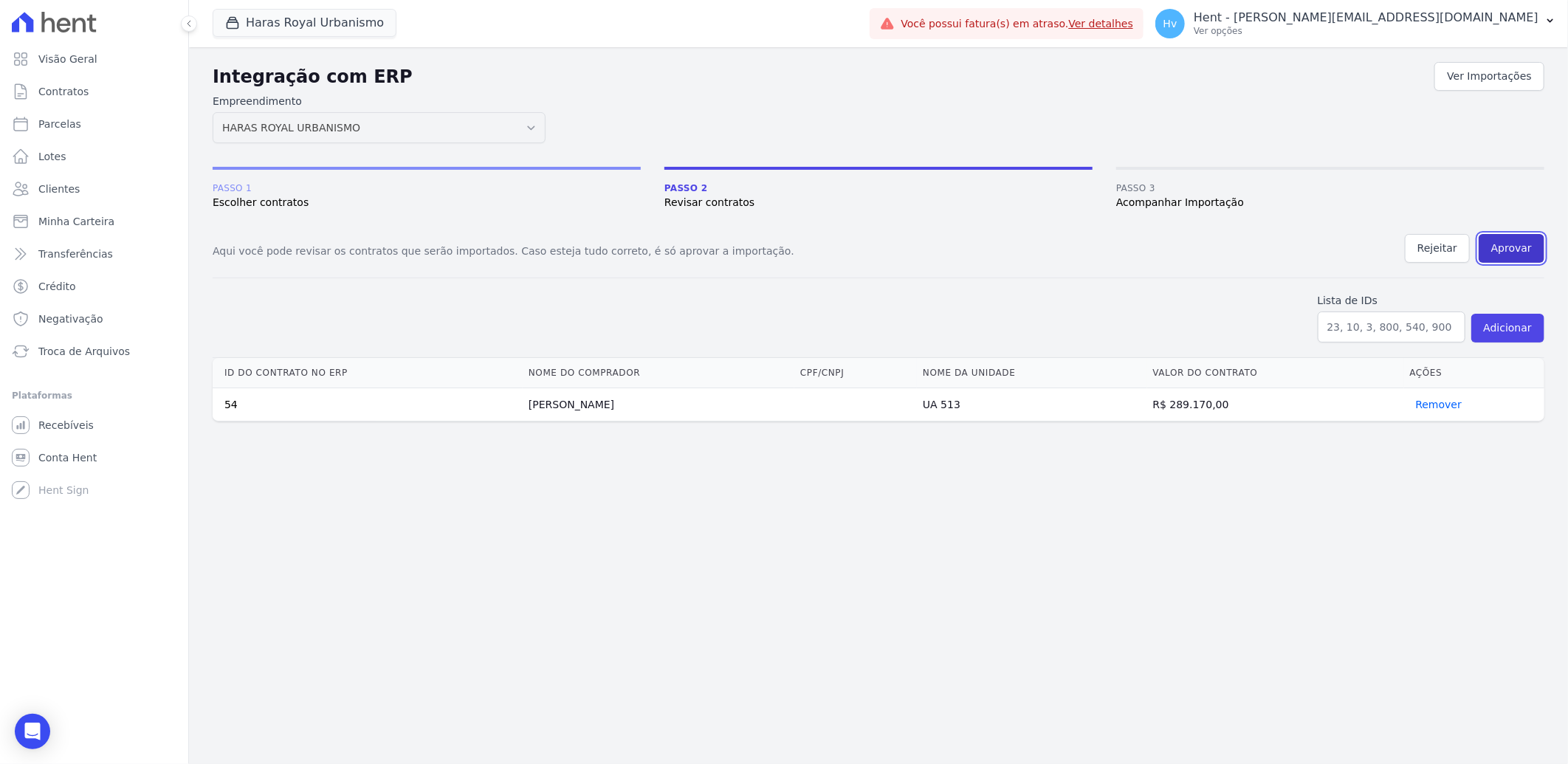
click at [1500, 245] on button "Aprovar" at bounding box center [1512, 249] width 66 height 29
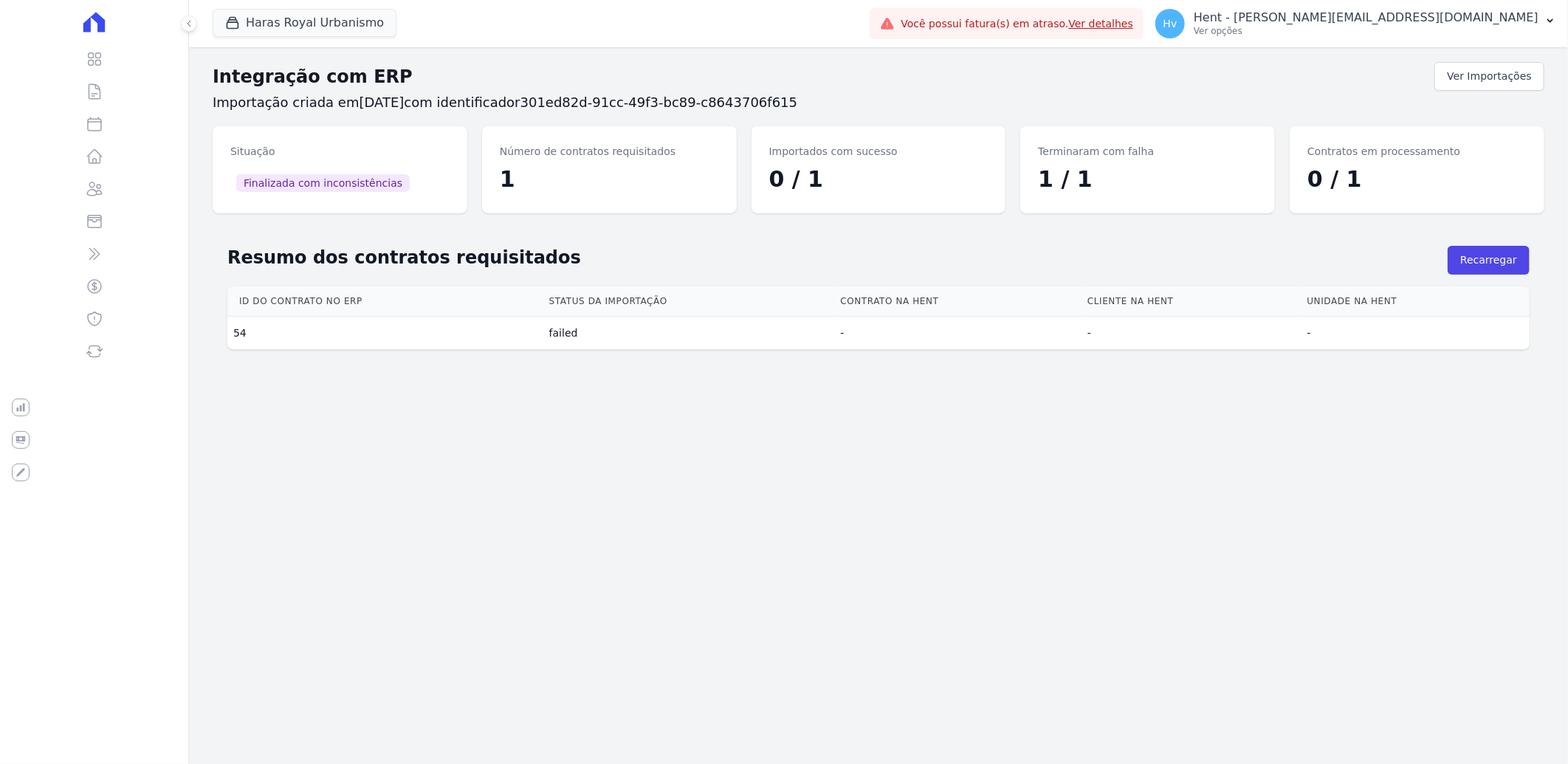
click at [786, 518] on div "Integração com ERP Ver Importações Importação criada em 06/10/2025 com identifi…" at bounding box center [879, 405] width 1379 height 716
click at [92, 153] on icon at bounding box center [95, 156] width 17 height 17
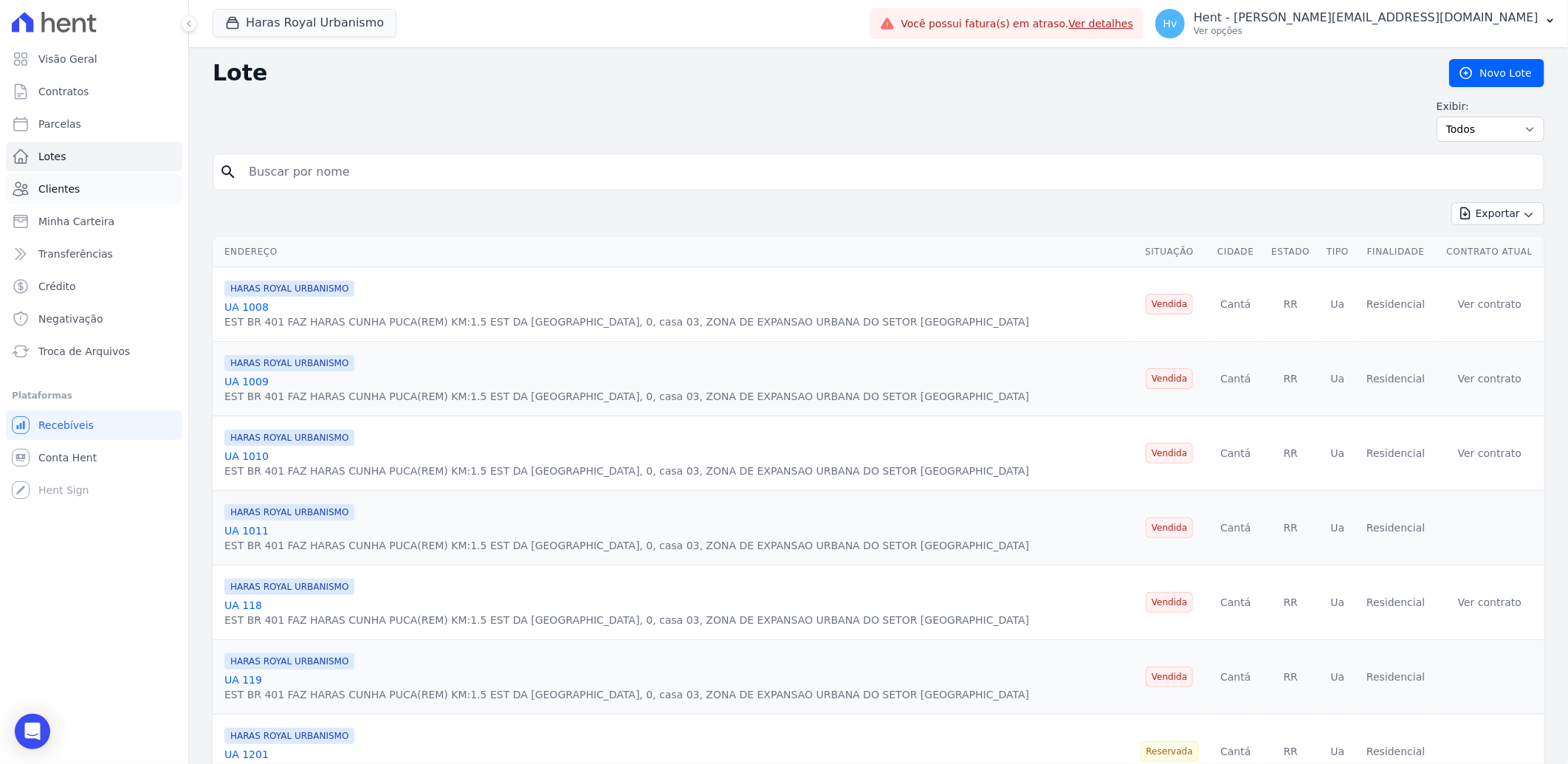
click at [53, 189] on span "Clientes" at bounding box center [59, 189] width 41 height 15
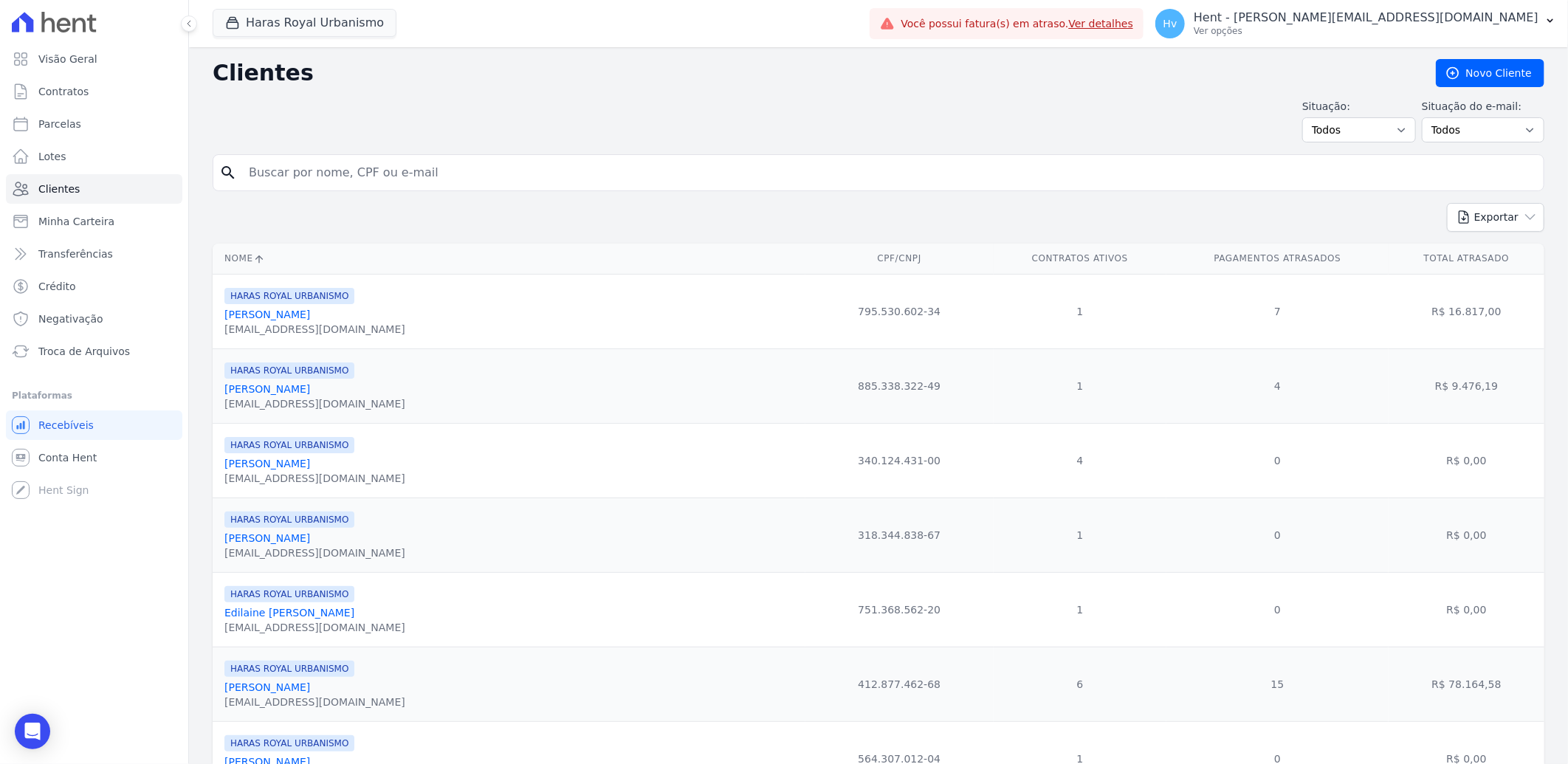
click at [363, 172] on input "search" at bounding box center [889, 172] width 1298 height 29
type input "rafael"
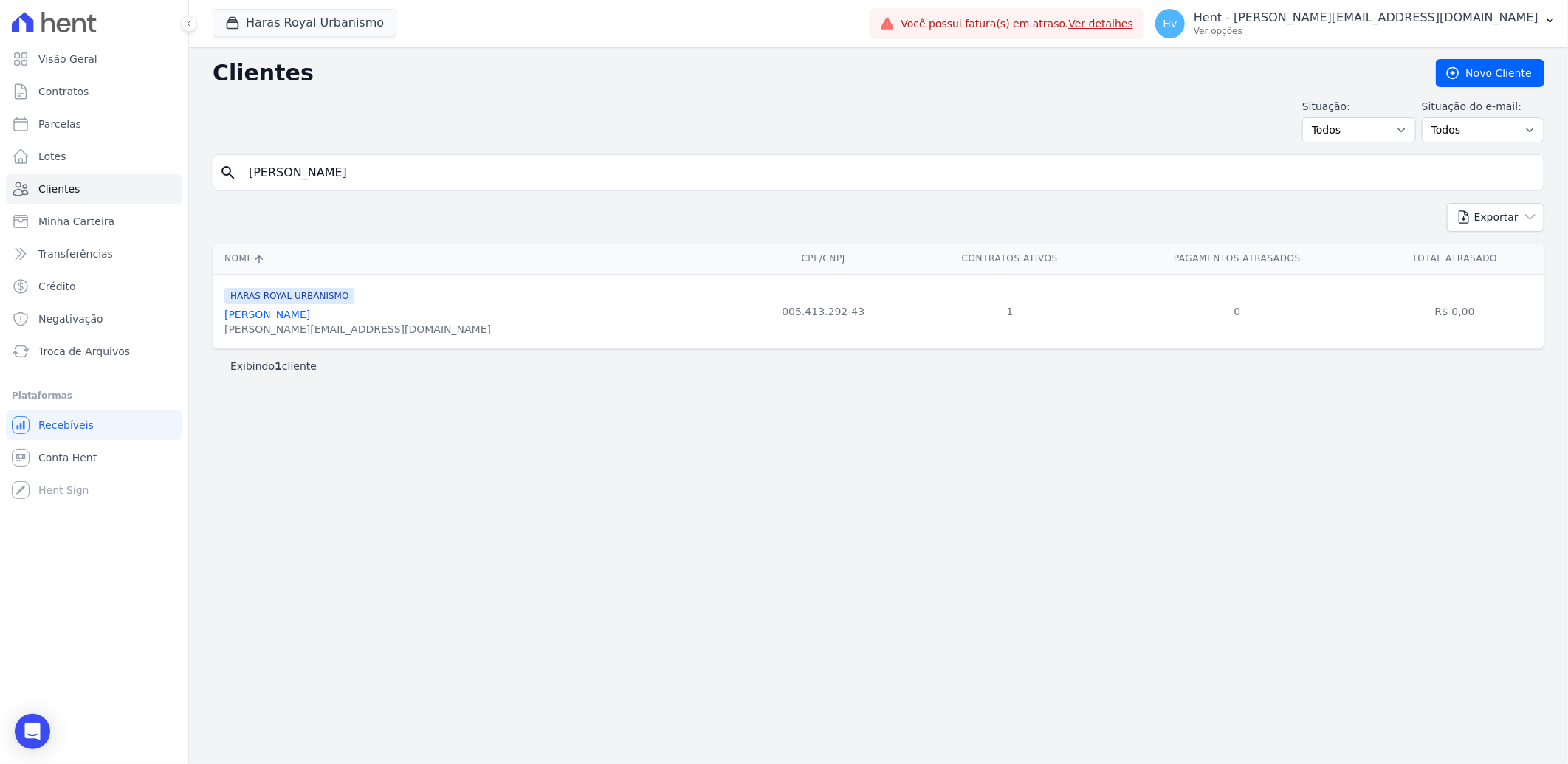
click at [1112, 573] on div "Clientes Novo Cliente Situação: Todos Adimplentes Inadimplentes Situação do e-m…" at bounding box center [879, 405] width 1379 height 716
click at [507, 87] on div "Clientes Novo Cliente Situação: Todos Adimplentes Inadimplentes Situação do e-m…" at bounding box center [879, 405] width 1379 height 716
click at [1382, 27] on p "Ver opções" at bounding box center [1366, 31] width 345 height 12
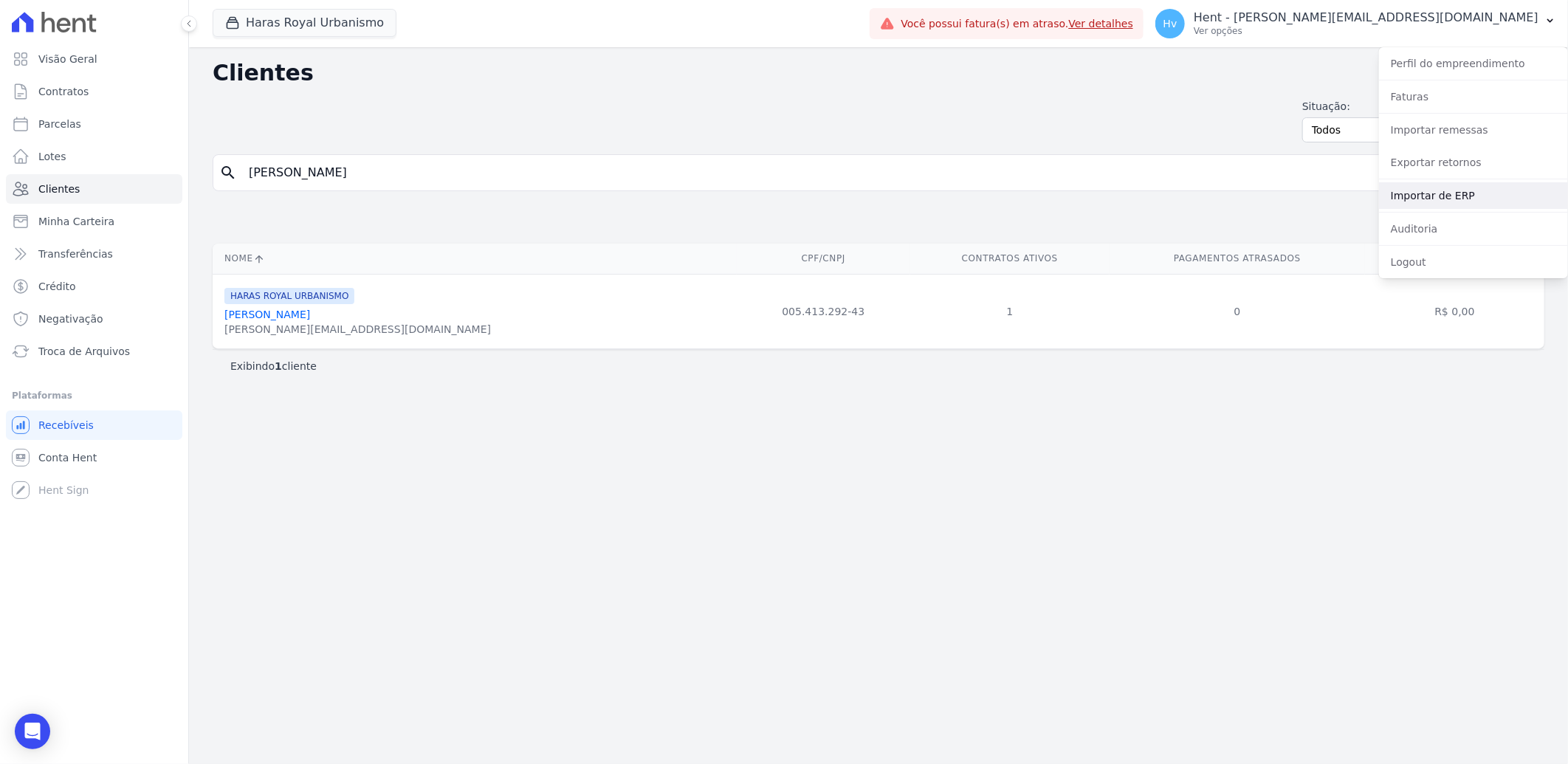
click at [1455, 198] on link "Importar de ERP" at bounding box center [1473, 195] width 189 height 26
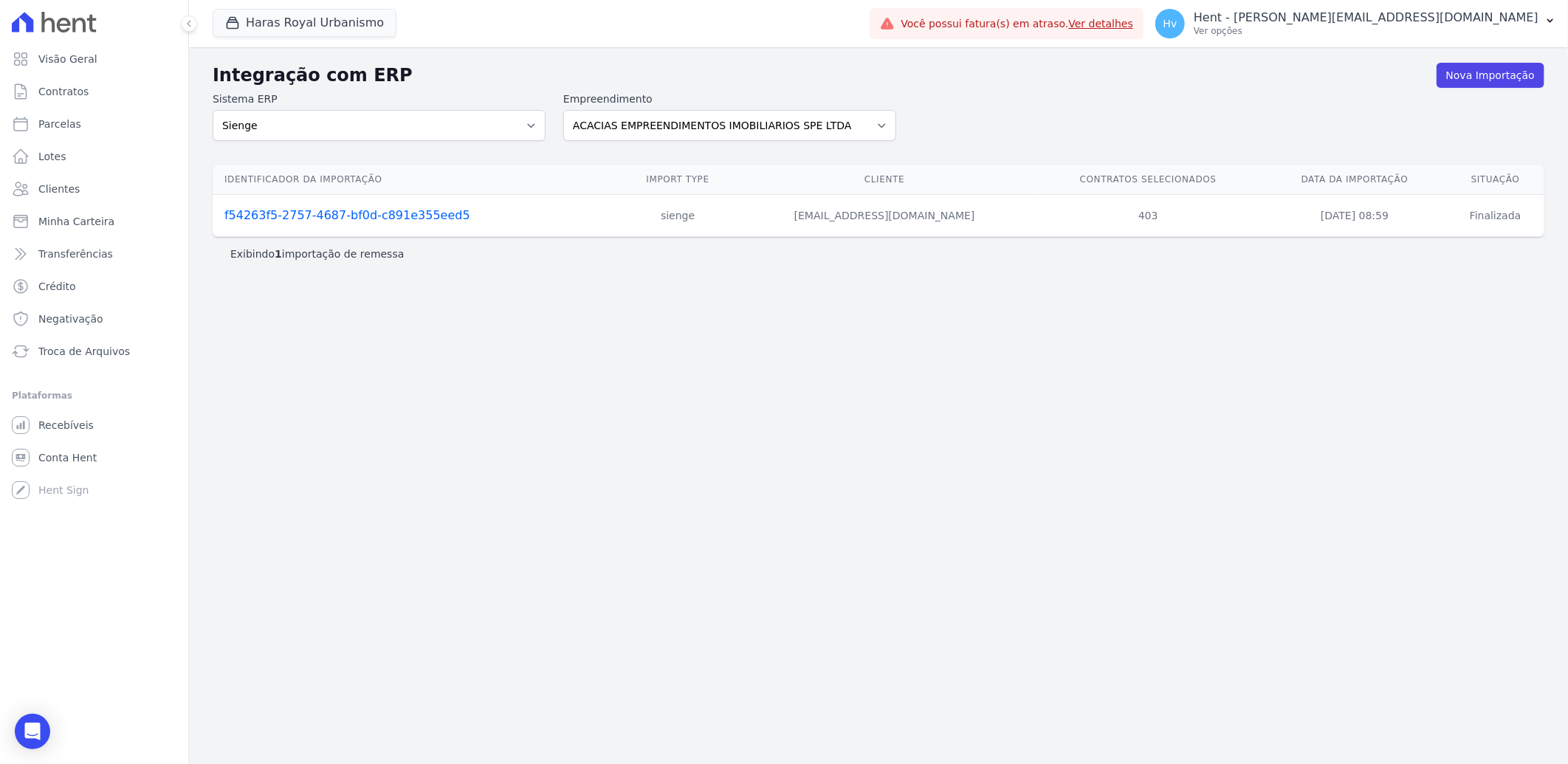
click at [638, 480] on div "Integração com ERP Nova Importação Sistema ERP Sienge CVCRM Empreendimento ACAC…" at bounding box center [879, 405] width 1379 height 716
click at [554, 334] on div "Integração com ERP Nova Importação Sistema ERP Sienge CVCRM Empreendimento ACAC…" at bounding box center [879, 405] width 1379 height 716
click at [617, 127] on select "ACACIAS EMPREENDIMENTOS IMOBILIARIOS SPE LTDA Acaiá Residencial ACQUA 8 PELOTAS…" at bounding box center [729, 125] width 333 height 31
select select "a560e636-fc48-440d-a7c4-462896926369"
click at [563, 110] on select "ACACIAS EMPREENDIMENTOS IMOBILIARIOS SPE LTDA Acaiá Residencial ACQUA 8 PELOTAS…" at bounding box center [729, 125] width 333 height 31
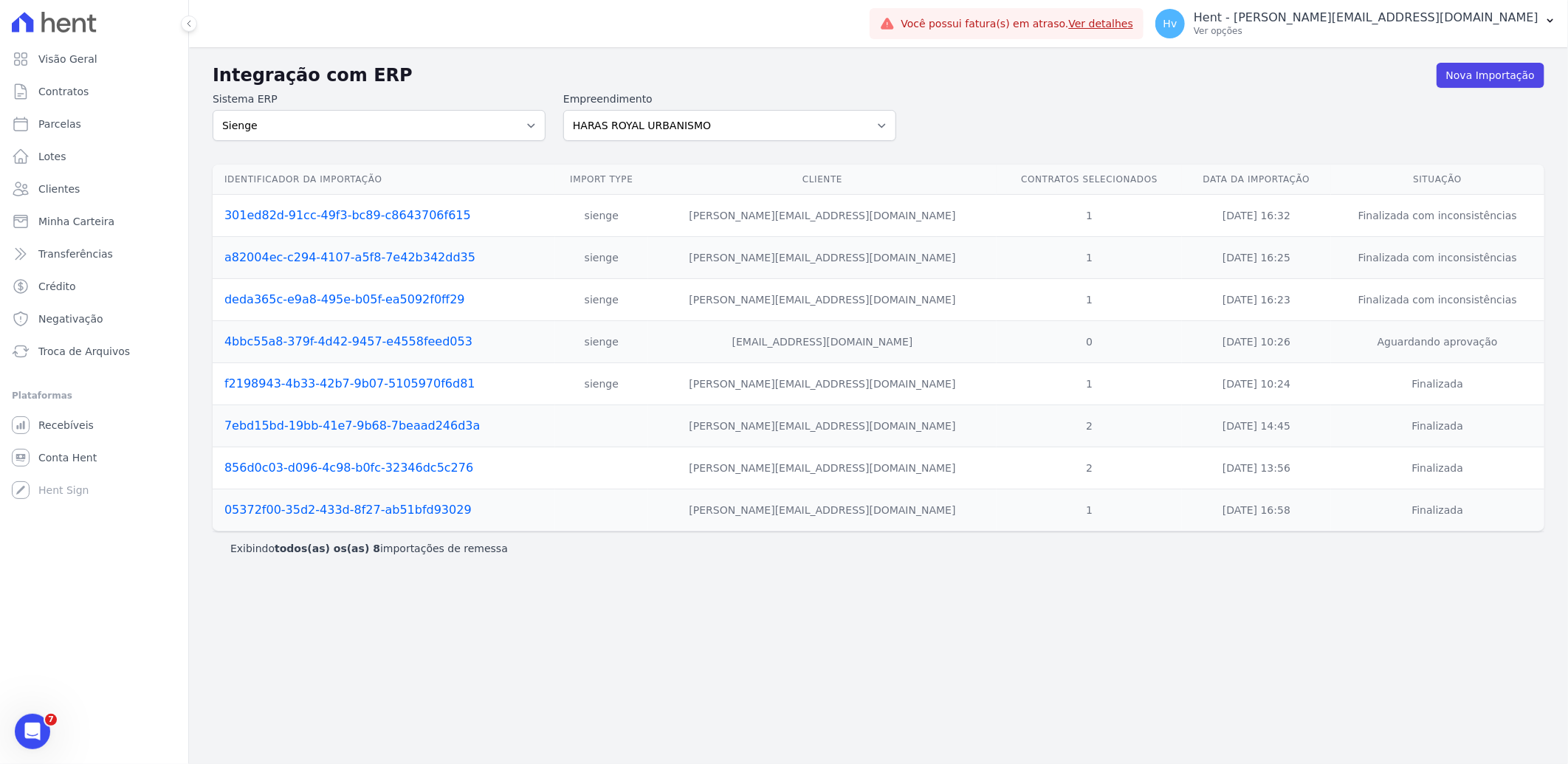
click at [371, 218] on link "301ed82d-91cc-49f3-bc89-c8643706f615" at bounding box center [348, 215] width 246 height 14
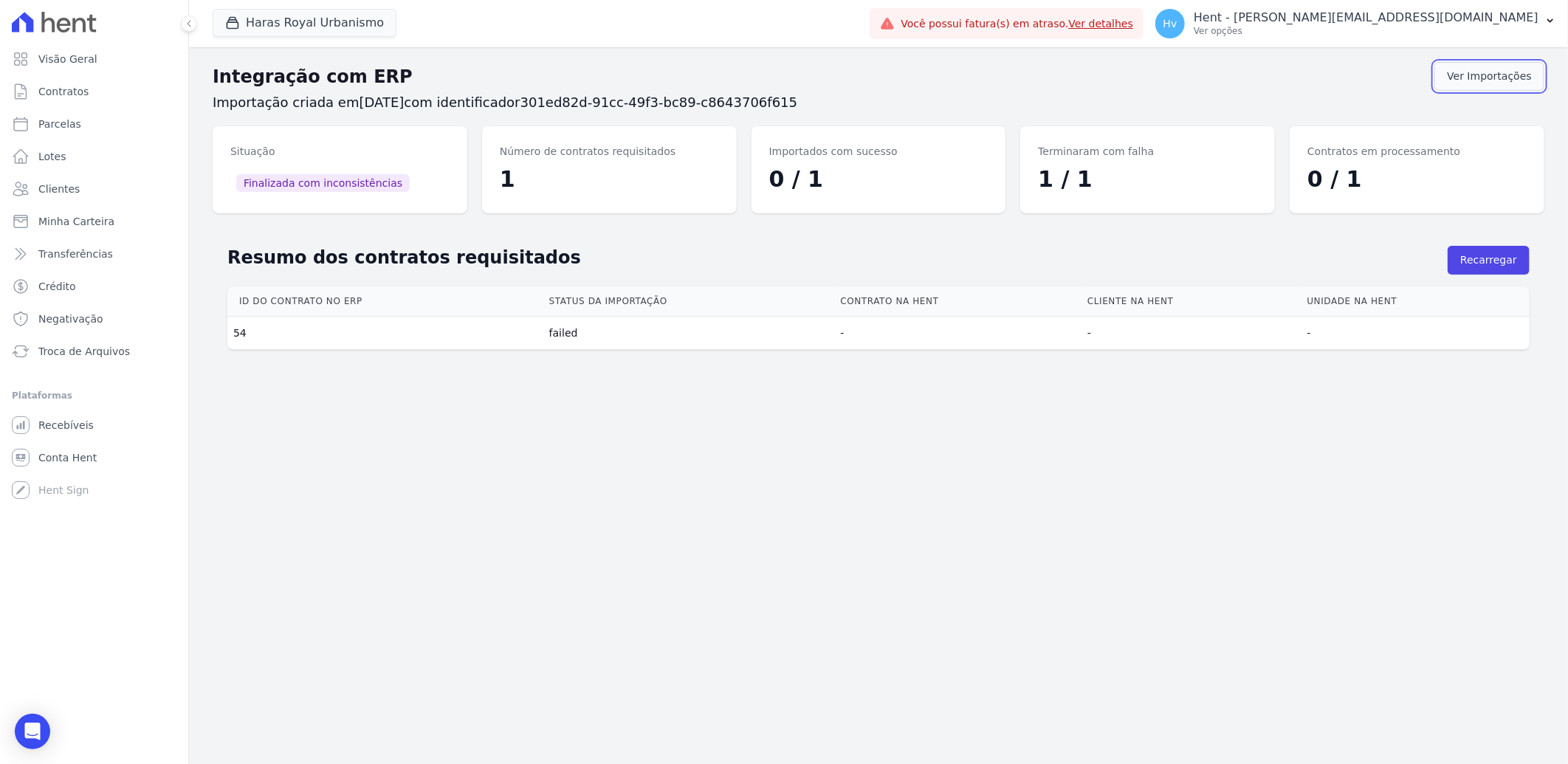
click at [1471, 75] on link "Ver Importações" at bounding box center [1489, 76] width 110 height 29
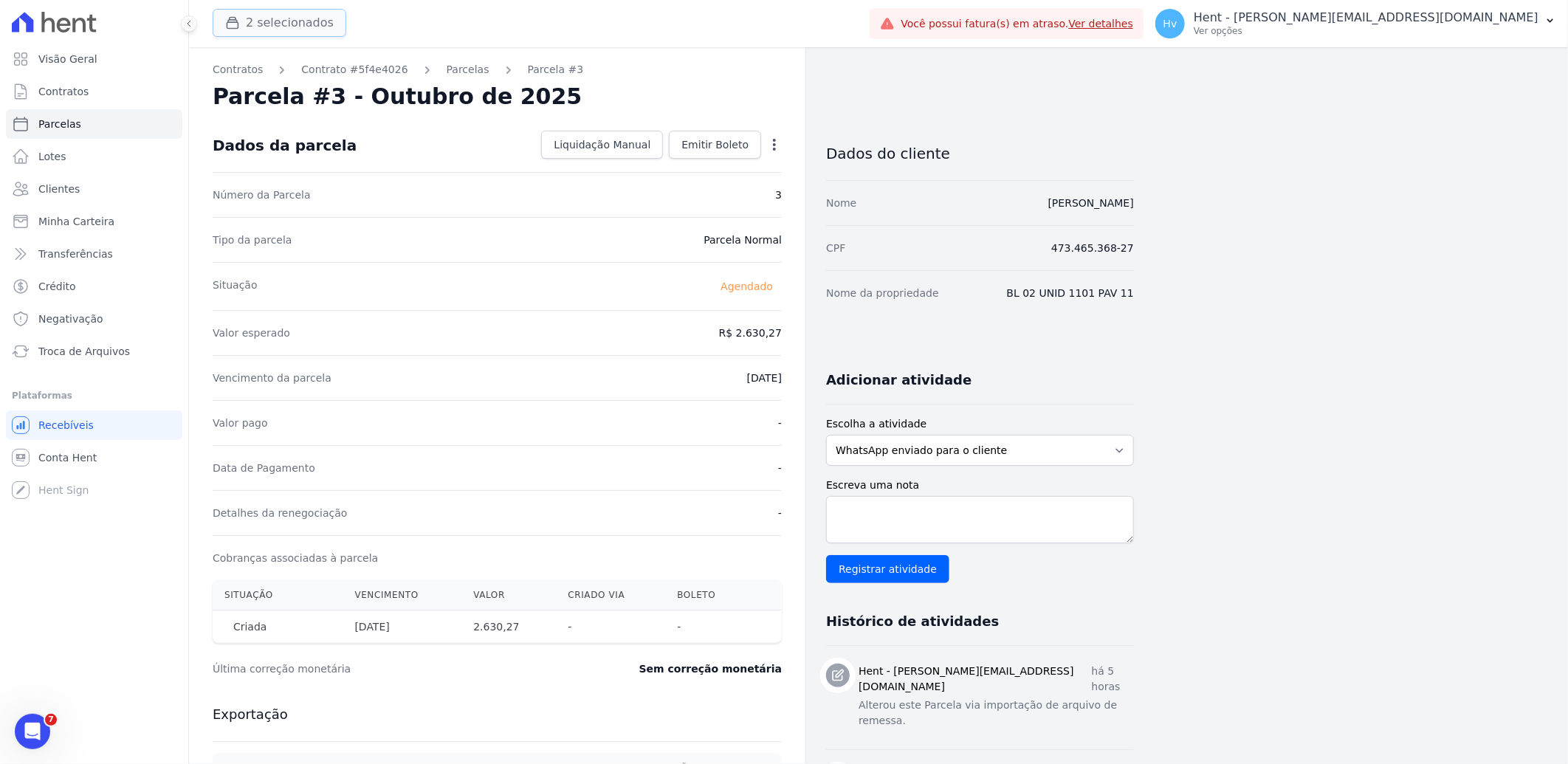
click at [268, 31] on button "2 selecionados" at bounding box center [280, 22] width 133 height 28
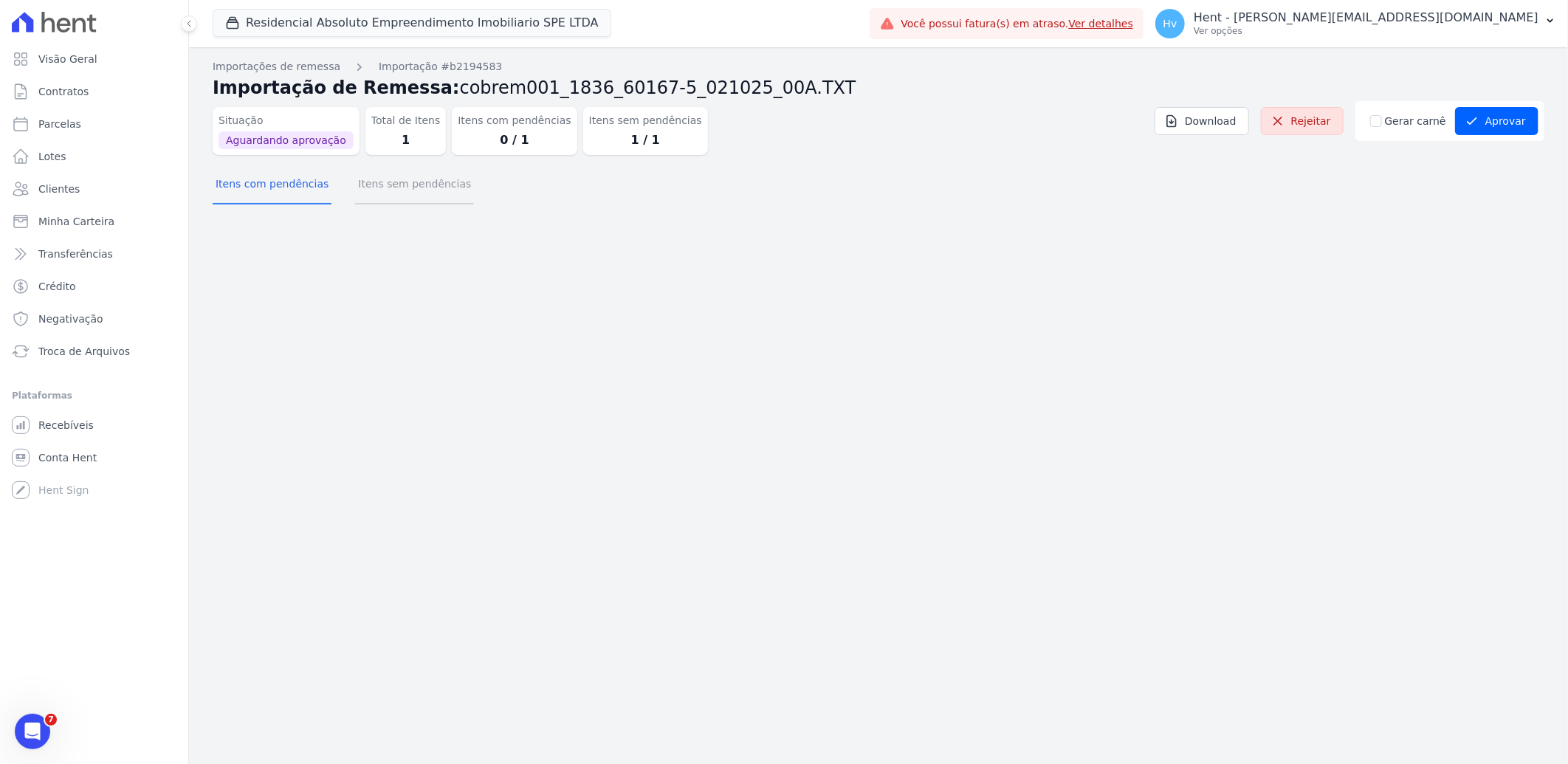
click at [399, 191] on button "Itens sem pendências" at bounding box center [415, 185] width 119 height 38
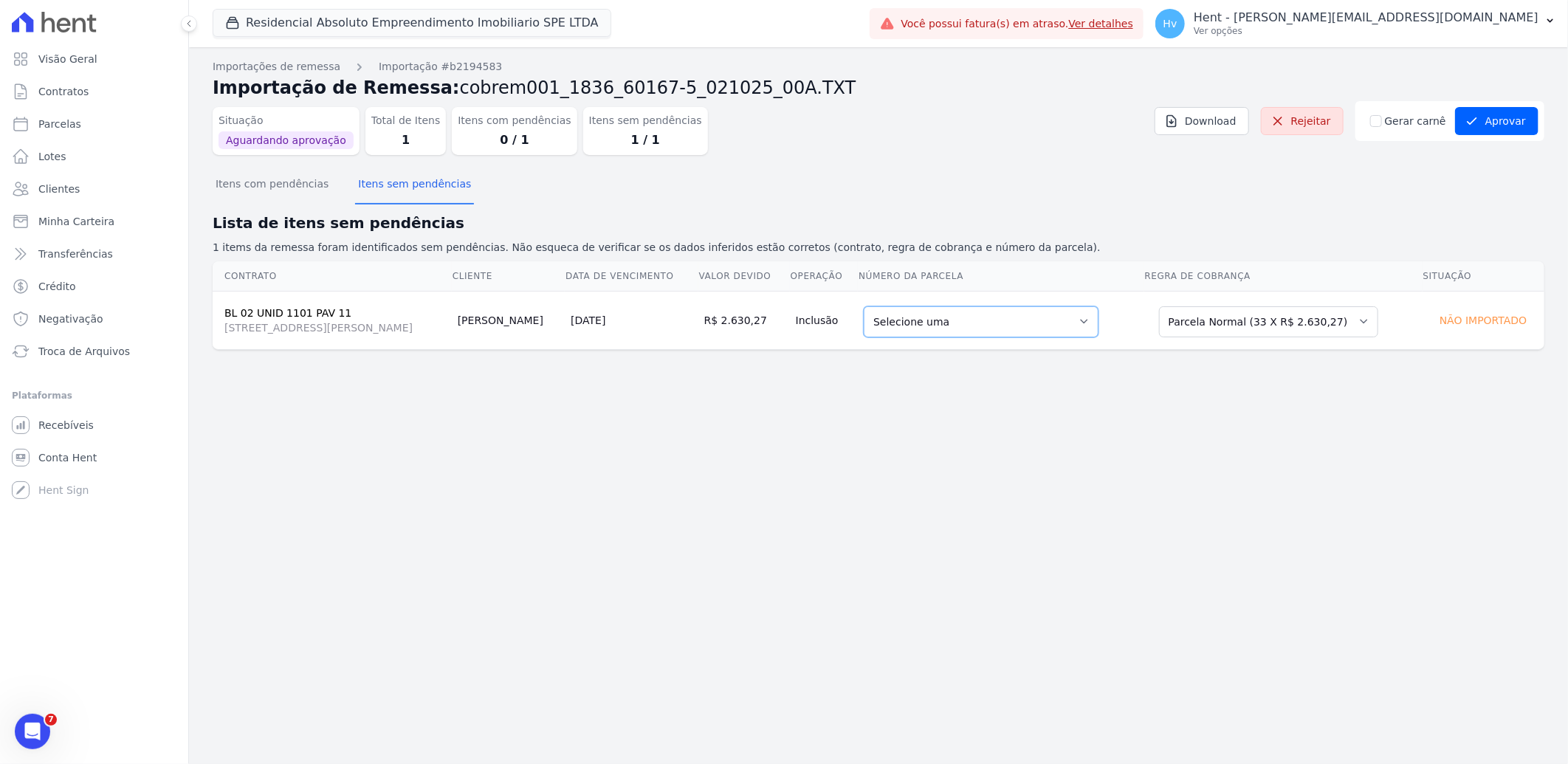
click at [1056, 329] on select "Selecione uma 1 - [DATE] - R$ 2.593,09 - Agendado 2 - [DATE] - R$ 2.593,09 - Ag…" at bounding box center [981, 322] width 235 height 31
click at [1243, 328] on select "Selecione uma Nova Parcela Avulsa Parcela Avulsa Existente Intercalada (3 X R$ …" at bounding box center [1269, 322] width 219 height 31
click at [1208, 307] on select "Selecione uma Nova Parcela Avulsa Parcela Avulsa Existente Intercalada (3 X R$ …" at bounding box center [1269, 322] width 219 height 31
click at [1099, 322] on select "Selecione uma 1 - [DATE] - R$ 2.593,09 - Agendado 2 - [DATE] - R$ 2.593,09 - Ag…" at bounding box center [981, 322] width 235 height 31
drag, startPoint x: 1320, startPoint y: 125, endPoint x: 866, endPoint y: 63, distance: 458.2
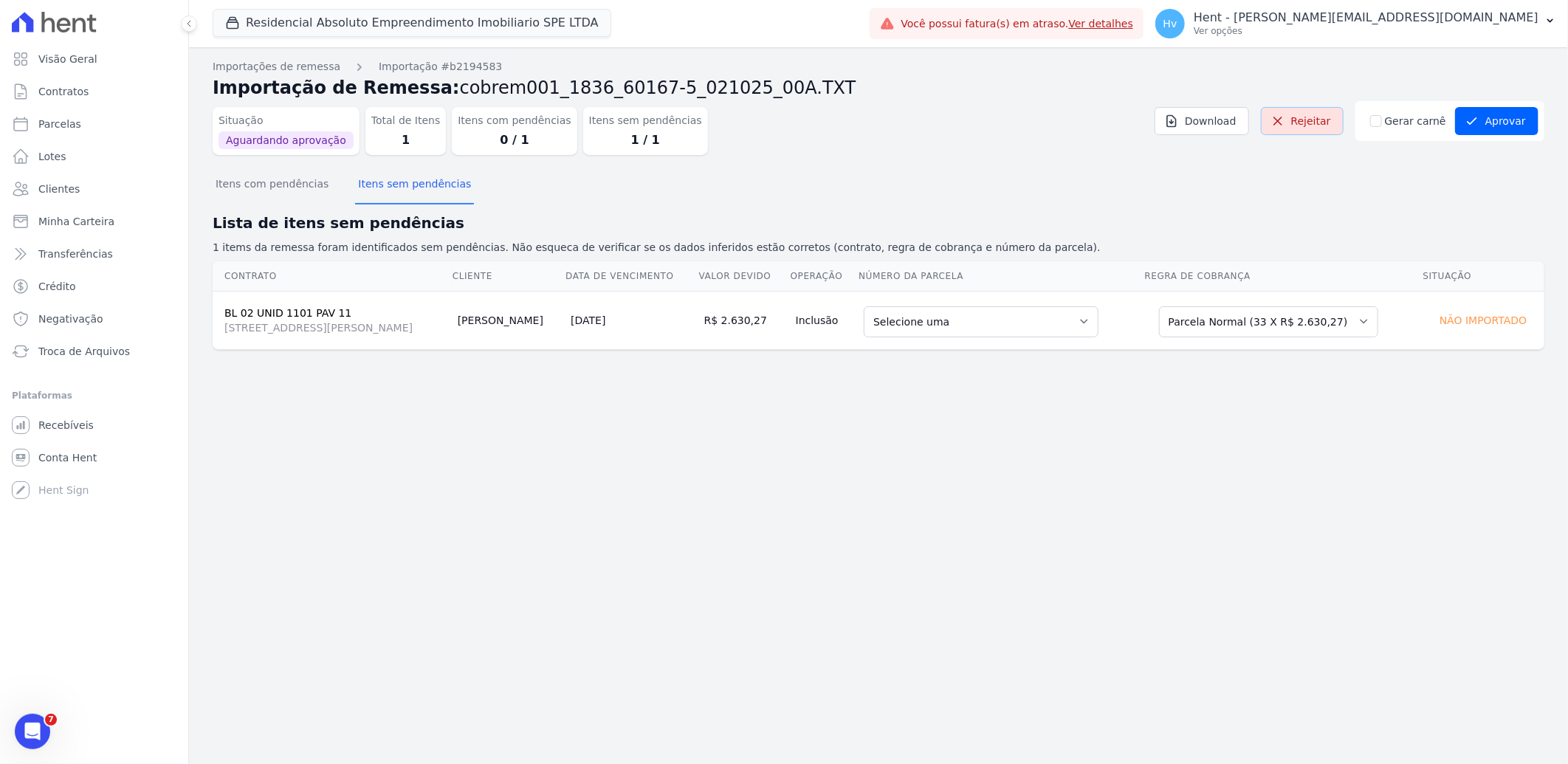
click at [1320, 125] on link "Rejeitar" at bounding box center [1302, 121] width 83 height 28
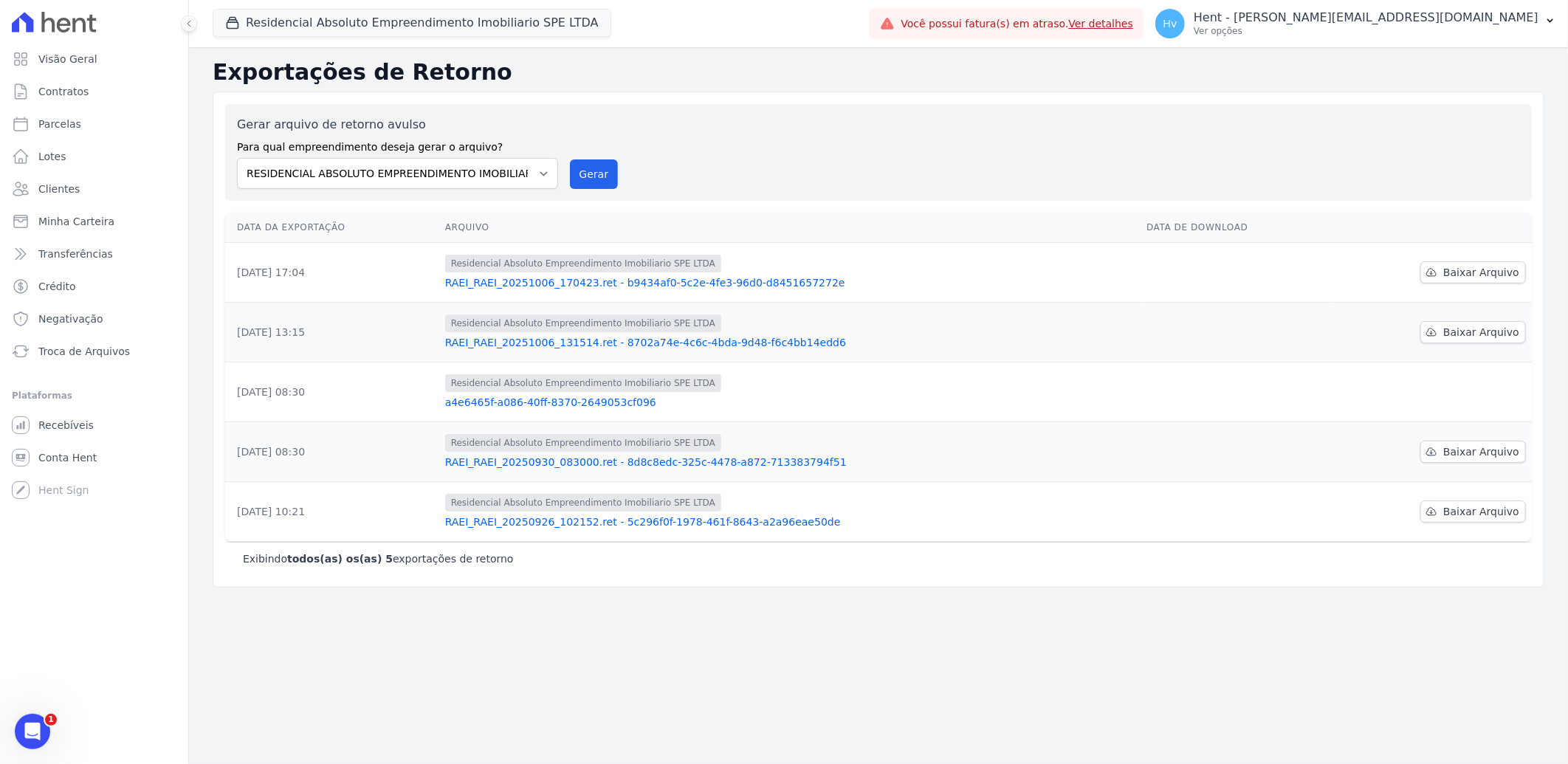
drag, startPoint x: 599, startPoint y: 318, endPoint x: 995, endPoint y: 236, distance: 404.4
click at [995, 236] on table "Data da Exportação [GEOGRAPHIC_DATA] Data de Download [DATE] 17:04 Residencial …" at bounding box center [878, 377] width 1307 height 329
click at [759, 138] on div "Gerar arquivo de retorno avulso Para qual empreendimento deseja gerar o arquivo…" at bounding box center [878, 152] width 1283 height 73
click at [818, 102] on div "Gerar arquivo de retorno avulso Para qual empreendimento deseja gerar o arquivo…" at bounding box center [879, 339] width 1332 height 496
drag, startPoint x: 340, startPoint y: 273, endPoint x: 538, endPoint y: 284, distance: 198.3
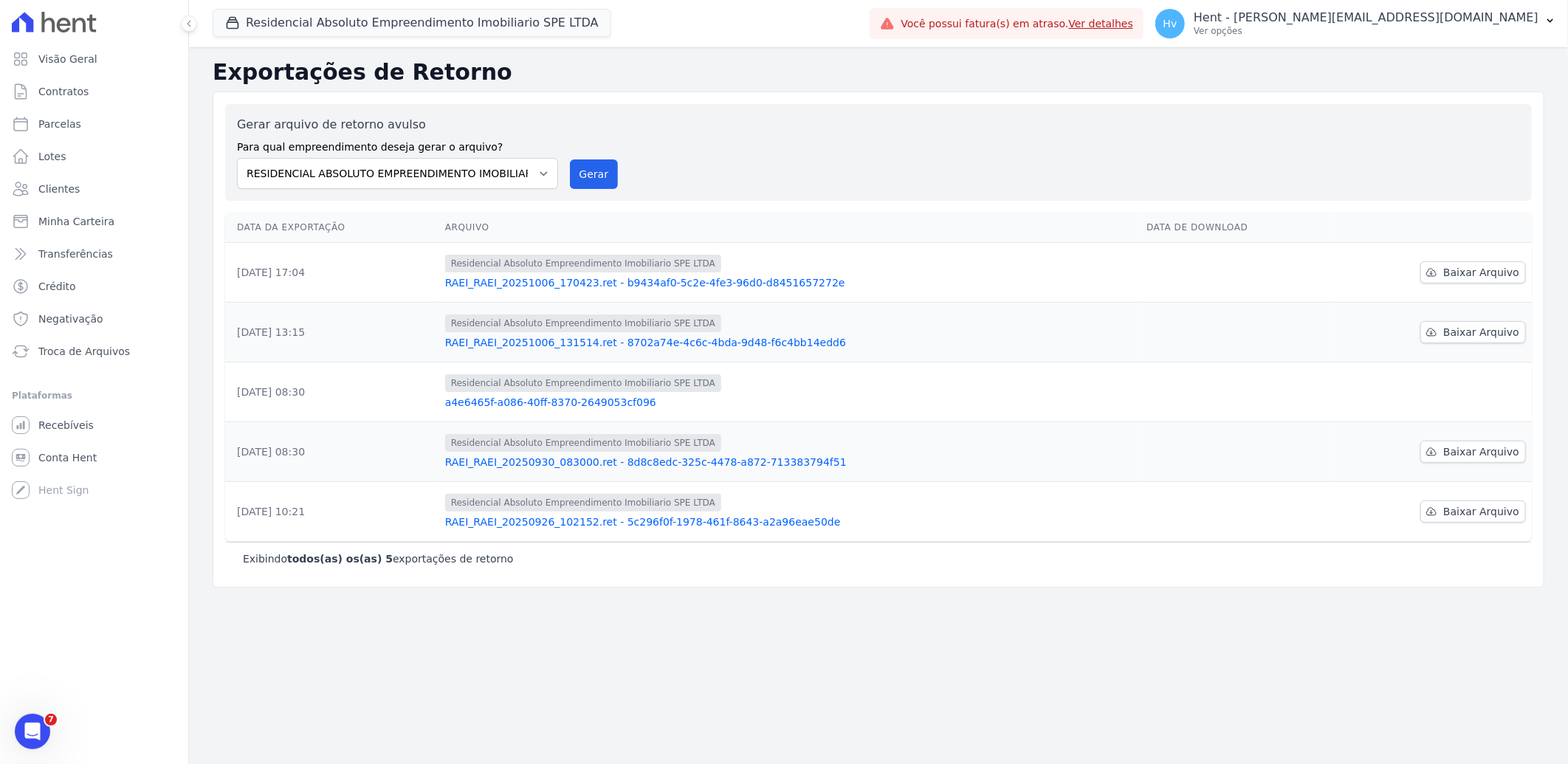
click at [387, 267] on td "[DATE] 17:04" at bounding box center [332, 272] width 214 height 60
click at [663, 283] on link "RAEI_RAEI_20251006_170423.ret - b9434af0-5c2e-4fe3-96d0-d8451657272e" at bounding box center [790, 283] width 689 height 15
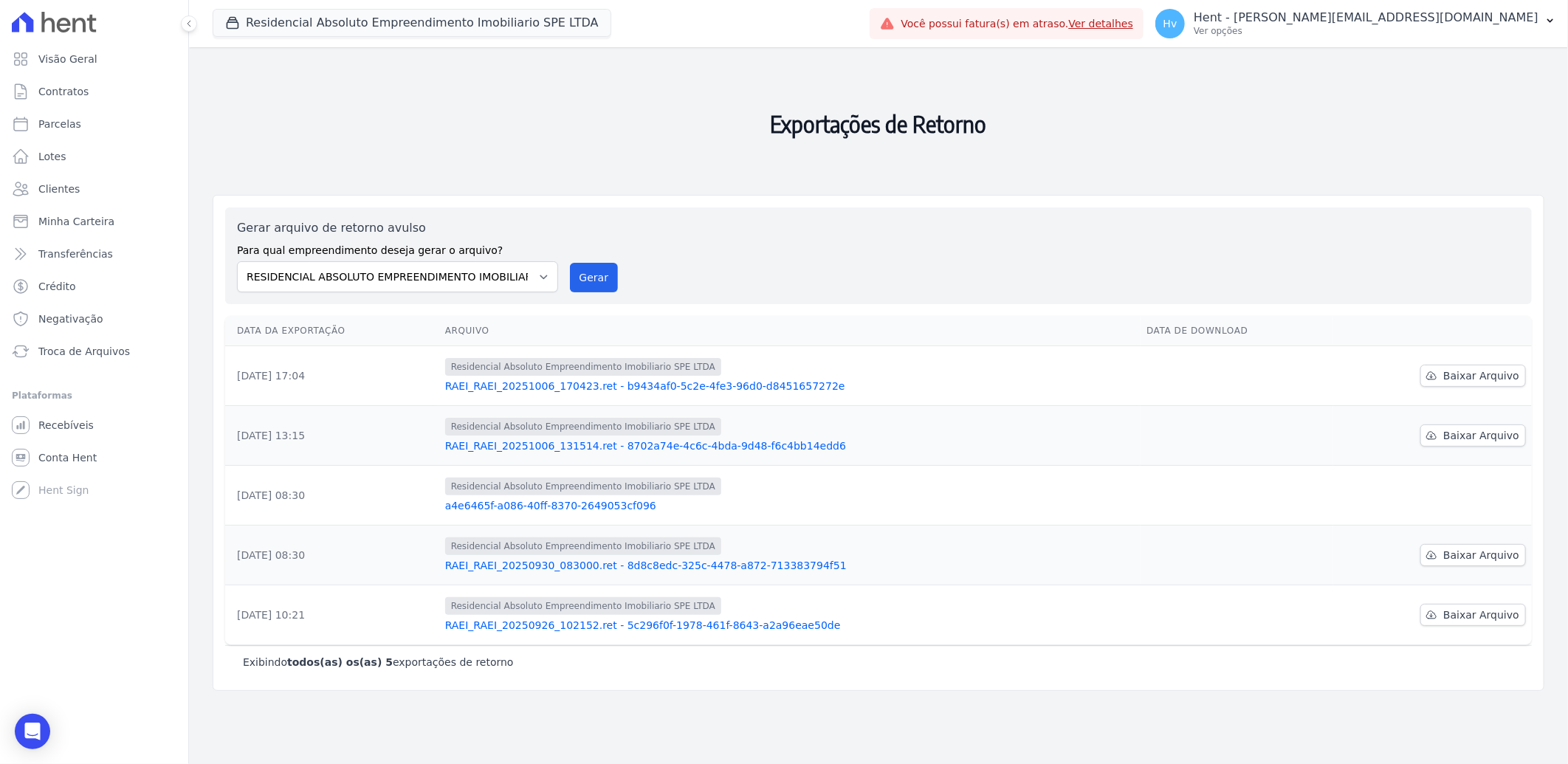
click at [1110, 171] on h2 "Exportações de Retorno" at bounding box center [879, 124] width 1332 height 130
click at [1445, 19] on p "Hent - [PERSON_NAME][EMAIL_ADDRESS][DOMAIN_NAME]" at bounding box center [1366, 17] width 345 height 15
click at [1400, 19] on p "Hent - [PERSON_NAME][EMAIL_ADDRESS][DOMAIN_NAME]" at bounding box center [1366, 17] width 345 height 15
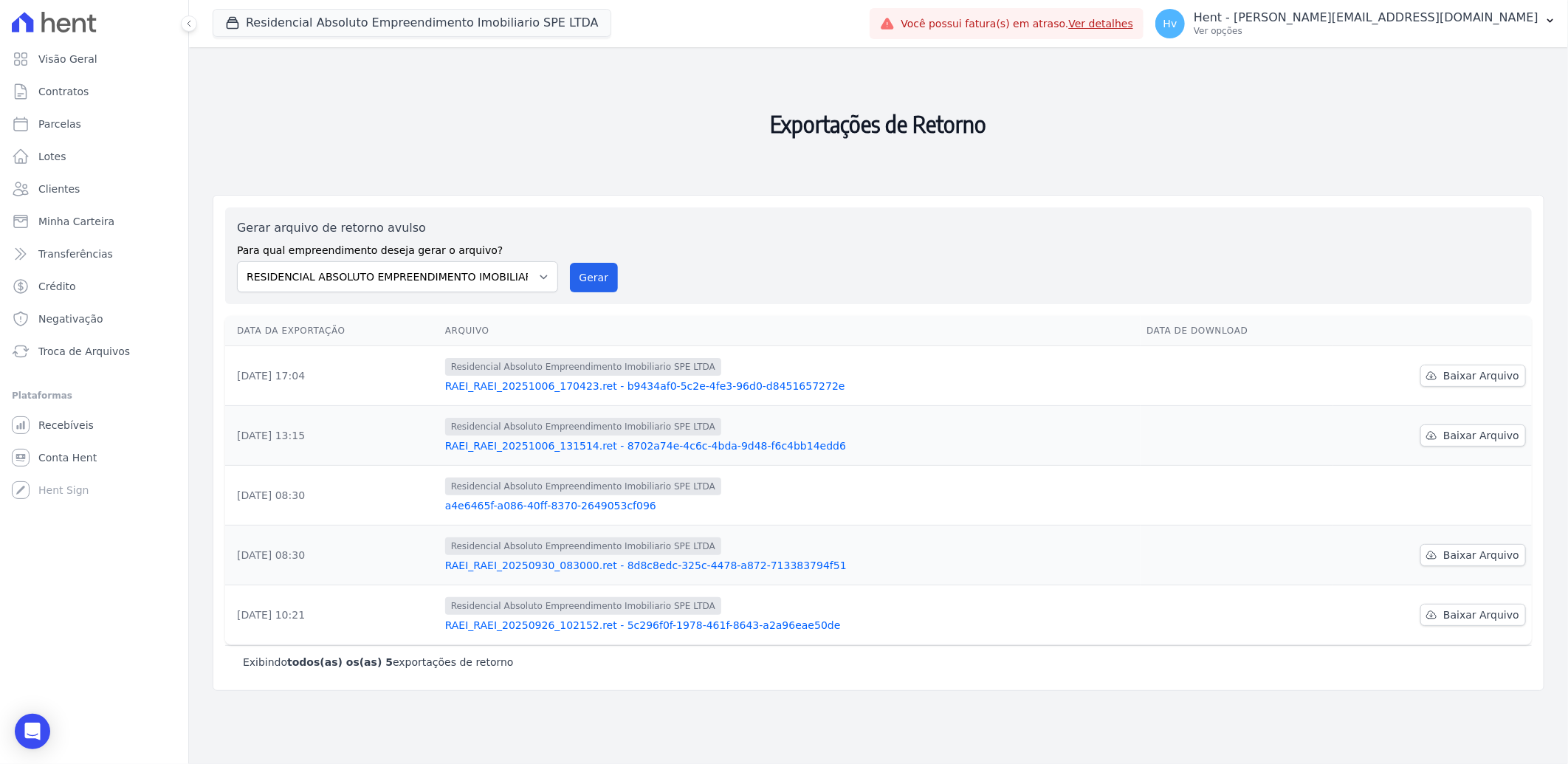
click at [462, 109] on h2 "Exportações de Retorno" at bounding box center [879, 124] width 1332 height 130
click at [477, 99] on h2 "Exportações de Retorno" at bounding box center [879, 124] width 1332 height 130
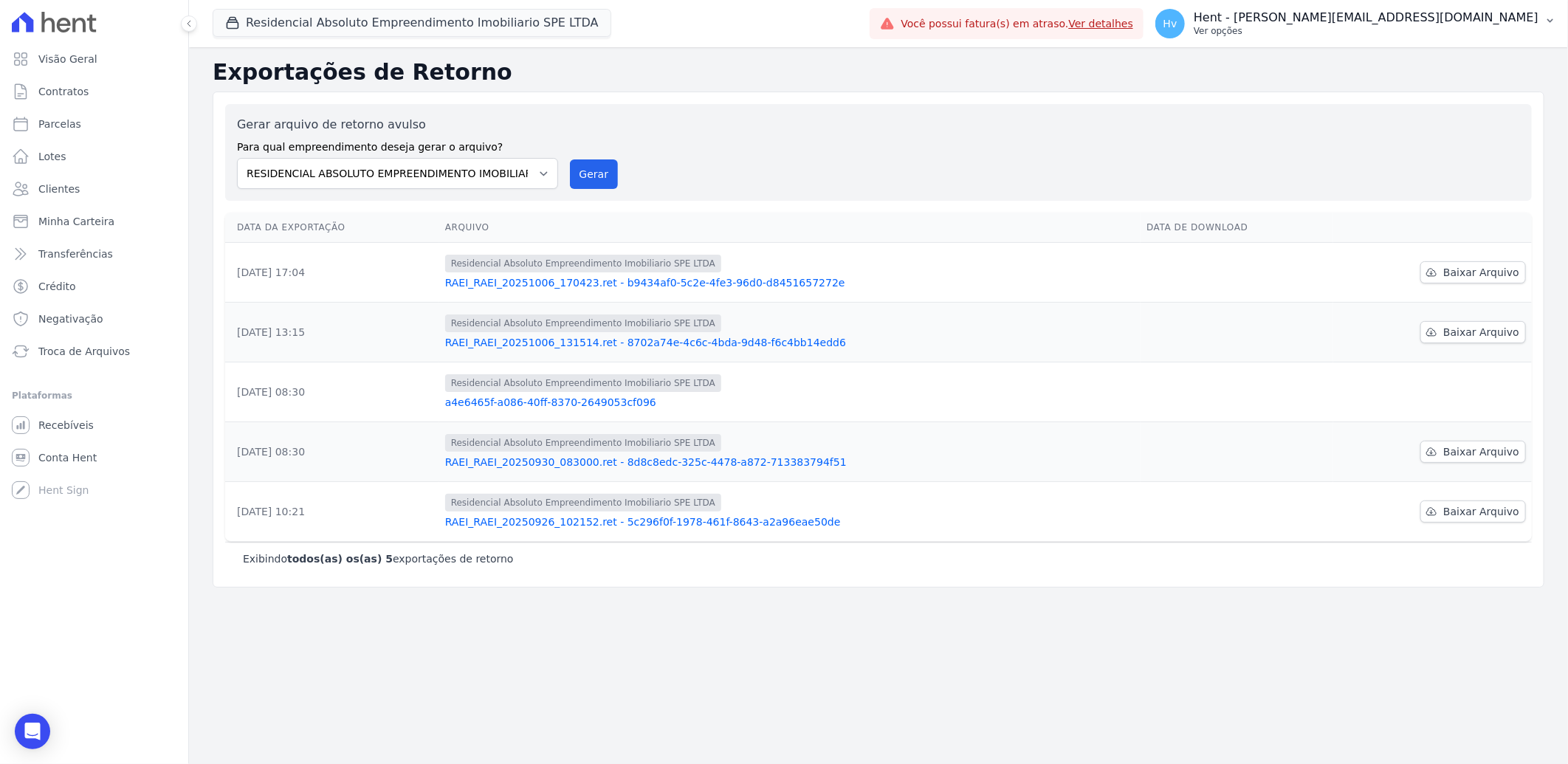
click at [1406, 25] on p "Hent - [PERSON_NAME][EMAIL_ADDRESS][DOMAIN_NAME]" at bounding box center [1366, 17] width 345 height 15
click at [1460, 129] on link "Importar remessas" at bounding box center [1473, 129] width 189 height 26
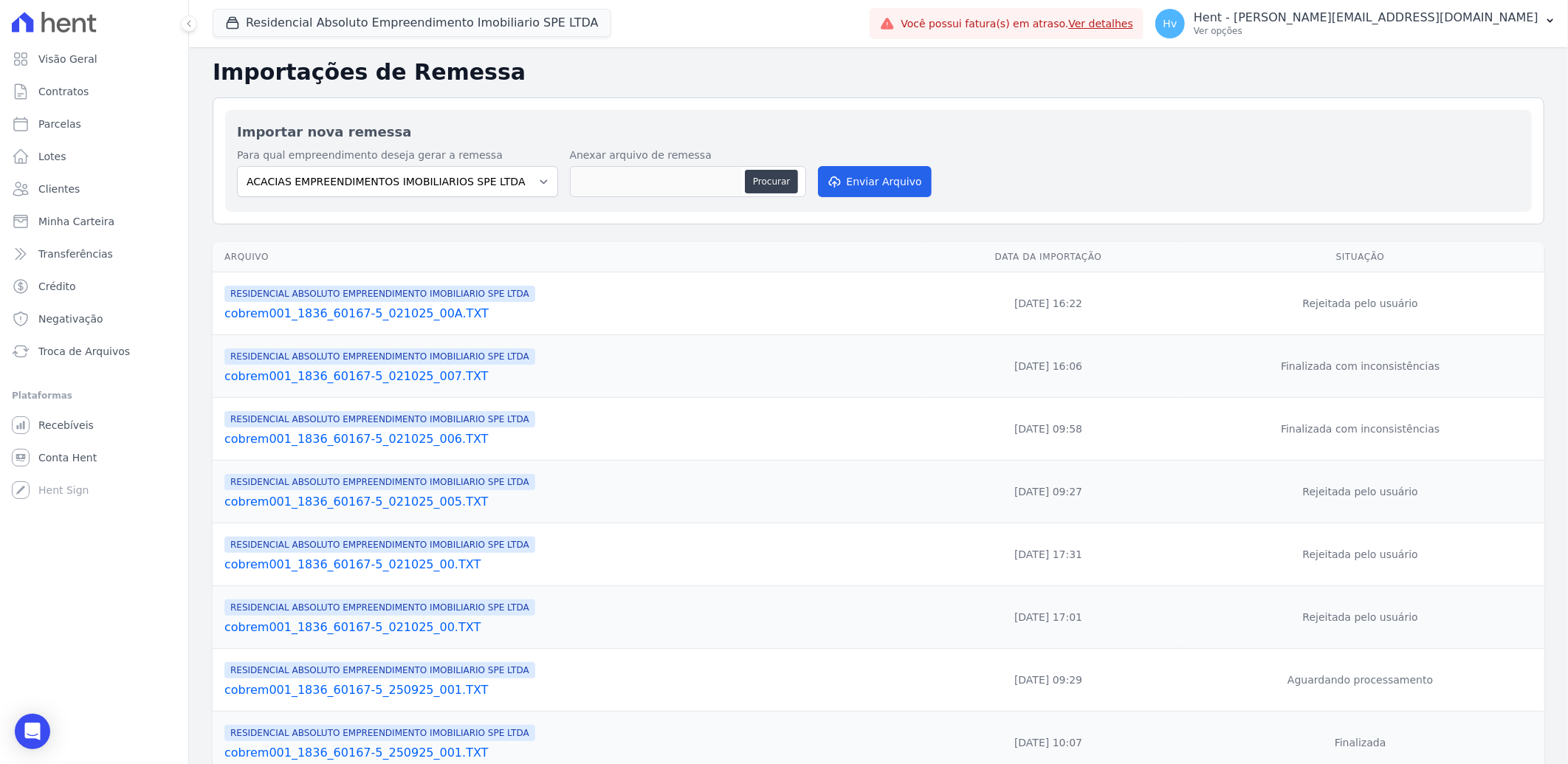
drag, startPoint x: 666, startPoint y: 300, endPoint x: 589, endPoint y: 304, distance: 77.1
click at [589, 304] on div "RESIDENCIAL ABSOLUTO EMPREENDIMENTO IMOBILIARIO SPE LTDA cobrem001_1836_60167-5…" at bounding box center [570, 303] width 690 height 38
drag, startPoint x: 1343, startPoint y: 367, endPoint x: 524, endPoint y: 365, distance: 819.0
click at [524, 365] on tr "RESIDENCIAL ABSOLUTO EMPREENDIMENTO IMOBILIARIO SPE LTDA cobrem001_1836_60167-5…" at bounding box center [879, 366] width 1332 height 63
drag, startPoint x: 524, startPoint y: 365, endPoint x: 426, endPoint y: 378, distance: 98.9
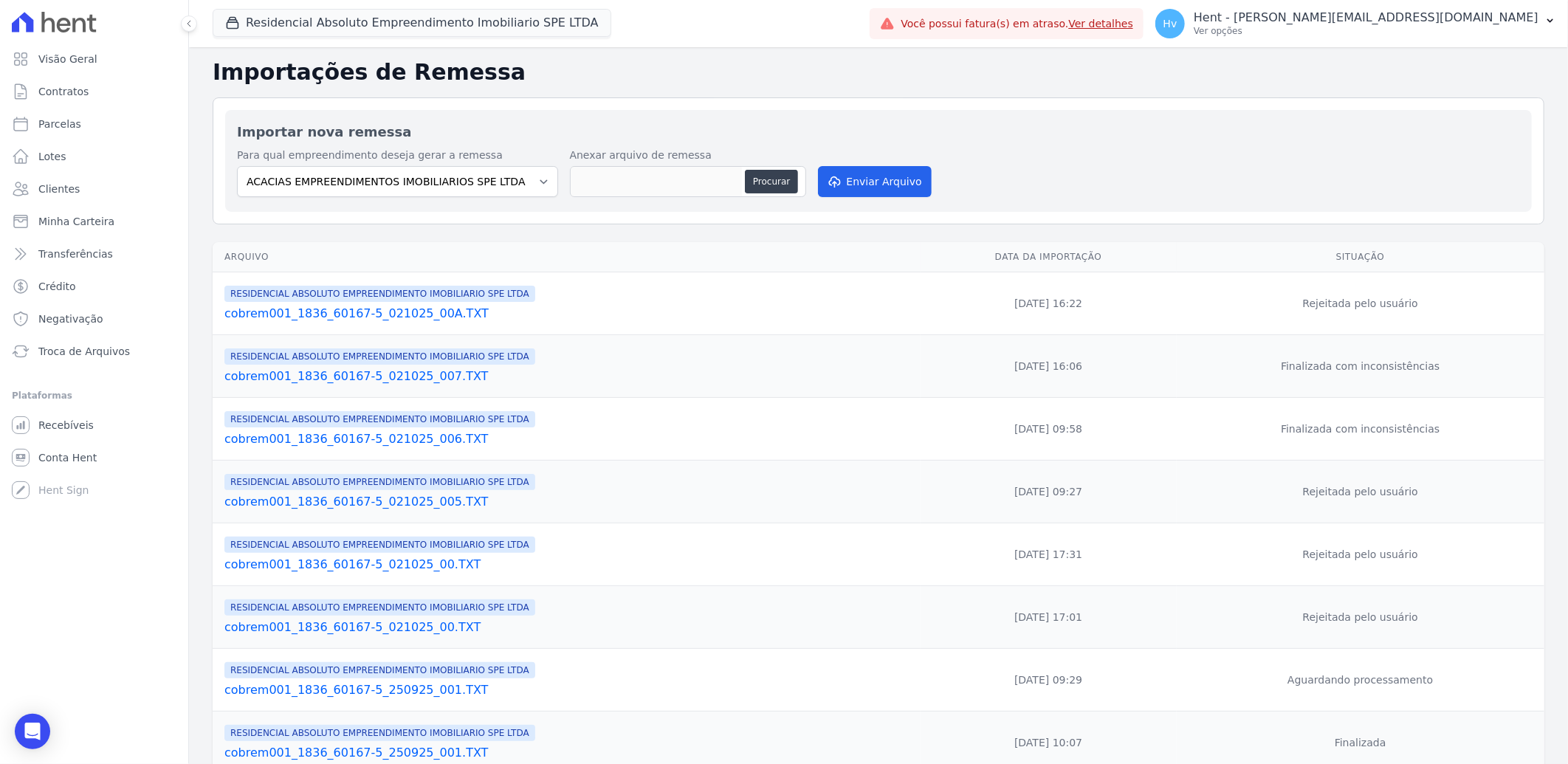
click at [426, 378] on link "cobrem001_1836_60167-5_021025_007.TXT" at bounding box center [570, 376] width 690 height 17
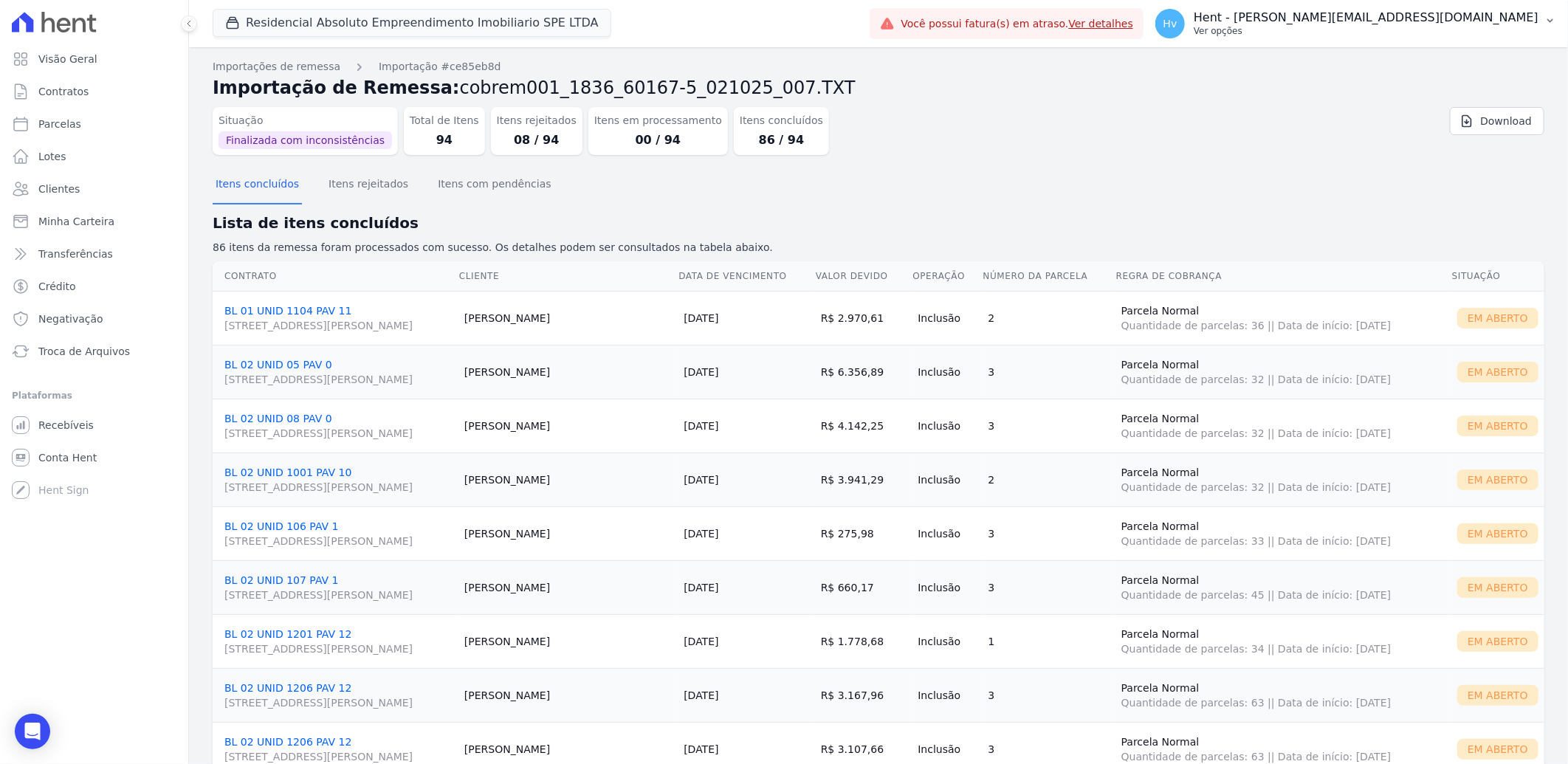
click at [1448, 16] on p "Hent - [PERSON_NAME][EMAIL_ADDRESS][DOMAIN_NAME]" at bounding box center [1366, 17] width 345 height 15
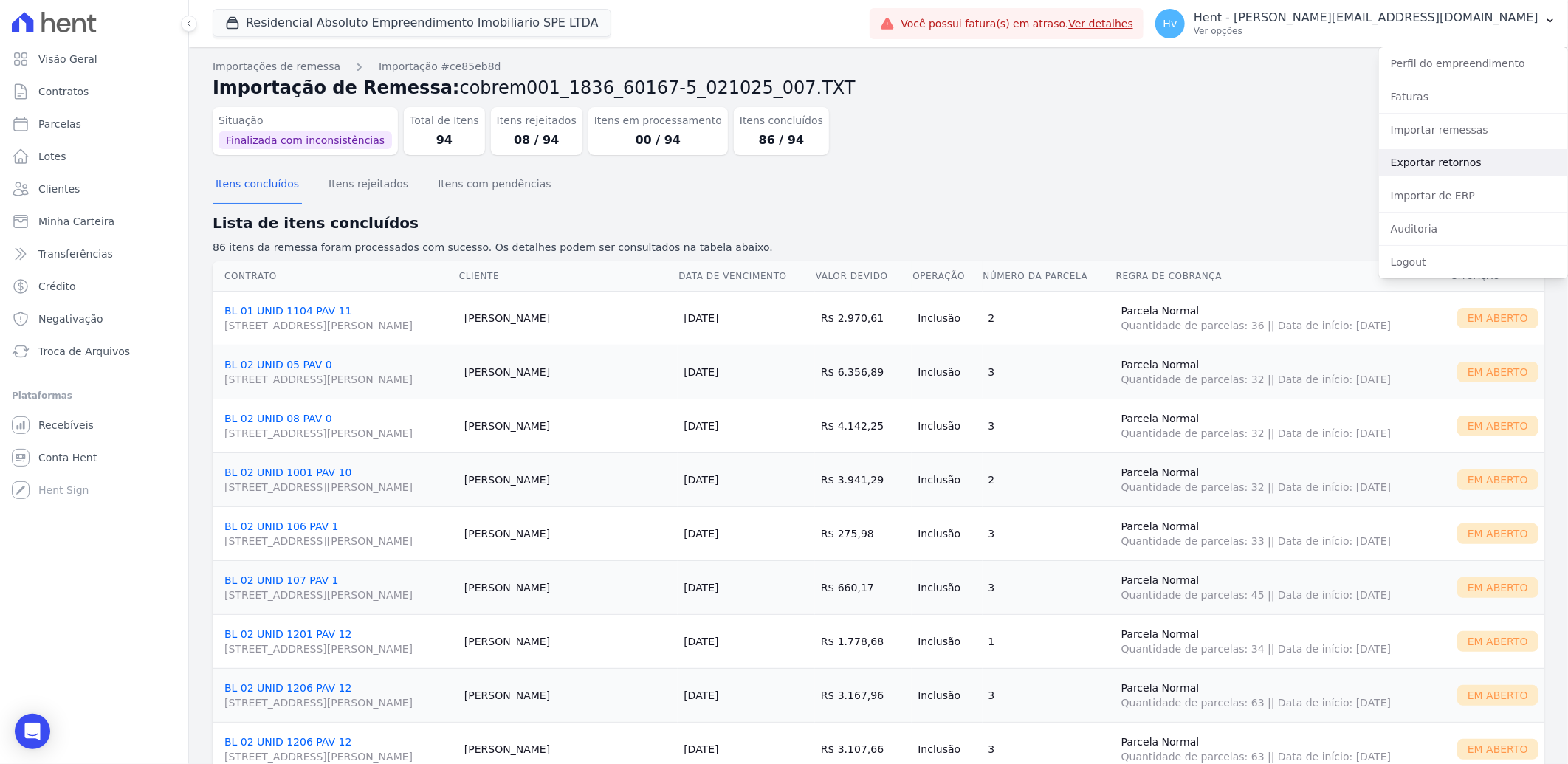
click at [1500, 165] on link "Exportar retornos" at bounding box center [1473, 162] width 189 height 26
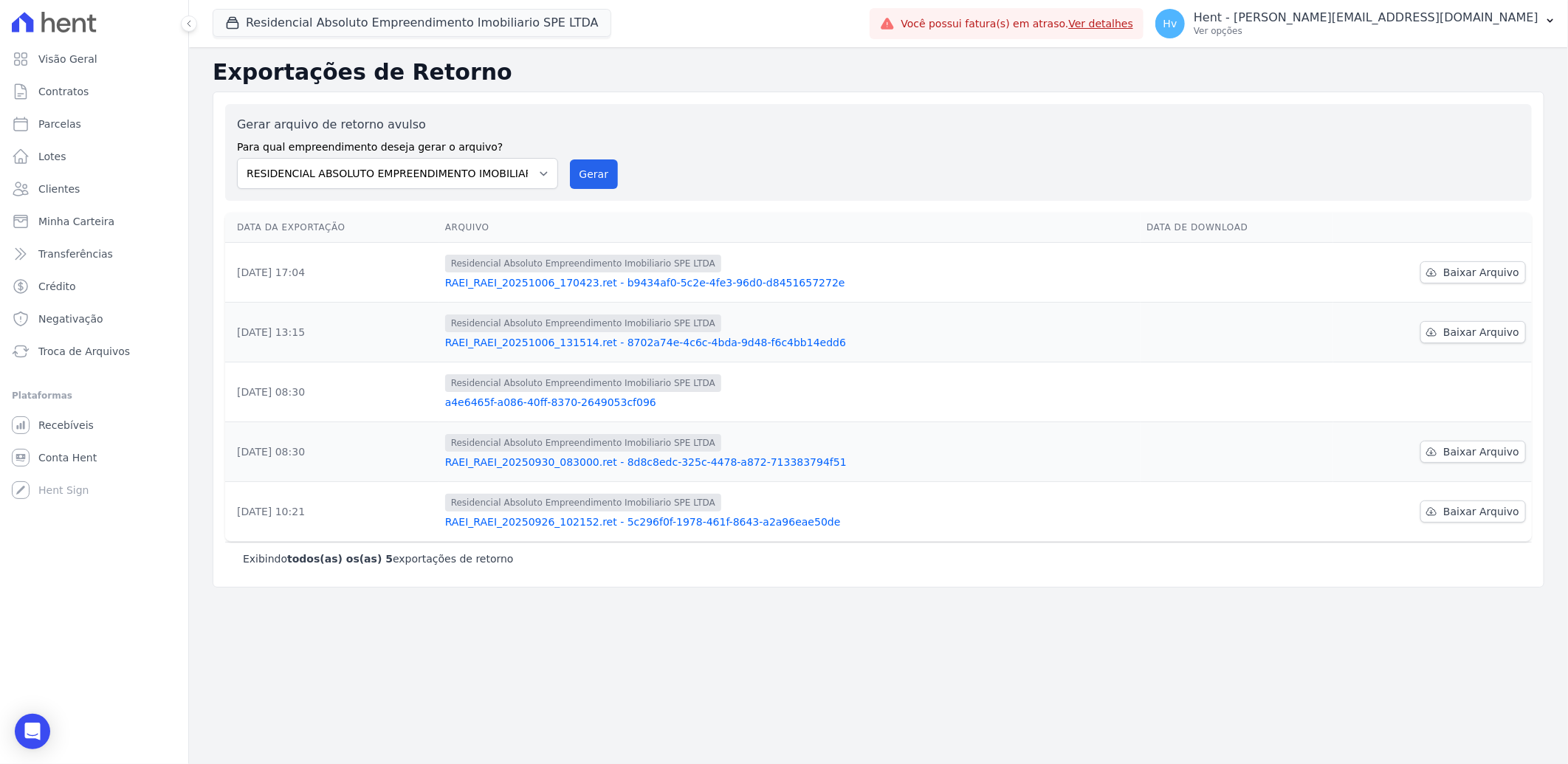
click at [620, 279] on link "RAEI_RAEI_20251006_170423.ret - b9434af0-5c2e-4fe3-96d0-d8451657272e" at bounding box center [790, 283] width 689 height 15
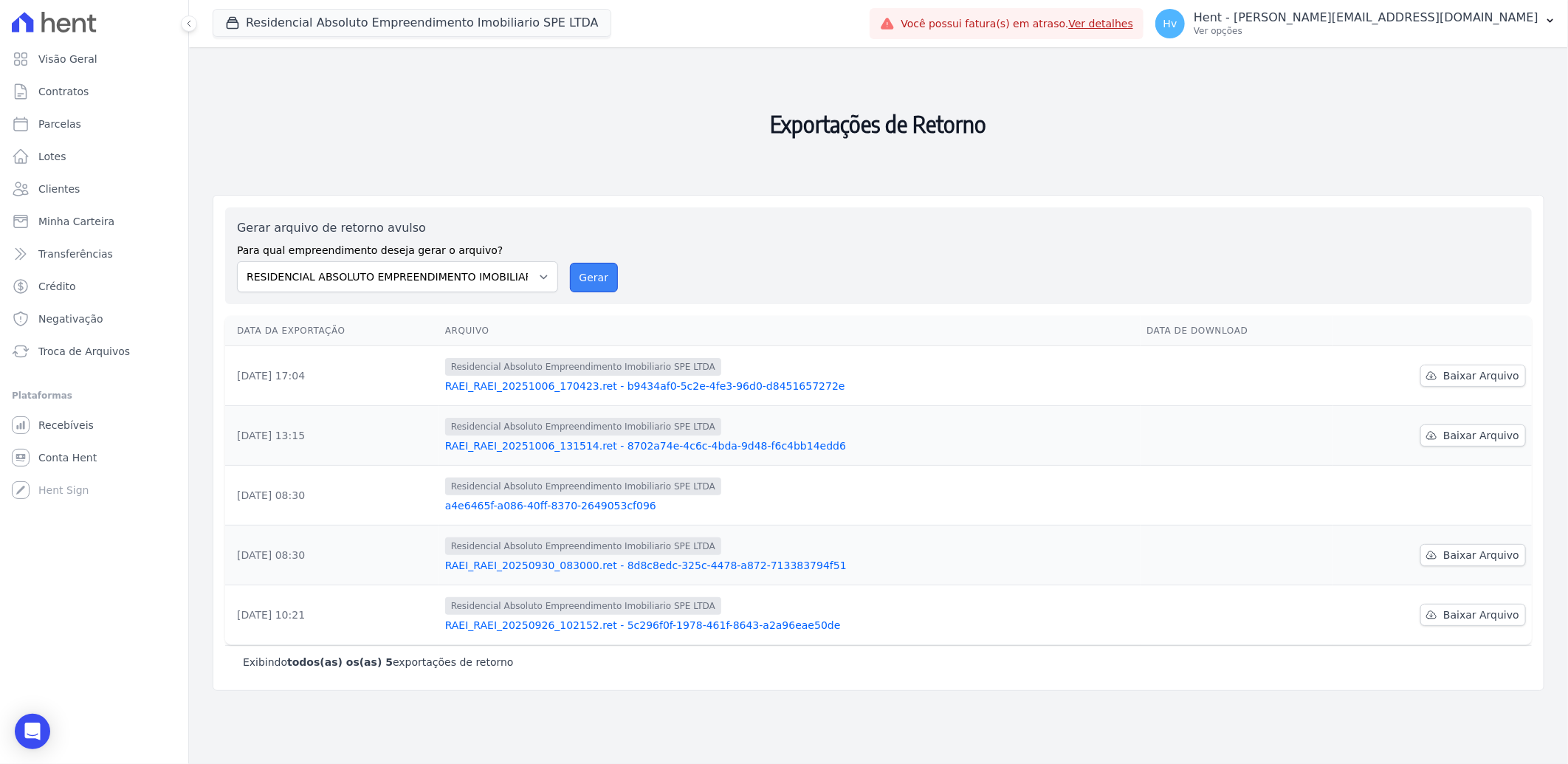
click at [584, 276] on button "Gerar" at bounding box center [593, 277] width 48 height 29
click at [497, 106] on h2 "Exportações de Retorno" at bounding box center [879, 124] width 1332 height 130
